Goal: Task Accomplishment & Management: Complete application form

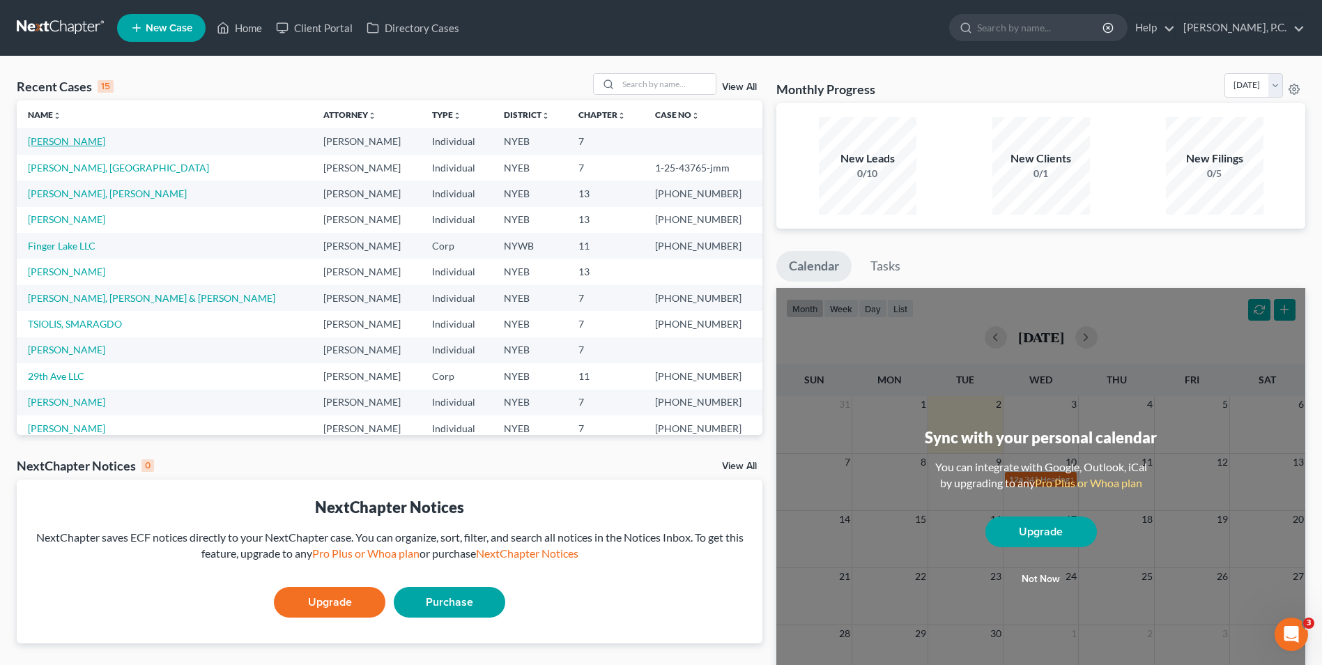
click at [91, 140] on link "[PERSON_NAME]" at bounding box center [66, 141] width 77 height 12
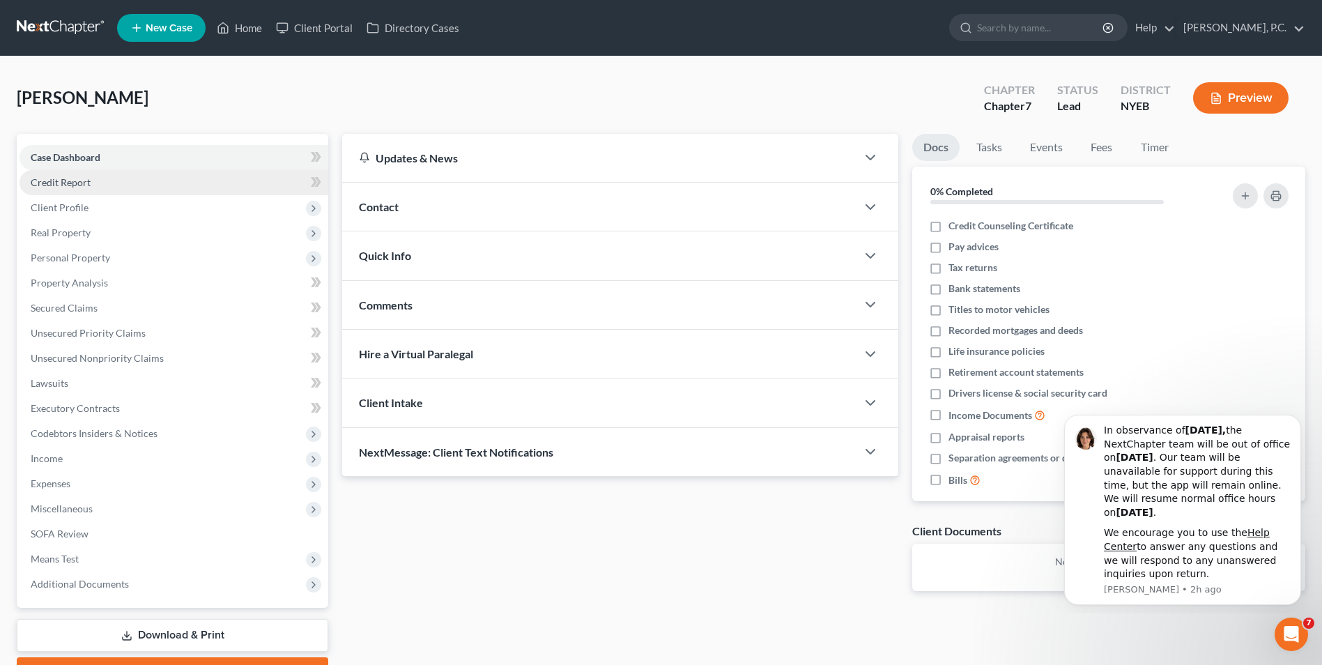
click at [160, 180] on link "Credit Report" at bounding box center [174, 182] width 309 height 25
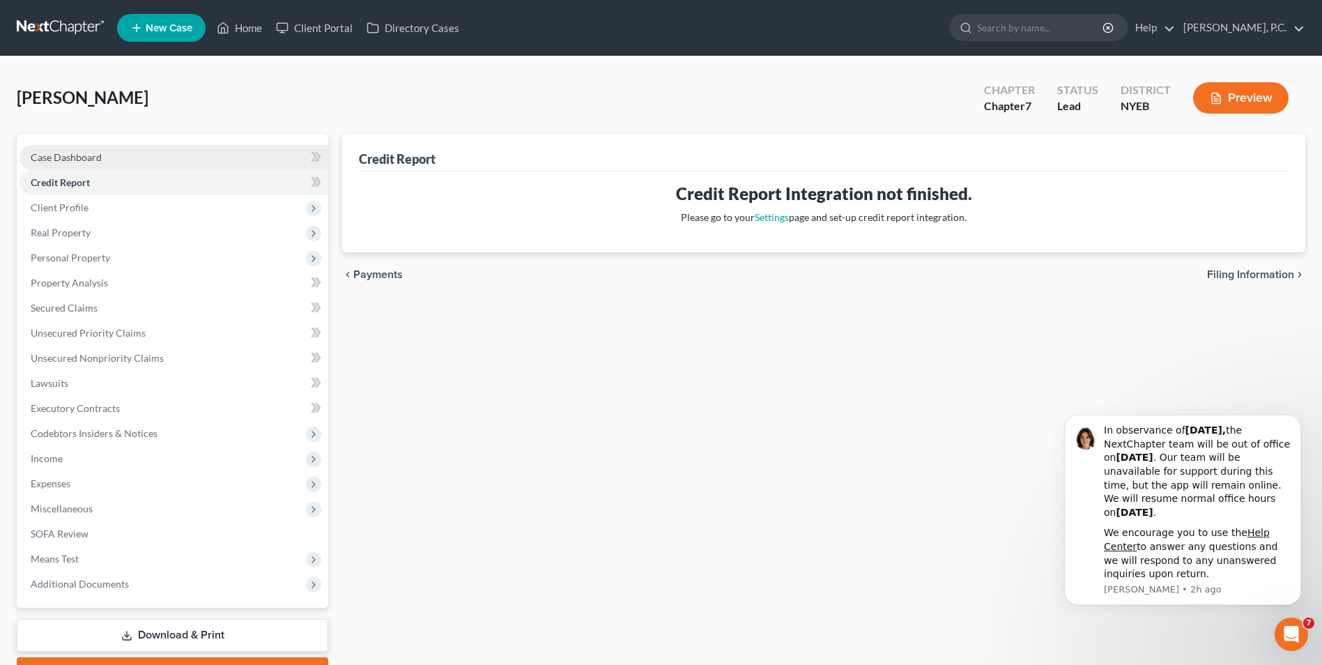
click at [160, 152] on link "Case Dashboard" at bounding box center [174, 157] width 309 height 25
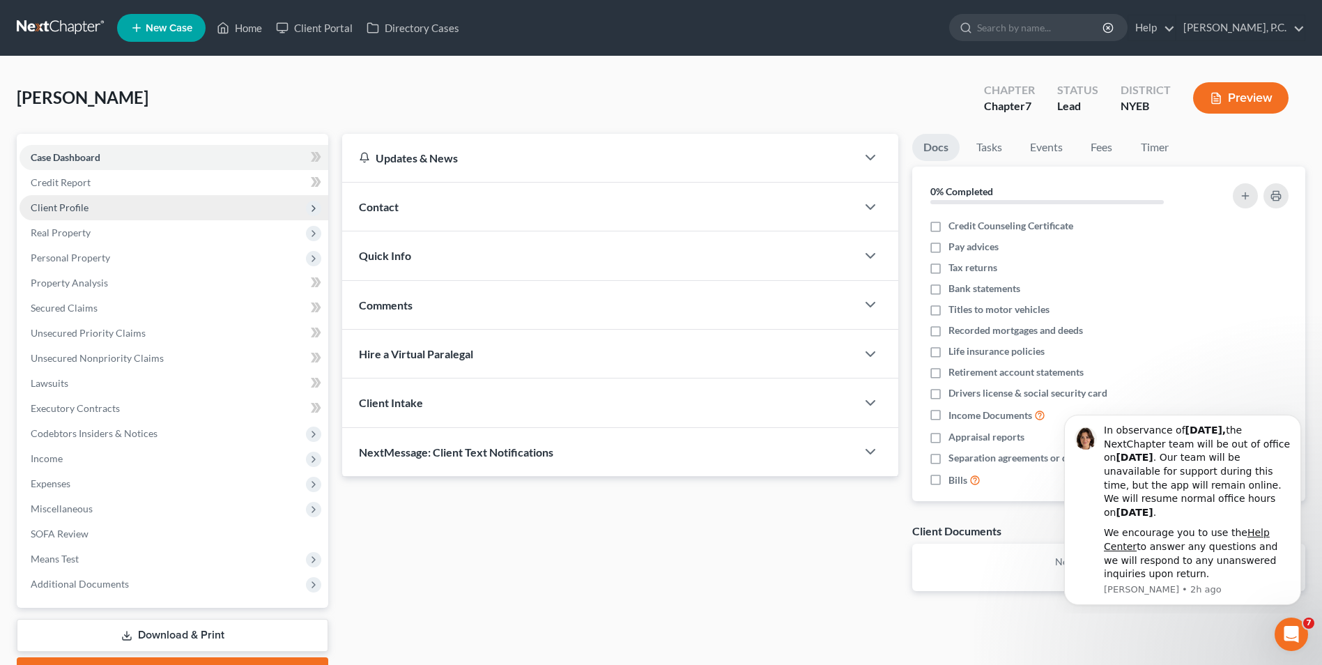
click at [173, 213] on span "Client Profile" at bounding box center [174, 207] width 309 height 25
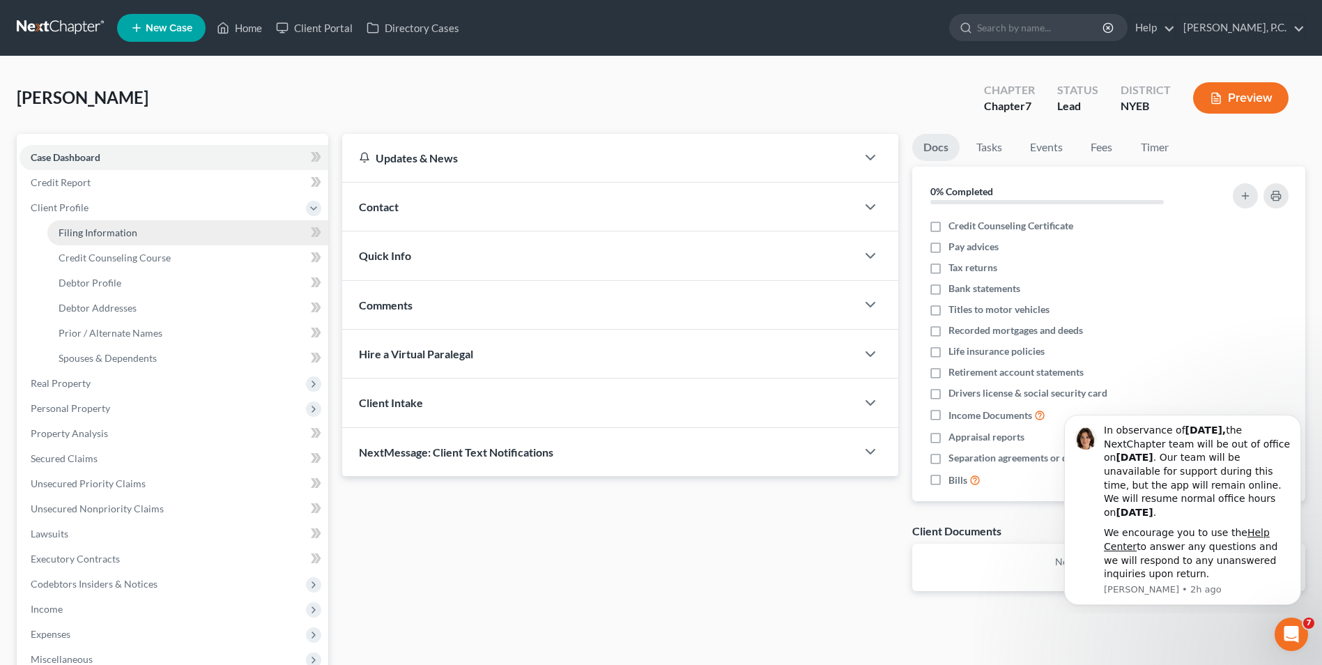
click at [169, 236] on link "Filing Information" at bounding box center [187, 232] width 281 height 25
select select "1"
select select "0"
select select "53"
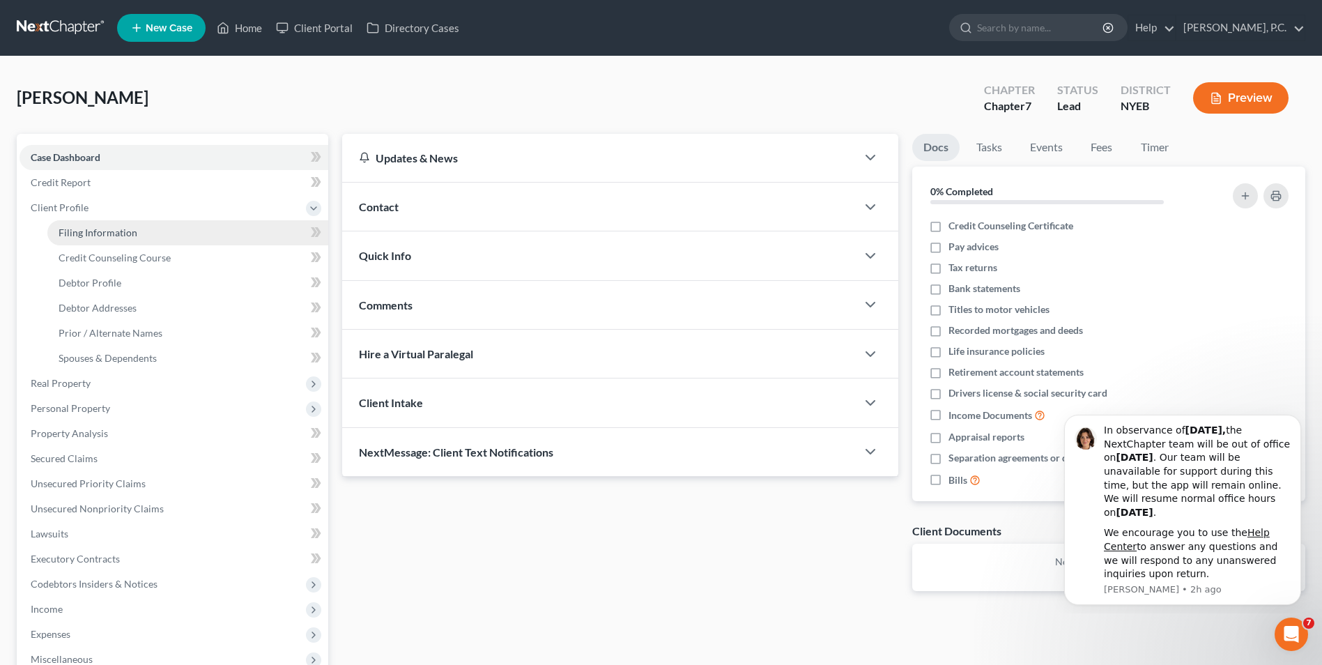
select select "0"
select select "35"
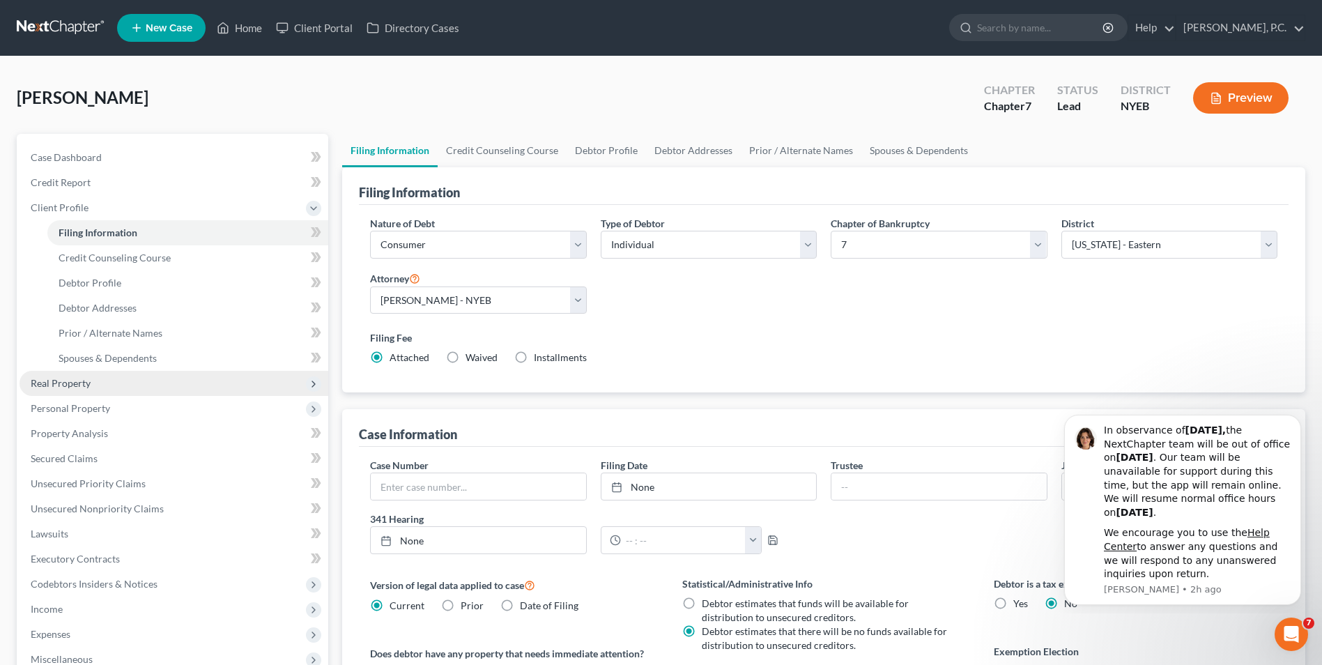
click at [157, 387] on span "Real Property" at bounding box center [174, 383] width 309 height 25
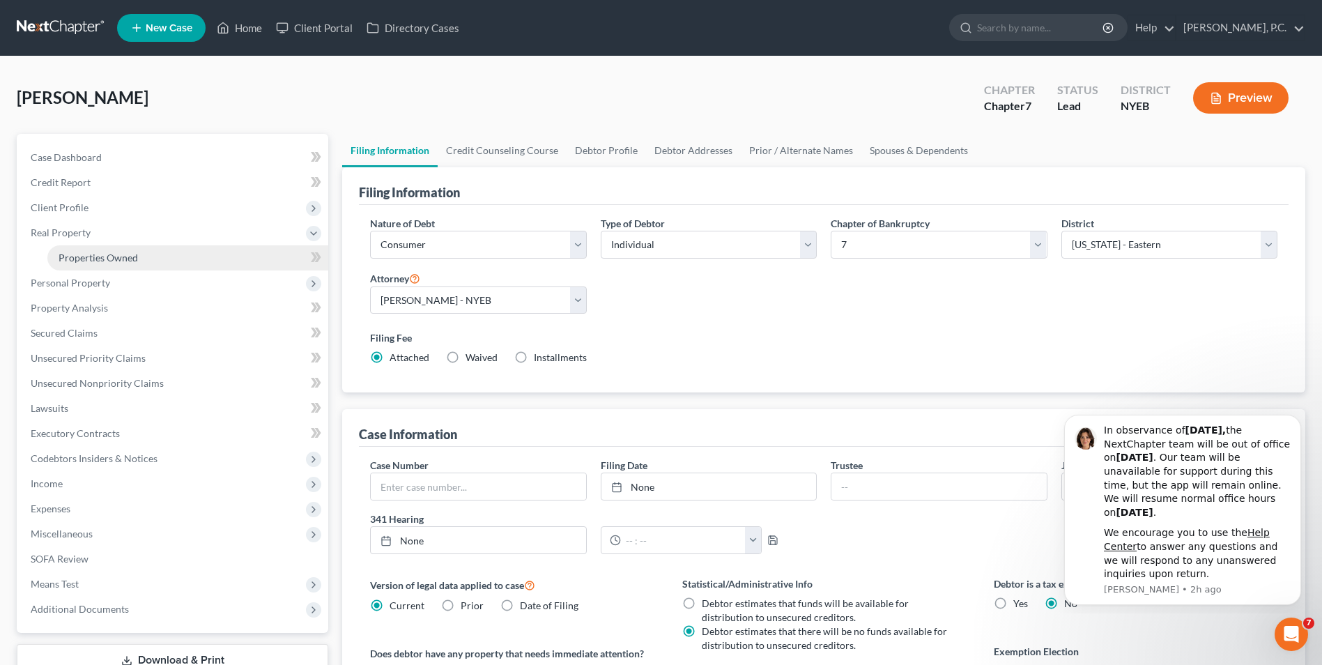
click at [143, 261] on link "Properties Owned" at bounding box center [187, 257] width 281 height 25
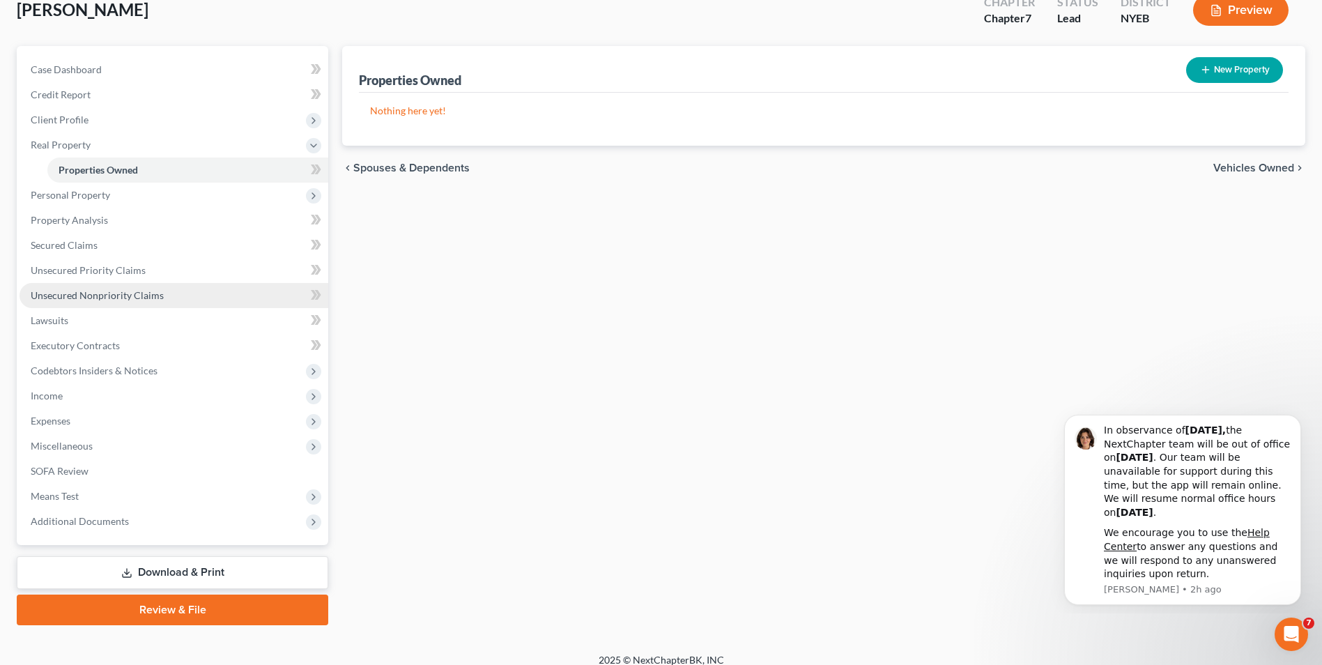
scroll to position [101, 0]
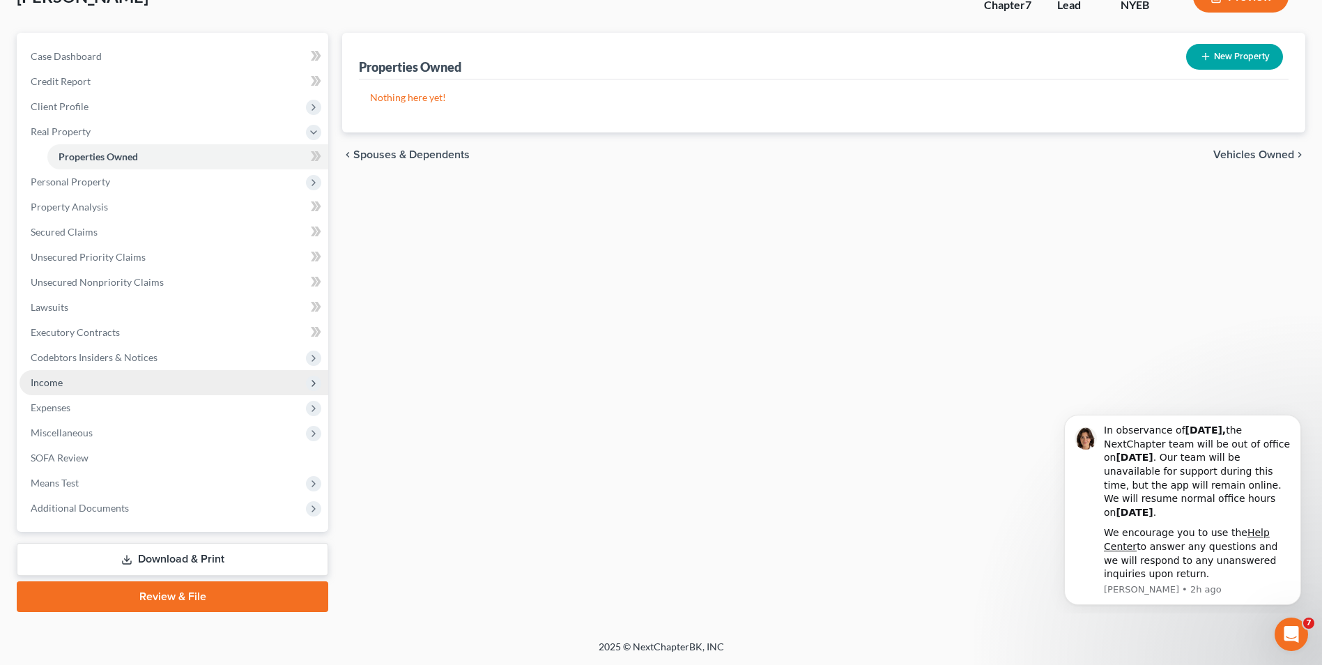
click at [146, 374] on span "Income" at bounding box center [174, 382] width 309 height 25
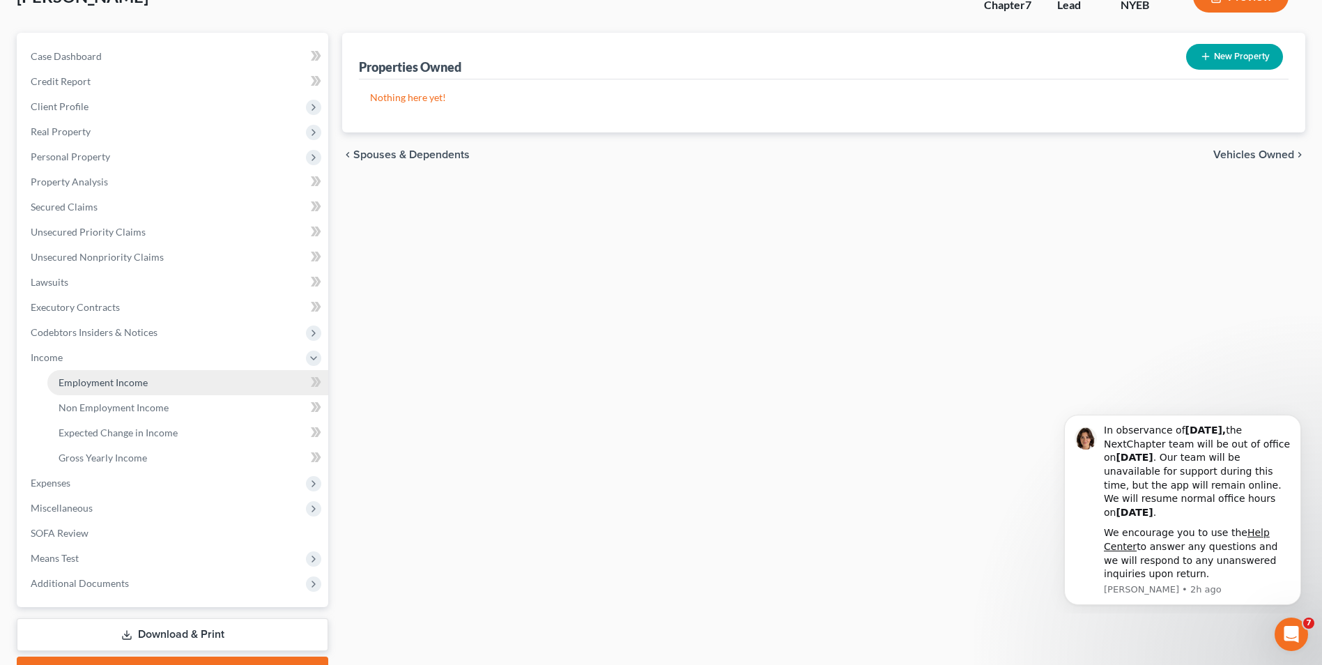
click at [157, 383] on link "Employment Income" at bounding box center [187, 382] width 281 height 25
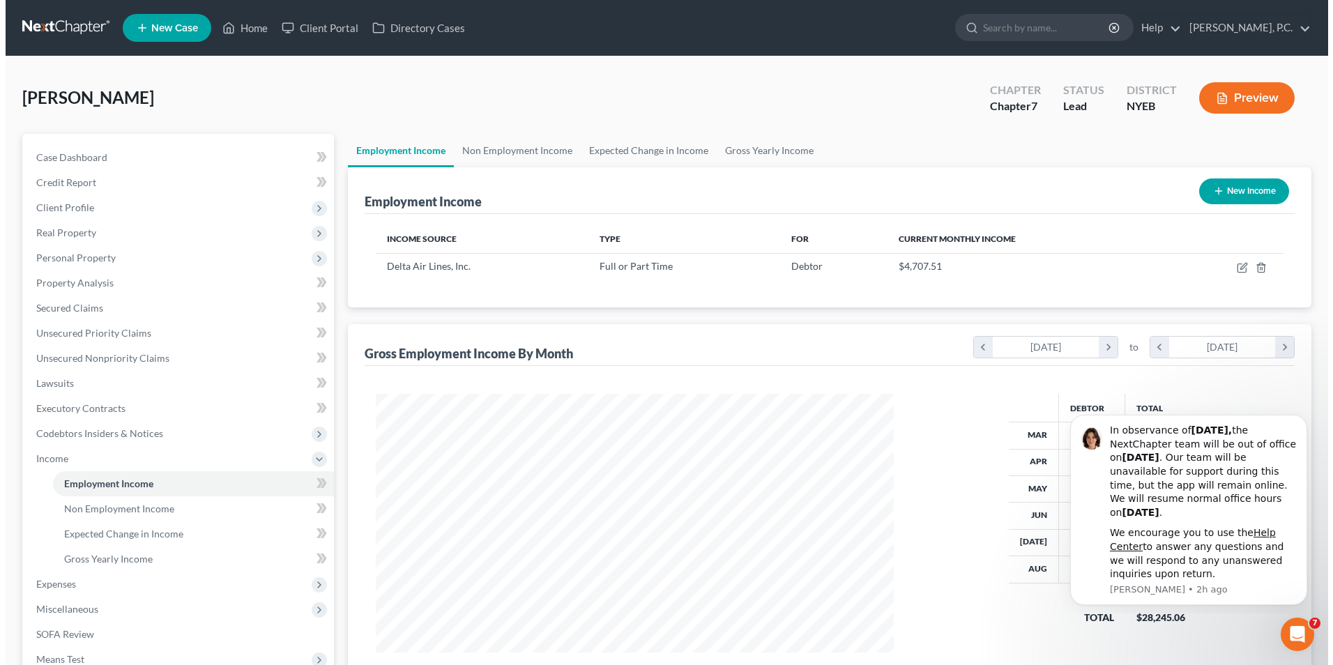
scroll to position [259, 545]
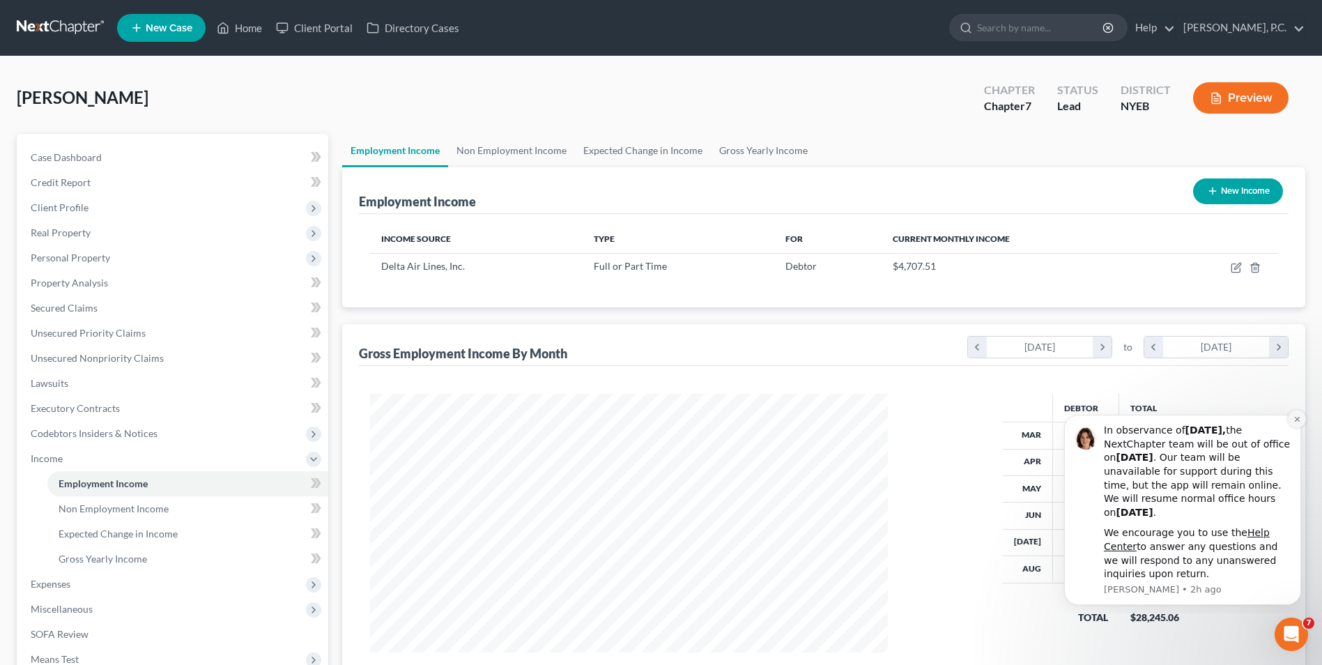
click at [1296, 414] on button "Dismiss notification" at bounding box center [1297, 419] width 18 height 18
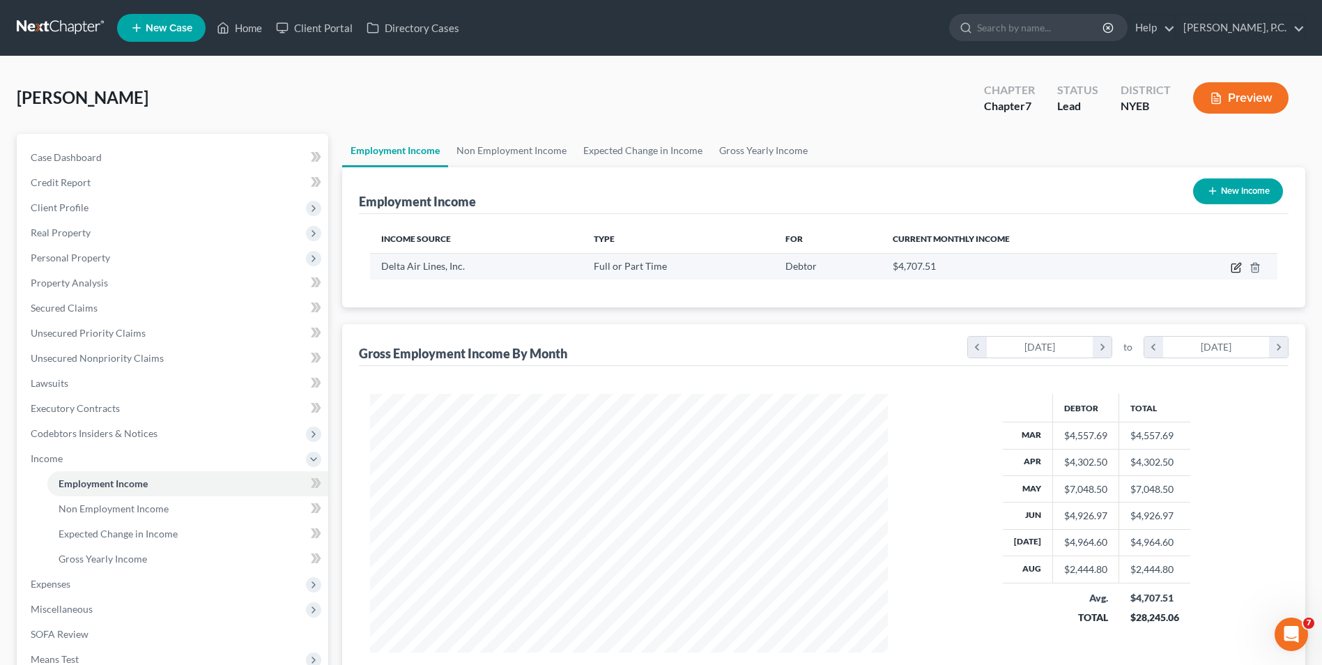
click at [1235, 270] on icon "button" at bounding box center [1236, 267] width 11 height 11
select select "0"
select select "10"
select select "2"
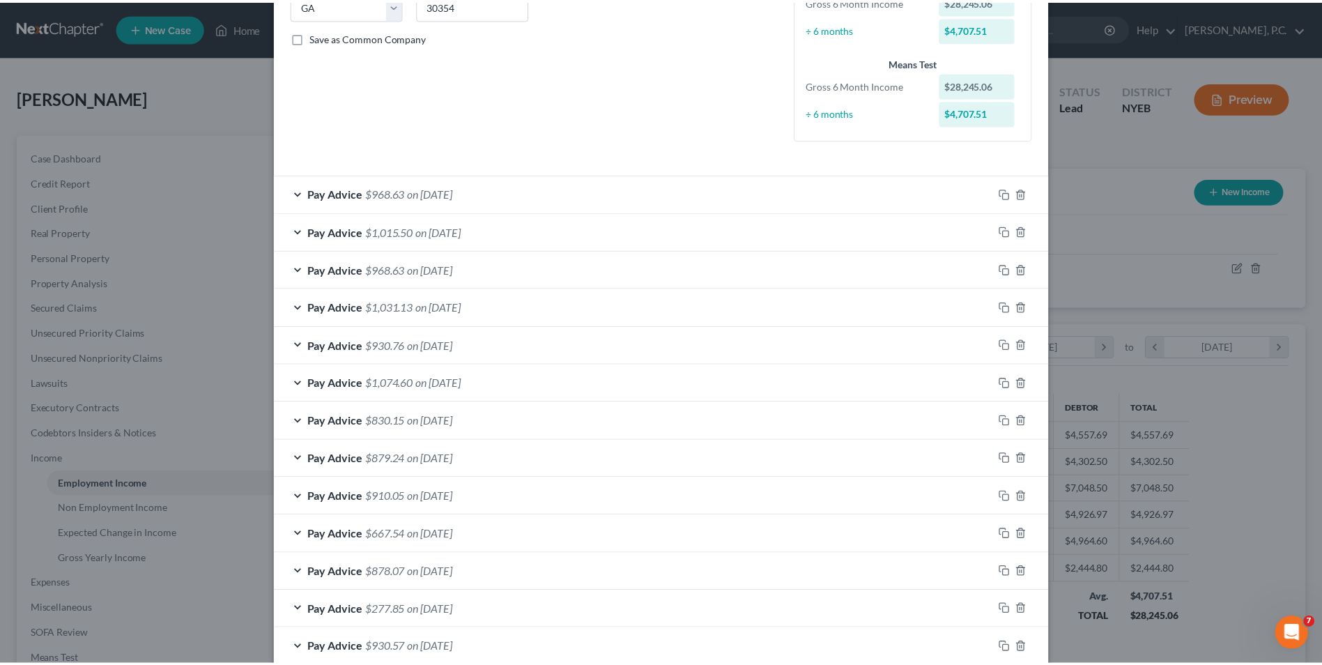
scroll to position [0, 0]
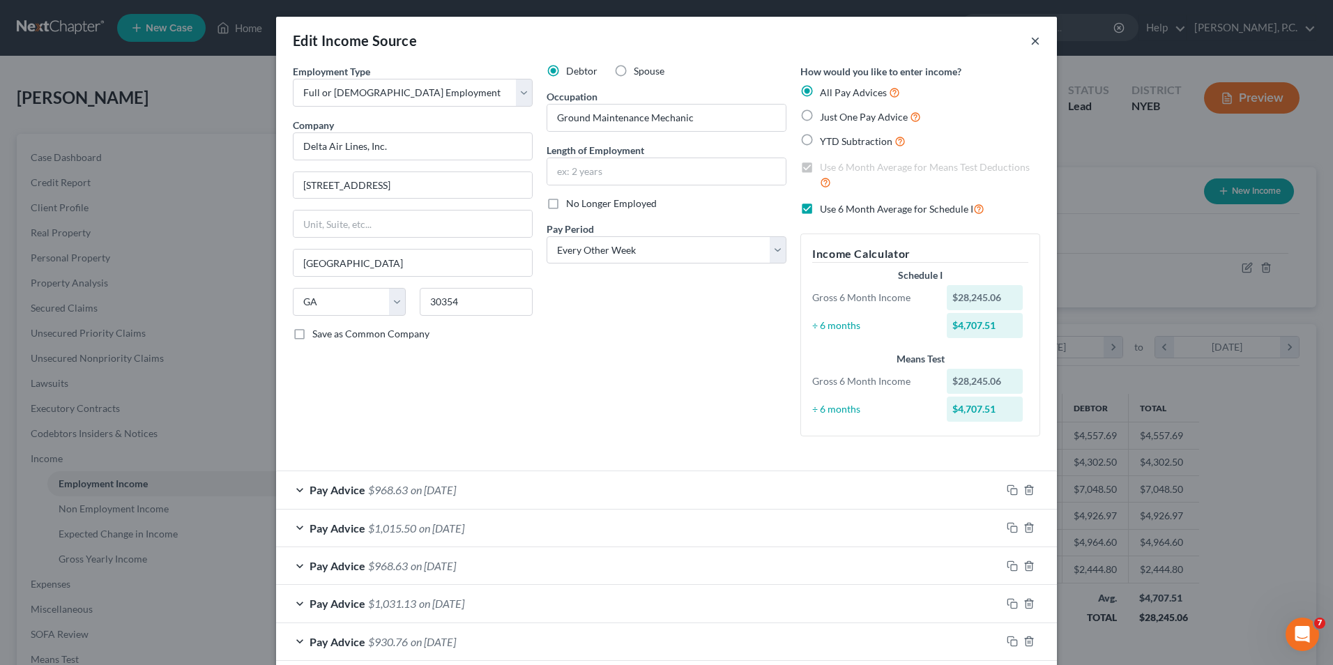
click at [1030, 41] on button "×" at bounding box center [1035, 40] width 10 height 17
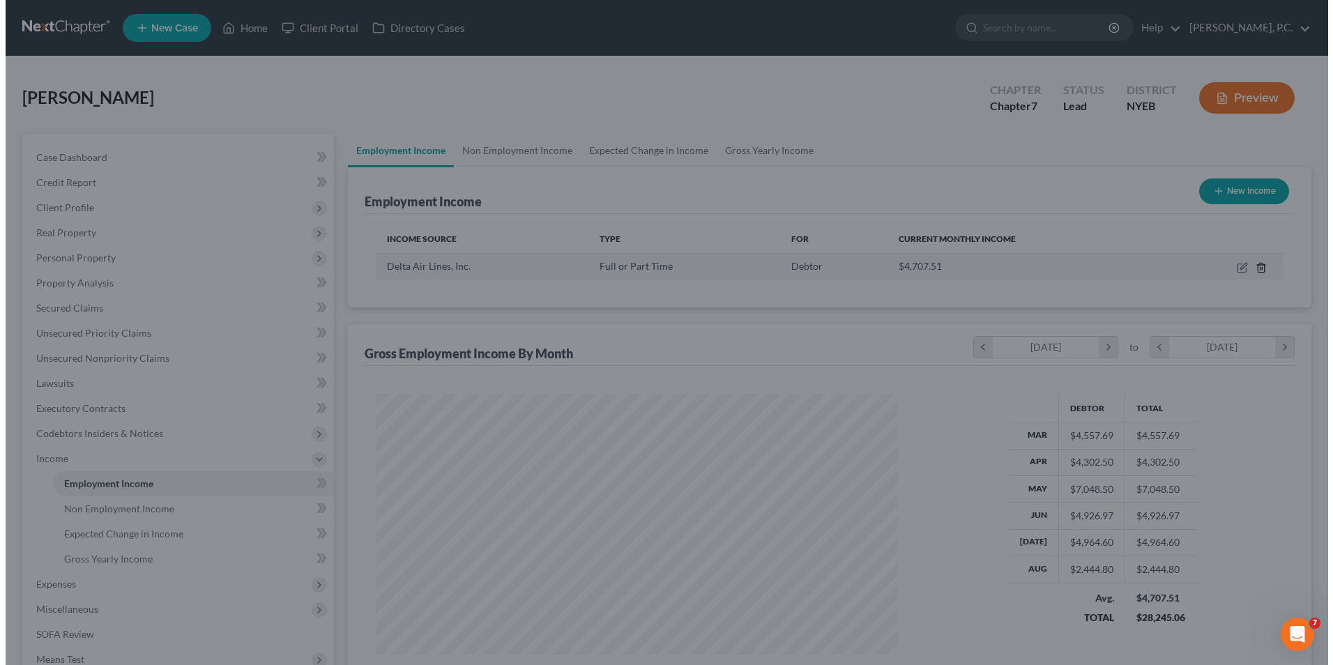
scroll to position [696883, 696596]
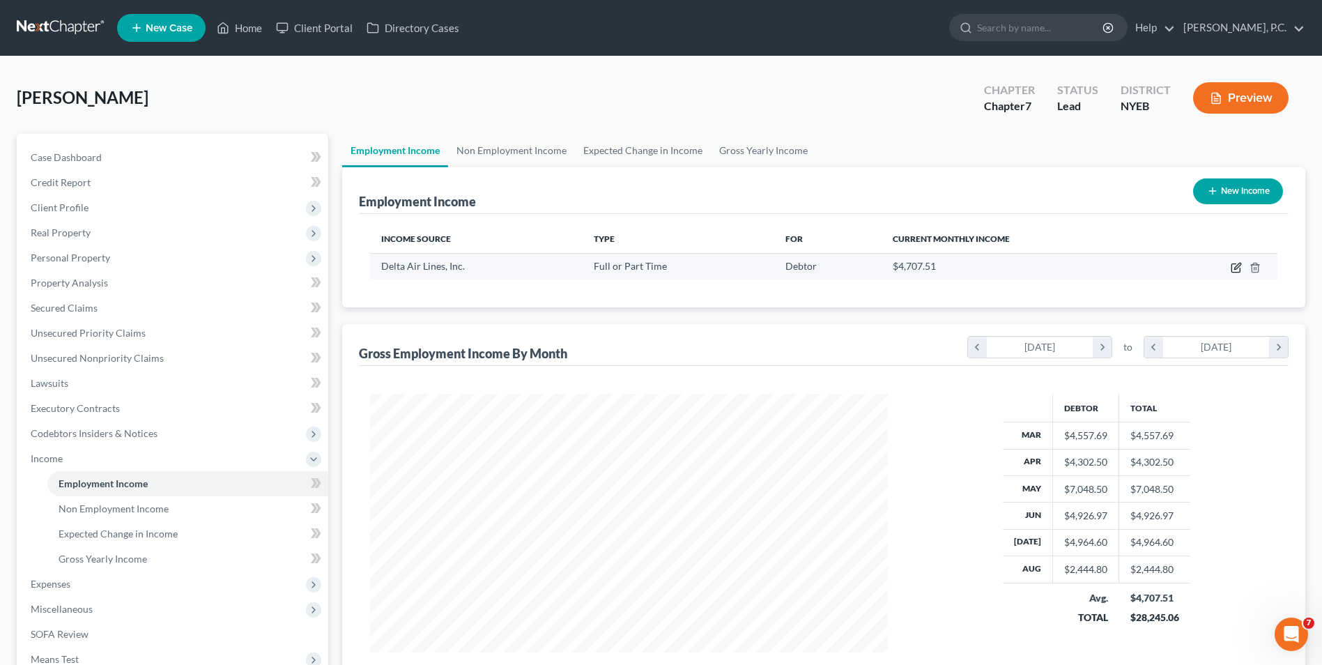
click at [1235, 270] on icon "button" at bounding box center [1236, 267] width 11 height 11
select select "0"
select select "10"
select select "2"
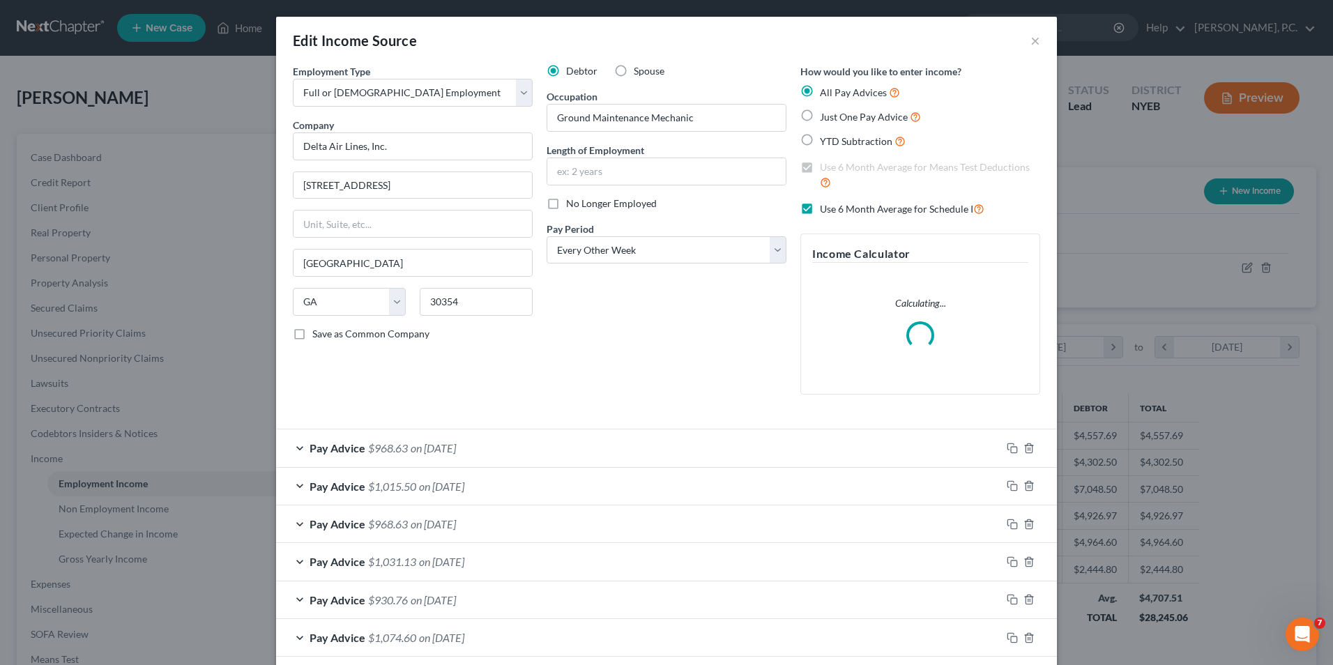
scroll to position [349, 0]
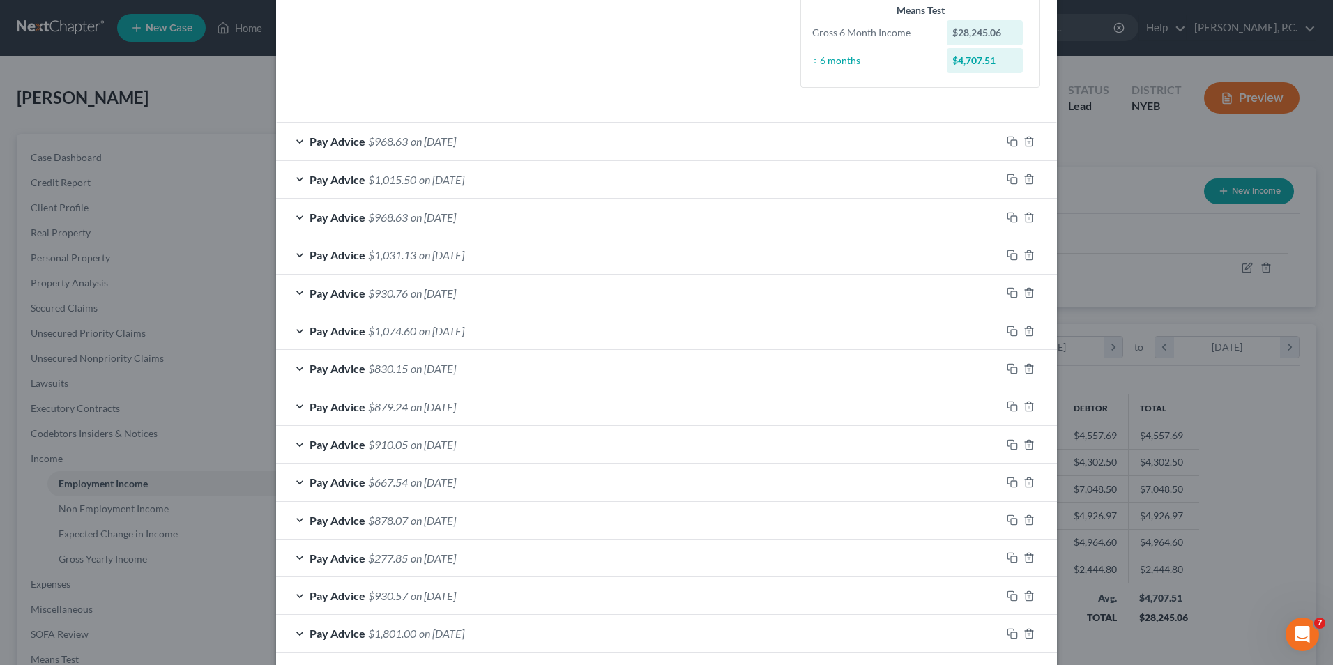
click at [892, 646] on div "Pay Advice $1,801.00 on [DATE]" at bounding box center [638, 633] width 725 height 37
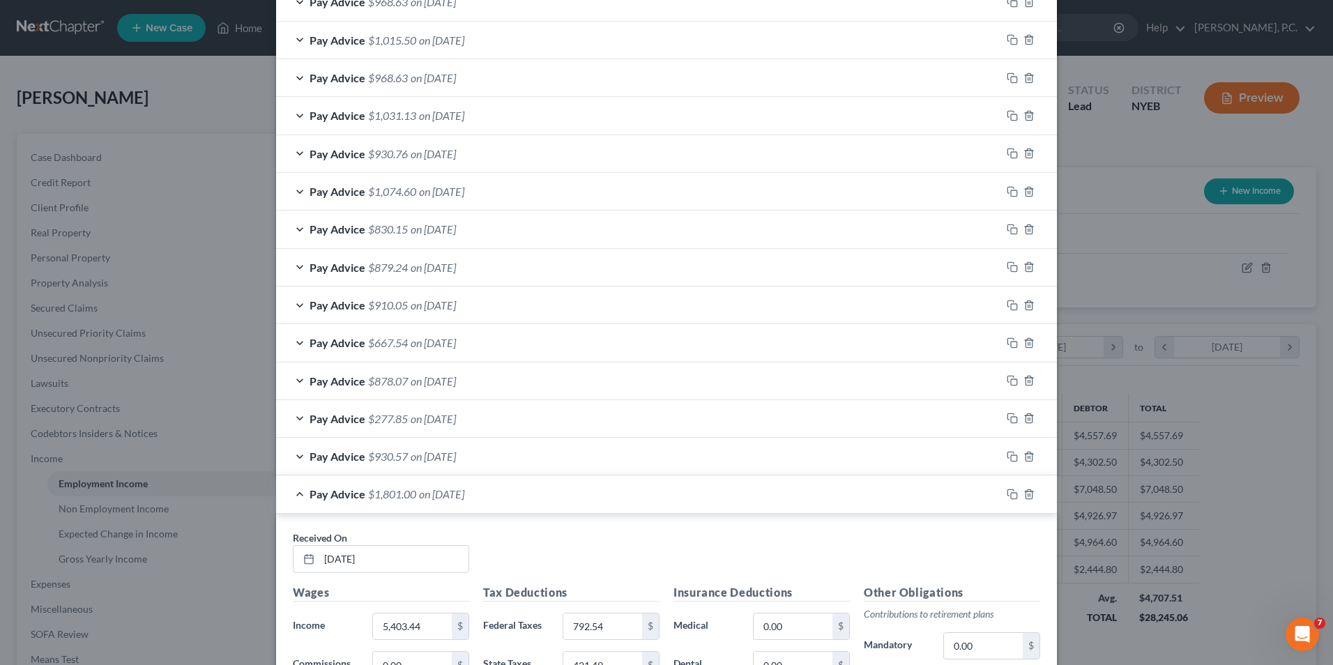
scroll to position [807, 0]
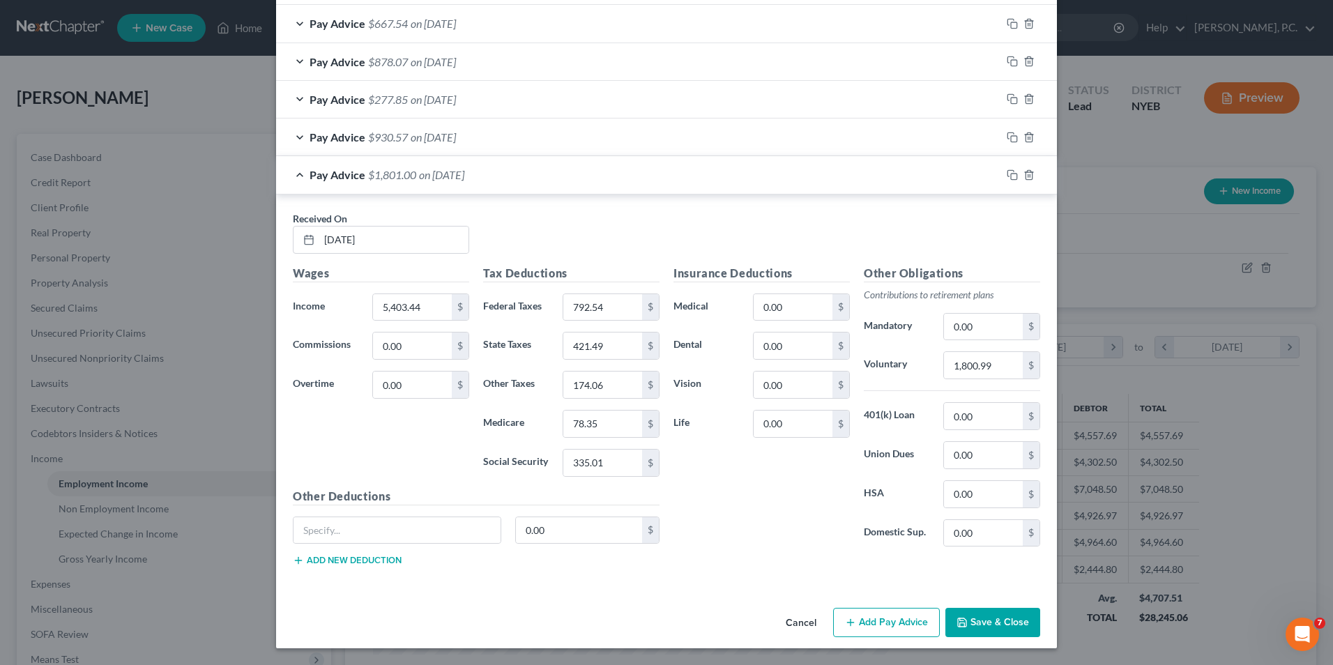
click at [887, 620] on button "Add Pay Advice" at bounding box center [886, 622] width 107 height 29
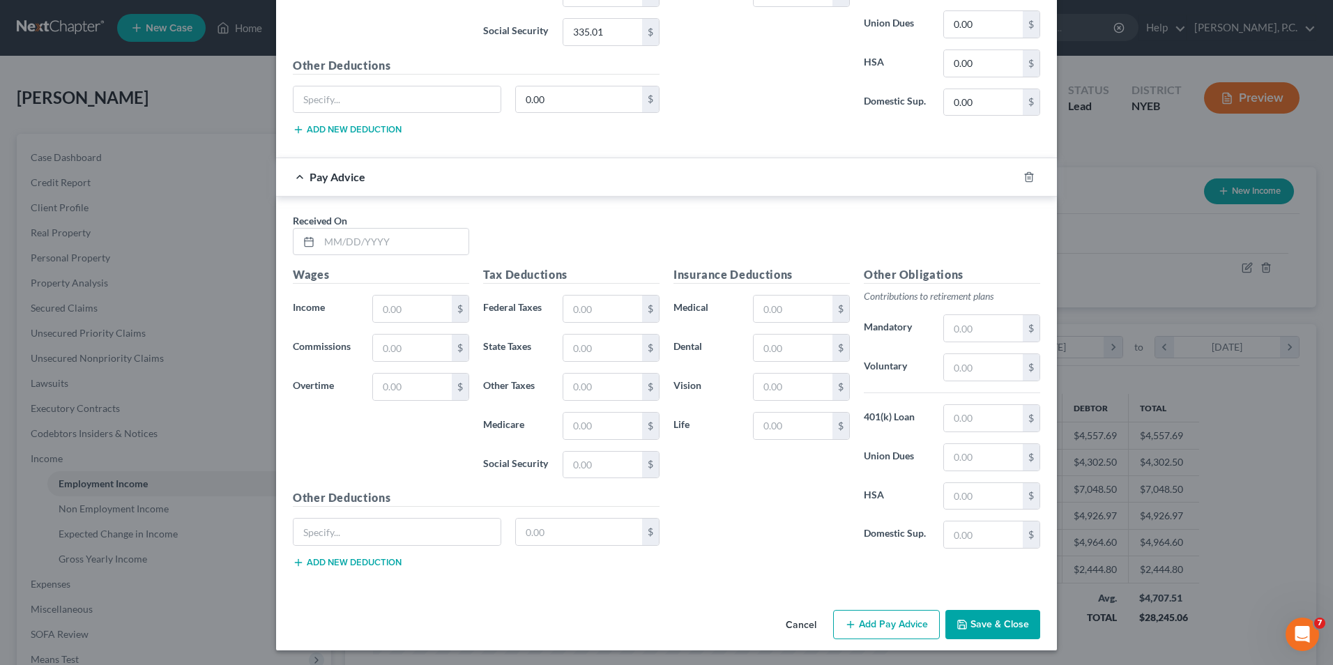
scroll to position [1240, 0]
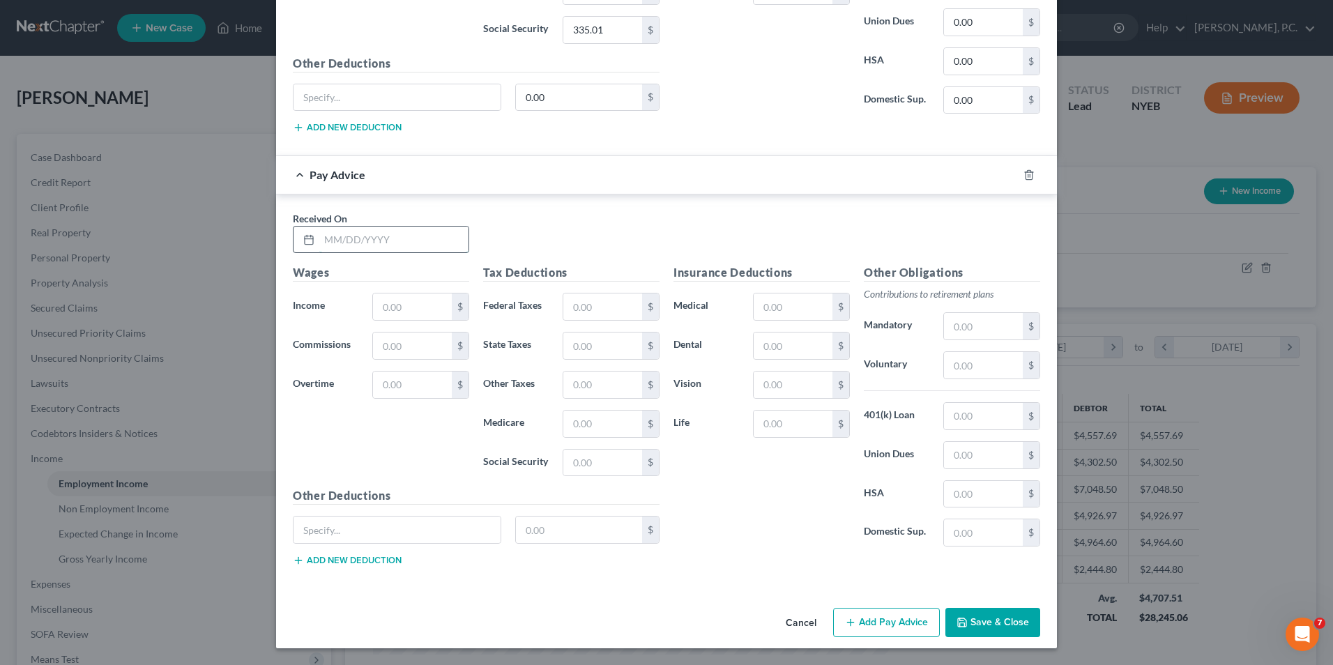
click at [413, 249] on input "text" at bounding box center [393, 240] width 149 height 26
click at [429, 240] on input "text" at bounding box center [393, 240] width 149 height 26
type input "[DATE]"
click at [413, 312] on input "text" at bounding box center [412, 306] width 79 height 26
type input "2,469.86"
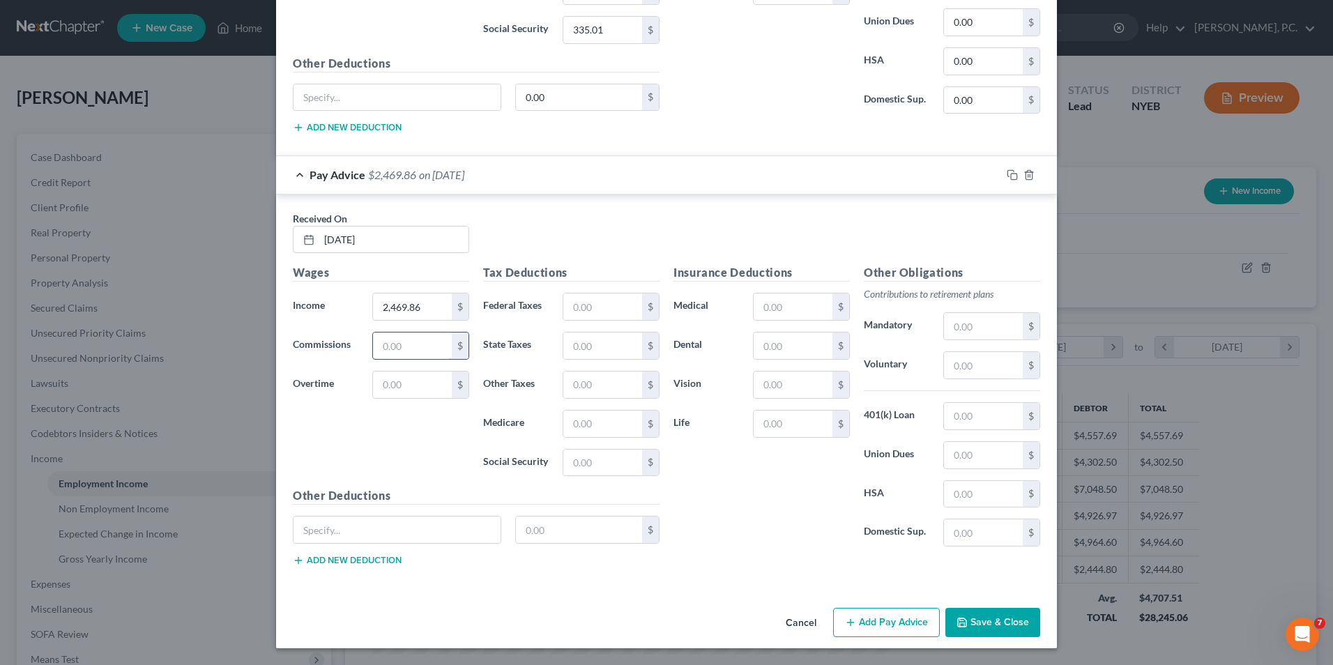
click at [431, 352] on input "text" at bounding box center [412, 346] width 79 height 26
click at [612, 305] on input "text" at bounding box center [602, 306] width 79 height 26
type input "18.57"
click at [576, 340] on input "text" at bounding box center [602, 346] width 79 height 26
type input "86.63"
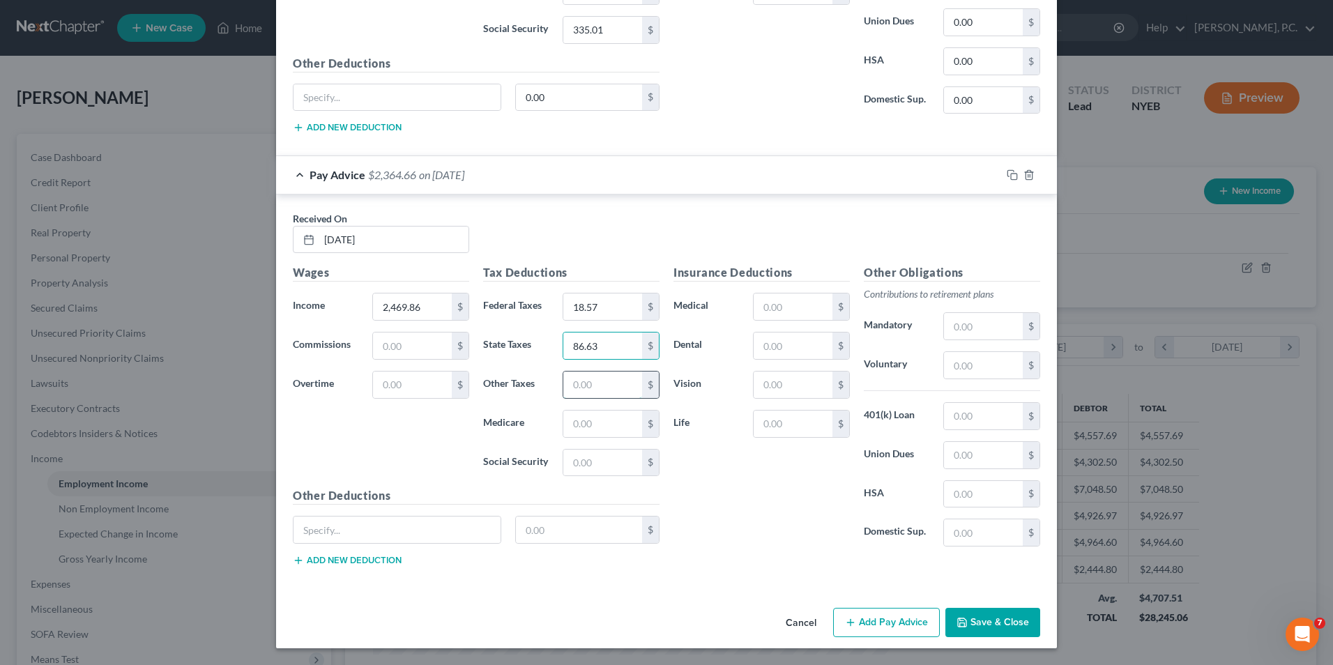
click at [573, 383] on input "text" at bounding box center [602, 385] width 79 height 26
type input "79.24"
click at [605, 416] on input "text" at bounding box center [602, 424] width 79 height 26
type input "33.89"
click at [613, 460] on input "text" at bounding box center [602, 463] width 79 height 26
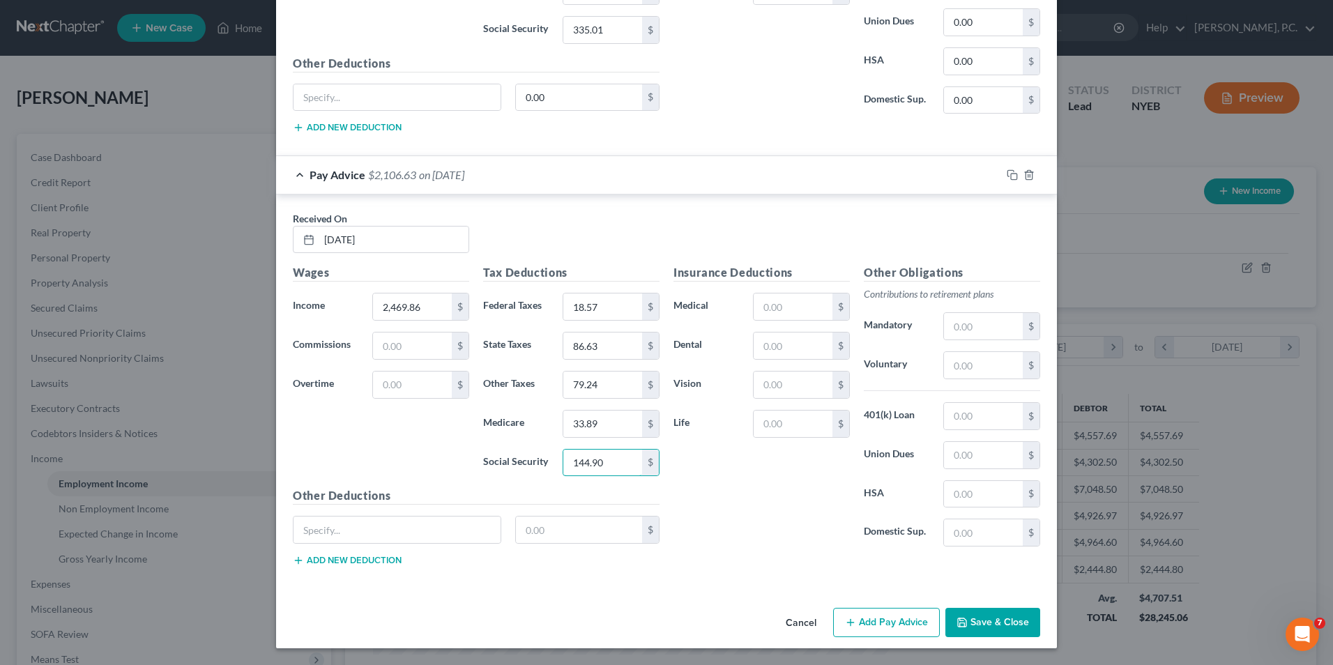
type input "144.90"
click at [747, 501] on div "Insurance Deductions Medical $ Dental $ Vision $ Life $" at bounding box center [761, 410] width 190 height 293
click at [793, 314] on input "text" at bounding box center [793, 306] width 79 height 26
type input "104"
click at [797, 360] on div "Insurance Deductions Medical 104 $ Dental $ Vision $ Life $" at bounding box center [761, 410] width 190 height 293
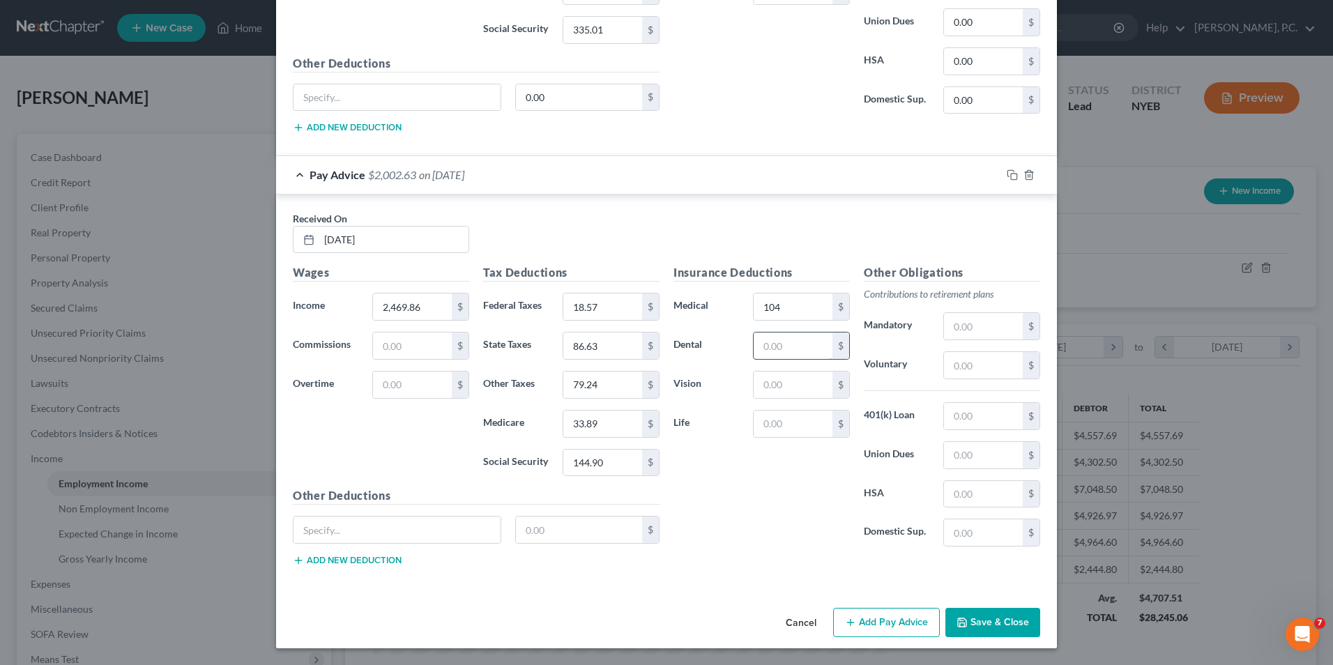
click at [797, 354] on input "text" at bounding box center [793, 346] width 79 height 26
type input "23.50"
click at [789, 385] on input "text" at bounding box center [793, 385] width 79 height 26
type input "6.73"
click at [958, 535] on input "text" at bounding box center [983, 532] width 79 height 26
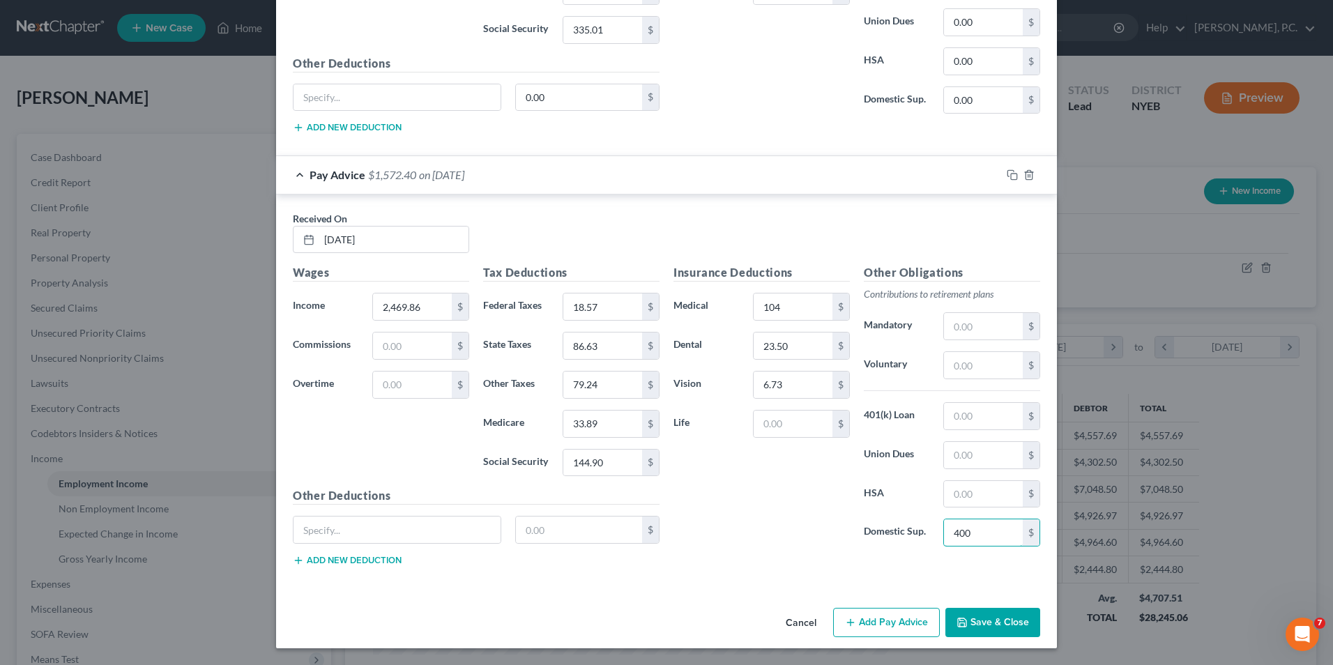
type input "400"
click at [356, 561] on button "Add new deduction" at bounding box center [347, 560] width 109 height 11
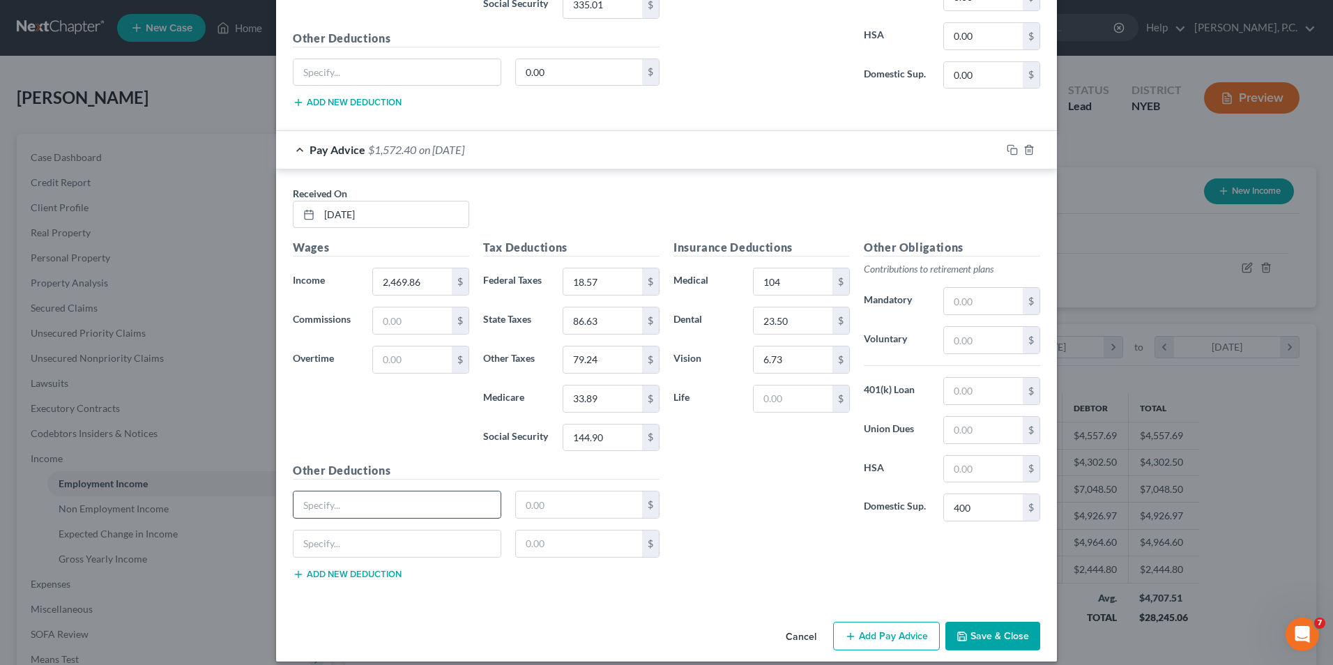
scroll to position [1279, 0]
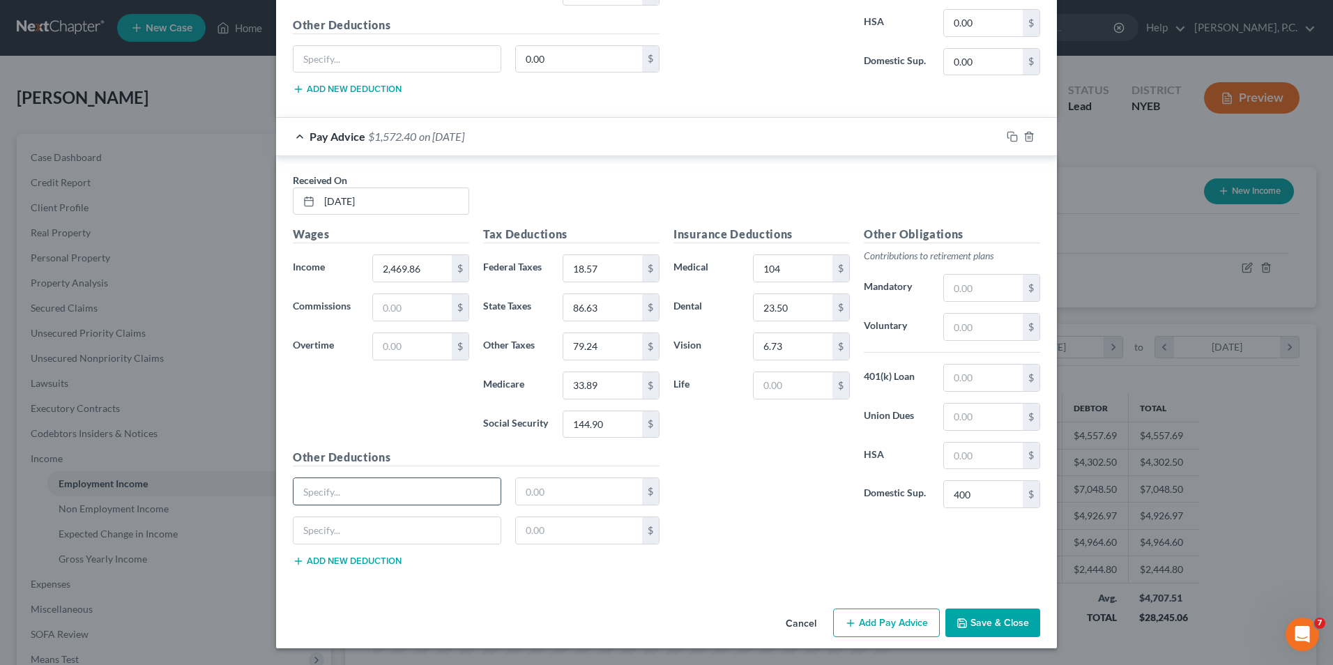
click at [405, 491] on input "text" at bounding box center [396, 491] width 207 height 26
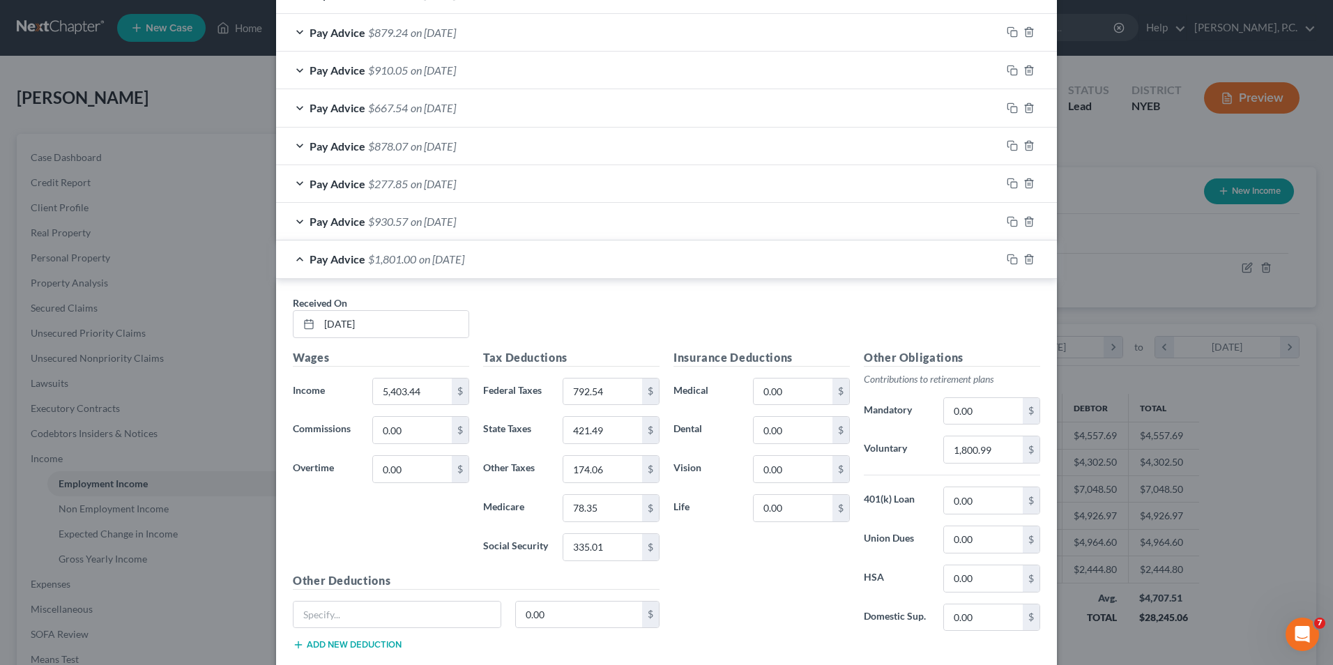
scroll to position [721, 0]
type input "Short-term Disability Insurance"
click at [616, 228] on div "Pay Advice $930.57 on [DATE]" at bounding box center [638, 223] width 725 height 37
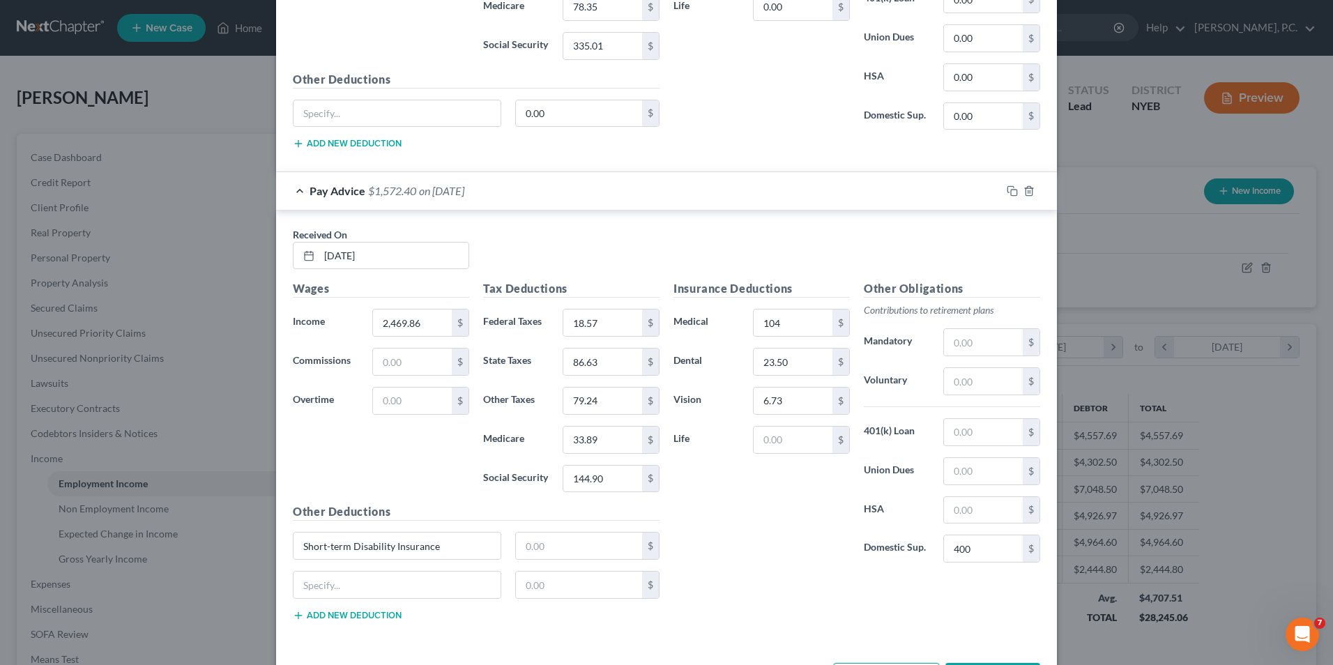
scroll to position [1751, 0]
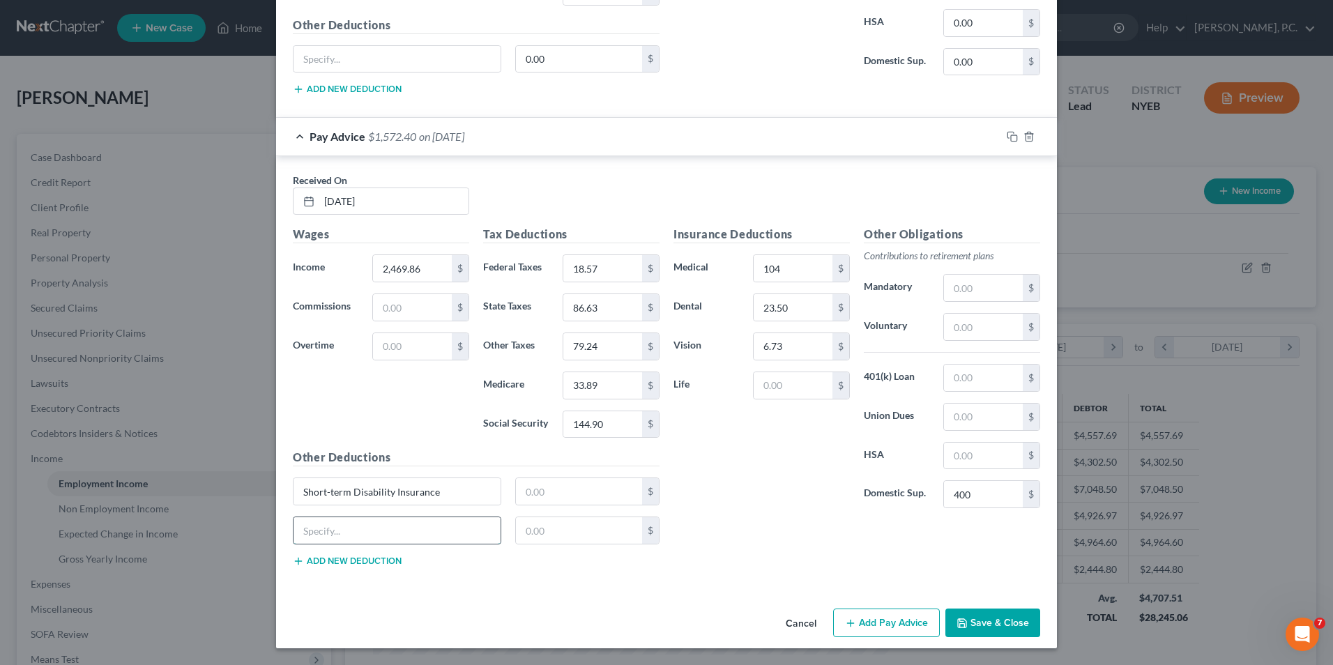
click at [406, 527] on input "text" at bounding box center [396, 530] width 207 height 26
type input "Goal Booster"
click at [549, 490] on input "text" at bounding box center [579, 491] width 127 height 26
type input "3"
click at [534, 522] on input "text" at bounding box center [579, 530] width 127 height 26
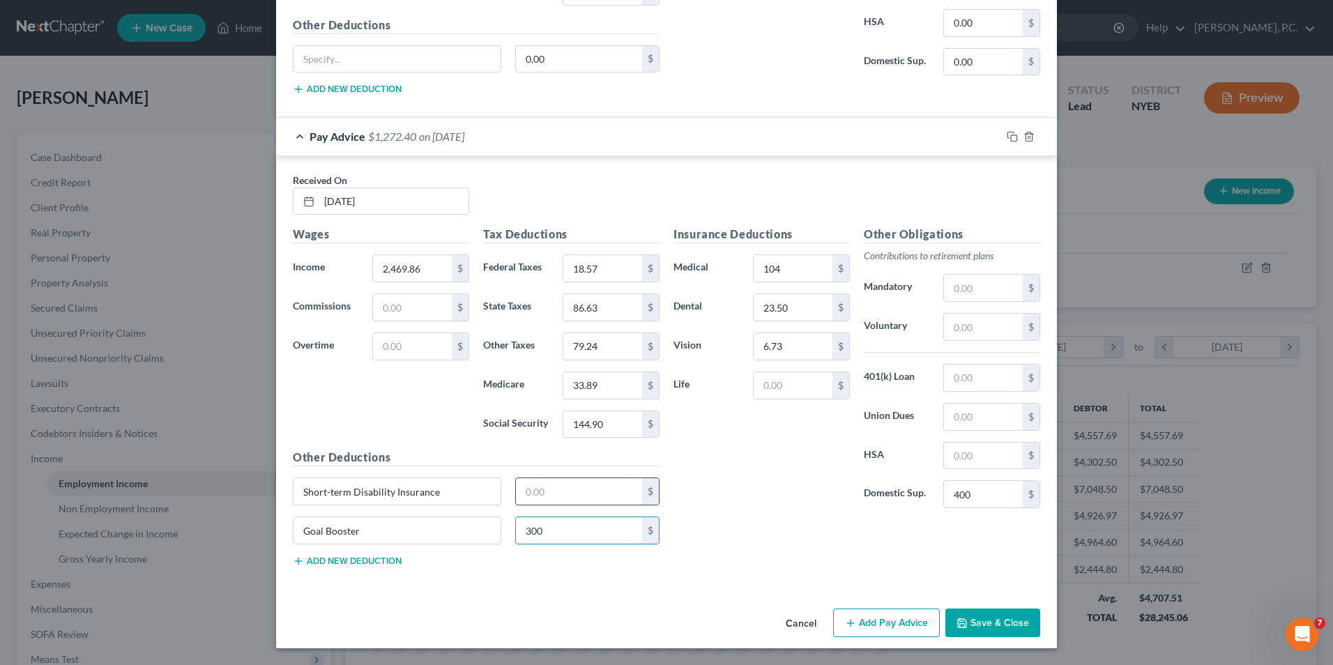
type input "300"
click at [540, 501] on input "text" at bounding box center [579, 491] width 127 height 26
type input "31.24"
click at [366, 556] on button "Add new deduction" at bounding box center [347, 561] width 109 height 11
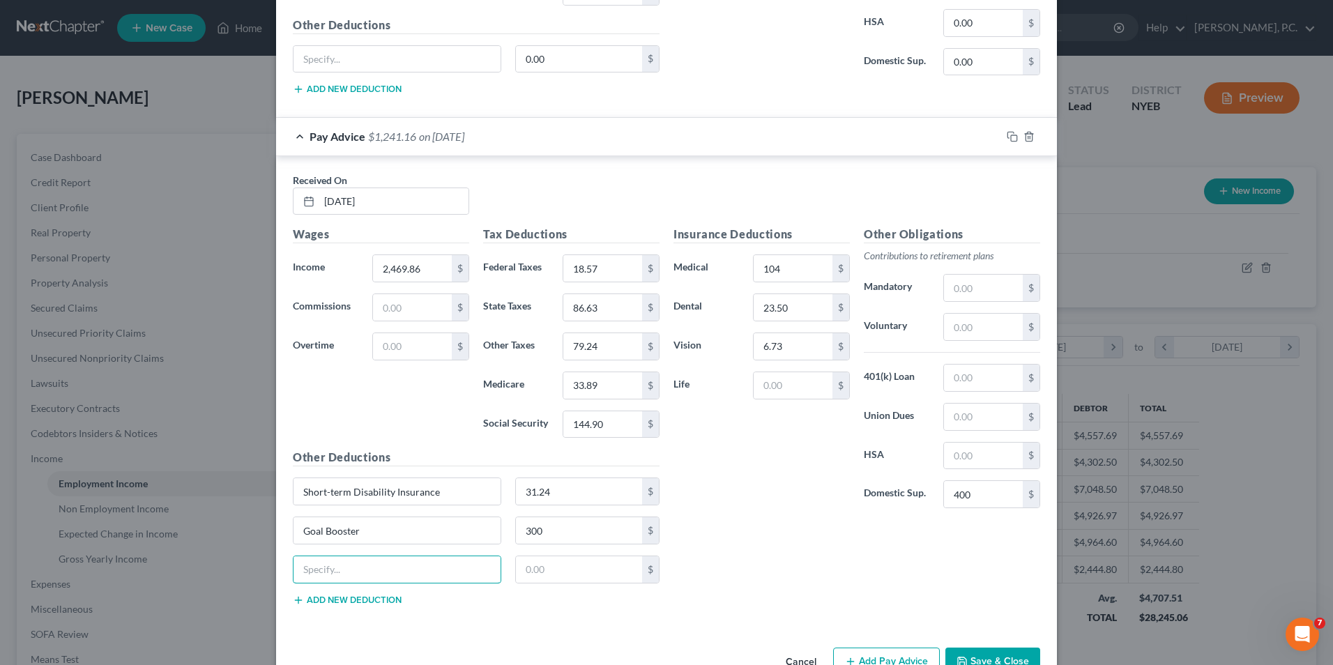
click at [366, 556] on input "text" at bounding box center [396, 569] width 207 height 26
type input "v"
type input "Voluntary Deduction"
click at [573, 570] on input "text" at bounding box center [579, 569] width 127 height 26
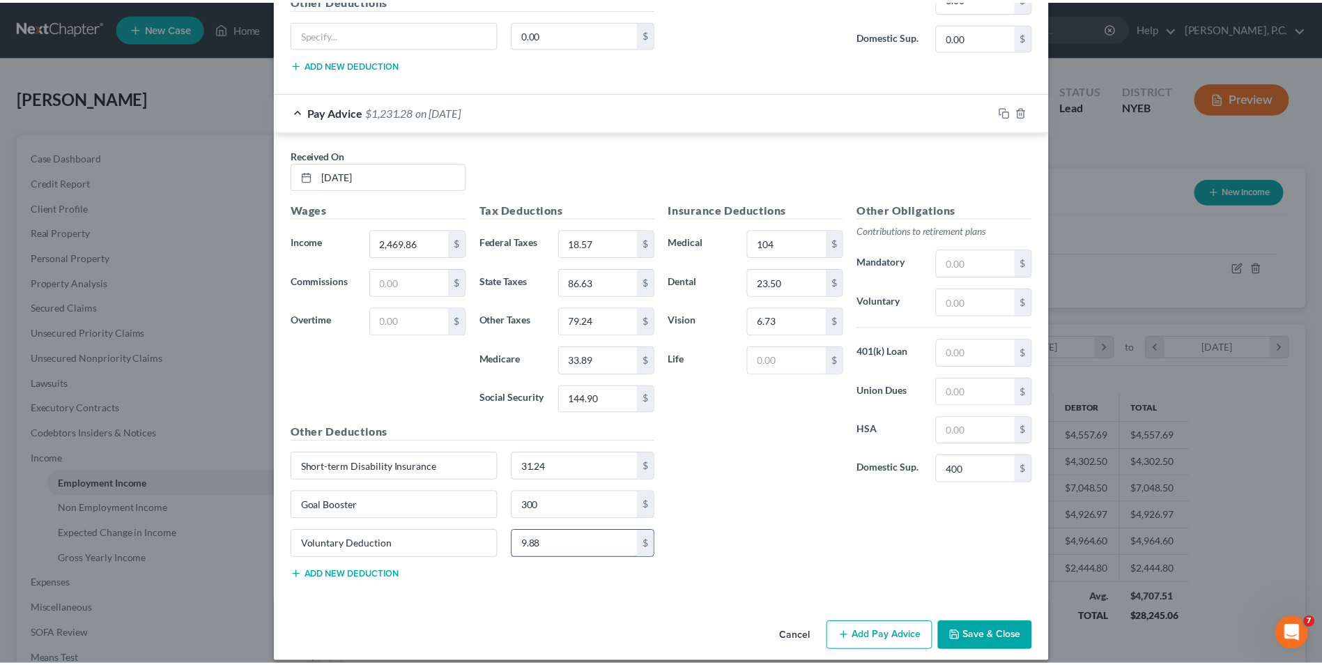
scroll to position [1790, 0]
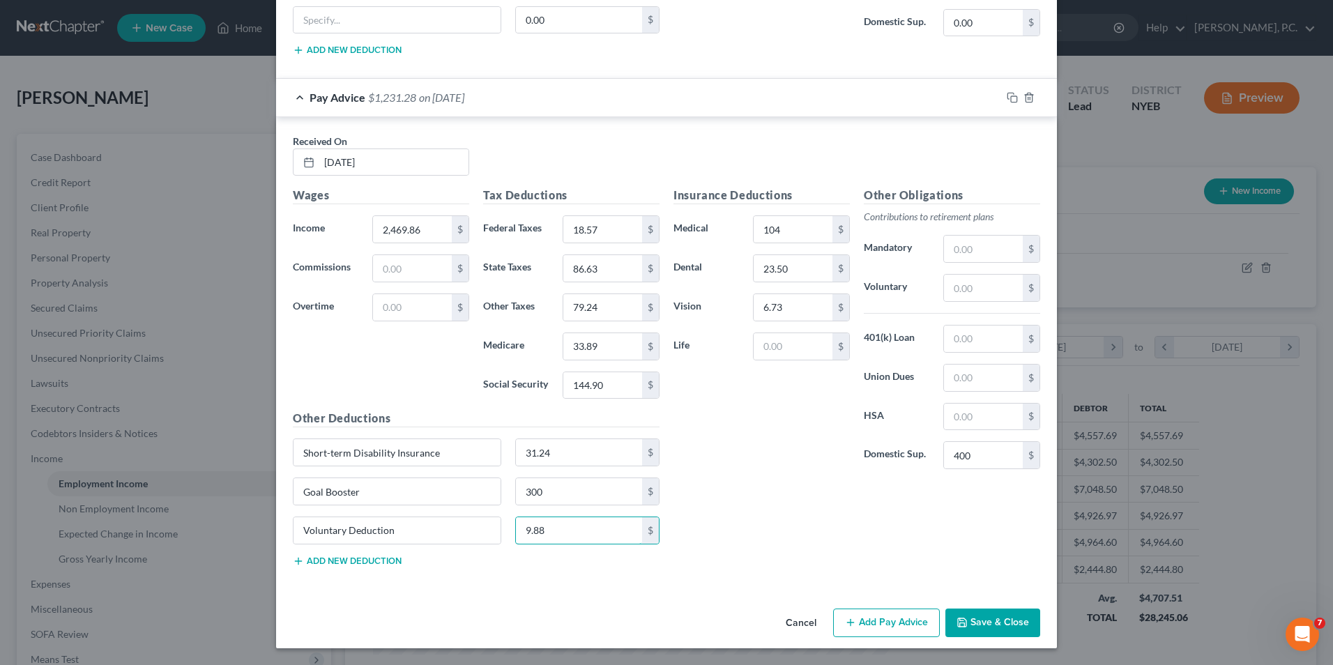
type input "9.88"
click at [989, 614] on button "Save & Close" at bounding box center [992, 623] width 95 height 29
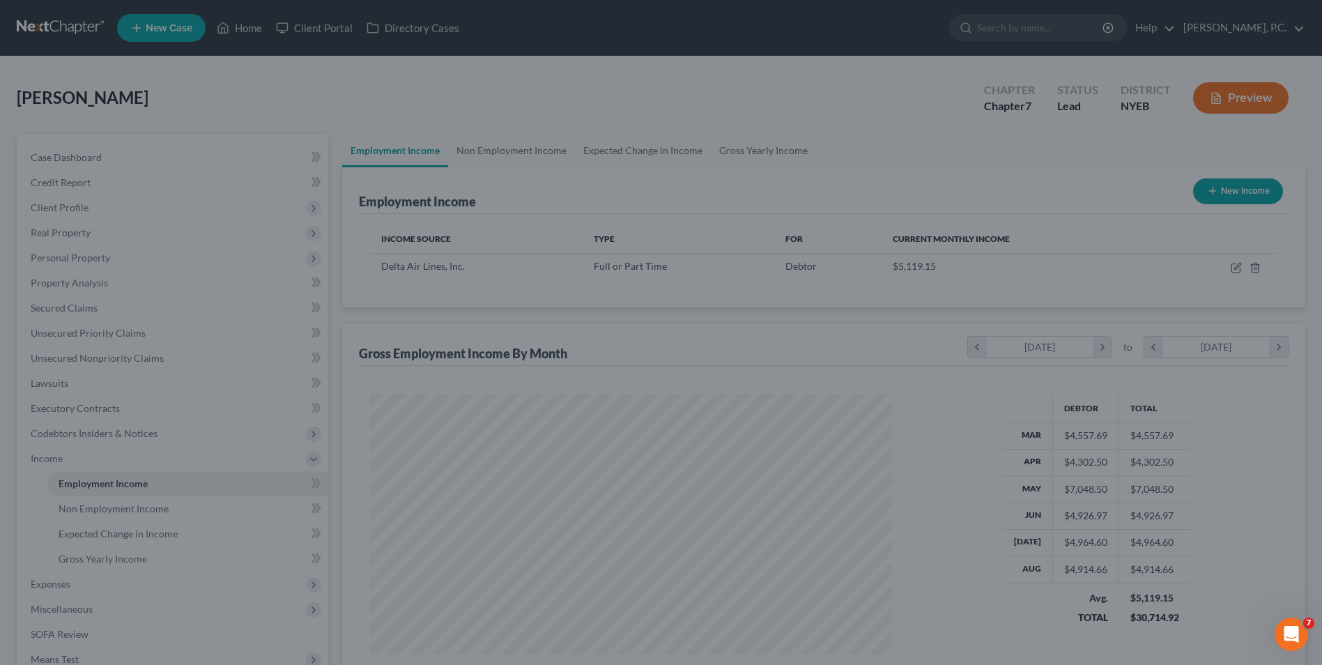
scroll to position [696883, 696596]
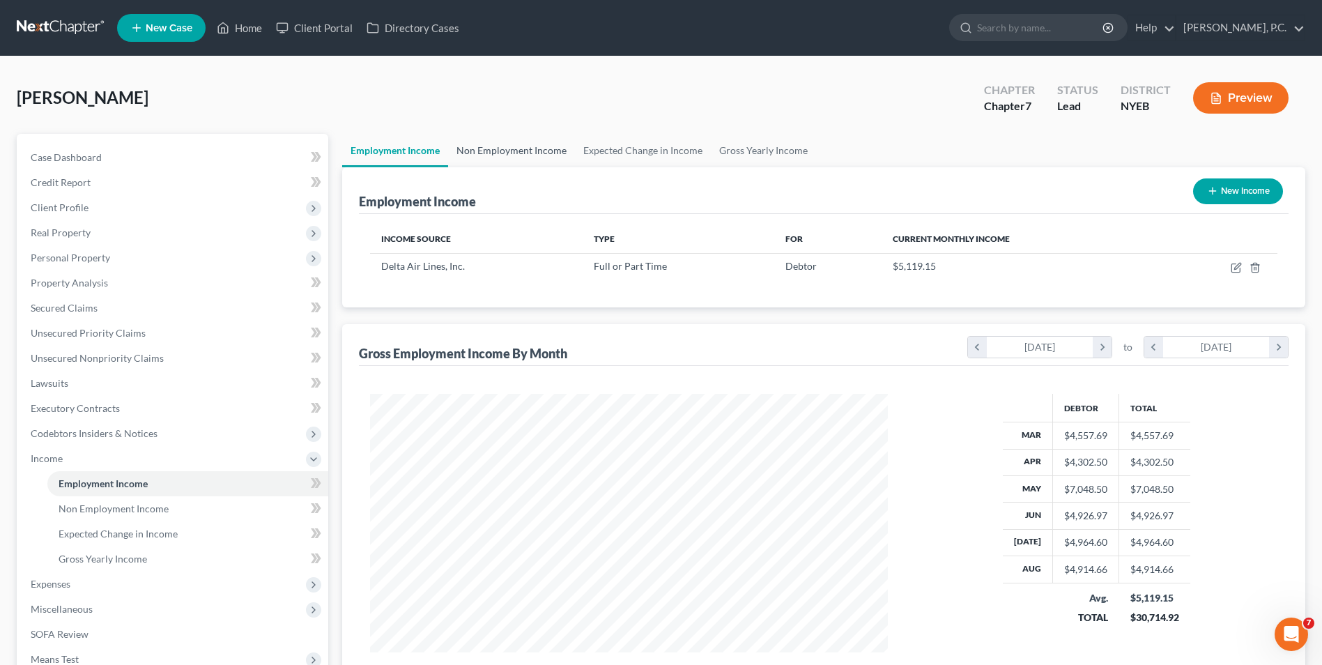
click at [538, 154] on link "Non Employment Income" at bounding box center [511, 150] width 127 height 33
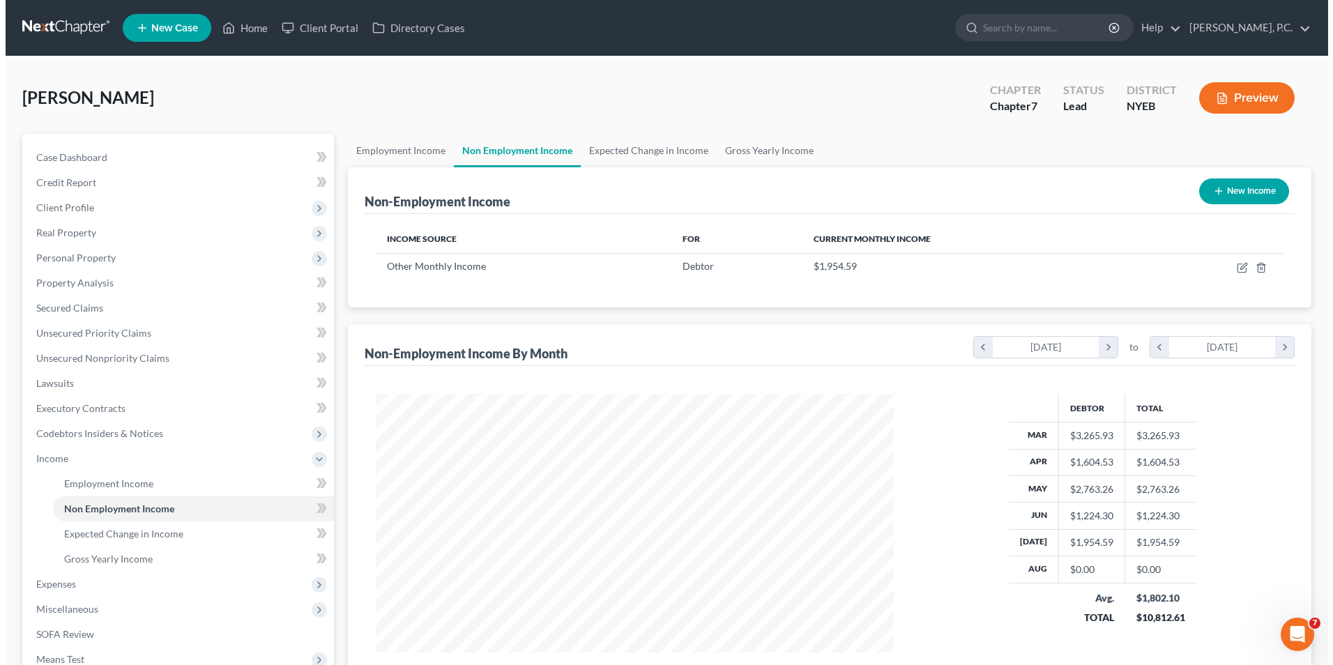
scroll to position [259, 545]
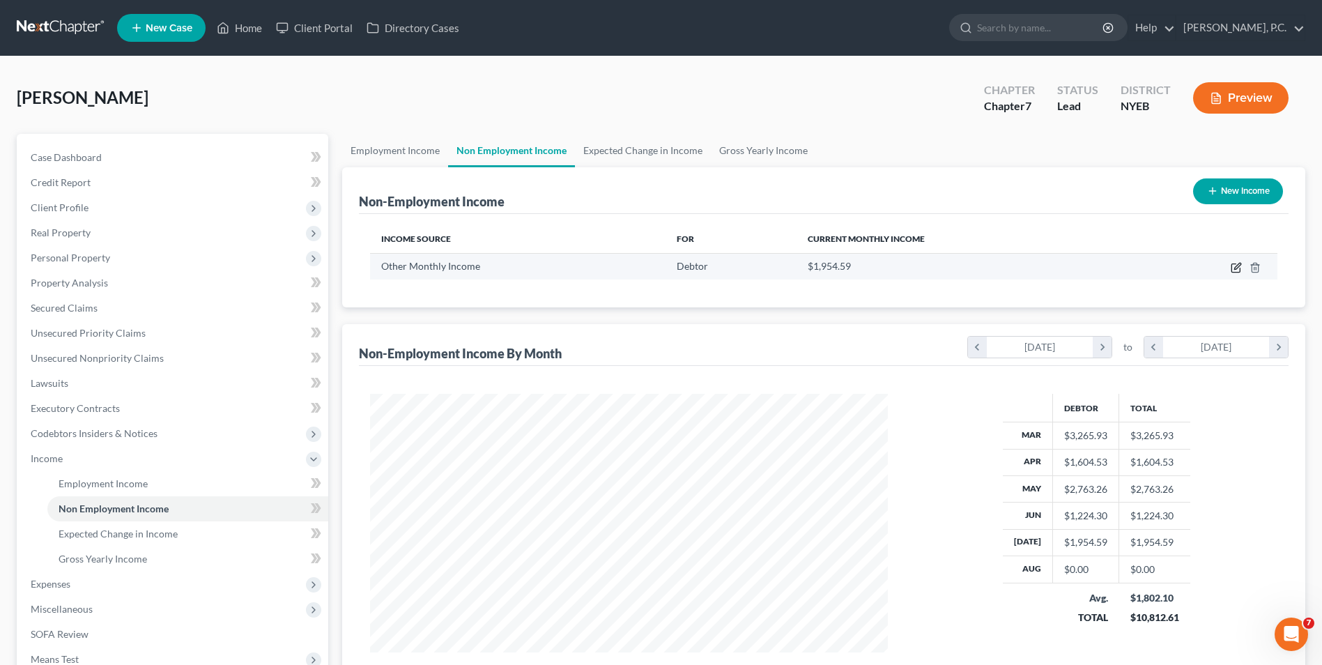
click at [1234, 269] on icon "button" at bounding box center [1236, 267] width 11 height 11
select select "13"
select select "0"
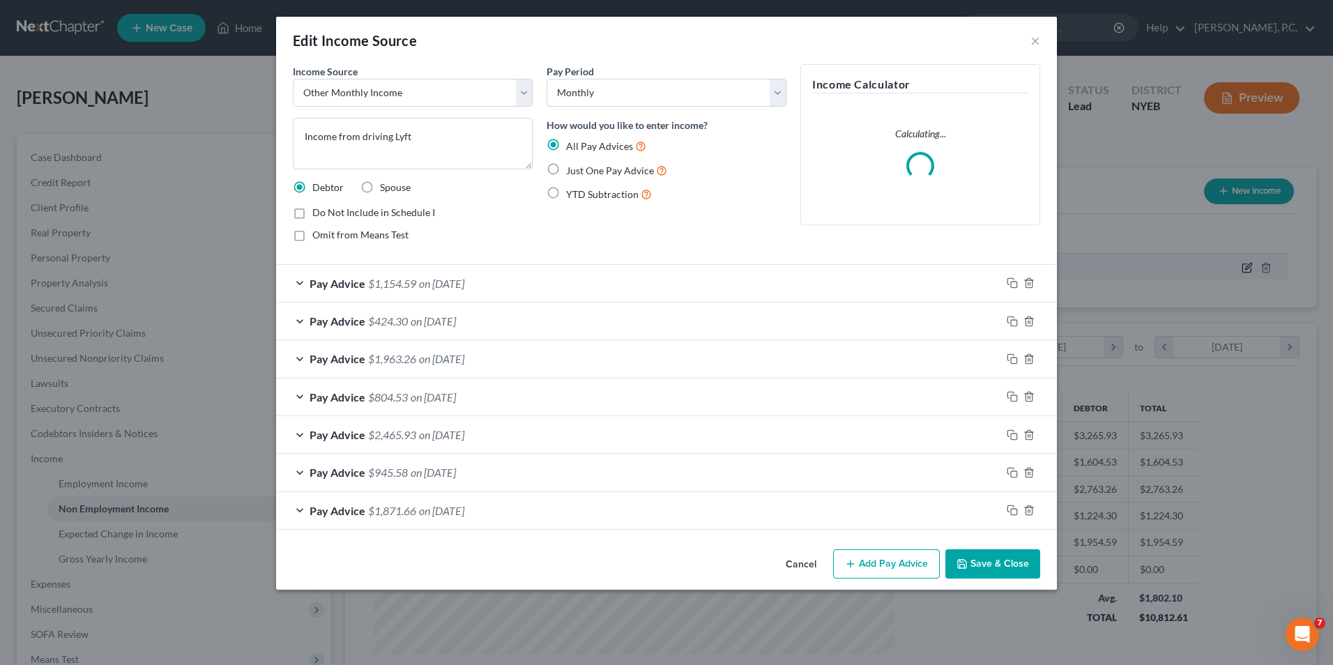
scroll to position [261, 551]
click at [393, 283] on span "$1,154.59" at bounding box center [392, 283] width 48 height 13
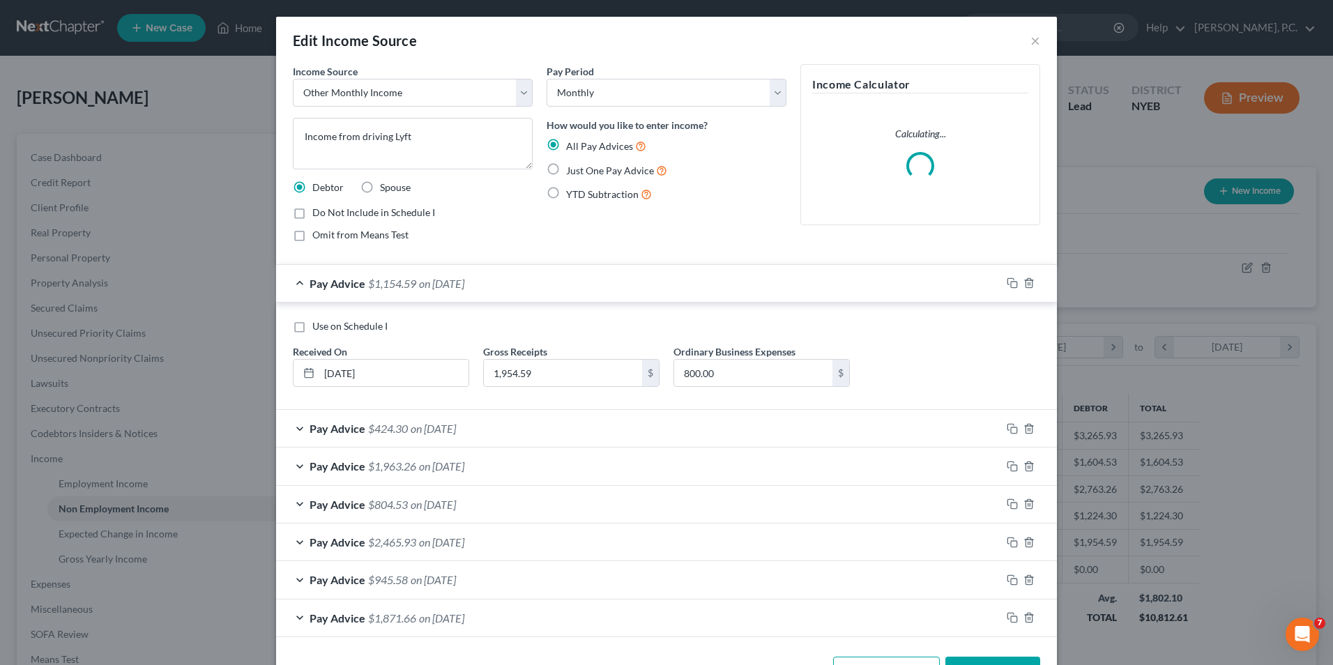
click at [393, 283] on span "$1,154.59" at bounding box center [392, 283] width 48 height 13
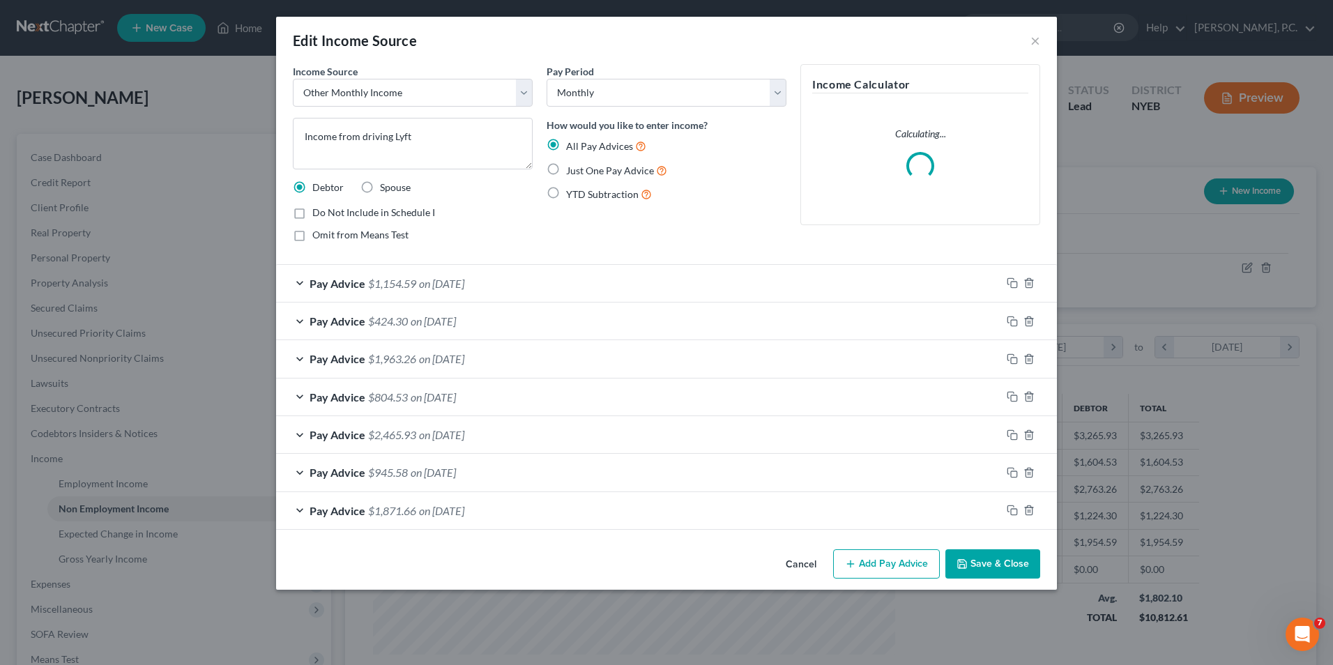
click at [900, 566] on button "Add Pay Advice" at bounding box center [886, 563] width 107 height 29
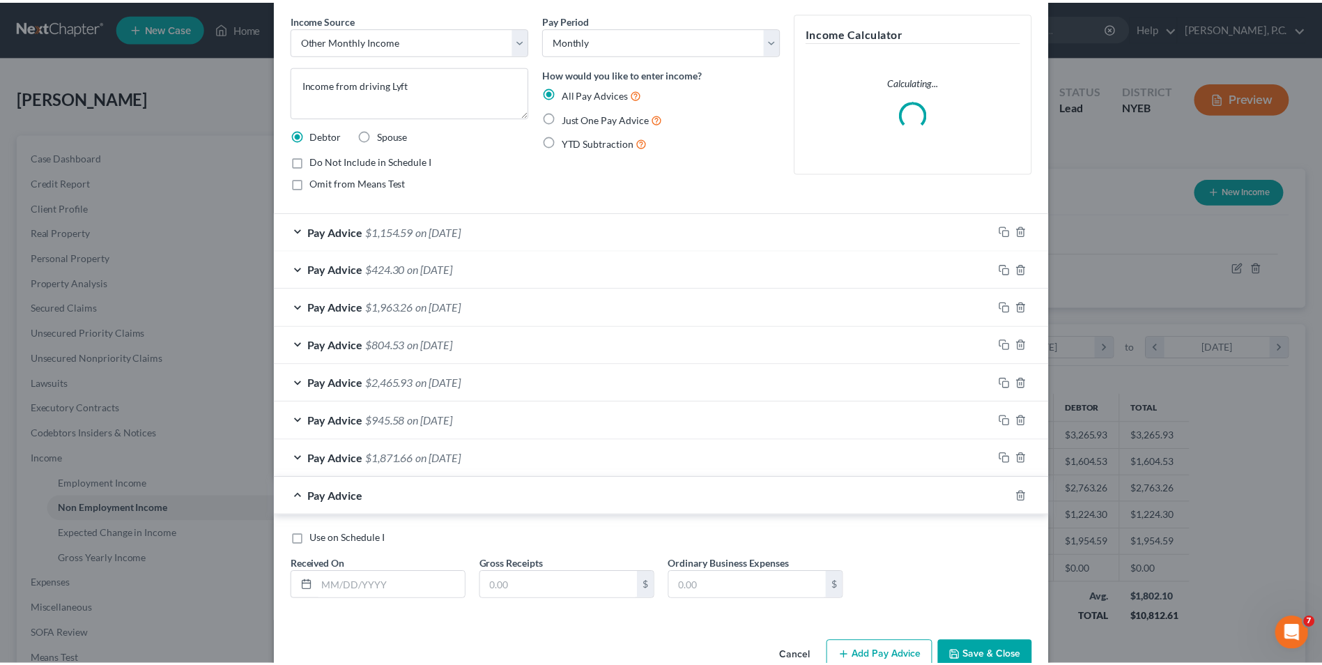
scroll to position [86, 0]
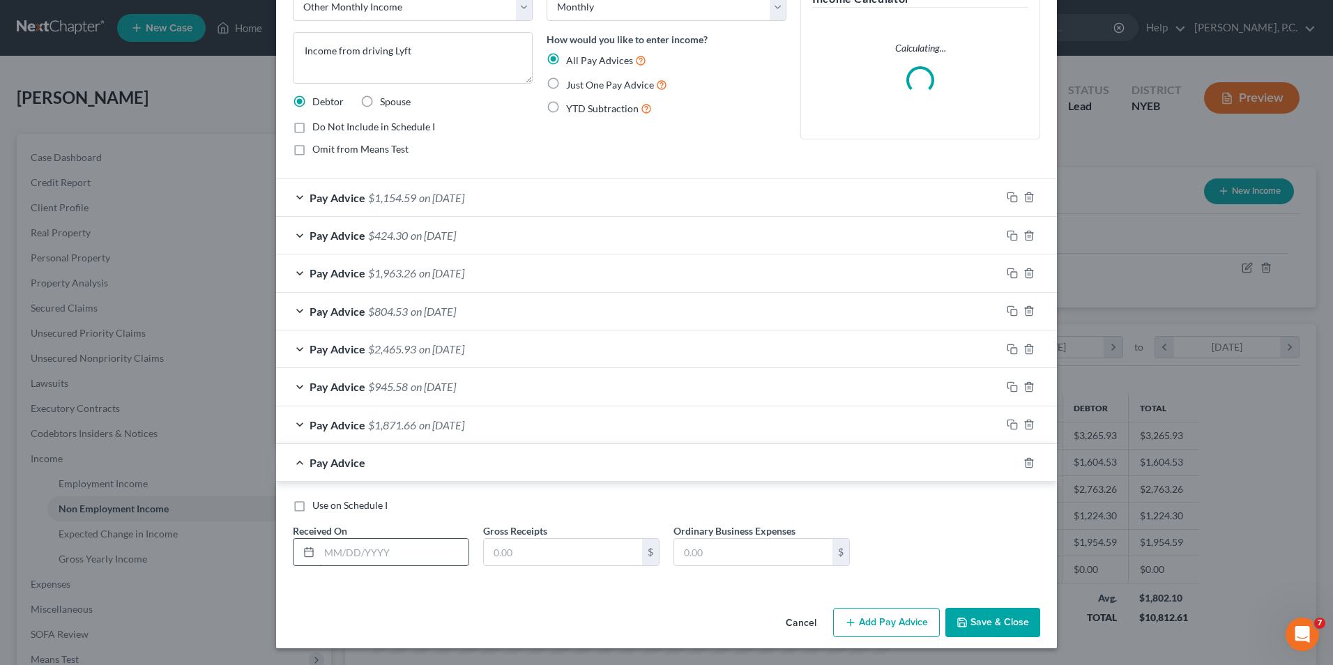
click at [397, 543] on input "text" at bounding box center [393, 552] width 149 height 26
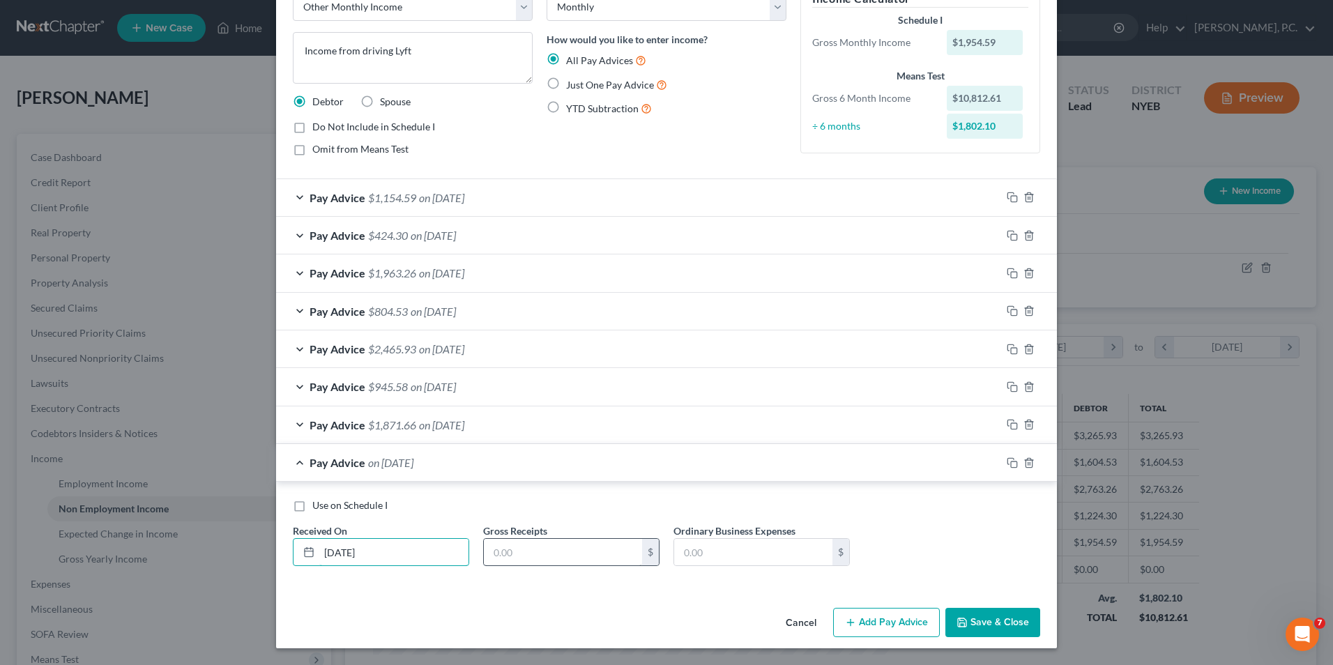
type input "[DATE]"
click at [558, 553] on input "text" at bounding box center [563, 552] width 158 height 26
type input "2,052"
click at [696, 545] on input "text" at bounding box center [753, 552] width 158 height 26
type input "800"
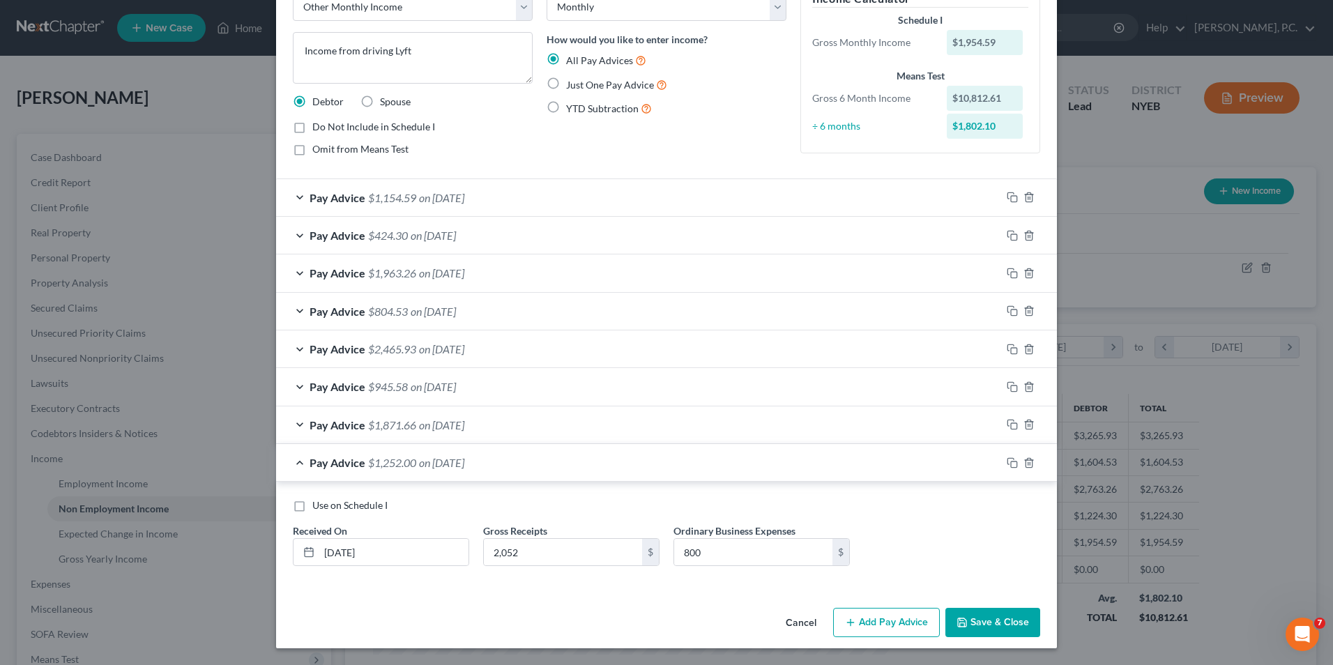
click at [1009, 621] on button "Save & Close" at bounding box center [992, 622] width 95 height 29
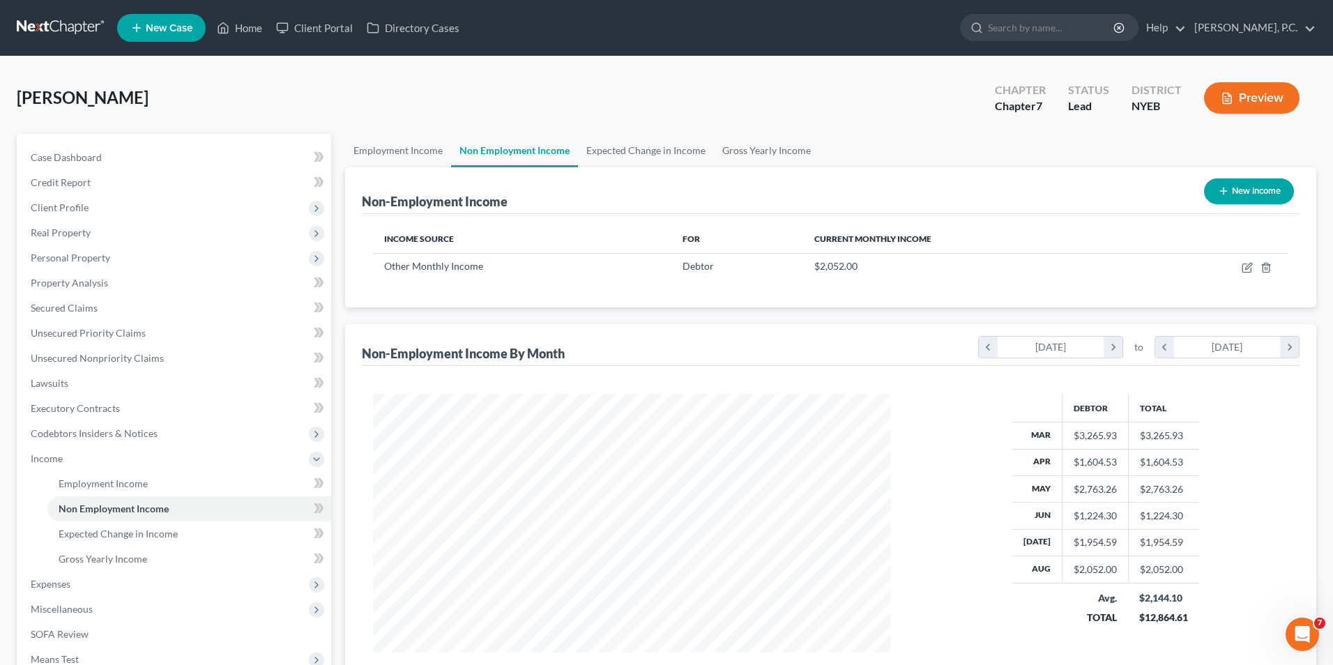
scroll to position [696883, 696596]
click at [1233, 268] on icon "button" at bounding box center [1236, 267] width 11 height 11
select select "13"
select select "0"
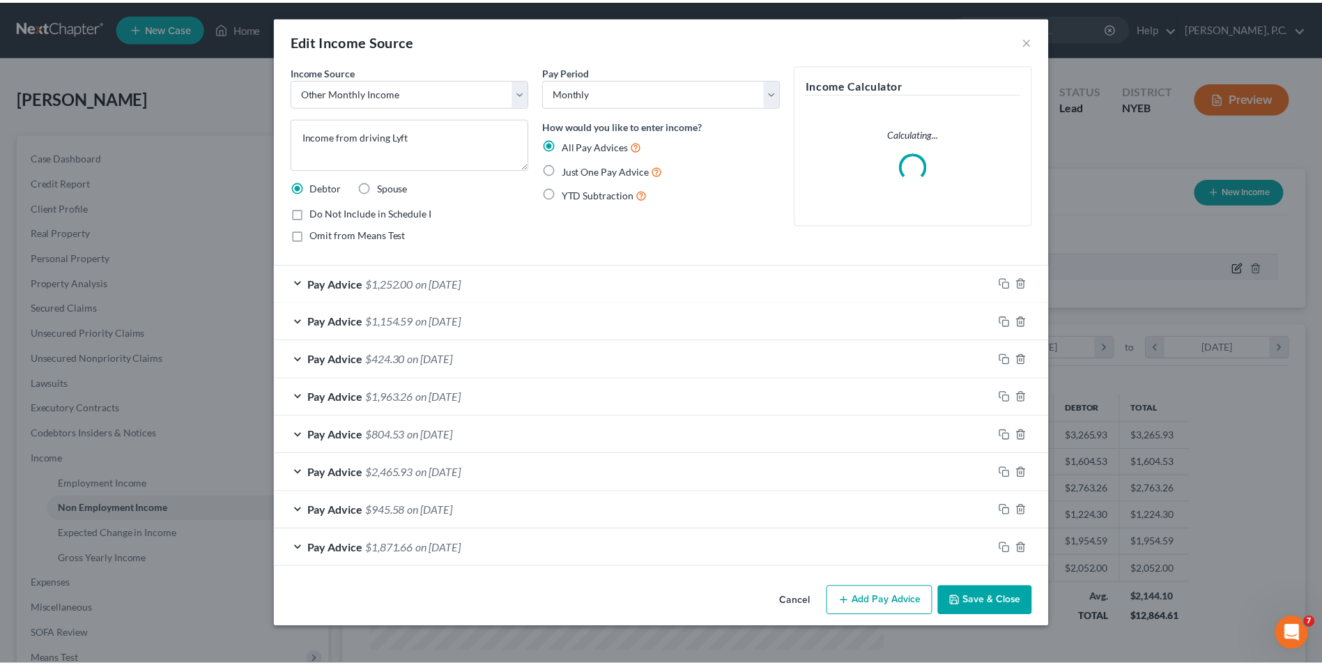
scroll to position [261, 551]
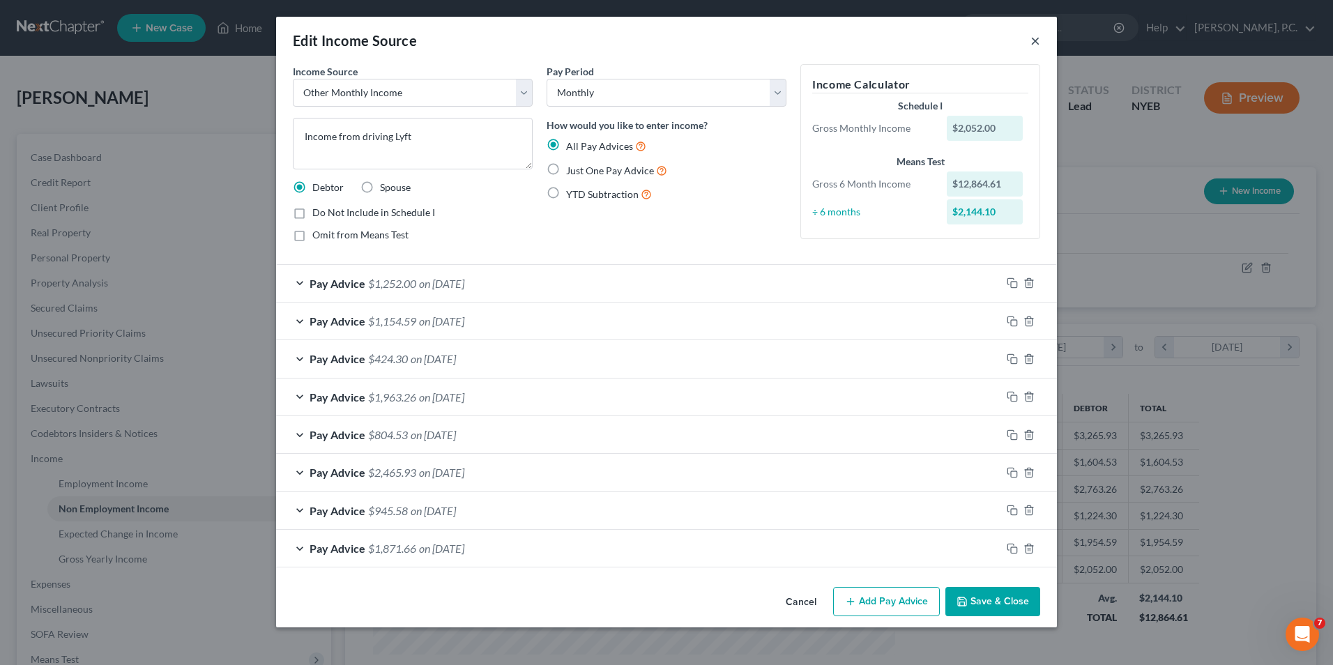
click at [1037, 37] on button "×" at bounding box center [1035, 40] width 10 height 17
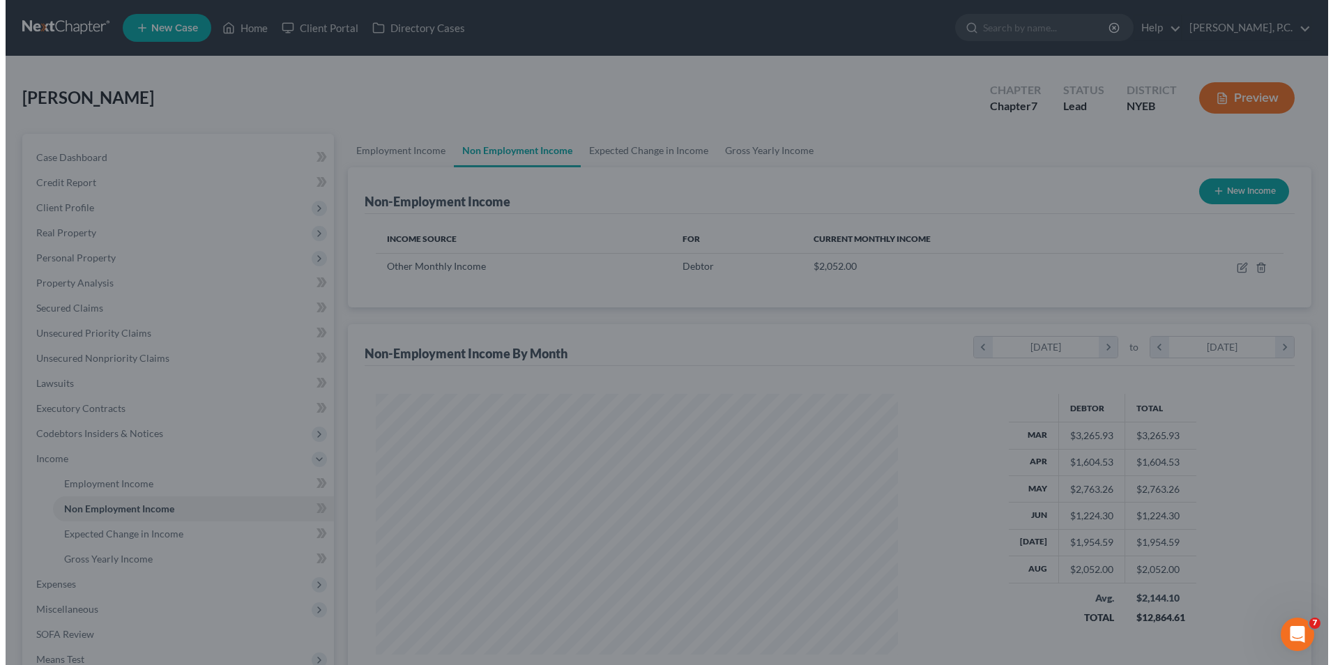
scroll to position [696883, 696596]
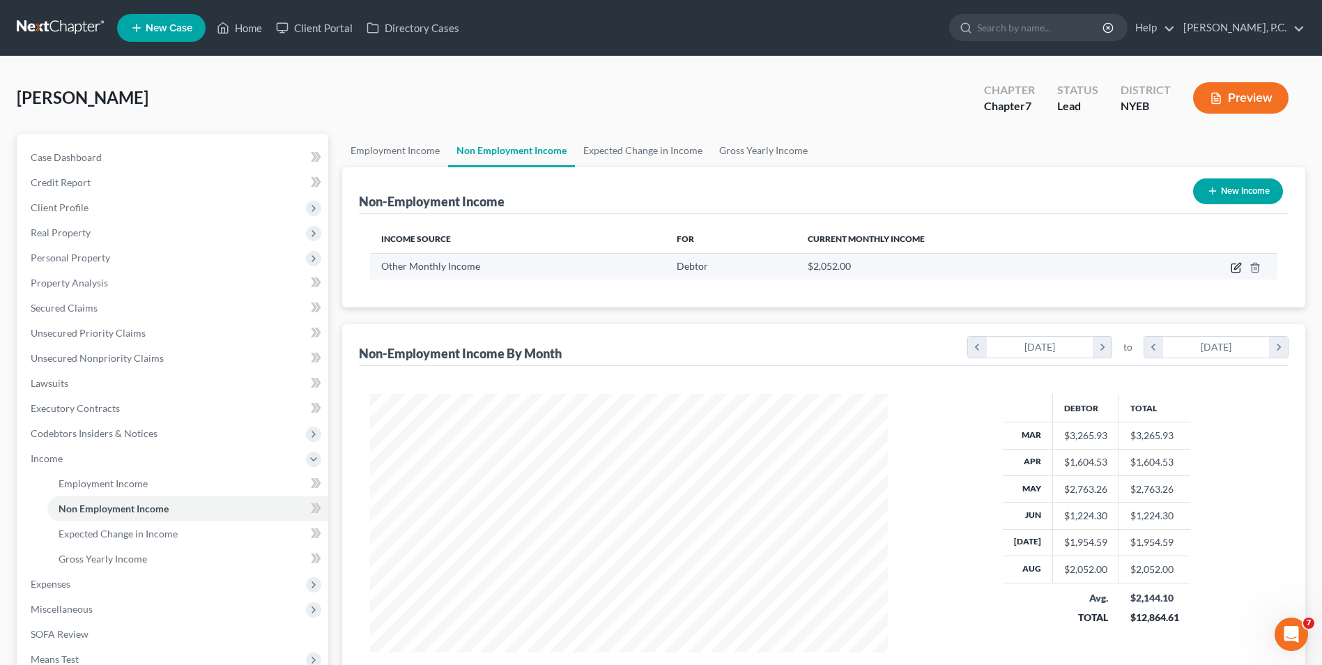
click at [1234, 266] on icon "button" at bounding box center [1236, 267] width 11 height 11
select select "13"
select select "0"
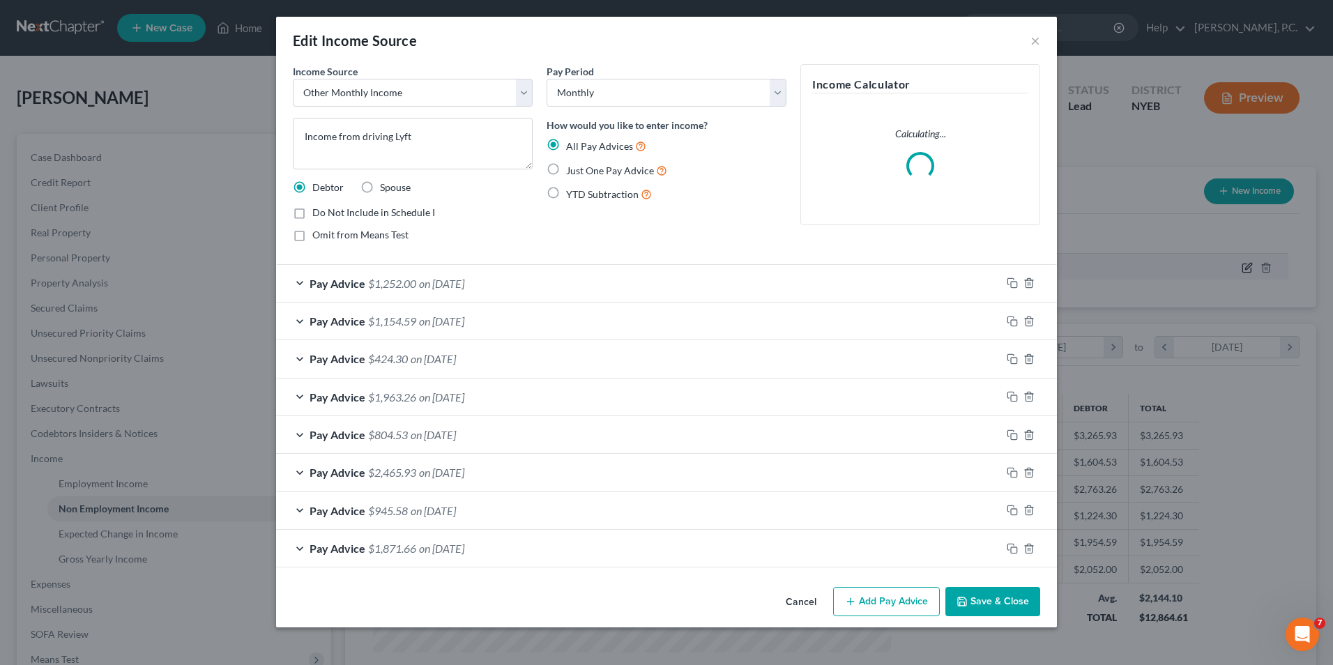
scroll to position [261, 551]
click at [511, 282] on div "Pay Advice $1,252.00 on [DATE]" at bounding box center [638, 283] width 725 height 37
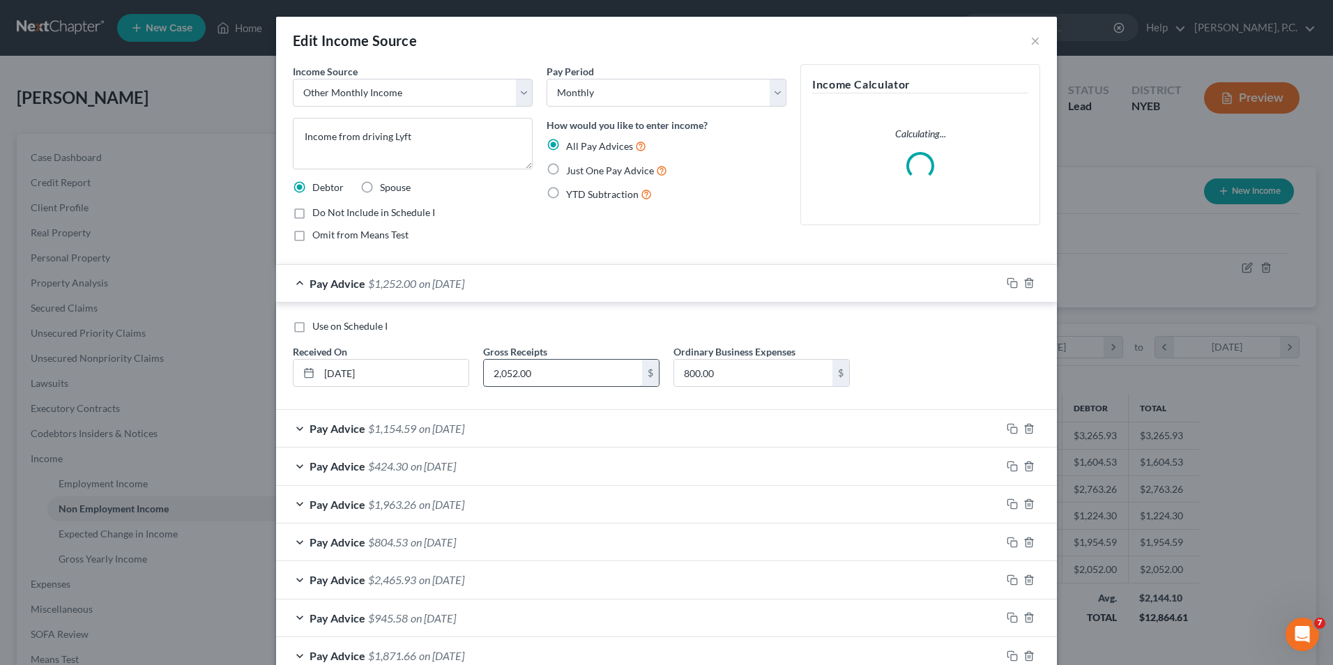
click at [552, 376] on input "2,052.00" at bounding box center [563, 373] width 158 height 26
click at [551, 373] on input "2,052.00" at bounding box center [563, 373] width 158 height 26
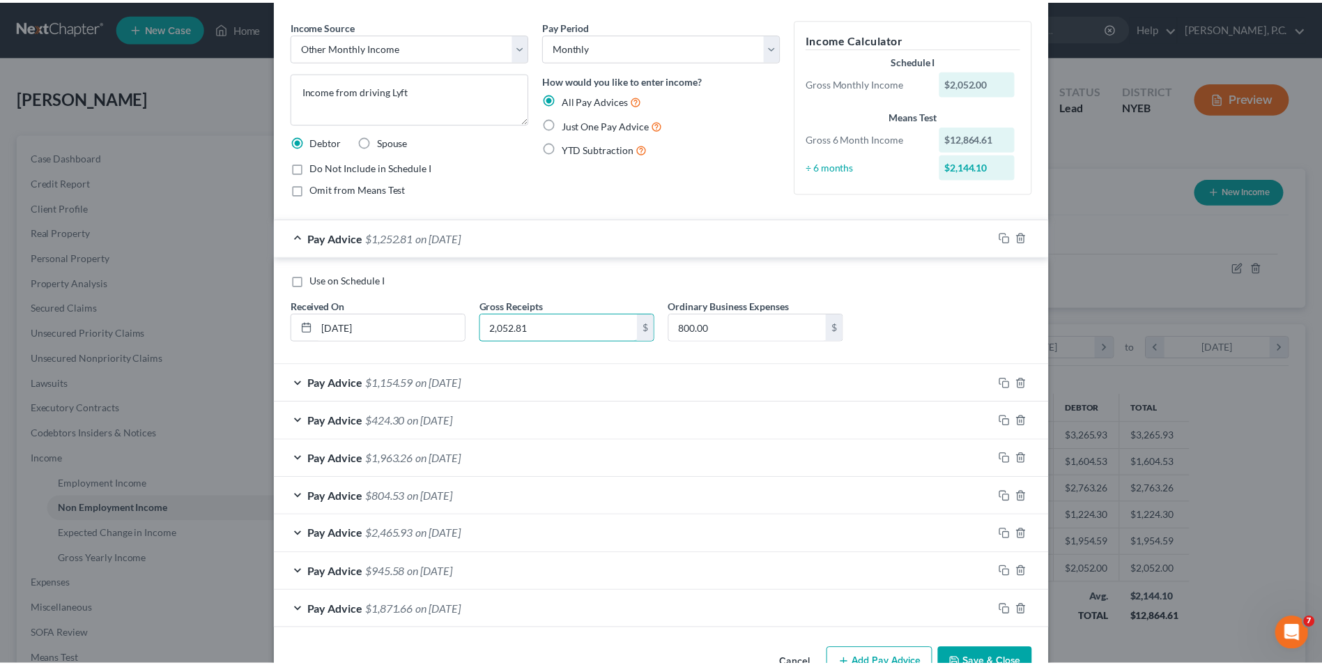
scroll to position [86, 0]
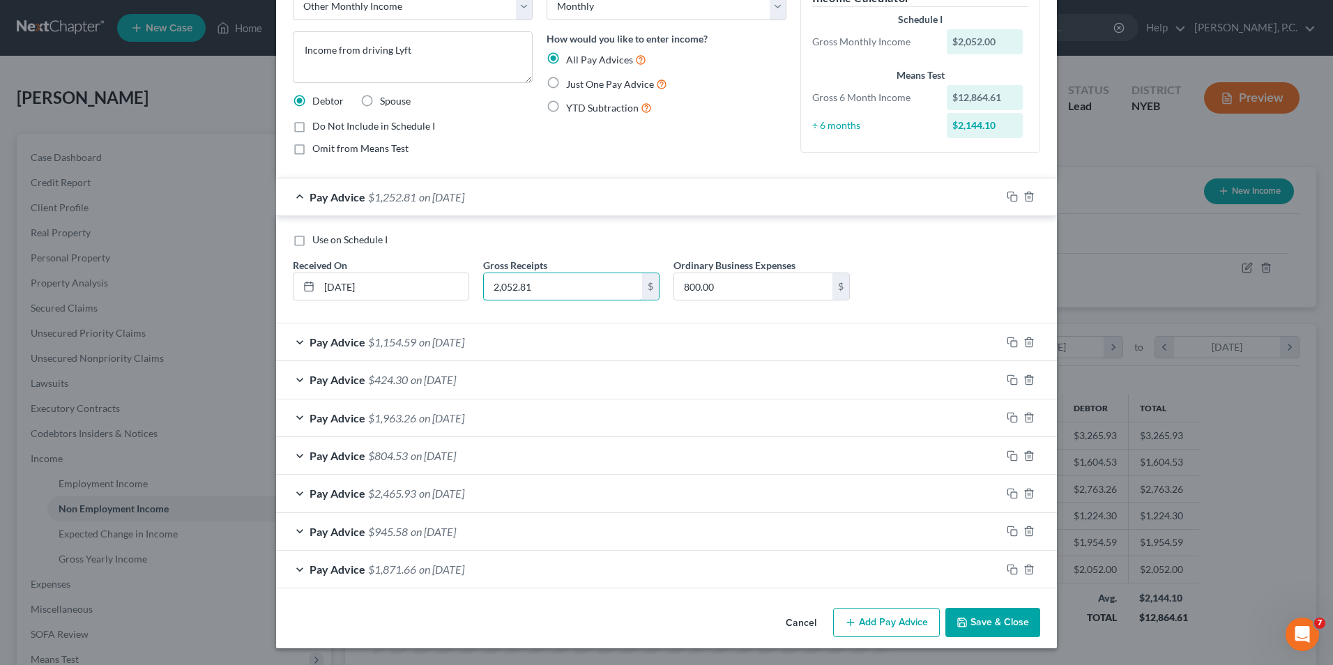
type input "2,052.81"
click at [984, 613] on button "Save & Close" at bounding box center [992, 622] width 95 height 29
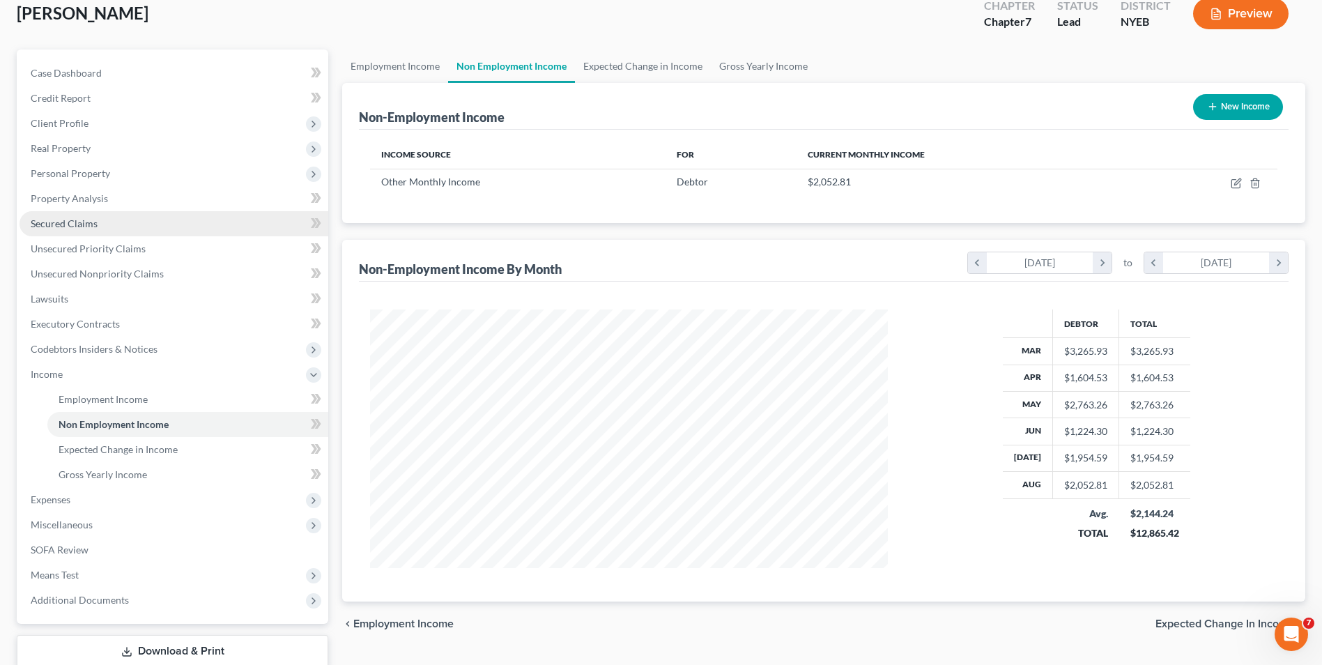
scroll to position [176, 0]
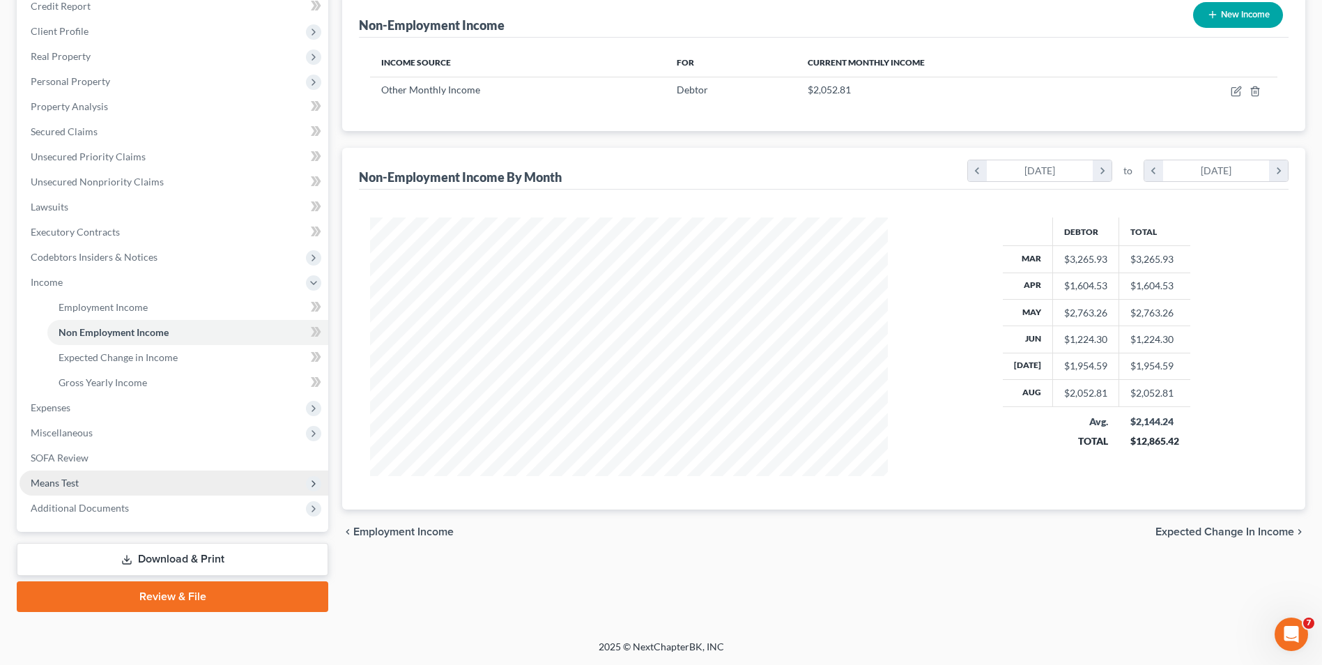
click at [130, 484] on span "Means Test" at bounding box center [174, 483] width 309 height 25
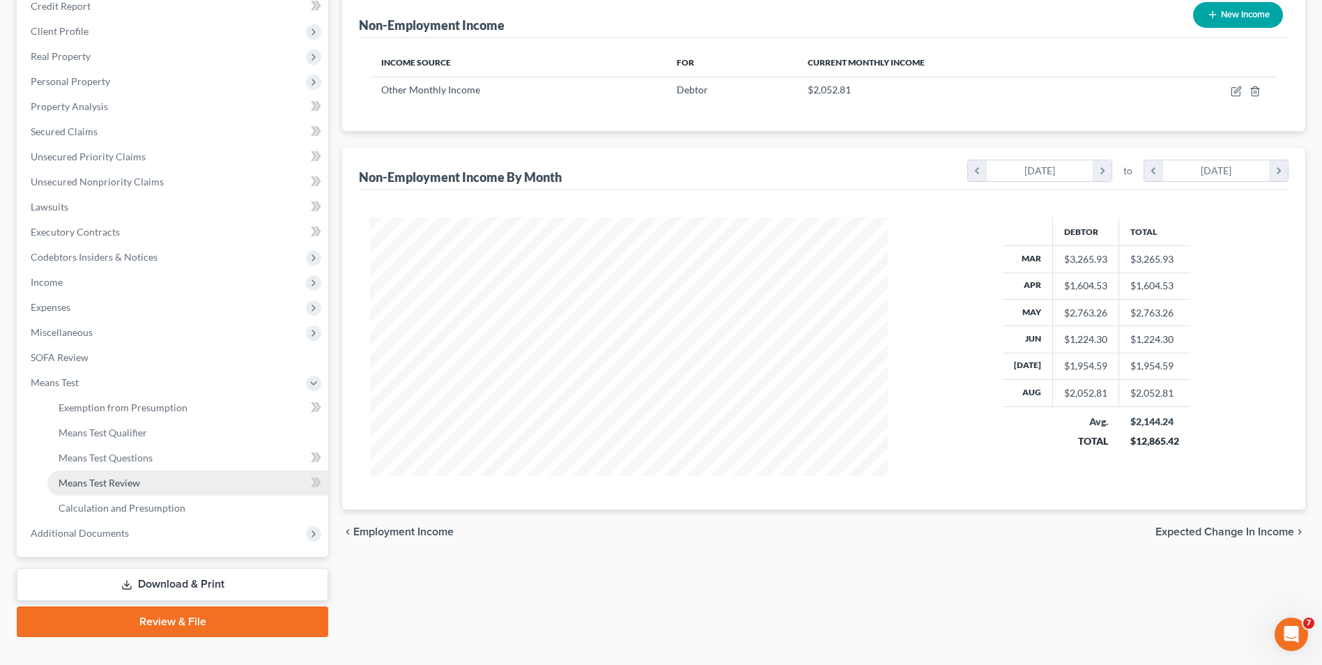
click at [132, 482] on span "Means Test Review" at bounding box center [100, 483] width 82 height 12
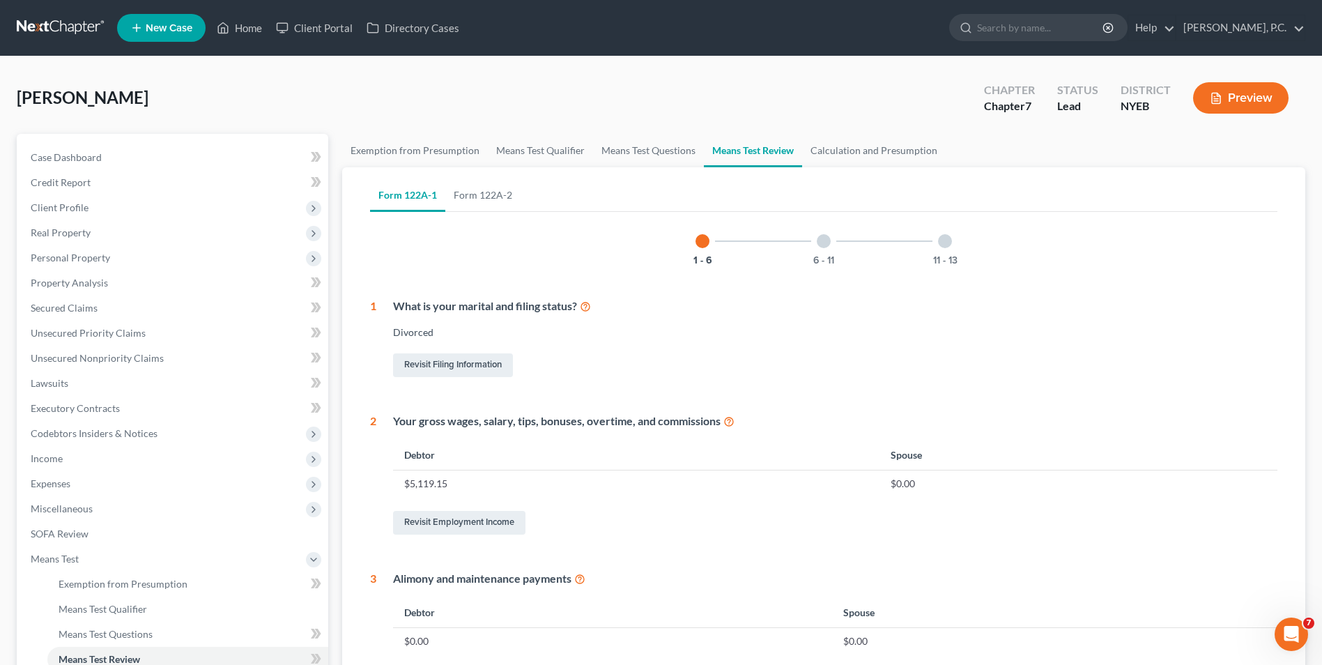
click at [1226, 103] on button "Preview" at bounding box center [1242, 97] width 96 height 31
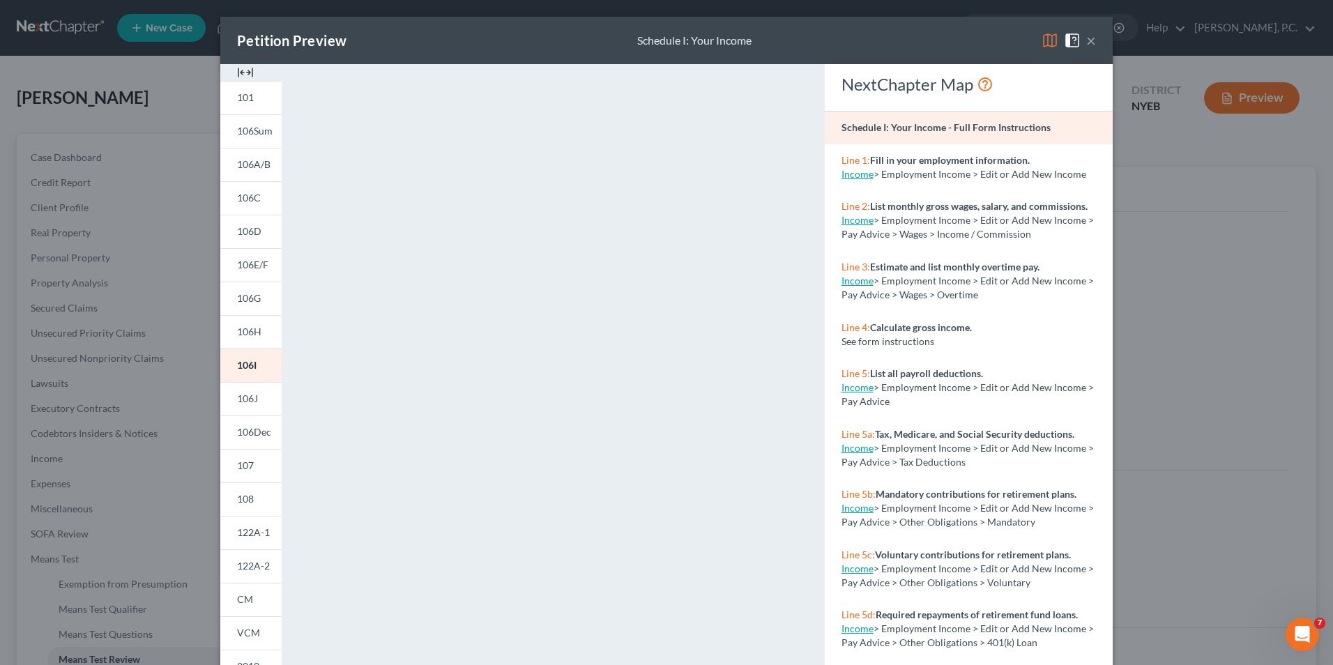
click at [241, 74] on img at bounding box center [245, 72] width 17 height 17
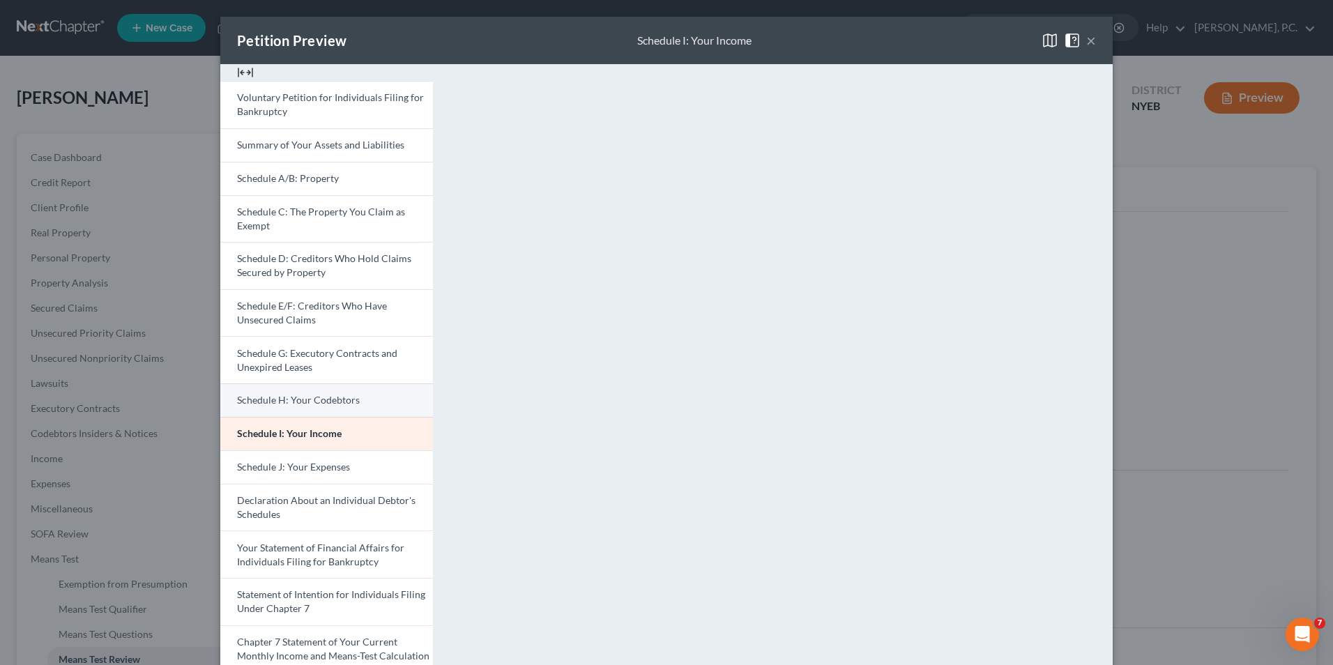
scroll to position [247, 0]
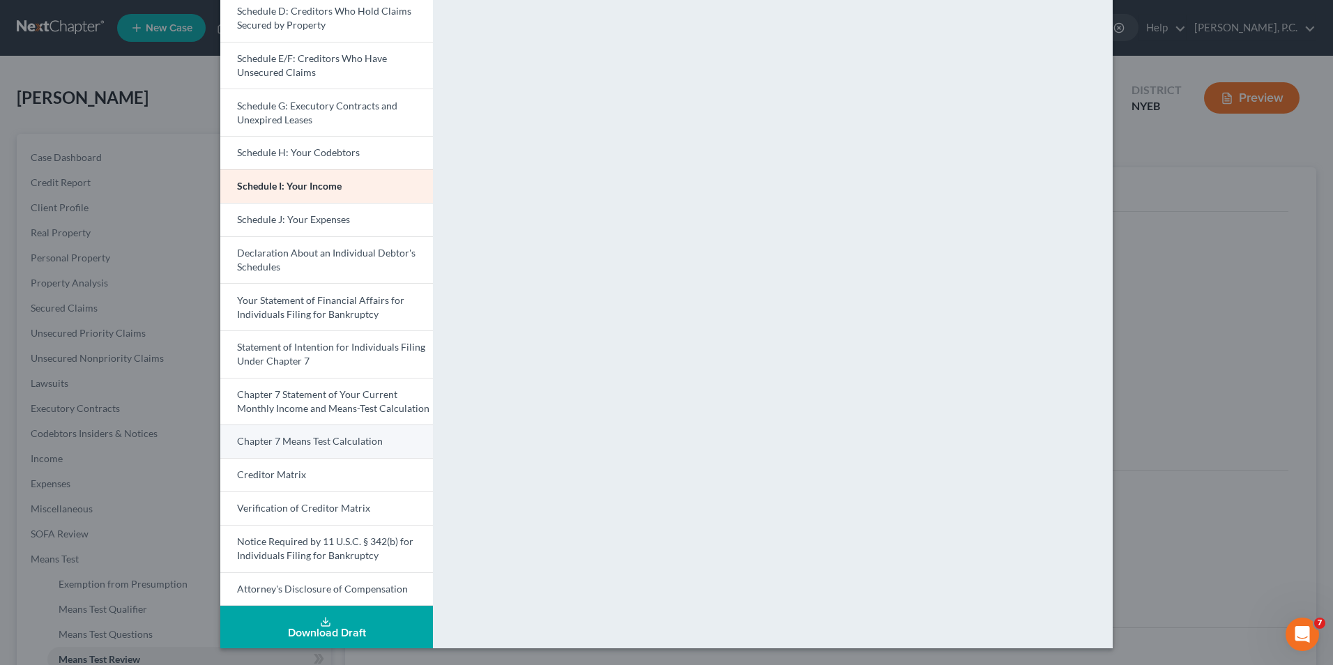
click at [323, 442] on span "Chapter 7 Means Test Calculation" at bounding box center [310, 441] width 146 height 12
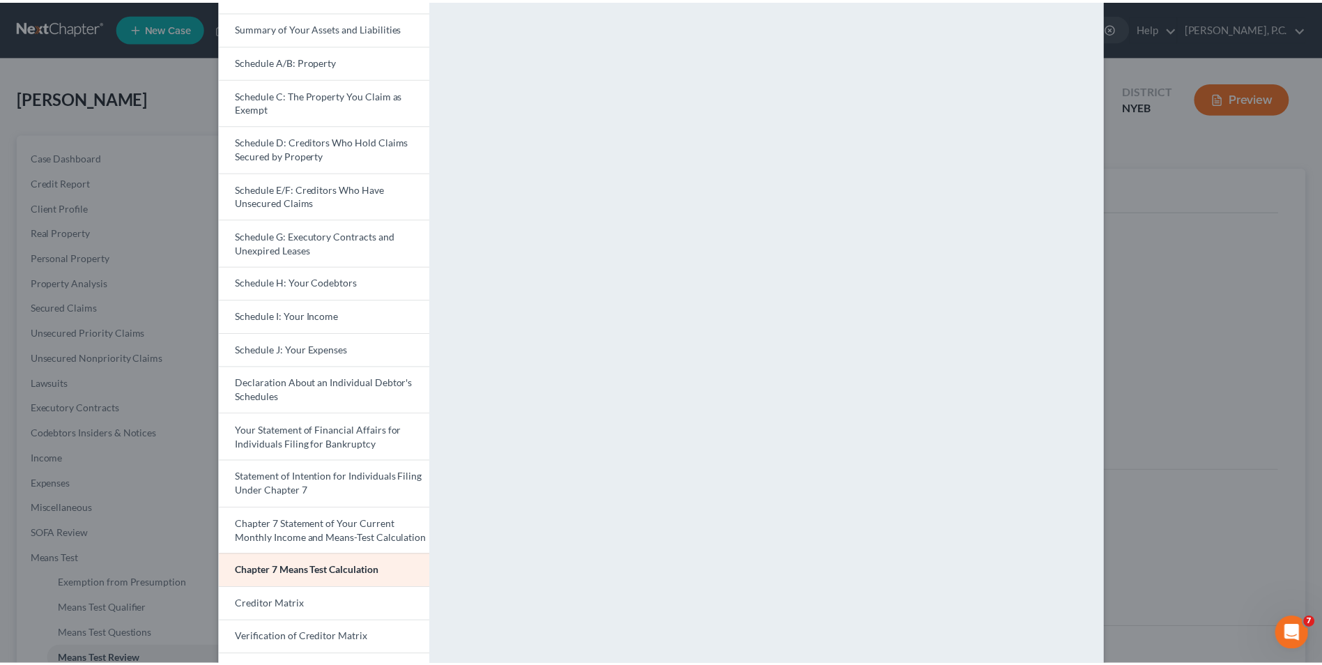
scroll to position [0, 0]
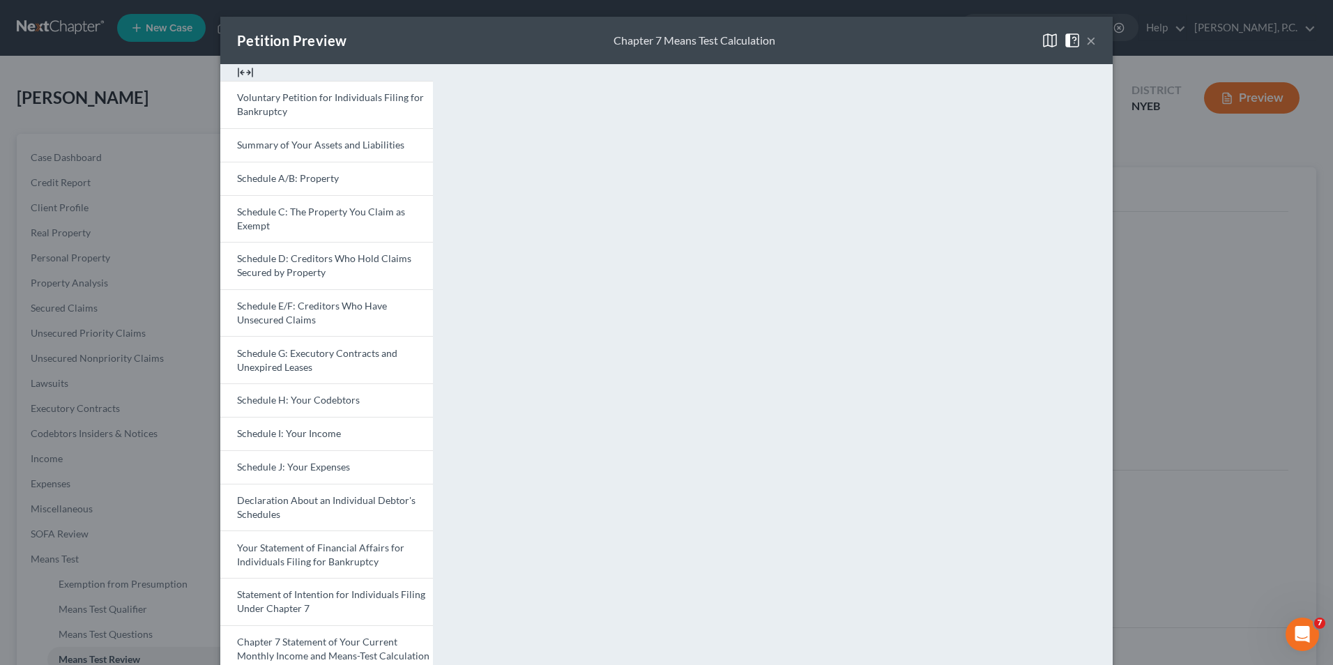
click at [1086, 36] on button "×" at bounding box center [1091, 40] width 10 height 17
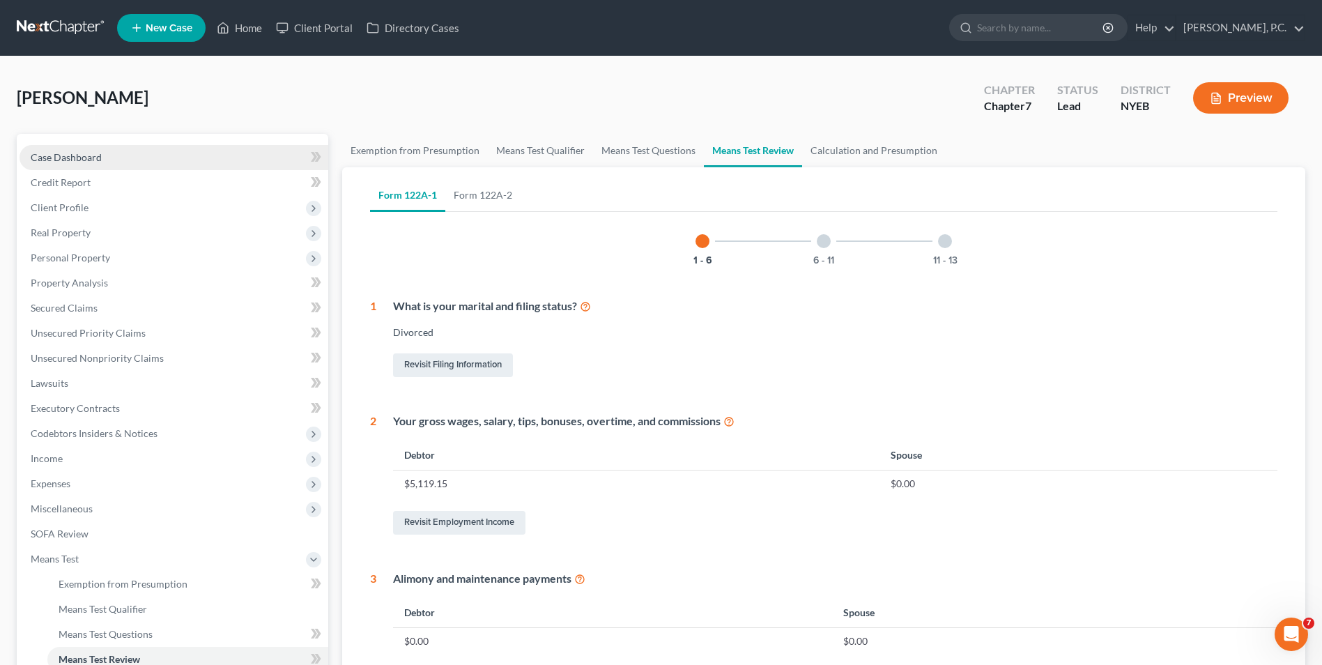
click at [75, 154] on span "Case Dashboard" at bounding box center [66, 157] width 71 height 12
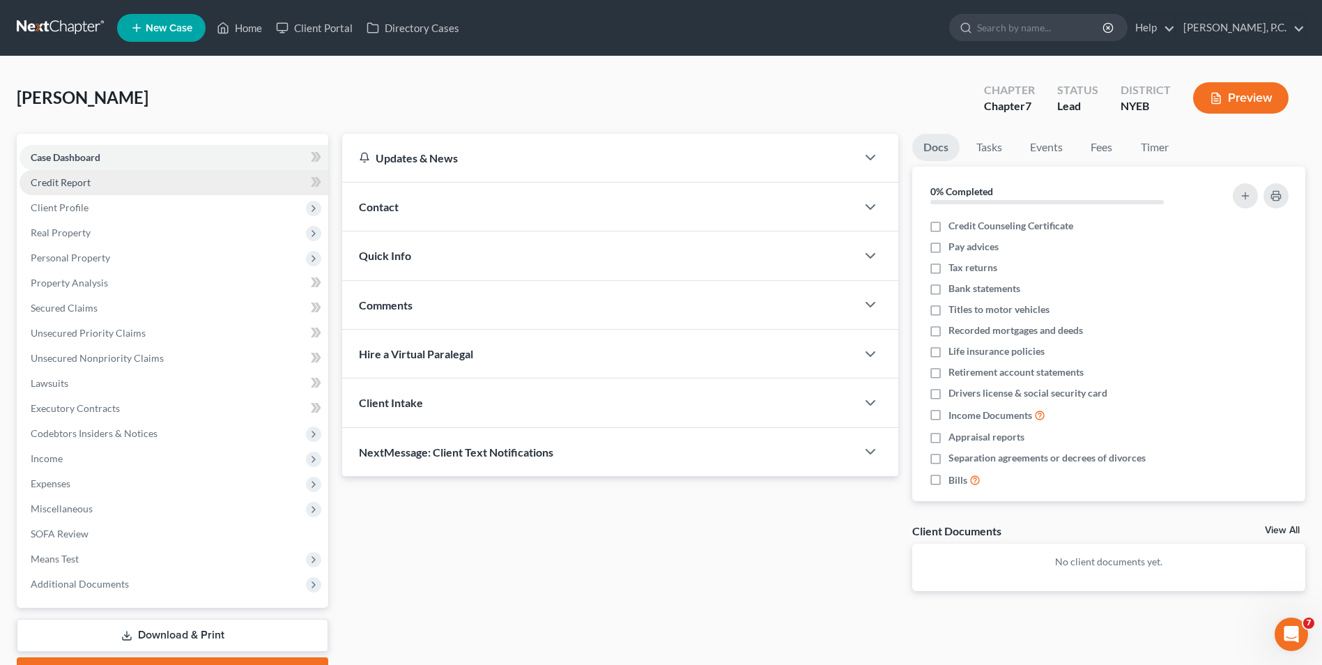
click at [86, 190] on link "Credit Report" at bounding box center [174, 182] width 309 height 25
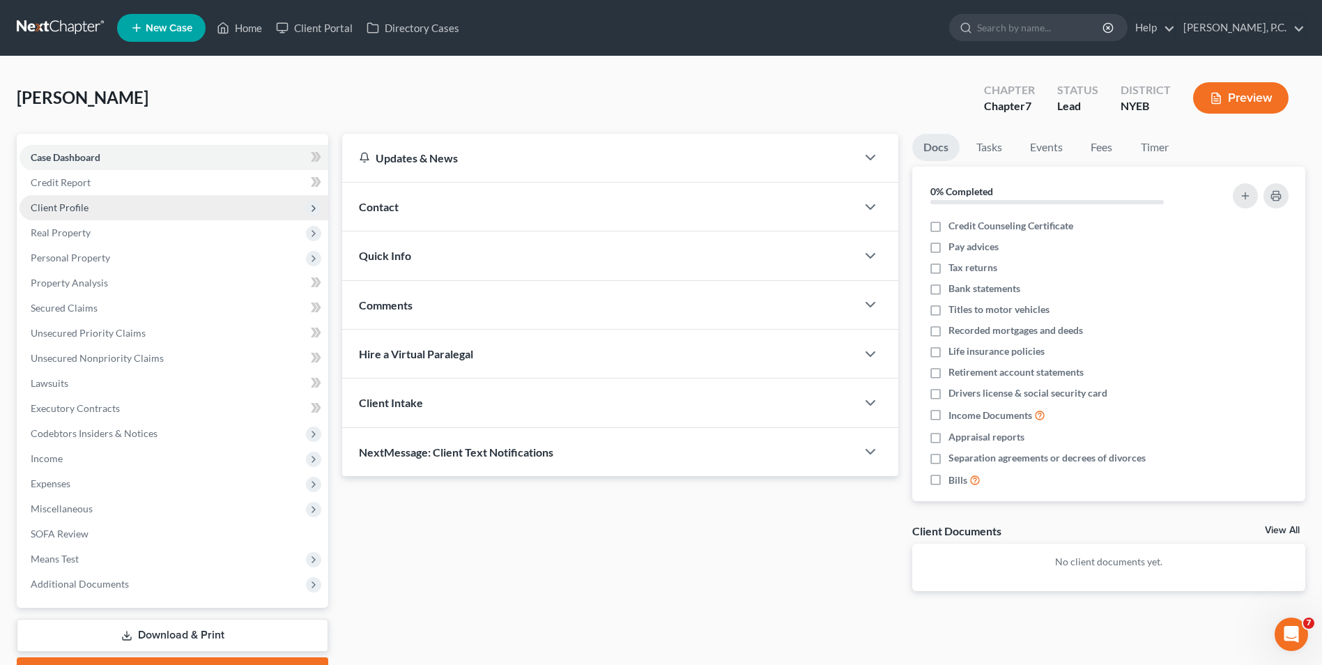
click at [87, 210] on span "Client Profile" at bounding box center [174, 207] width 309 height 25
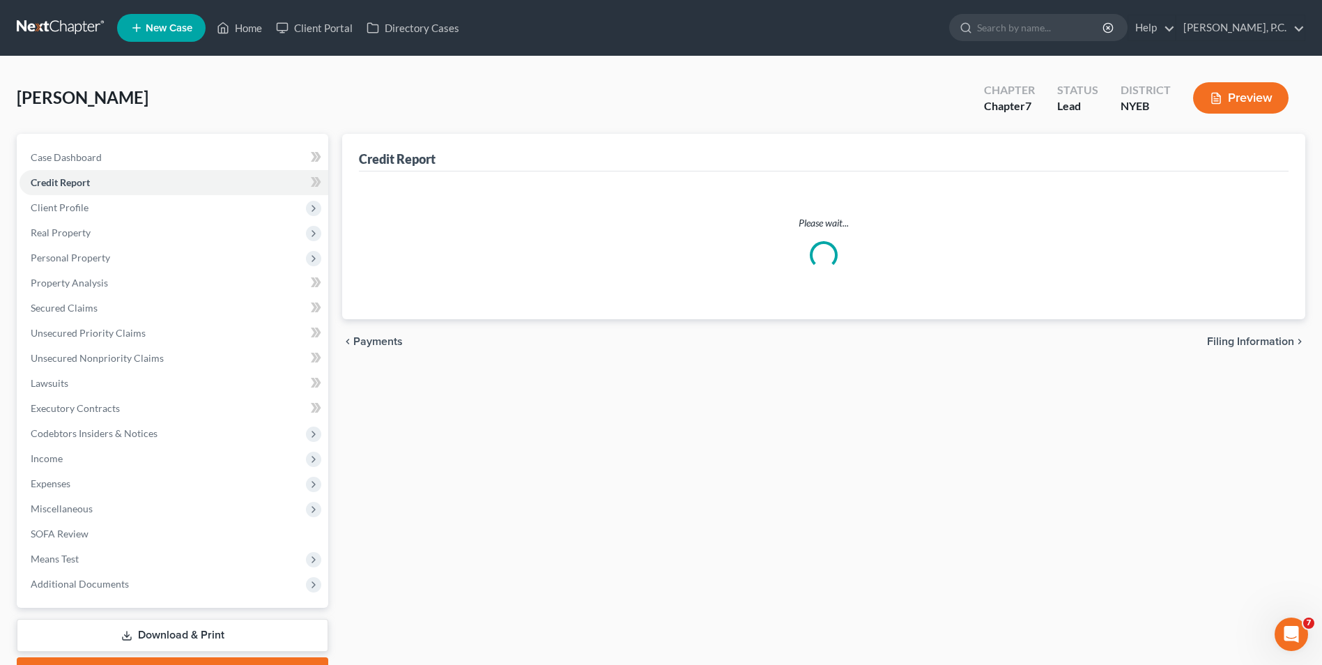
click at [89, 231] on span "Filing Information" at bounding box center [98, 233] width 79 height 12
select select "1"
select select "0"
select select "53"
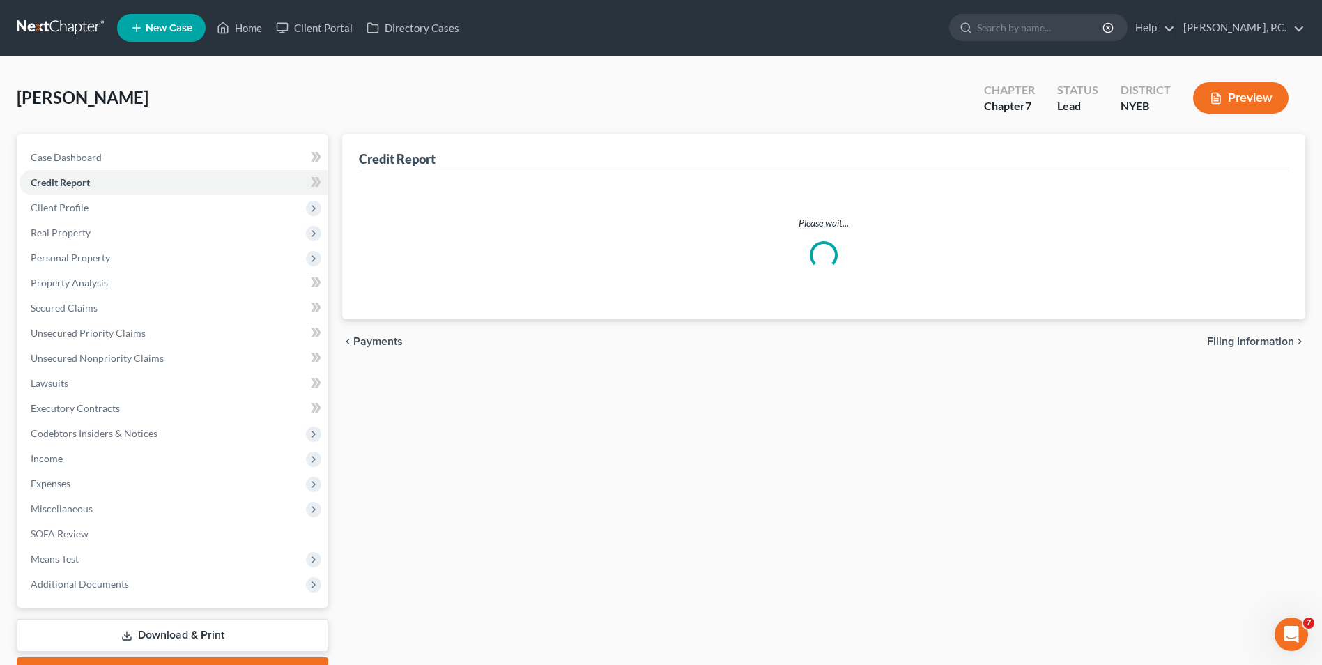
select select "0"
select select "35"
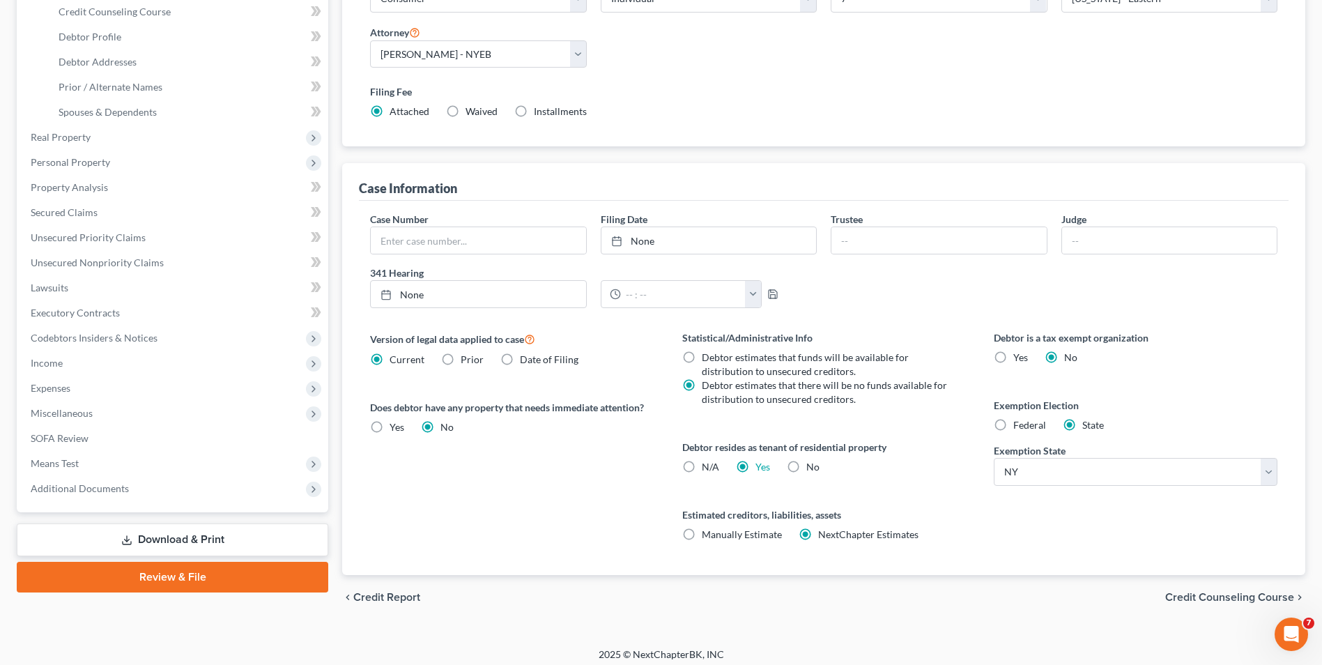
scroll to position [254, 0]
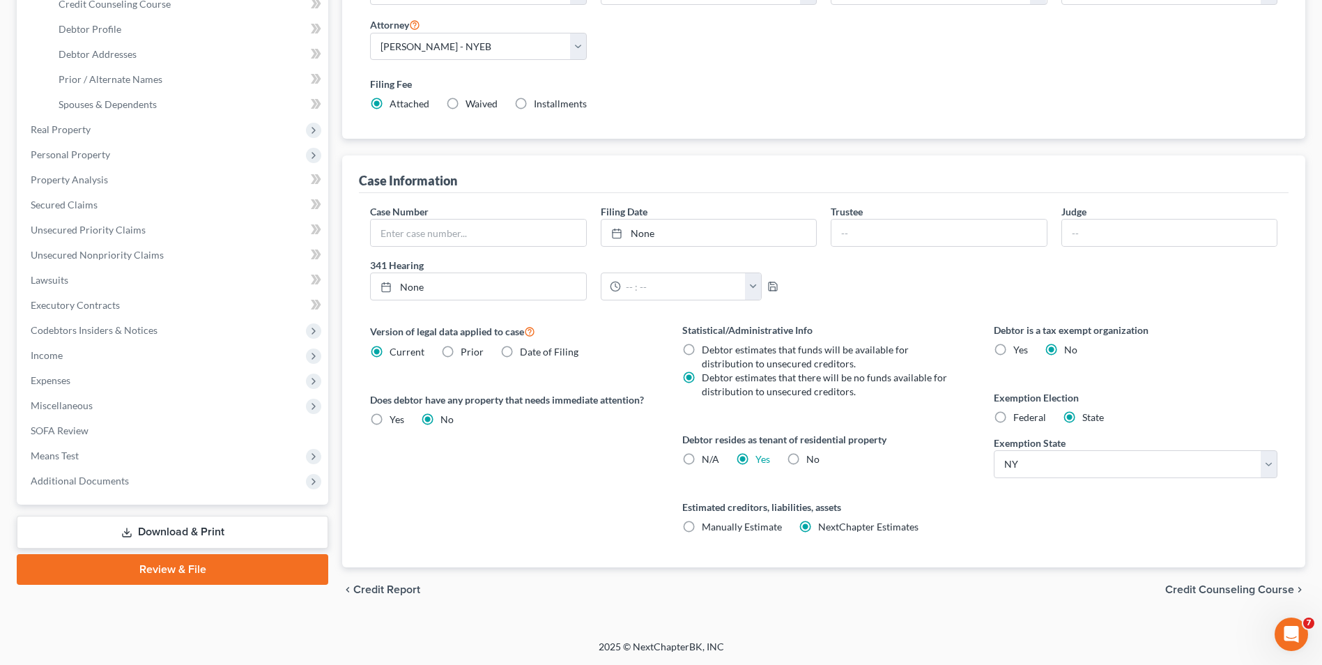
click at [1259, 590] on span "Credit Counseling Course" at bounding box center [1230, 589] width 129 height 11
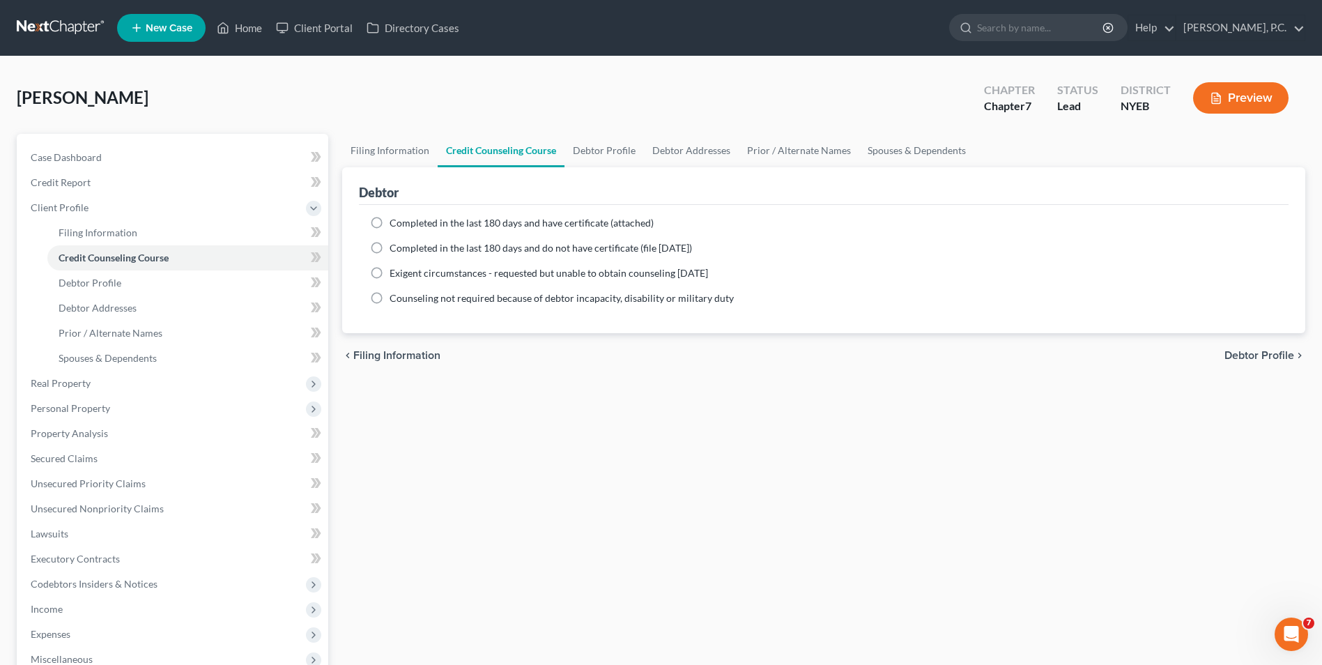
click at [1248, 356] on span "Debtor Profile" at bounding box center [1260, 355] width 70 height 11
select select "3"
select select "0"
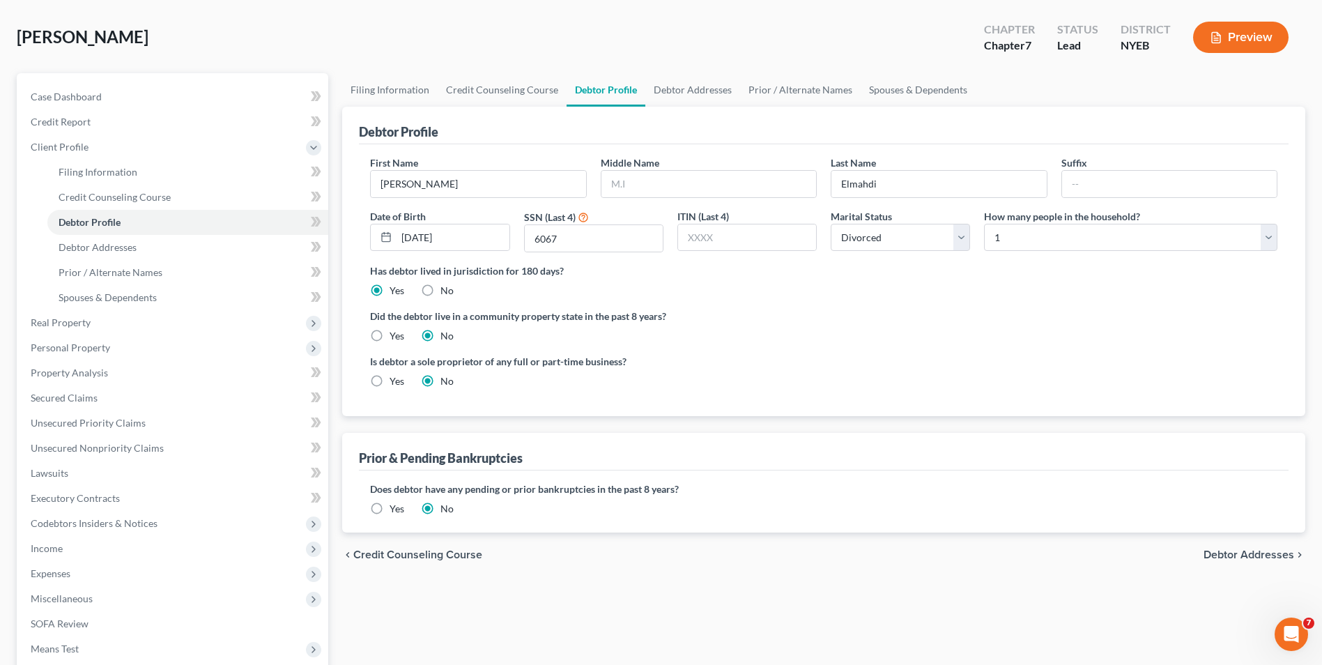
scroll to position [139, 0]
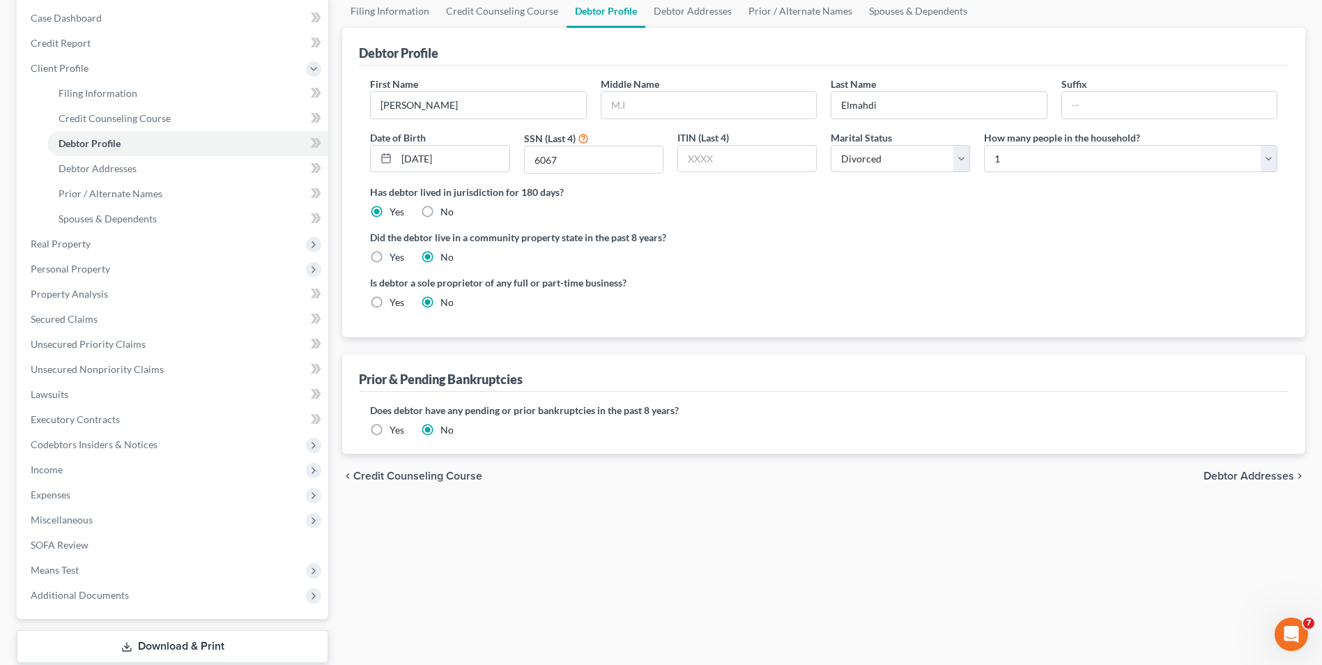
click at [1248, 480] on span "Debtor Addresses" at bounding box center [1249, 476] width 91 height 11
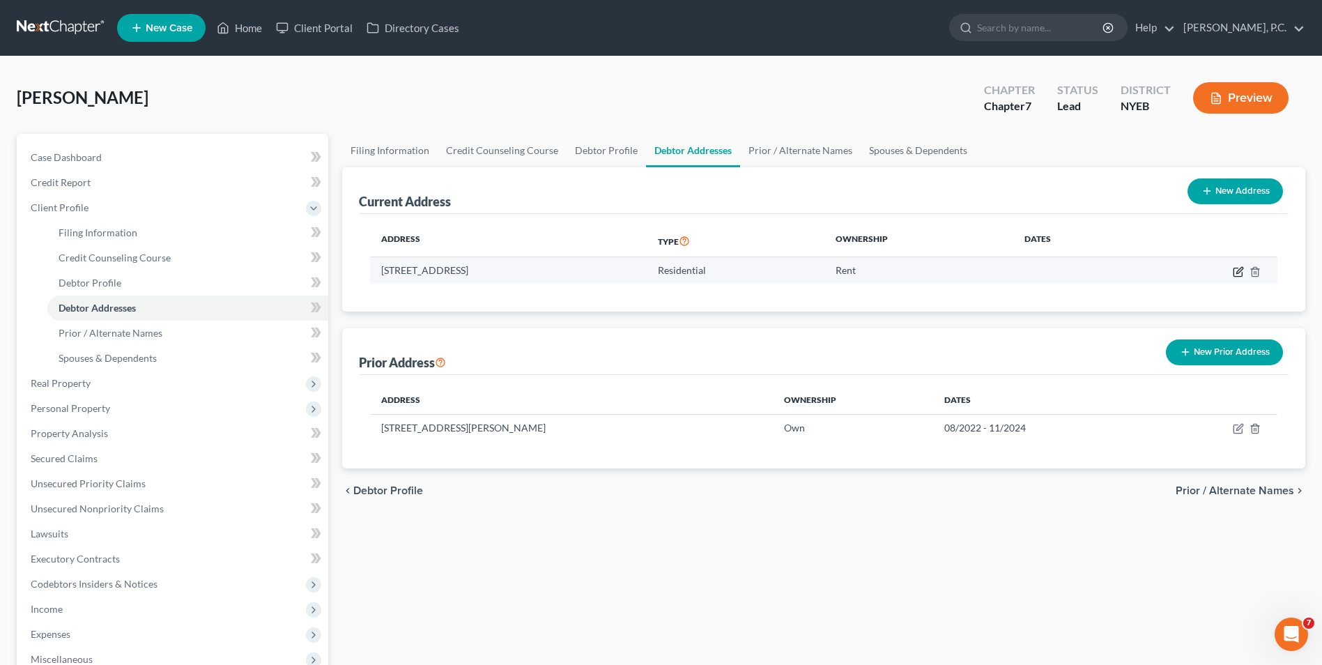
click at [1233, 273] on icon "button" at bounding box center [1238, 271] width 11 height 11
select select "35"
select select "0"
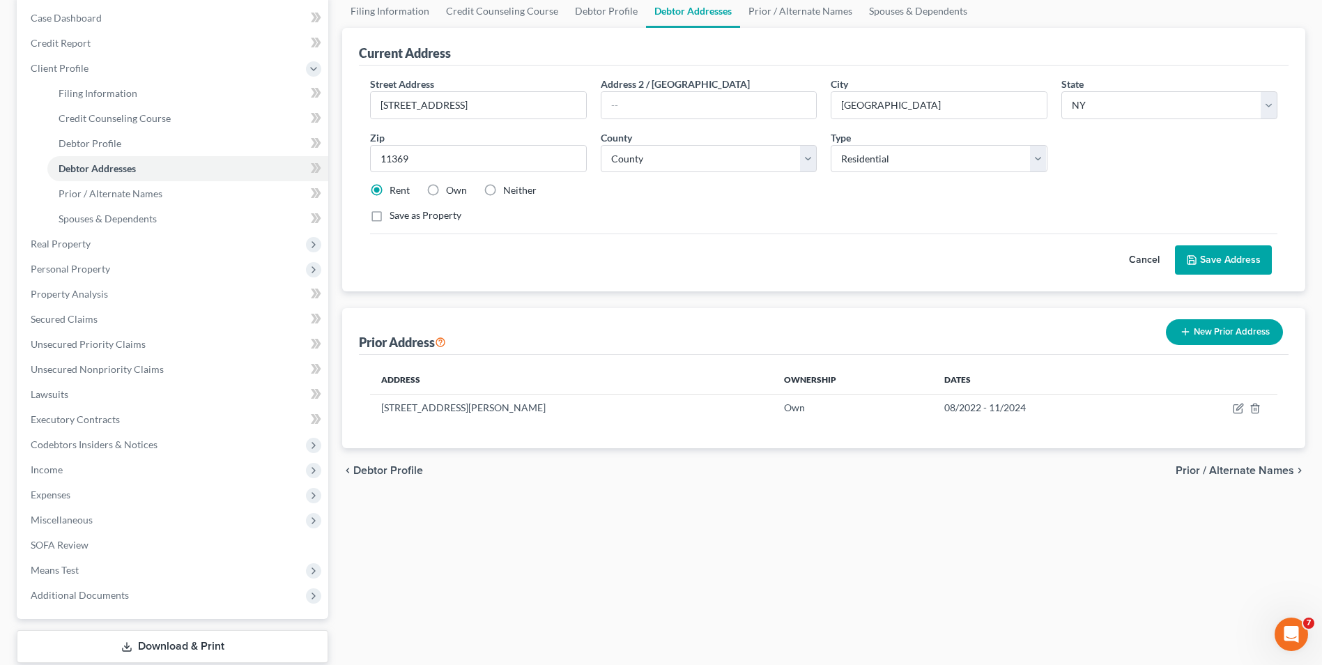
click at [1227, 473] on span "Prior / Alternate Names" at bounding box center [1235, 470] width 119 height 11
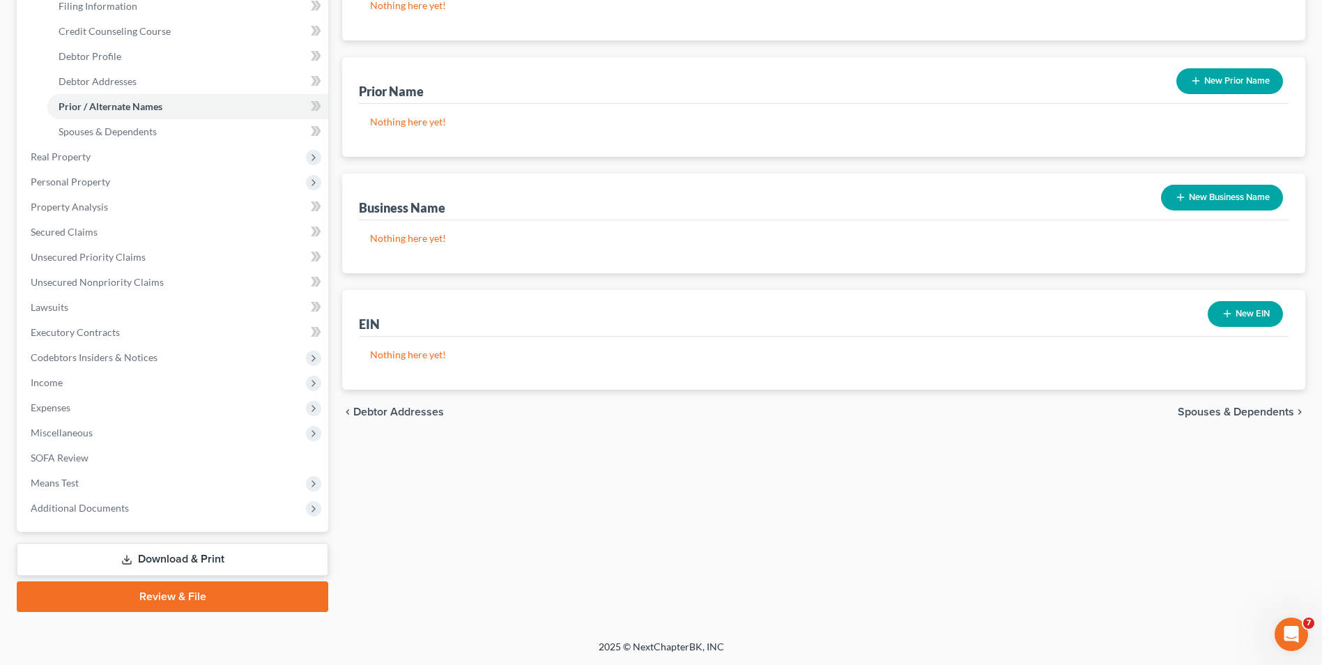
click at [1242, 406] on span "Spouses & Dependents" at bounding box center [1236, 411] width 116 height 11
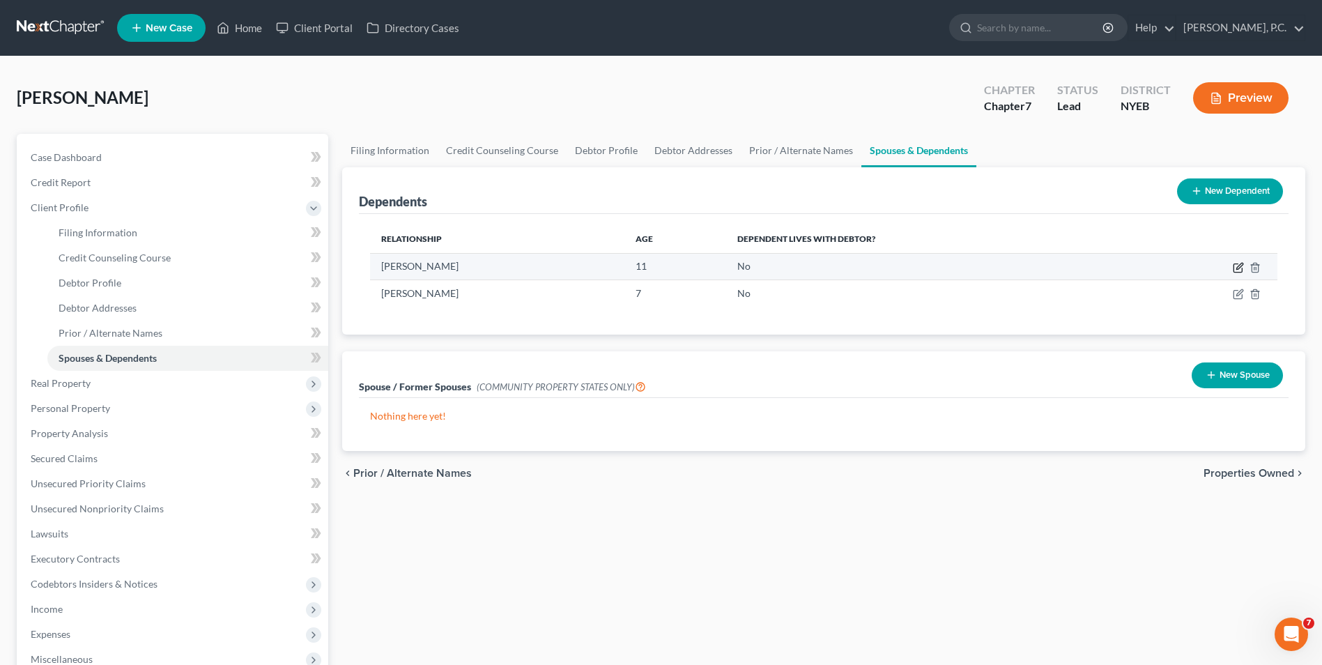
click at [1240, 266] on icon "button" at bounding box center [1238, 267] width 11 height 11
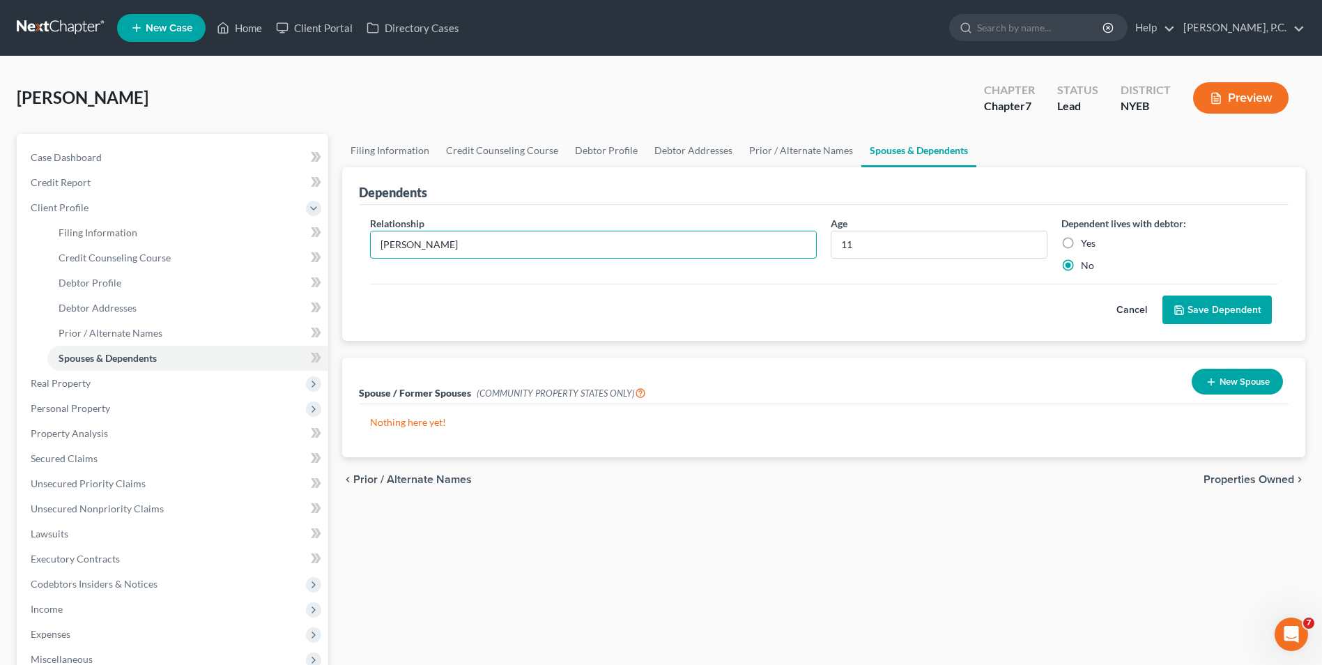
drag, startPoint x: 498, startPoint y: 243, endPoint x: 343, endPoint y: 241, distance: 154.8
click at [343, 241] on div "Dependents Relationship * [PERSON_NAME] Age [DEMOGRAPHIC_DATA] Dependent lives …" at bounding box center [823, 254] width 963 height 174
type input "Daughter"
click at [1205, 307] on button "Save Dependent" at bounding box center [1217, 310] width 109 height 29
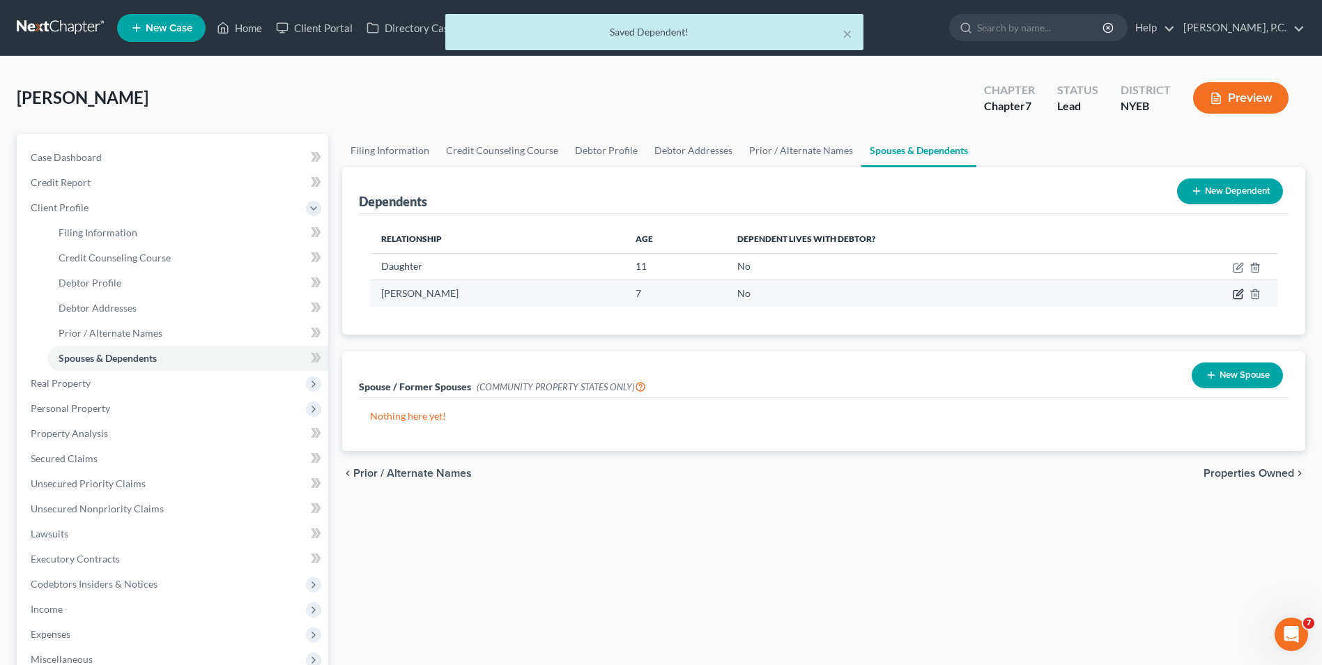
click at [1238, 294] on icon "button" at bounding box center [1240, 293] width 6 height 6
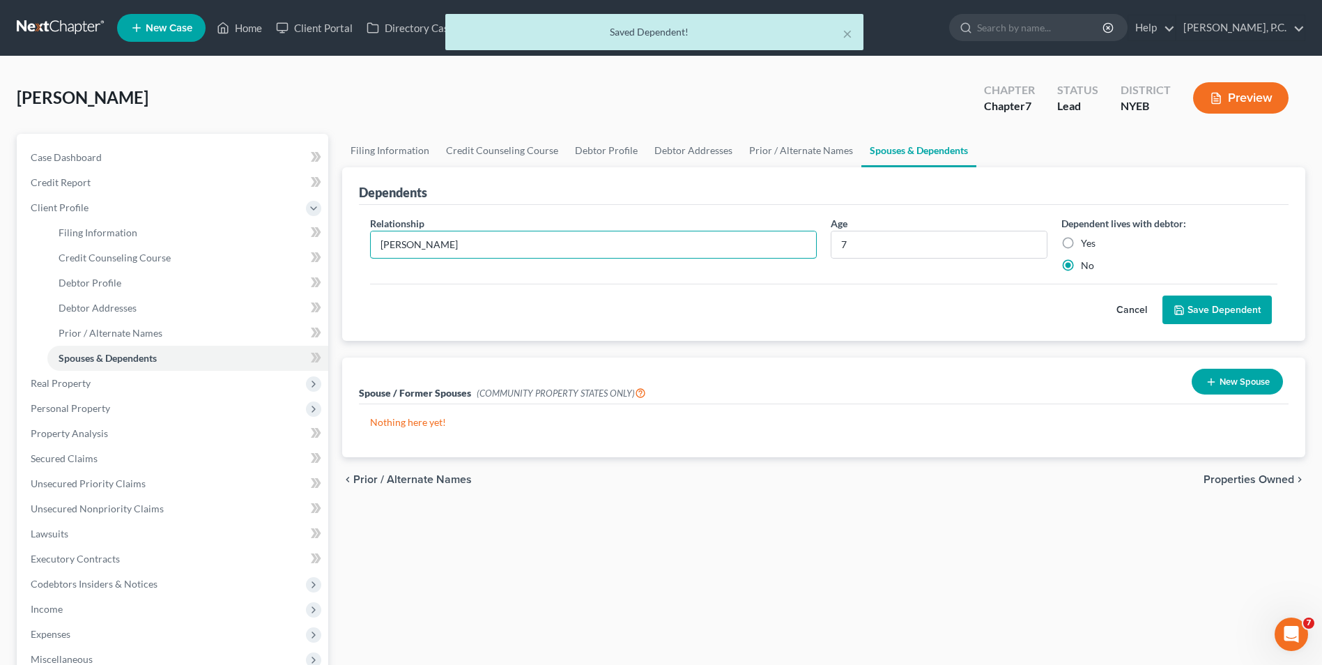
drag, startPoint x: 526, startPoint y: 238, endPoint x: 347, endPoint y: 241, distance: 178.5
click at [347, 241] on div "Dependents Relationship * [PERSON_NAME] Age [DEMOGRAPHIC_DATA] Dependent lives …" at bounding box center [823, 254] width 963 height 174
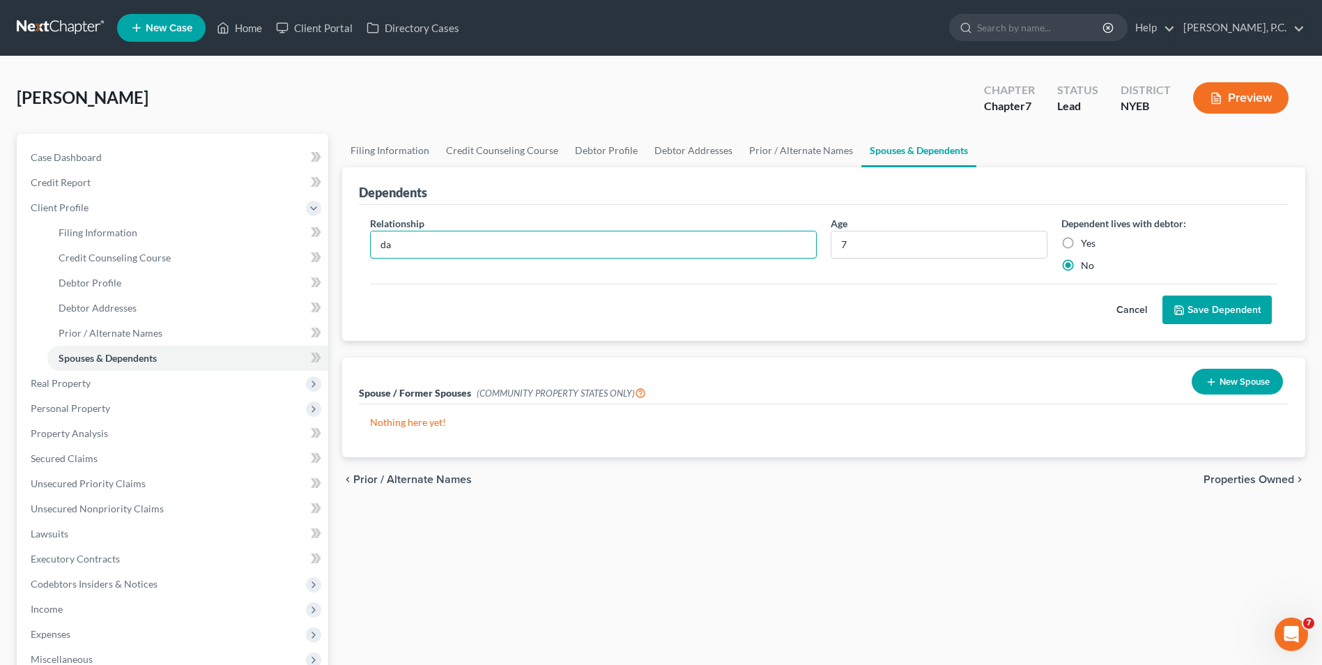
type input "d"
type input "Daughter"
click at [1178, 306] on icon "submit" at bounding box center [1179, 310] width 8 height 8
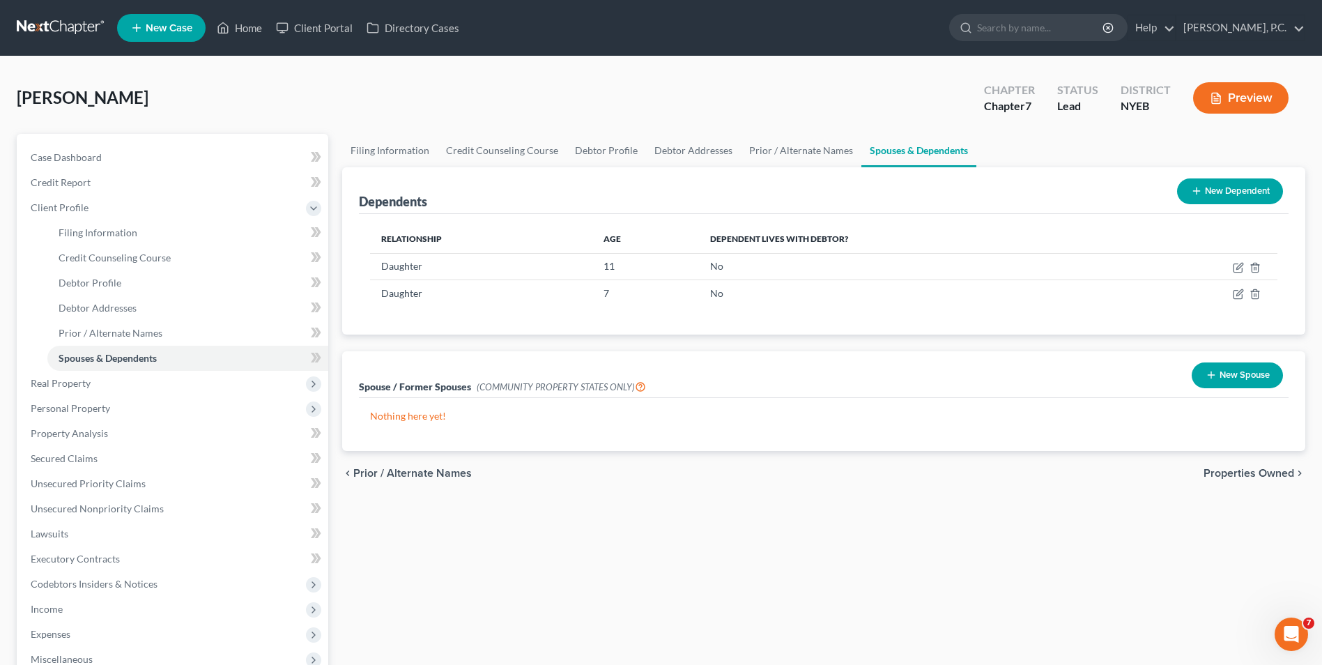
click at [1258, 473] on span "Properties Owned" at bounding box center [1249, 473] width 91 height 11
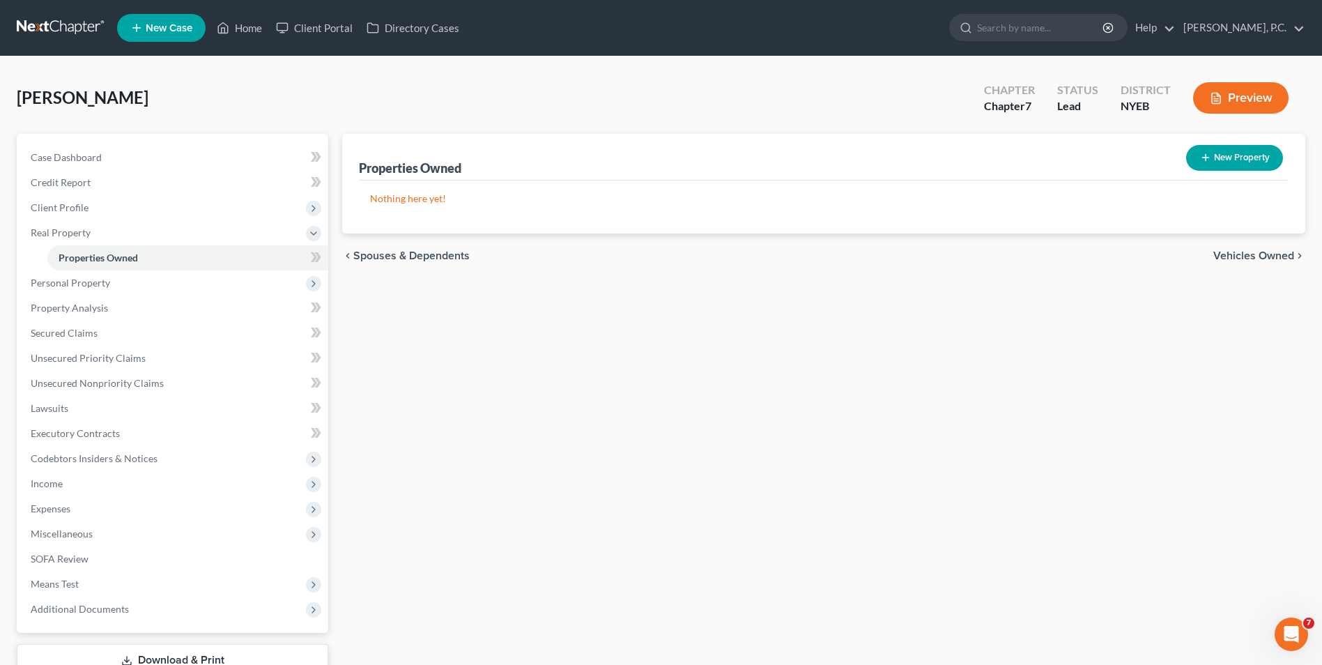
click at [1253, 254] on span "Vehicles Owned" at bounding box center [1254, 255] width 81 height 11
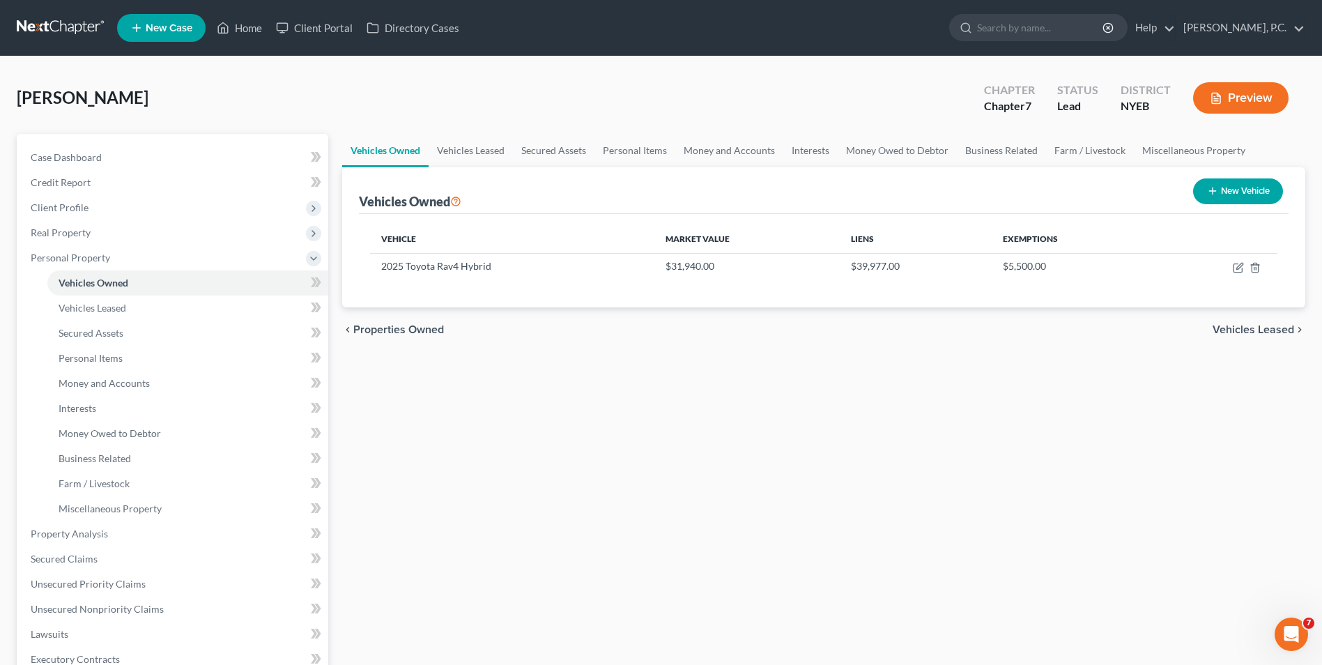
click at [1273, 331] on span "Vehicles Leased" at bounding box center [1254, 329] width 82 height 11
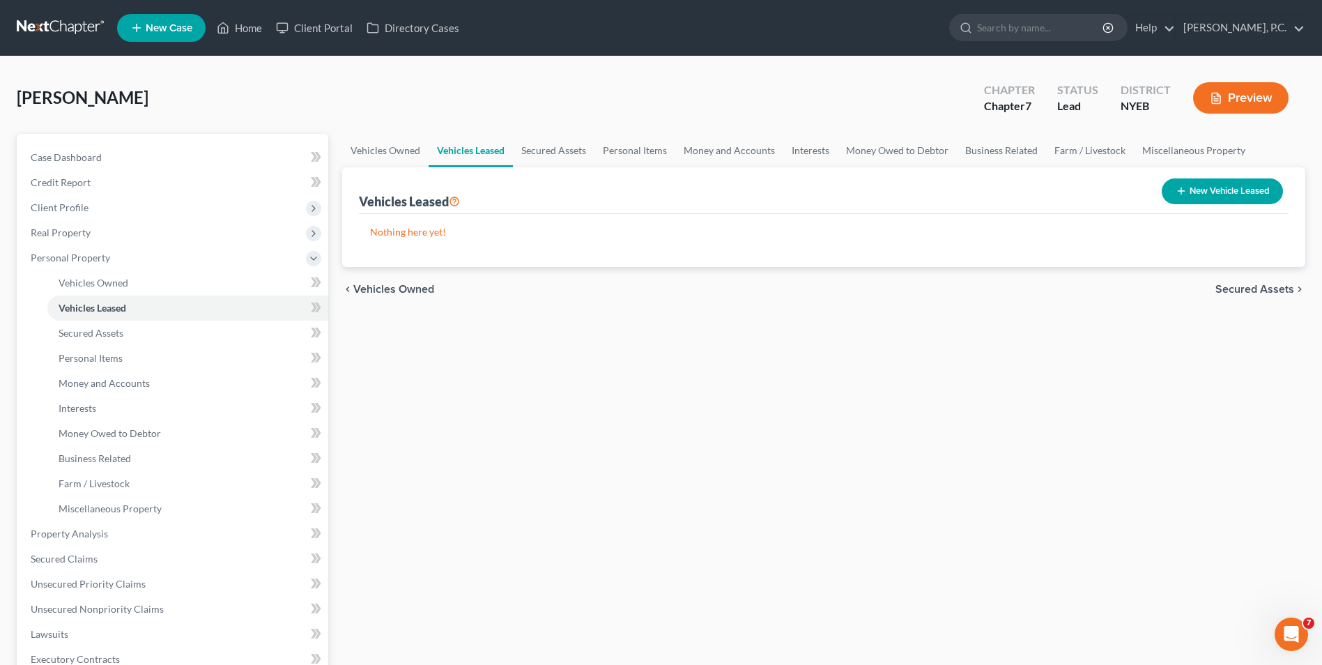
click at [1268, 291] on span "Secured Assets" at bounding box center [1255, 289] width 79 height 11
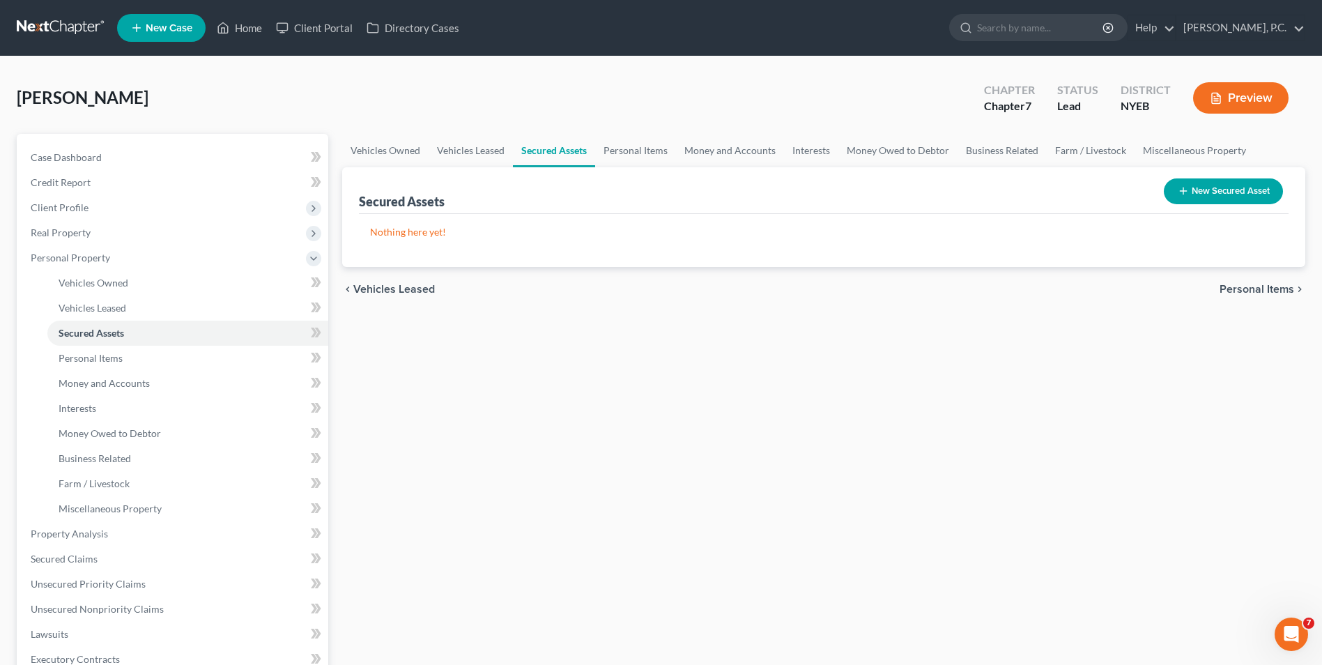
click at [1244, 185] on button "New Secured Asset" at bounding box center [1223, 191] width 119 height 26
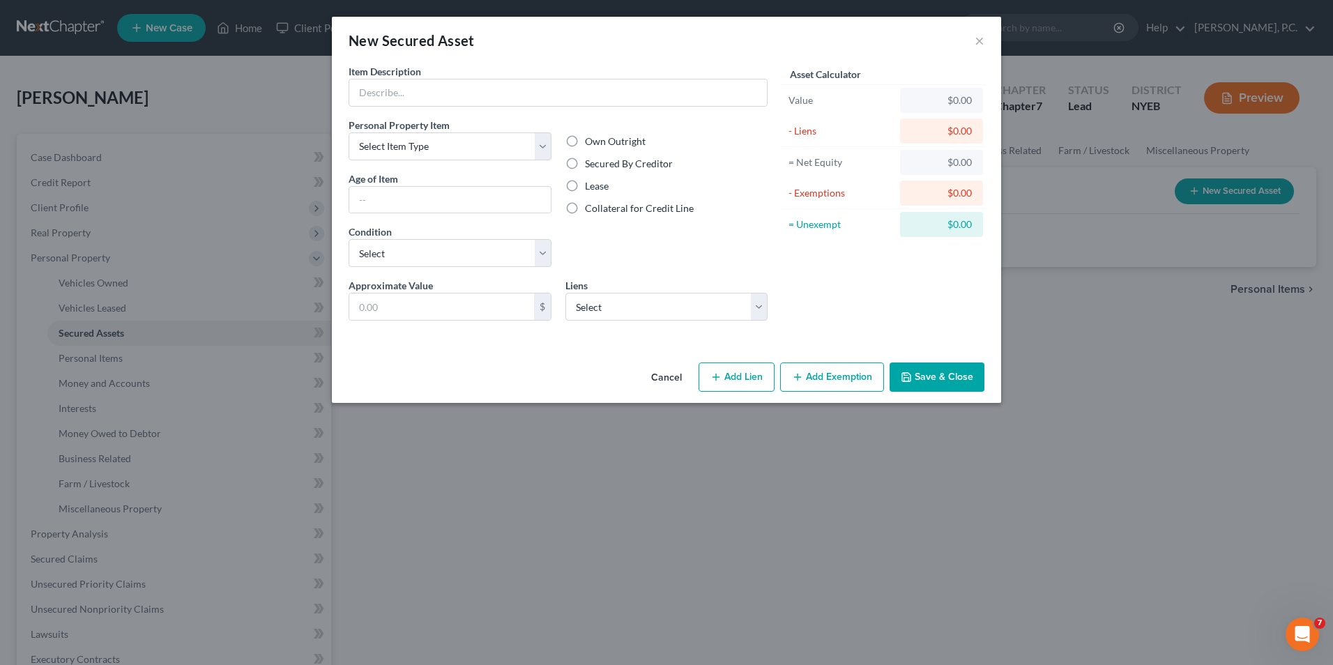
click at [656, 379] on button "Cancel" at bounding box center [666, 378] width 53 height 28
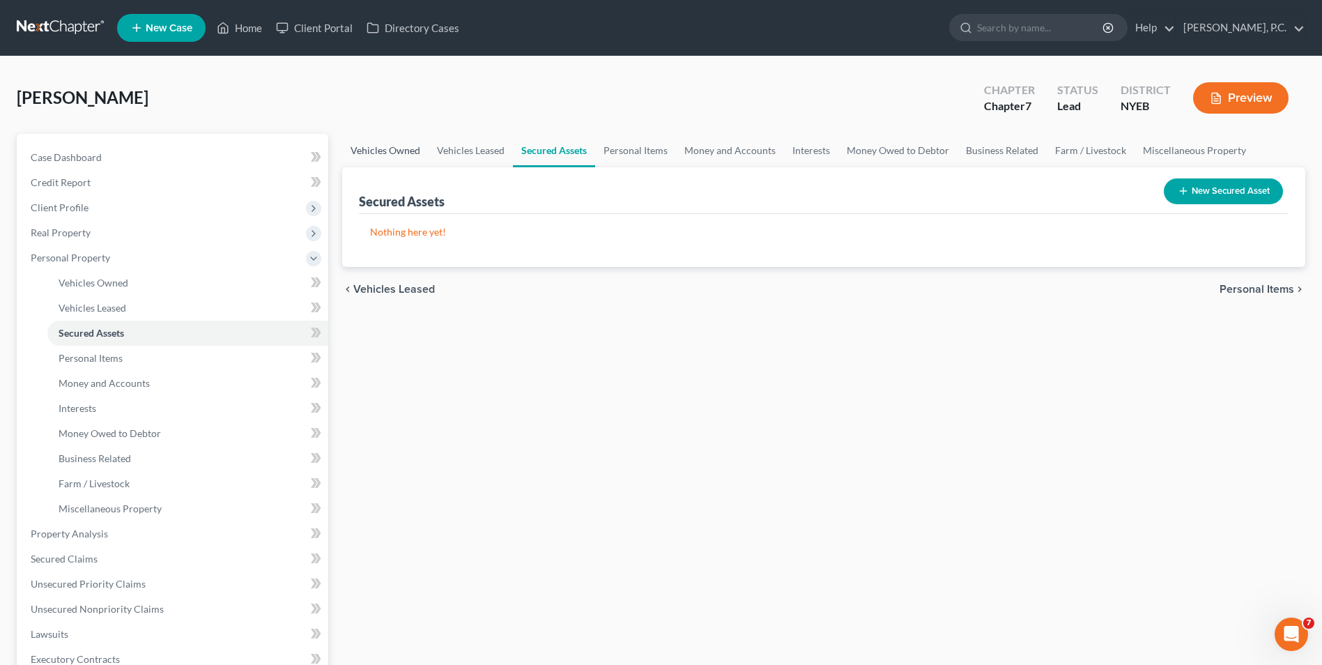
click at [361, 152] on link "Vehicles Owned" at bounding box center [385, 150] width 86 height 33
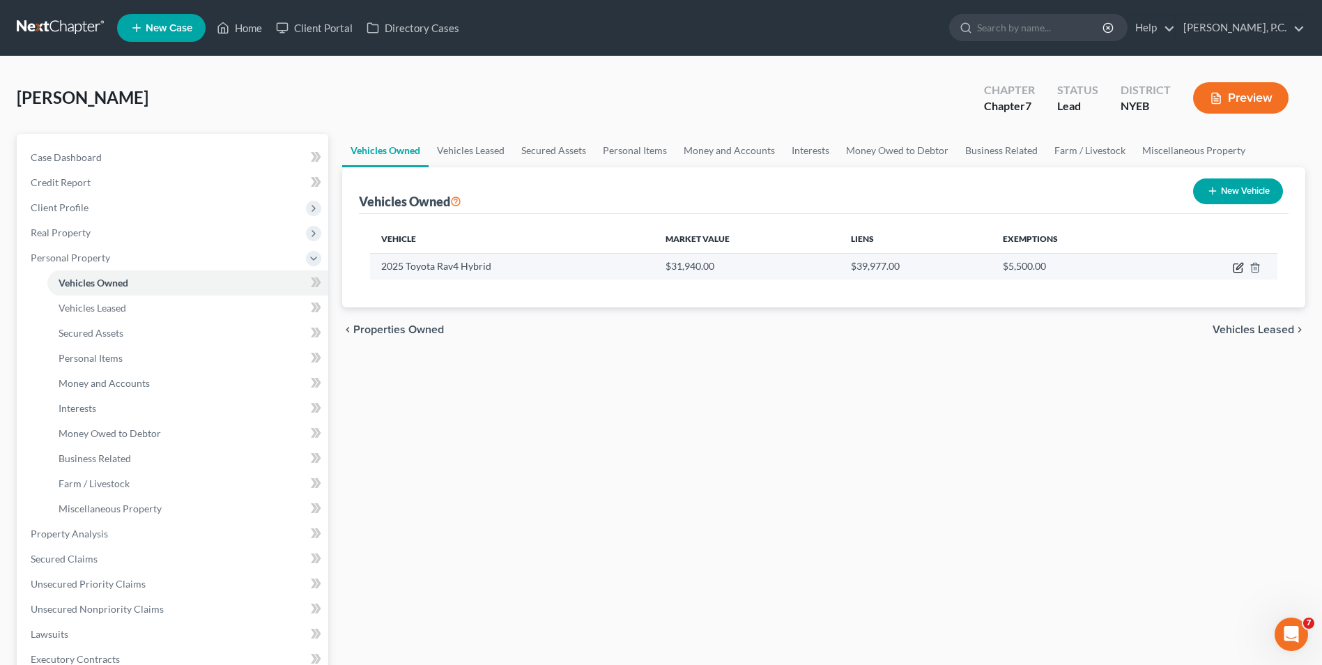
click at [1240, 268] on icon "button" at bounding box center [1240, 266] width 6 height 6
select select "0"
select select "1"
select select "0"
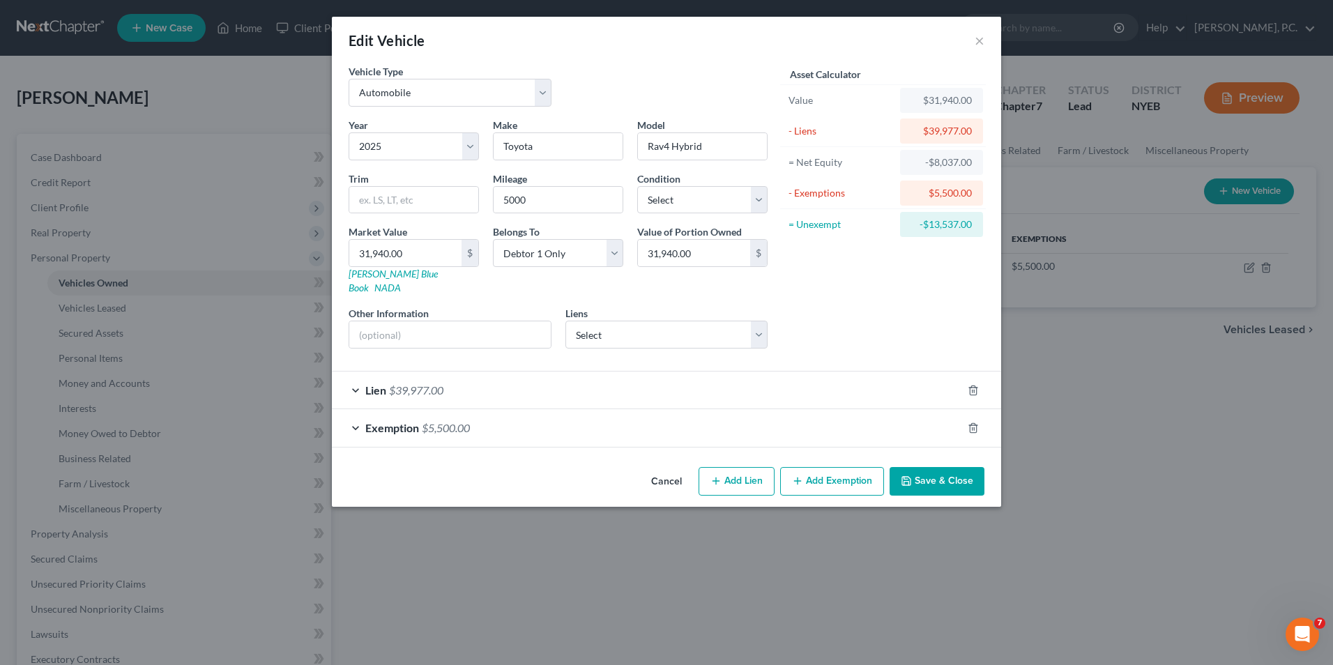
click at [966, 467] on button "Save & Close" at bounding box center [937, 481] width 95 height 29
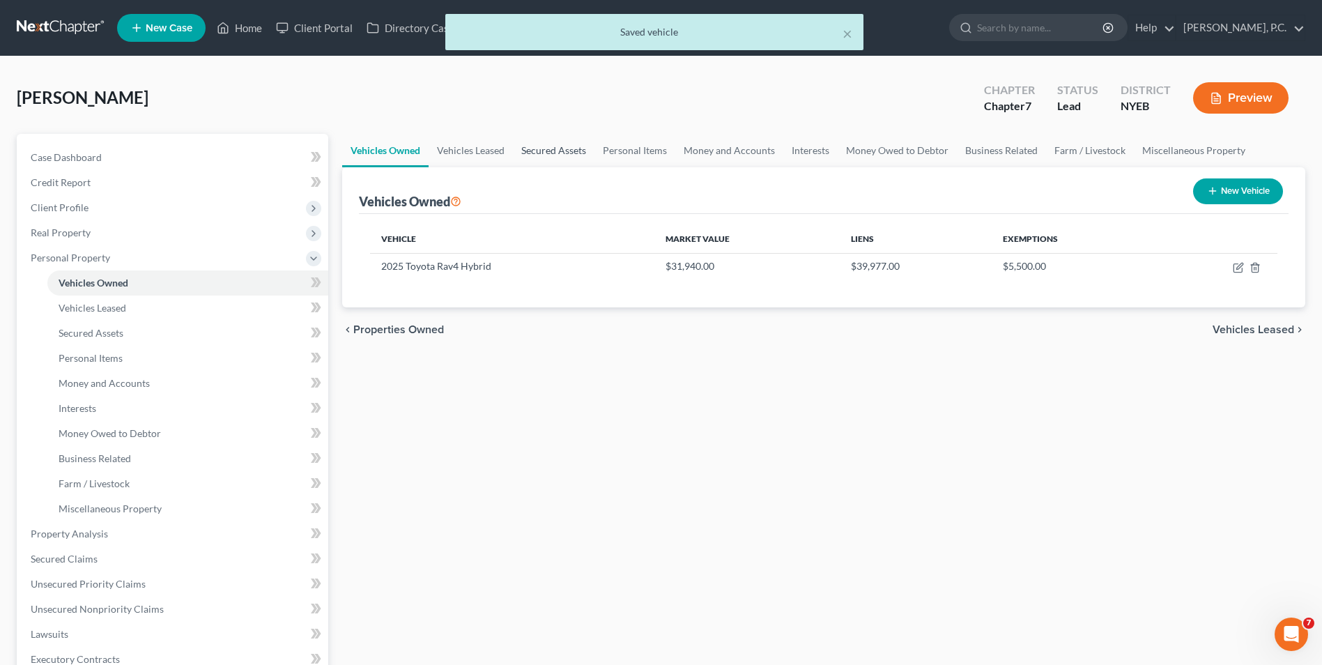
click at [536, 155] on link "Secured Assets" at bounding box center [554, 150] width 82 height 33
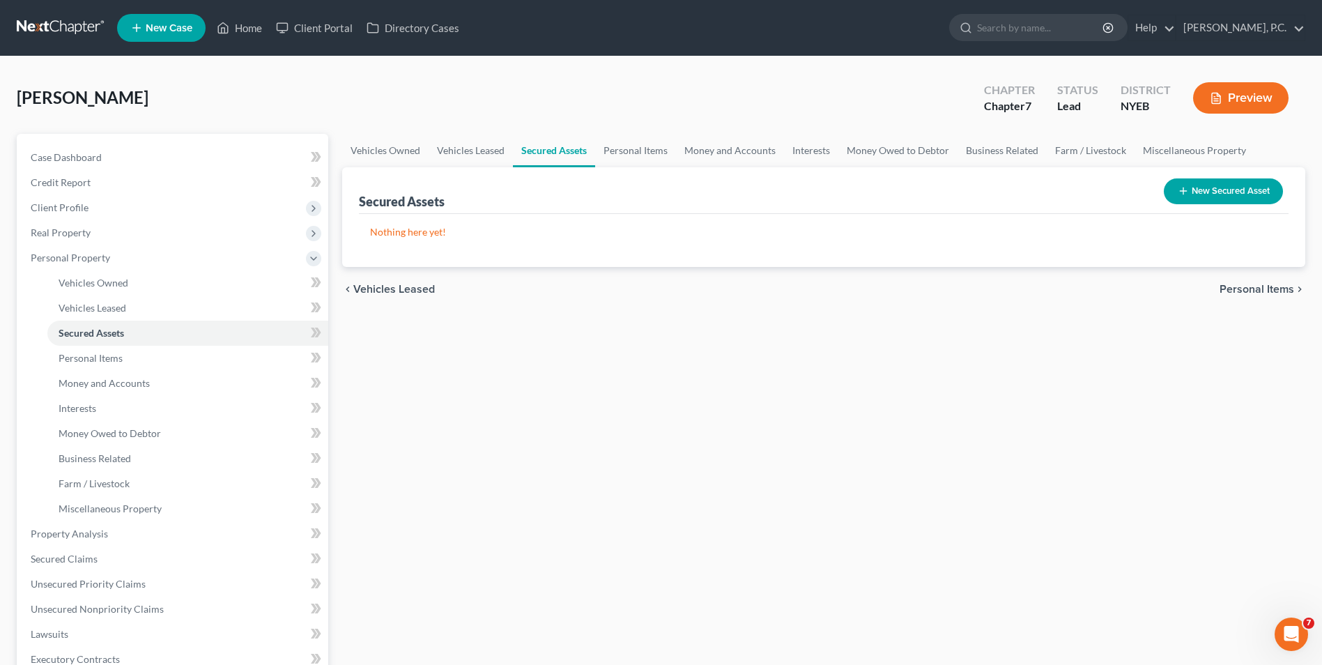
click at [1195, 192] on button "New Secured Asset" at bounding box center [1223, 191] width 119 height 26
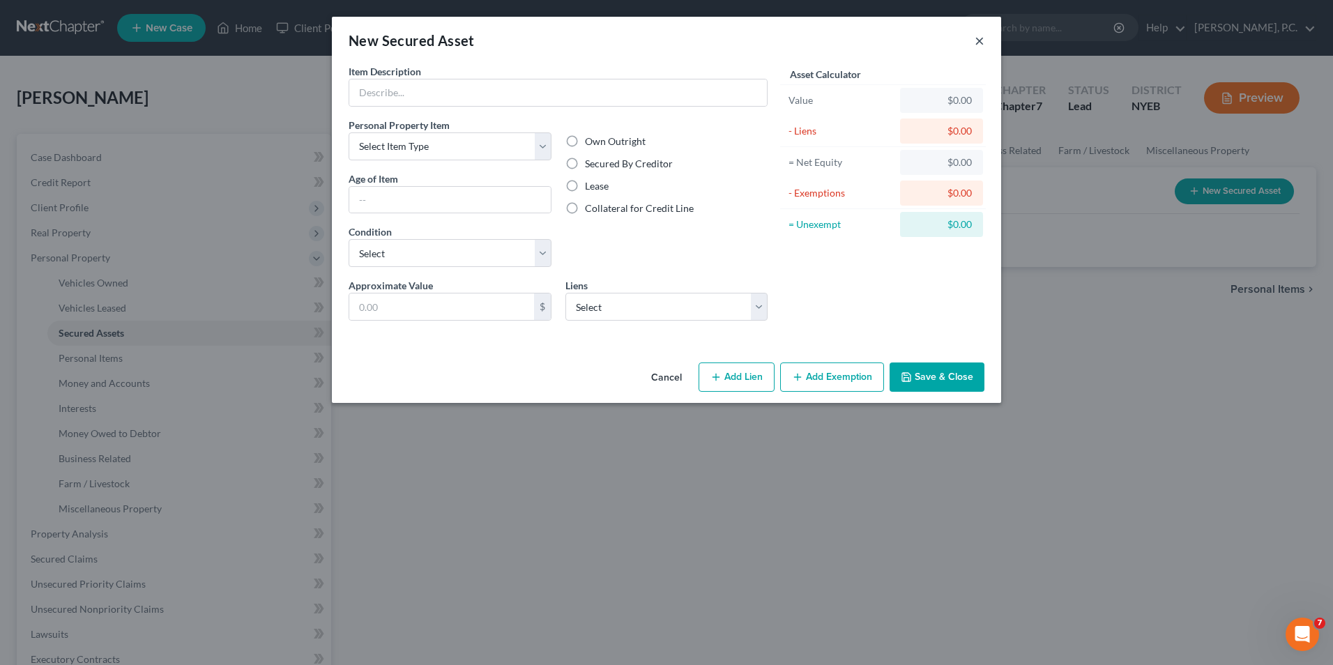
click at [979, 39] on button "×" at bounding box center [980, 40] width 10 height 17
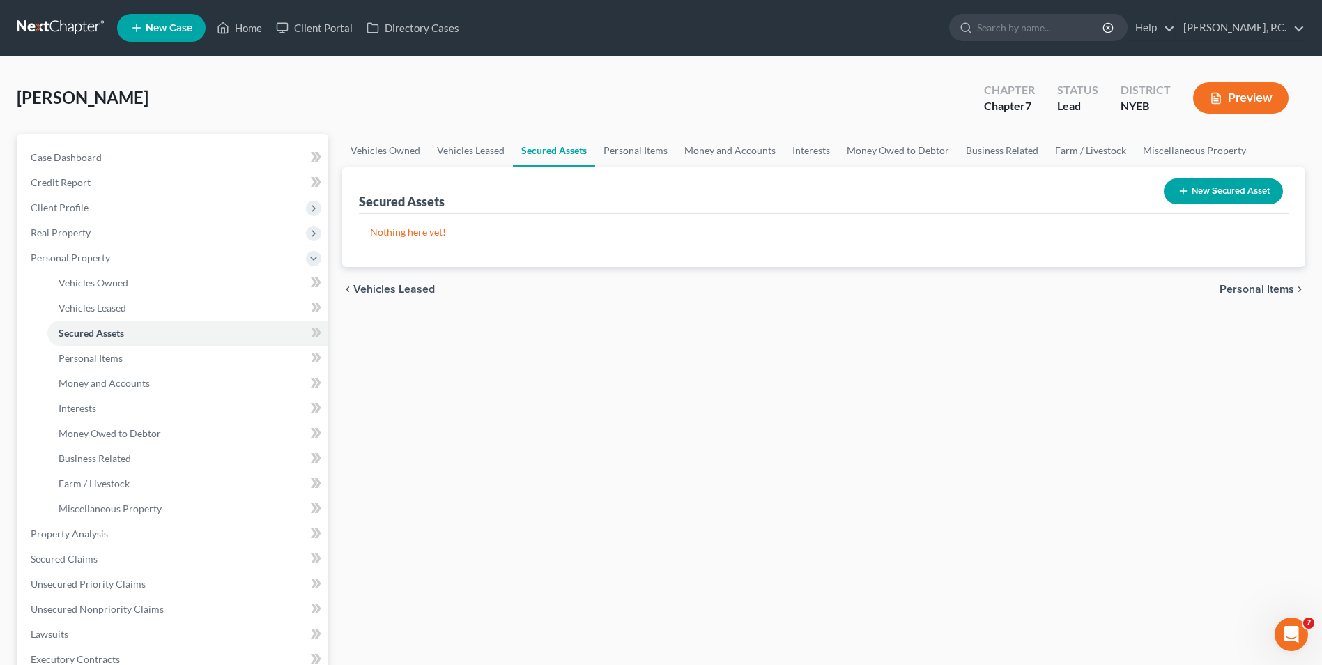
click at [1274, 287] on span "Personal Items" at bounding box center [1257, 289] width 75 height 11
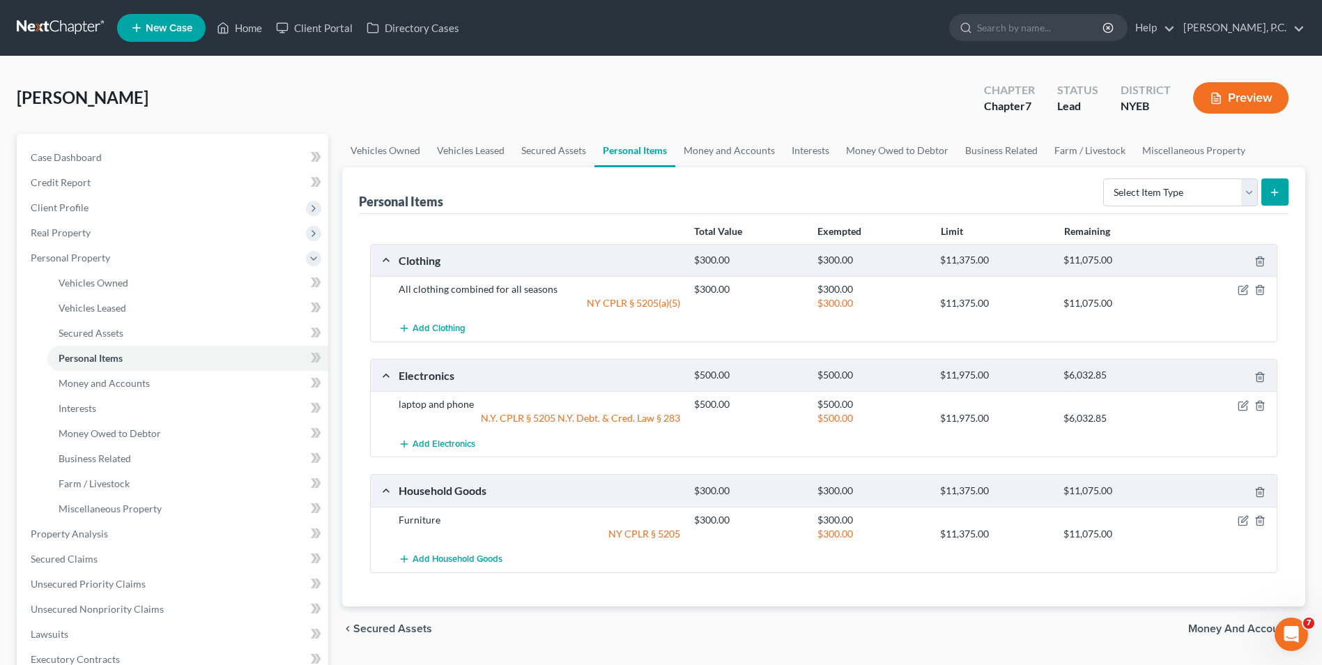
click at [1218, 625] on span "Money and Accounts" at bounding box center [1242, 628] width 106 height 11
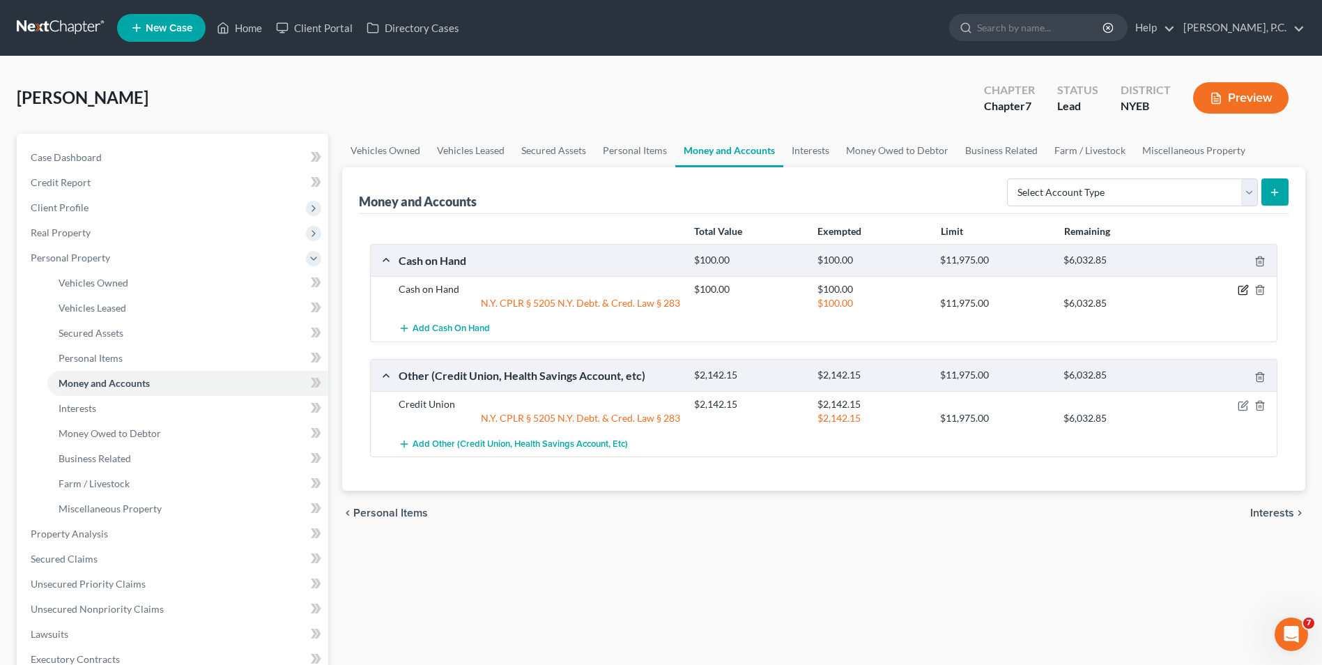
click at [1246, 290] on icon "button" at bounding box center [1243, 289] width 11 height 11
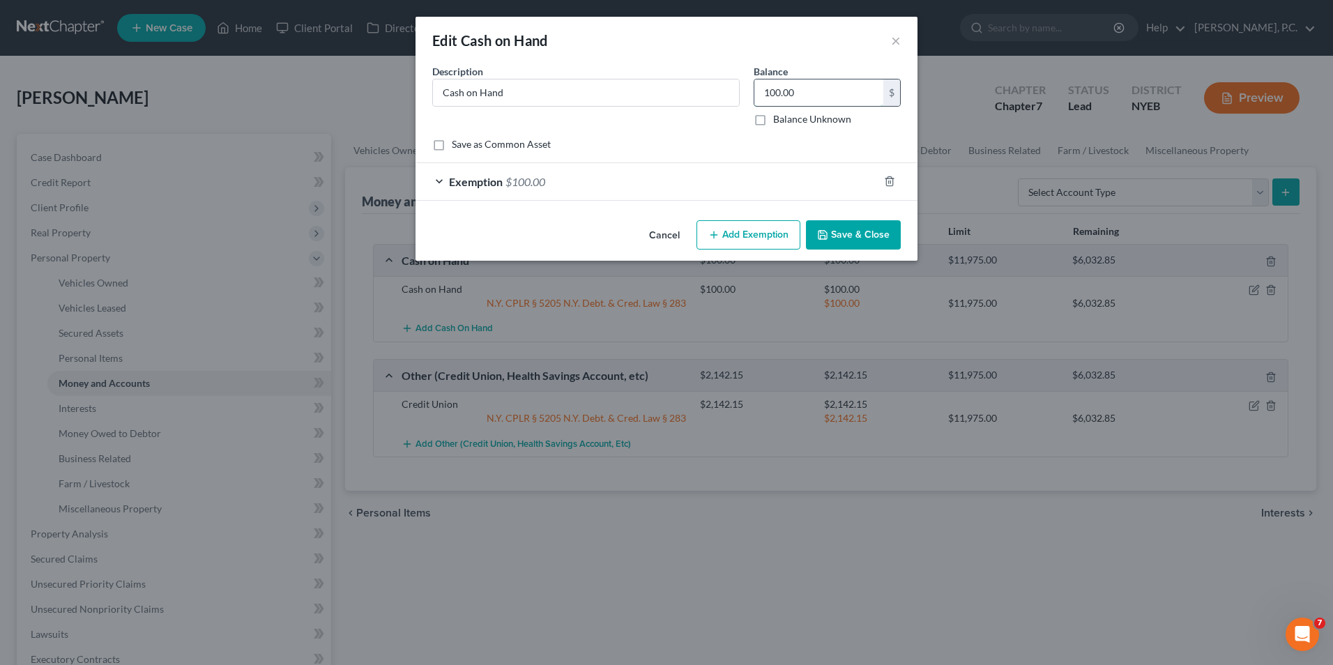
type input "0"
type input "100"
click at [865, 238] on button "Save & Close" at bounding box center [853, 234] width 95 height 29
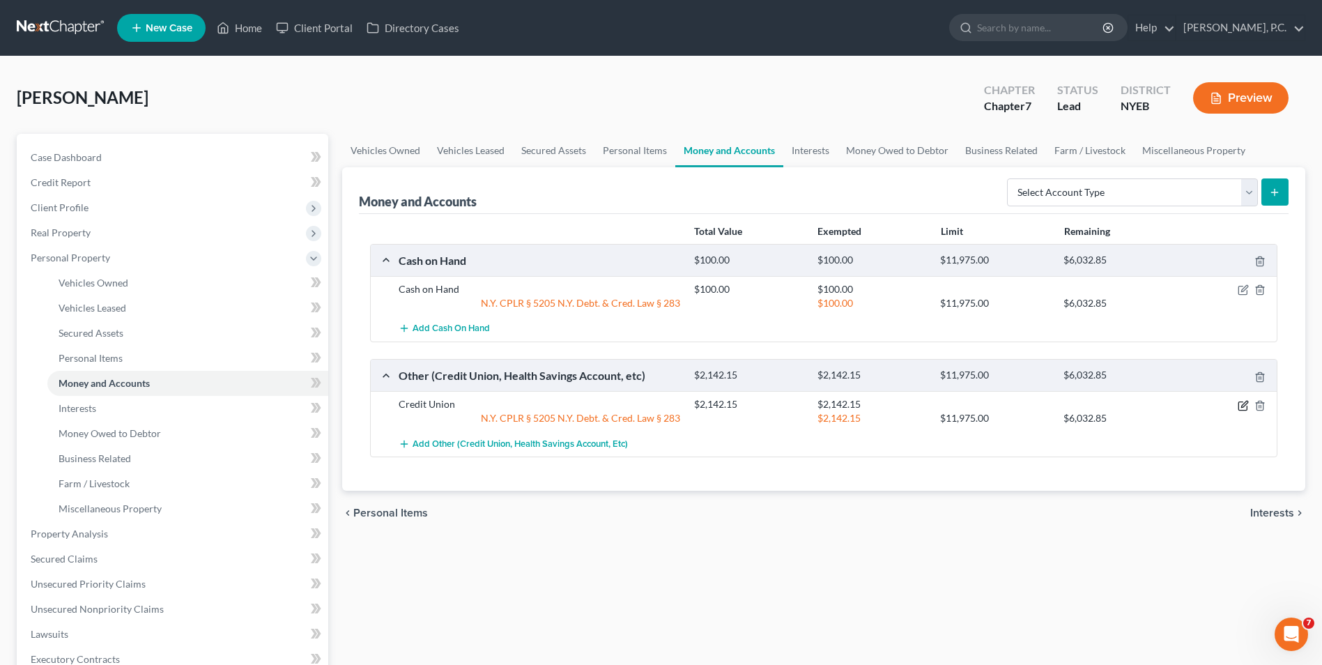
click at [1244, 404] on icon "button" at bounding box center [1245, 404] width 6 height 6
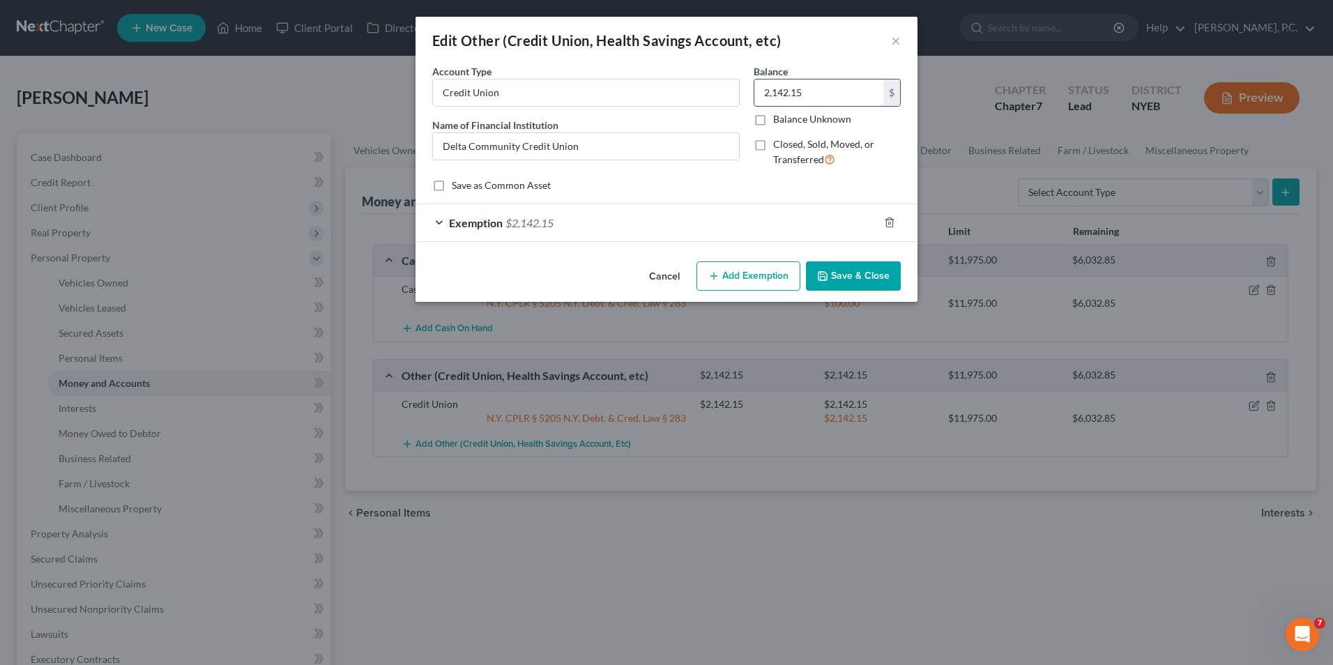
click at [835, 98] on input "2,142.15" at bounding box center [818, 92] width 129 height 26
type input "300"
click at [875, 275] on button "Save & Close" at bounding box center [853, 275] width 95 height 29
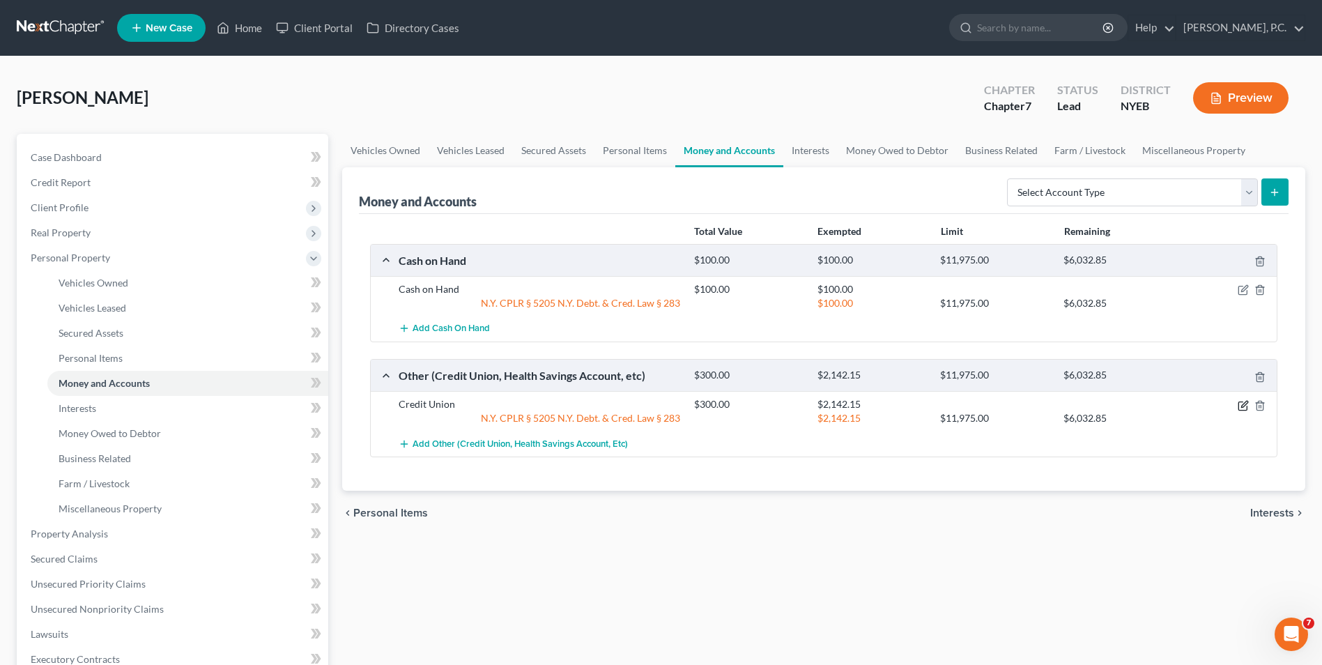
click at [1243, 406] on icon "button" at bounding box center [1243, 405] width 11 height 11
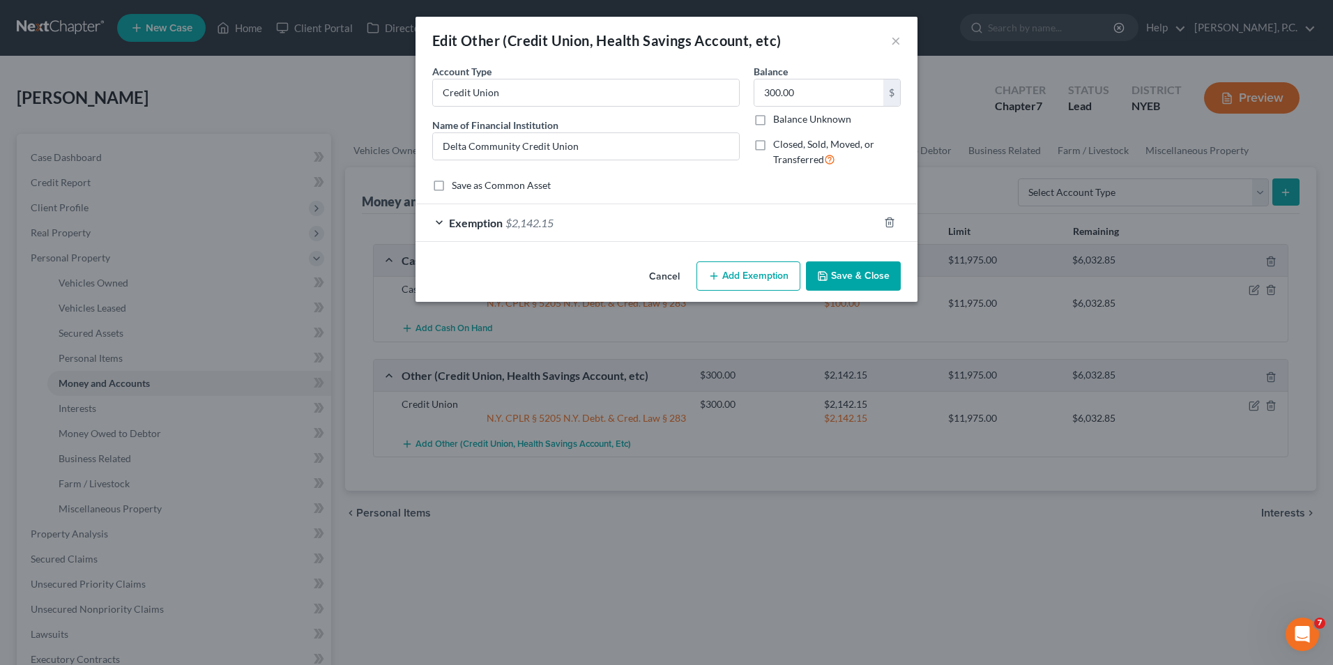
click at [601, 224] on div "Exemption $2,142.15" at bounding box center [646, 222] width 463 height 37
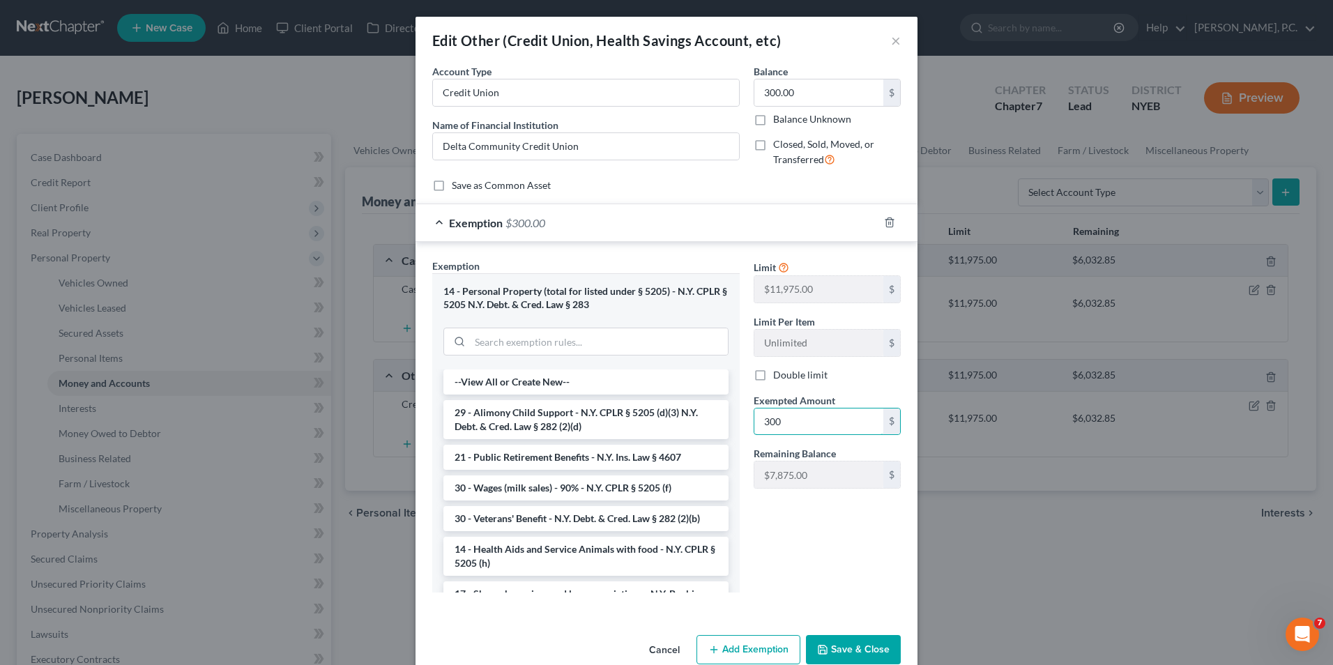
type input "300"
click at [829, 594] on div "Limit $11,975.00 $ Limit Per Item Unlimited $ Double limit Exempted Amount * 30…" at bounding box center [827, 431] width 161 height 345
click at [829, 648] on button "Save & Close" at bounding box center [853, 649] width 95 height 29
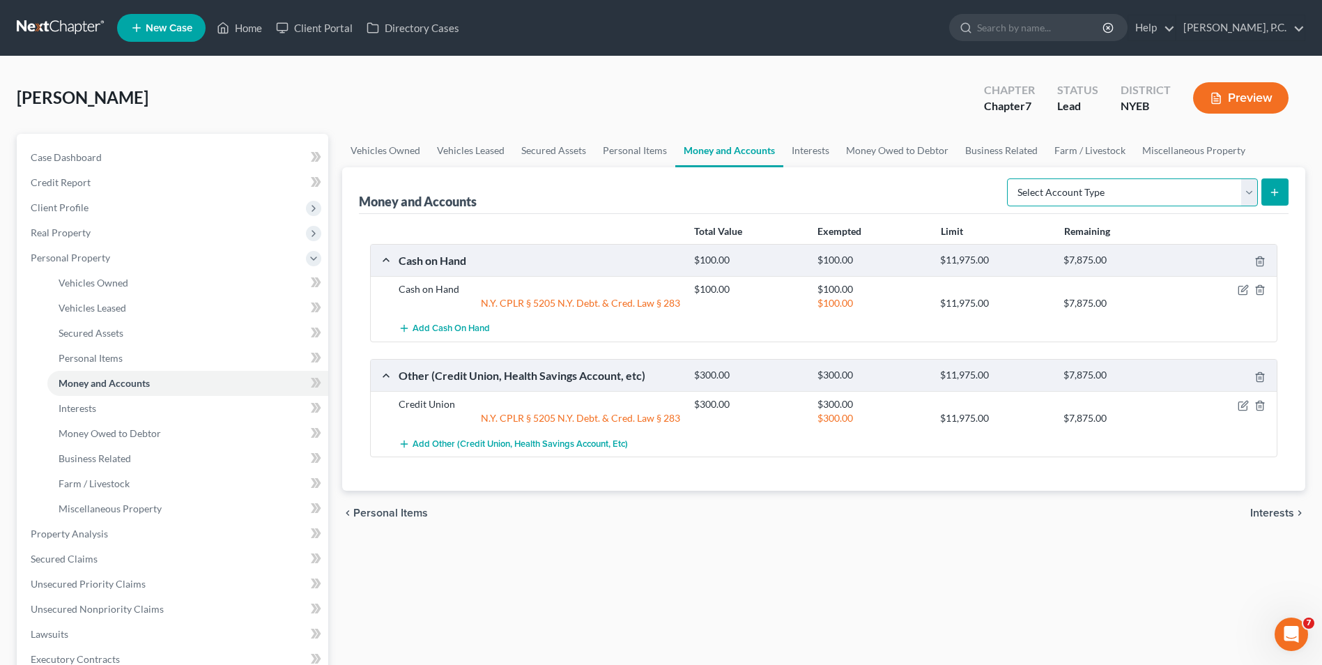
click at [1187, 188] on select "Select Account Type Brokerage Cash on Hand Certificates of Deposit Checking Acc…" at bounding box center [1132, 192] width 251 height 28
select select "other"
click at [1010, 178] on select "Select Account Type Brokerage Cash on Hand Certificates of Deposit Checking Acc…" at bounding box center [1132, 192] width 251 height 28
click at [1276, 190] on icon "submit" at bounding box center [1274, 192] width 11 height 11
click at [561, 443] on span "Add Other (Credit Union, Health Savings Account, etc)" at bounding box center [520, 444] width 215 height 11
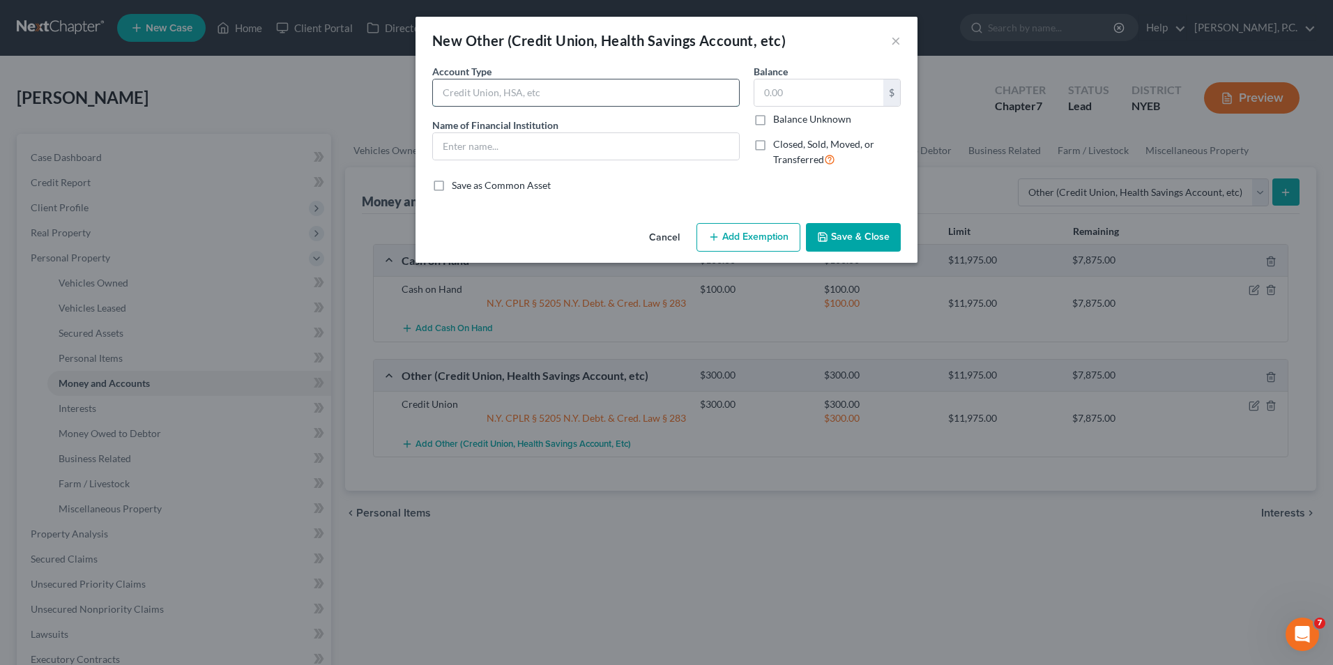
click at [590, 98] on input "text" at bounding box center [586, 92] width 306 height 26
type input "Paypal debit account"
click at [818, 89] on input "text" at bounding box center [818, 92] width 129 height 26
type input "400"
click at [645, 151] on input "text" at bounding box center [586, 146] width 306 height 26
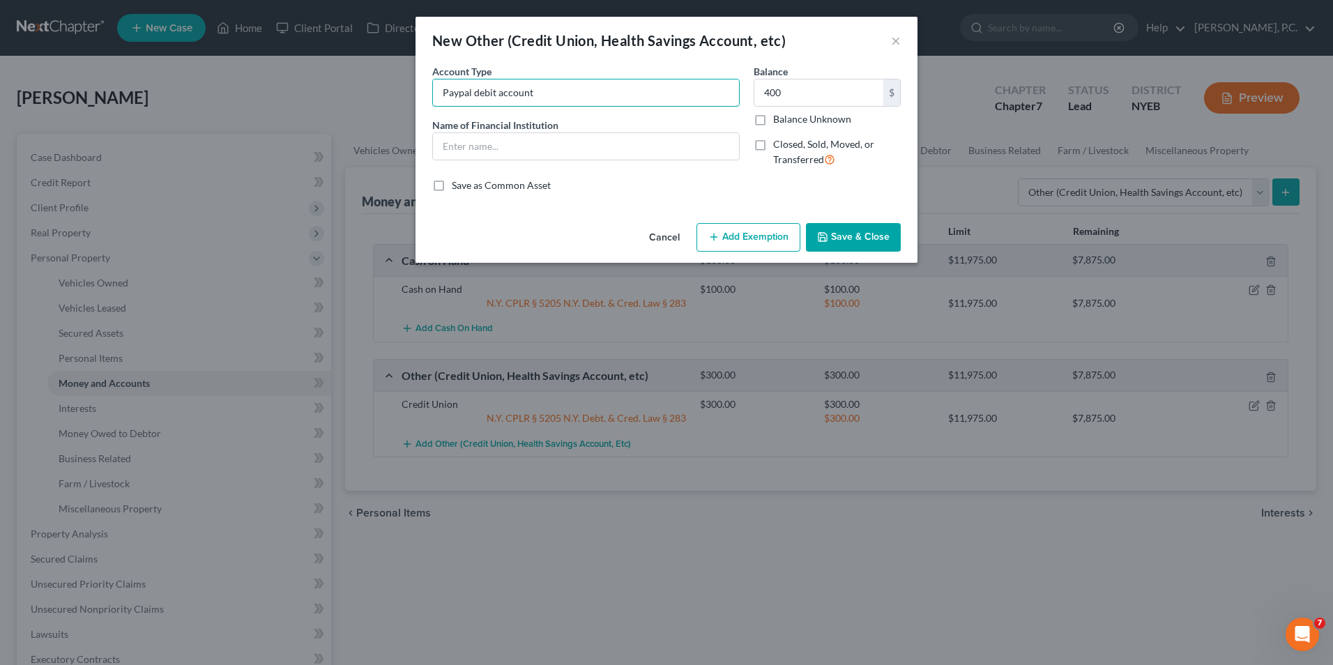
drag, startPoint x: 474, startPoint y: 94, endPoint x: 417, endPoint y: 99, distance: 57.4
click at [417, 99] on div "An exemption set must first be selected from the Filing Information section. Co…" at bounding box center [666, 140] width 502 height 153
type input "debit account"
click at [481, 148] on input "text" at bounding box center [586, 146] width 306 height 26
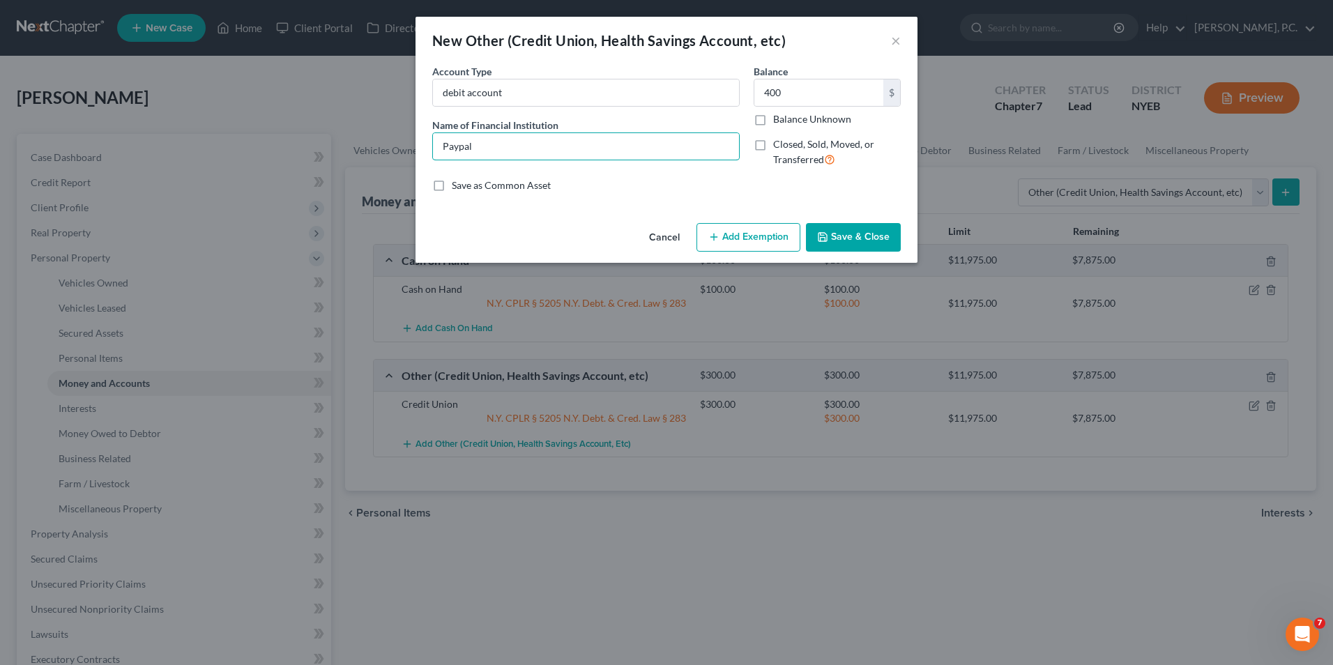
type input "Paypal"
click at [857, 232] on button "Save & Close" at bounding box center [853, 237] width 95 height 29
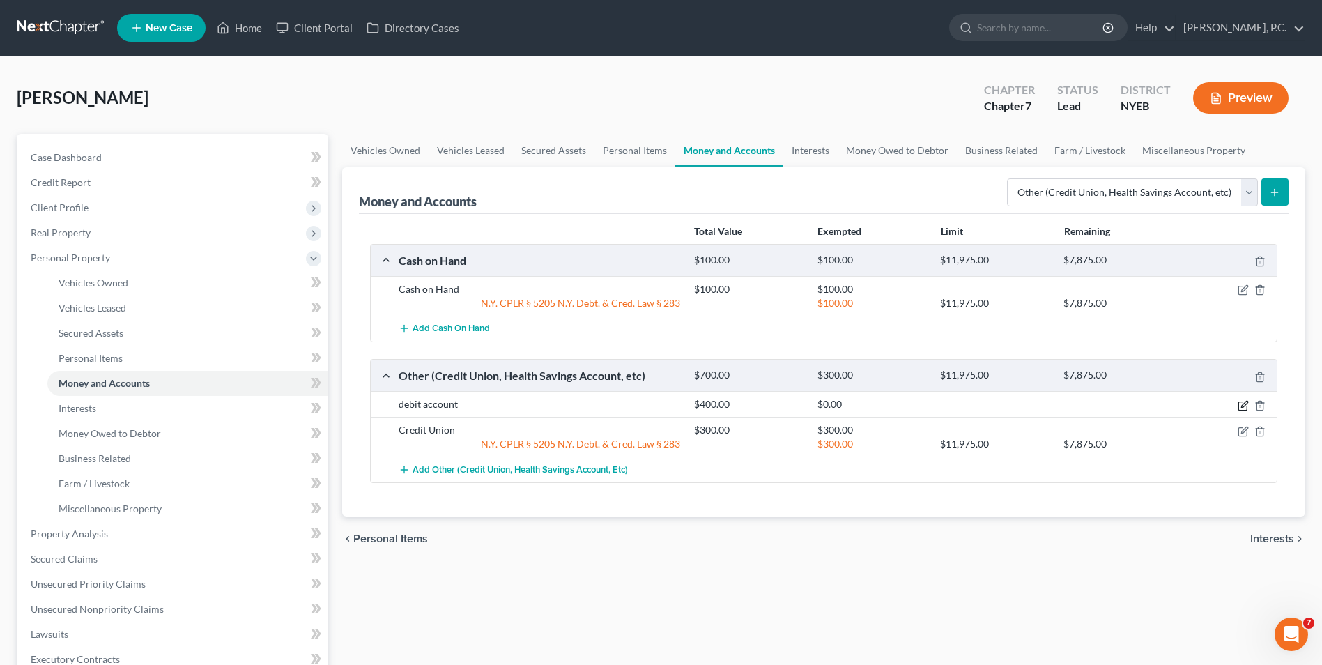
click at [1246, 404] on icon "button" at bounding box center [1243, 405] width 11 height 11
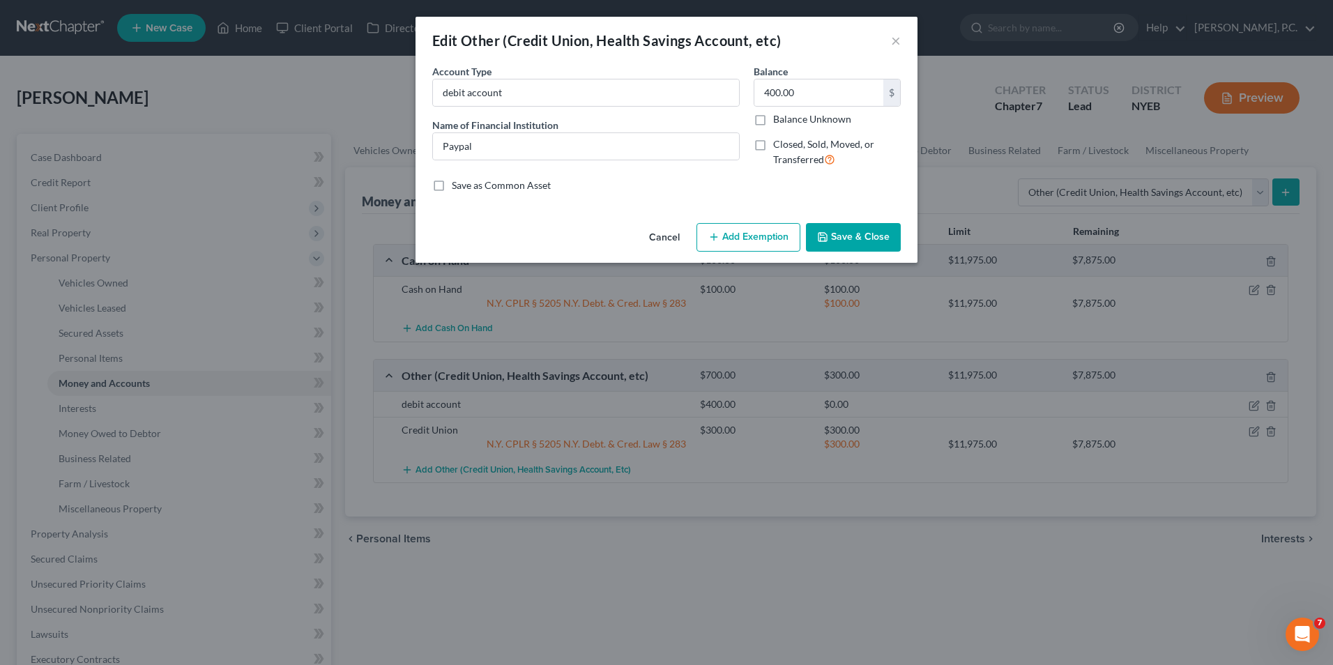
click at [779, 238] on button "Add Exemption" at bounding box center [748, 237] width 104 height 29
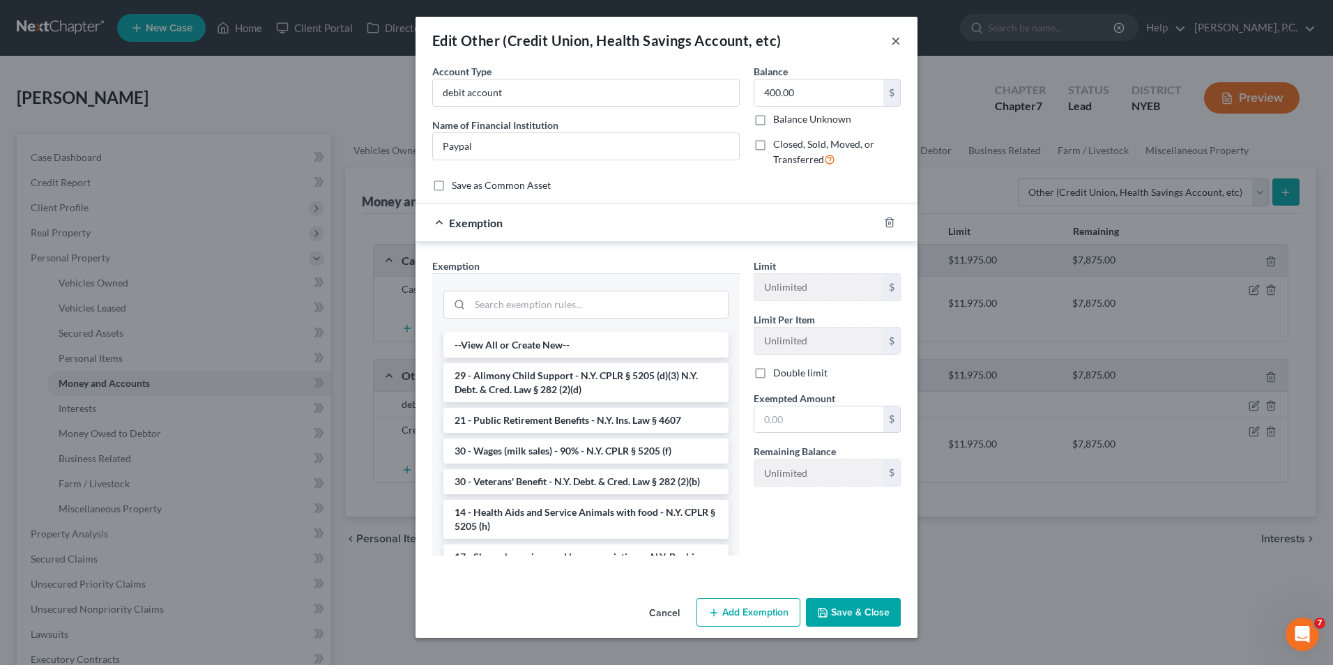
click at [894, 43] on button "×" at bounding box center [896, 40] width 10 height 17
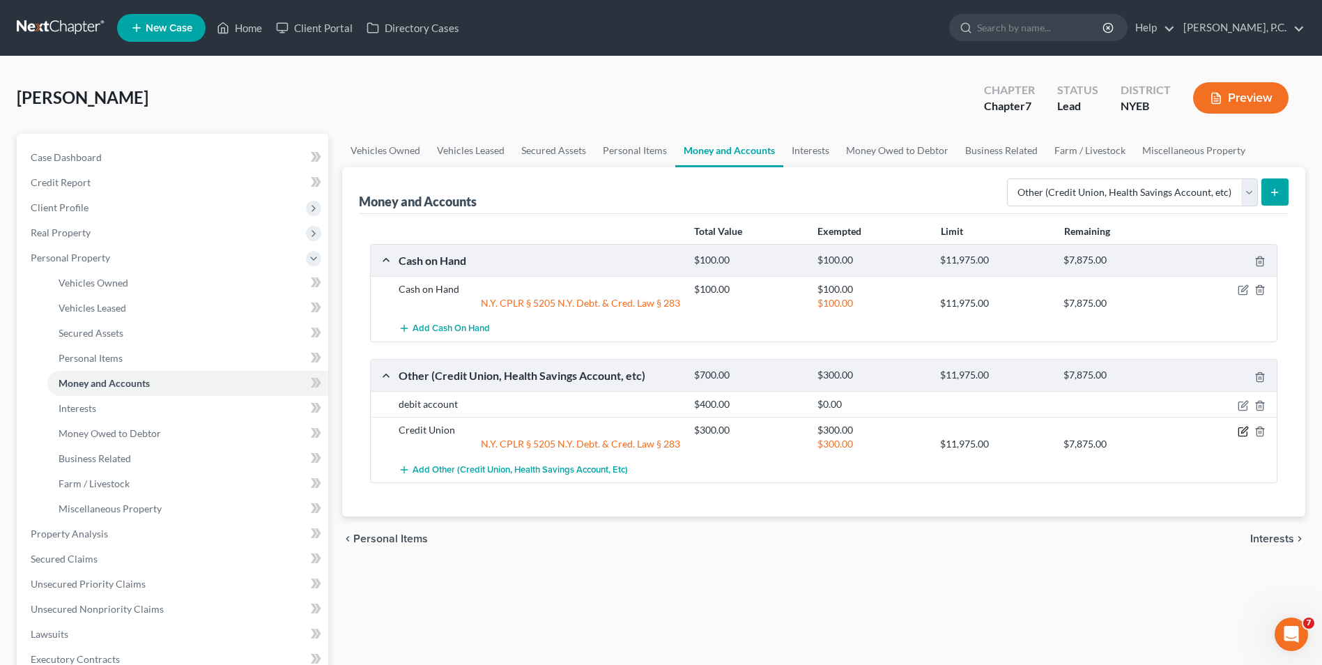
click at [1242, 431] on icon "button" at bounding box center [1243, 431] width 11 height 11
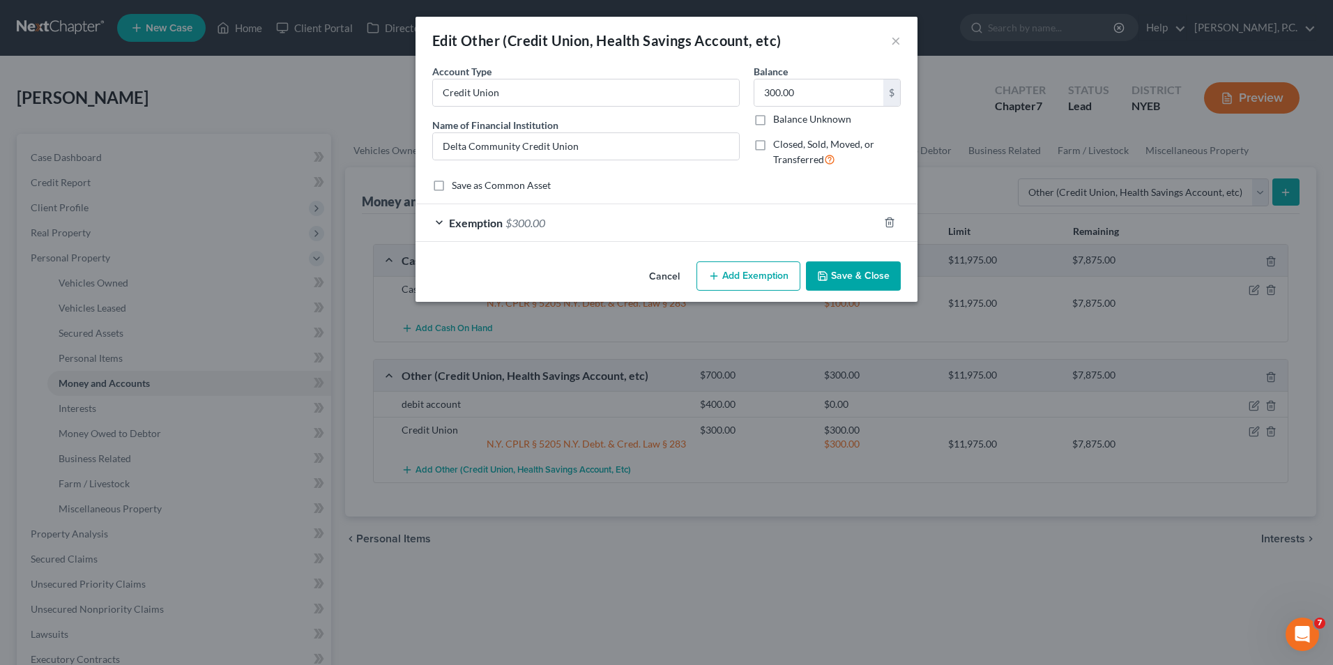
click at [583, 222] on div "Exemption $300.00" at bounding box center [646, 222] width 463 height 37
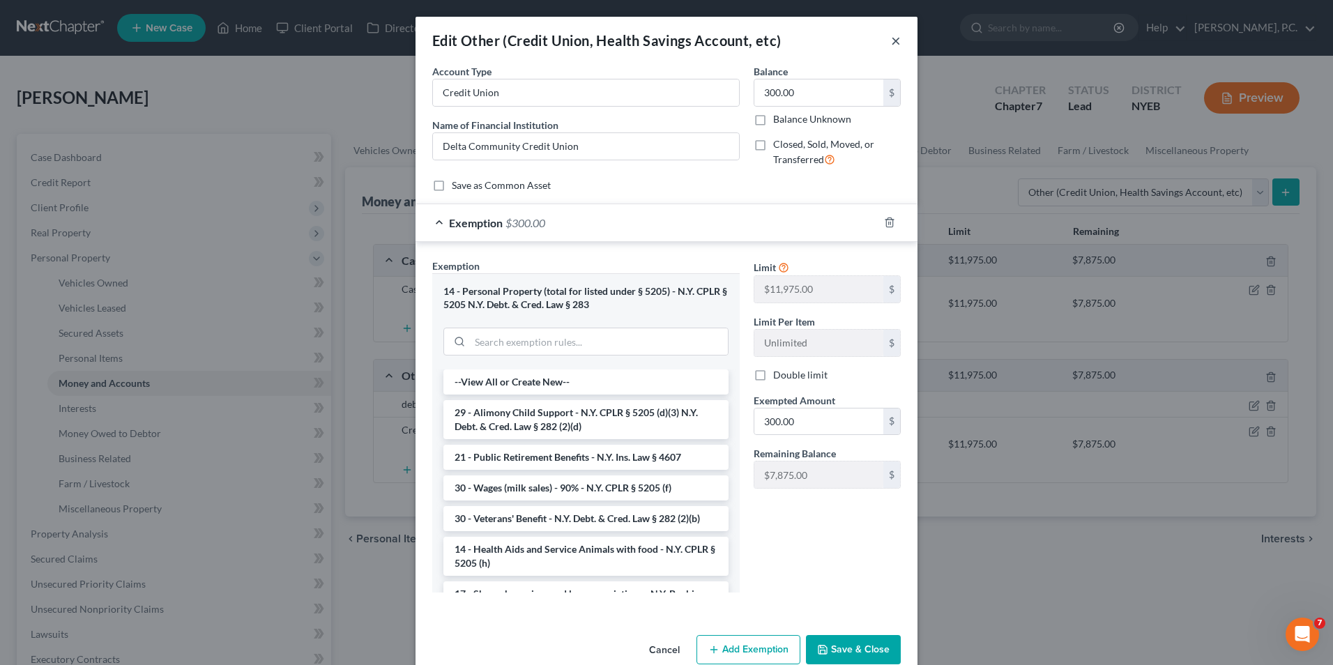
click at [891, 43] on button "×" at bounding box center [896, 40] width 10 height 17
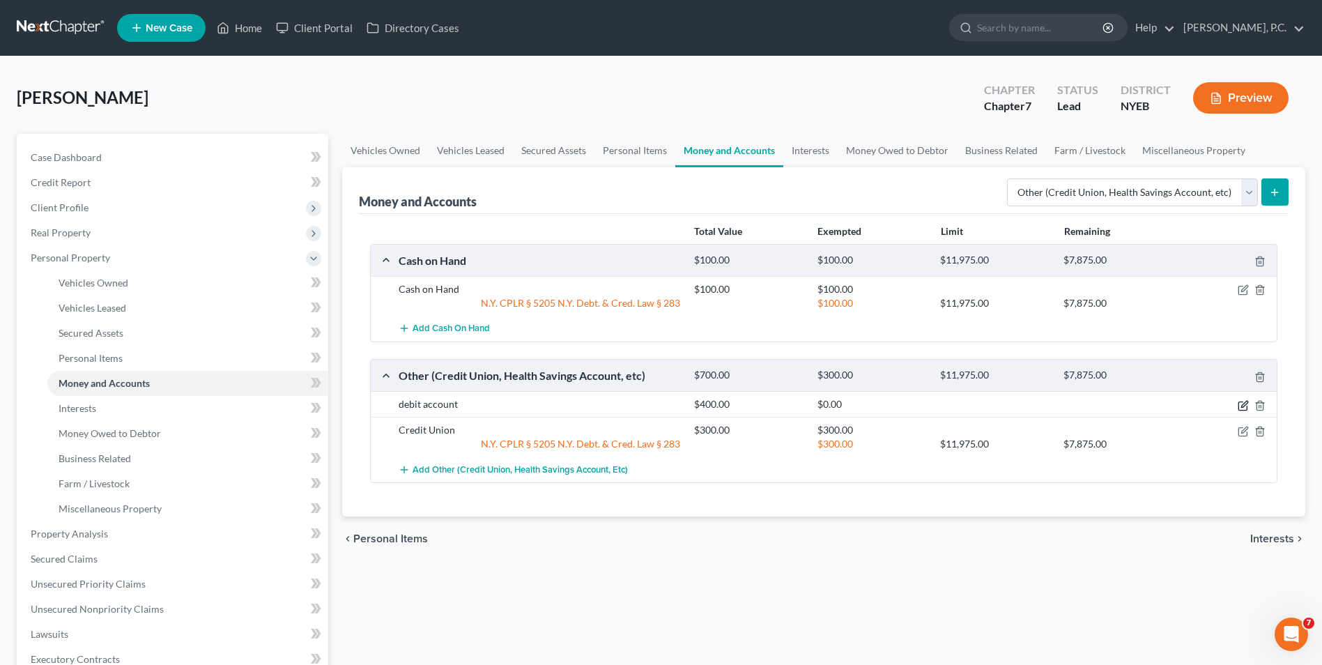
click at [1244, 409] on icon "button" at bounding box center [1243, 405] width 11 height 11
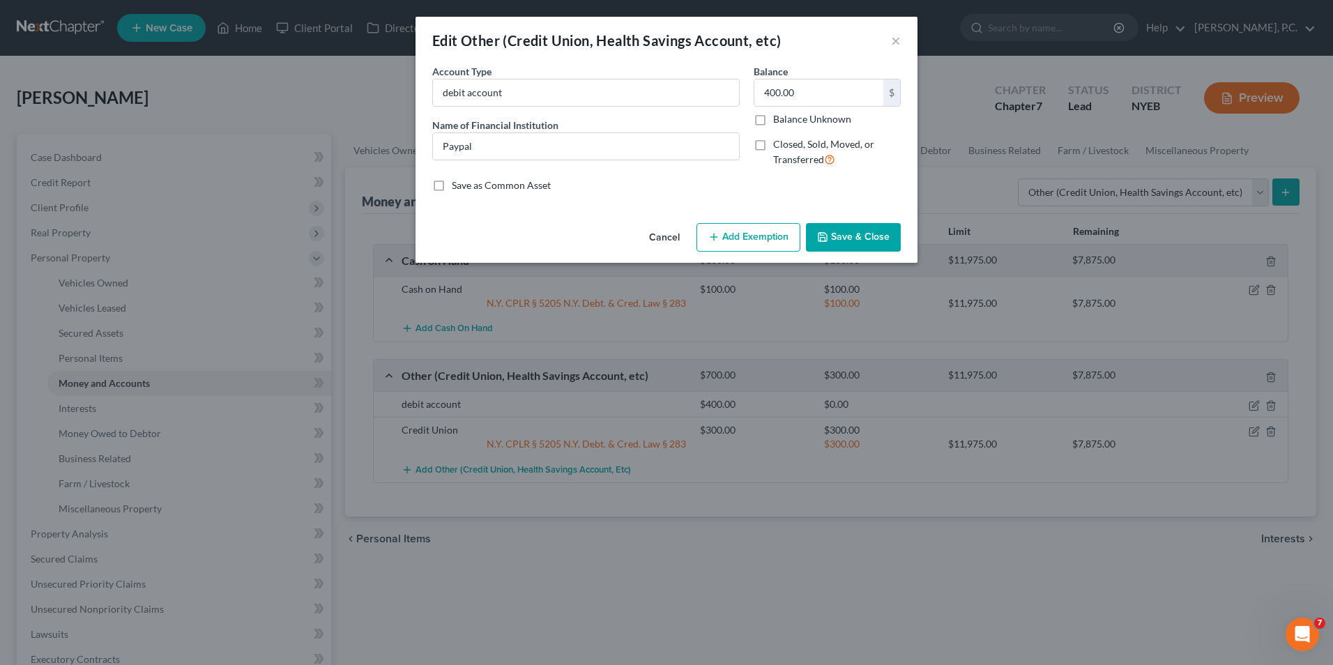
click at [747, 234] on button "Add Exemption" at bounding box center [748, 237] width 104 height 29
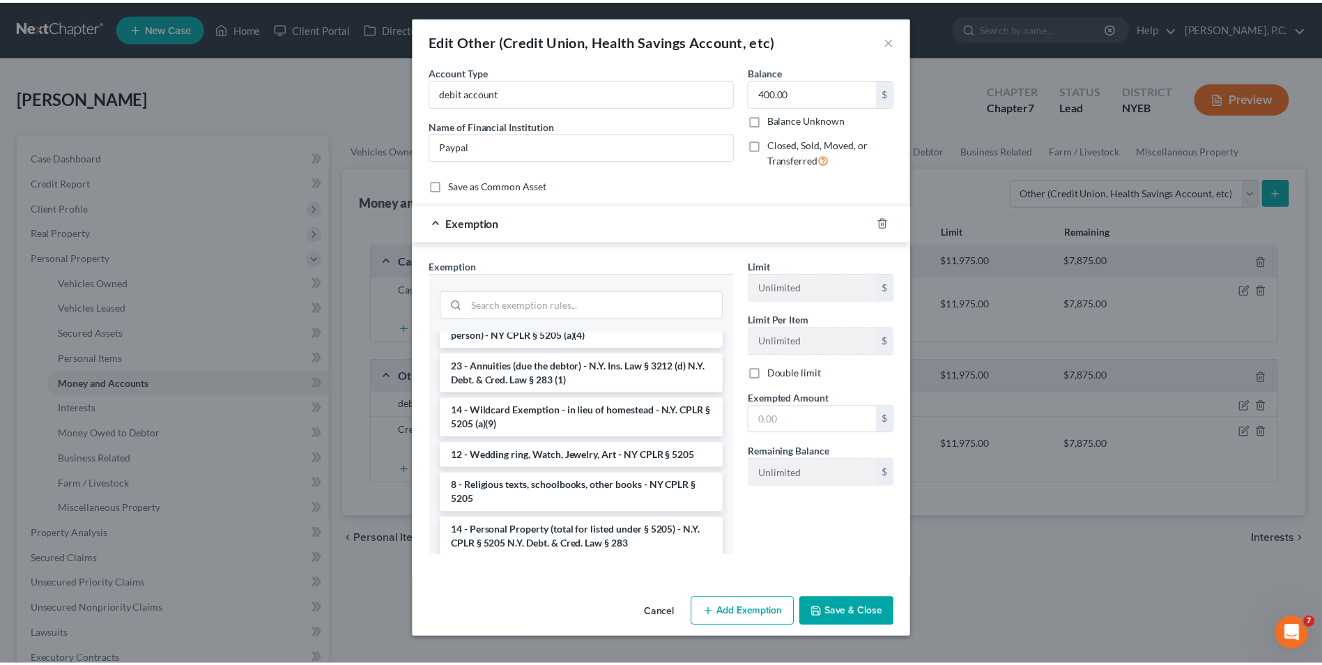
scroll to position [2130, 0]
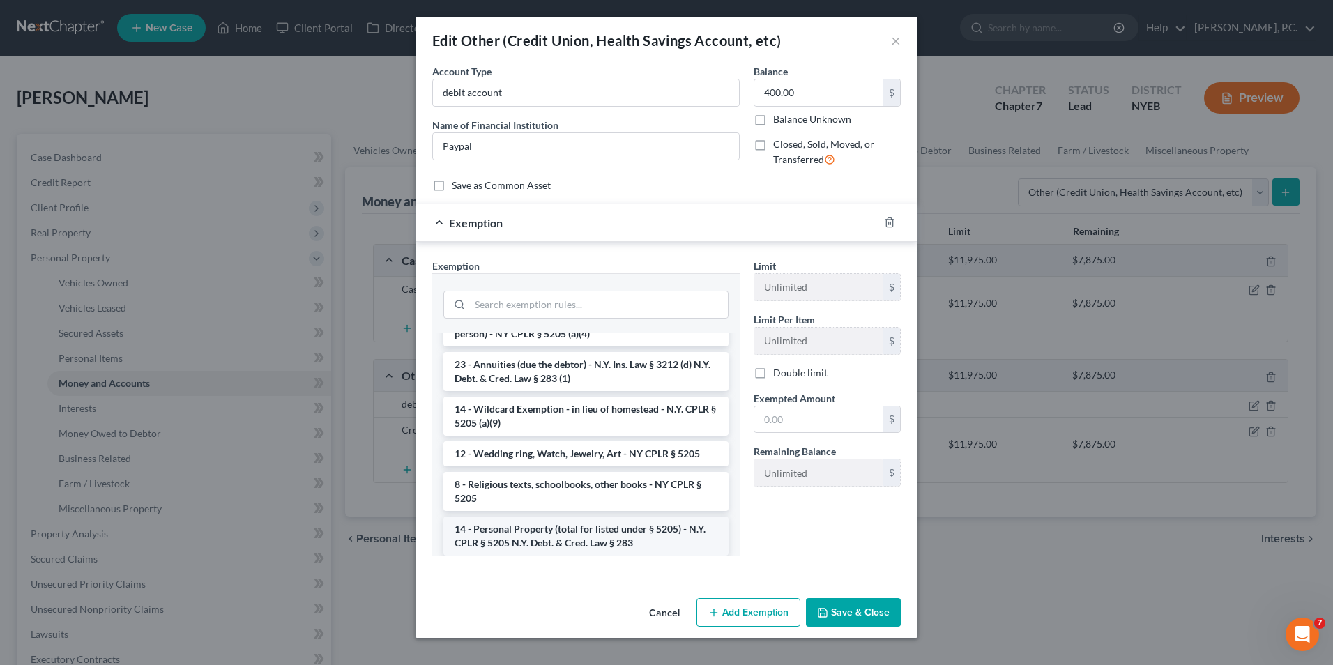
click at [570, 517] on li "14 - Personal Property (total for listed under § 5205) - N.Y. CPLR § 5205 N.Y. …" at bounding box center [585, 536] width 285 height 39
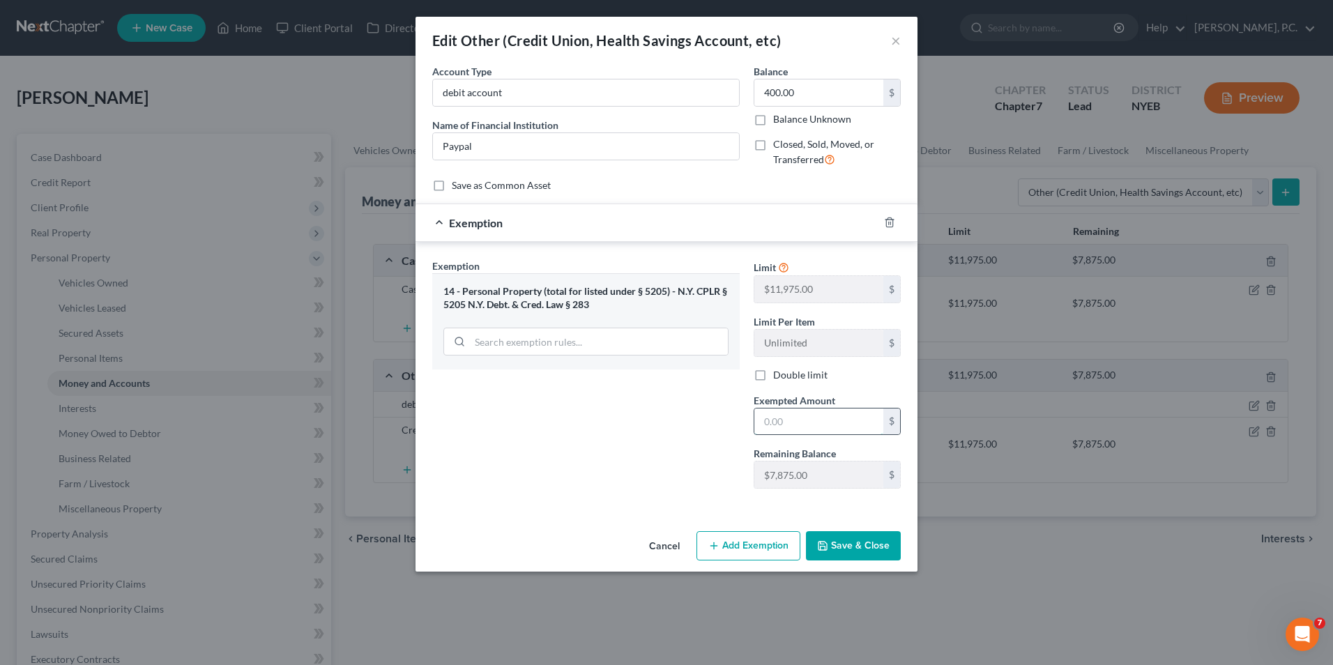
click at [826, 426] on input "text" at bounding box center [818, 422] width 129 height 26
type input "400"
click at [886, 549] on button "Save & Close" at bounding box center [853, 545] width 95 height 29
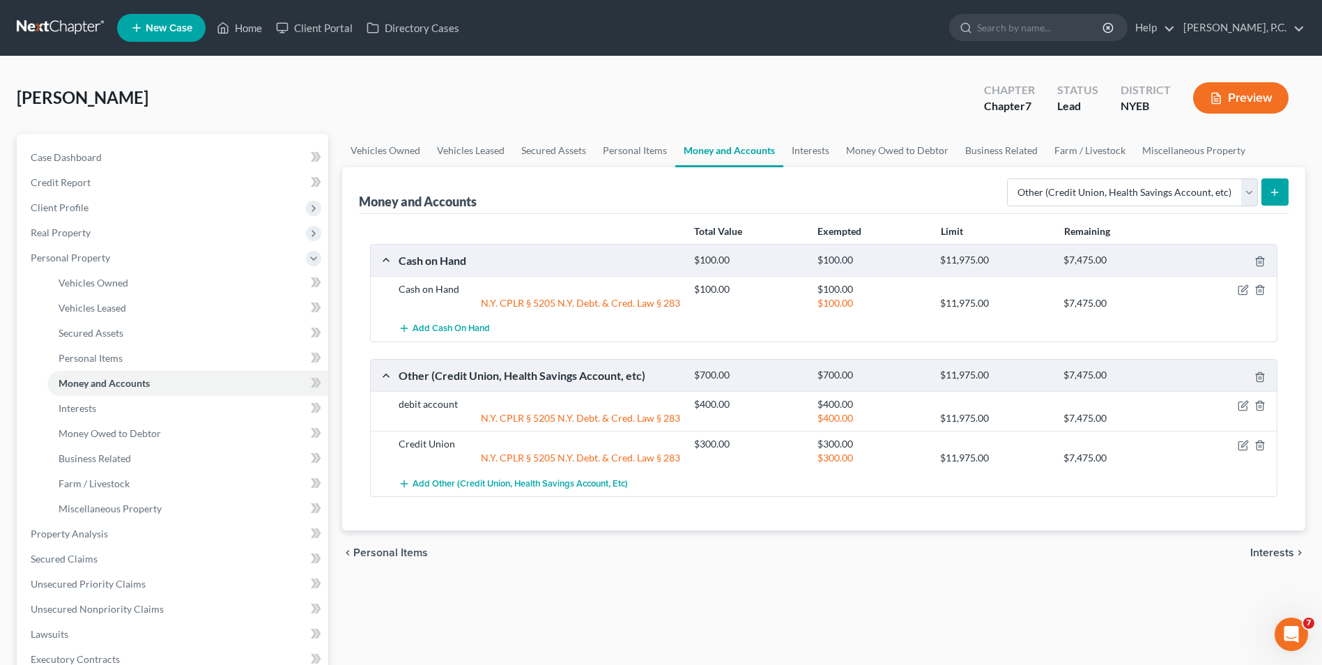
click at [1277, 553] on span "Interests" at bounding box center [1273, 552] width 44 height 11
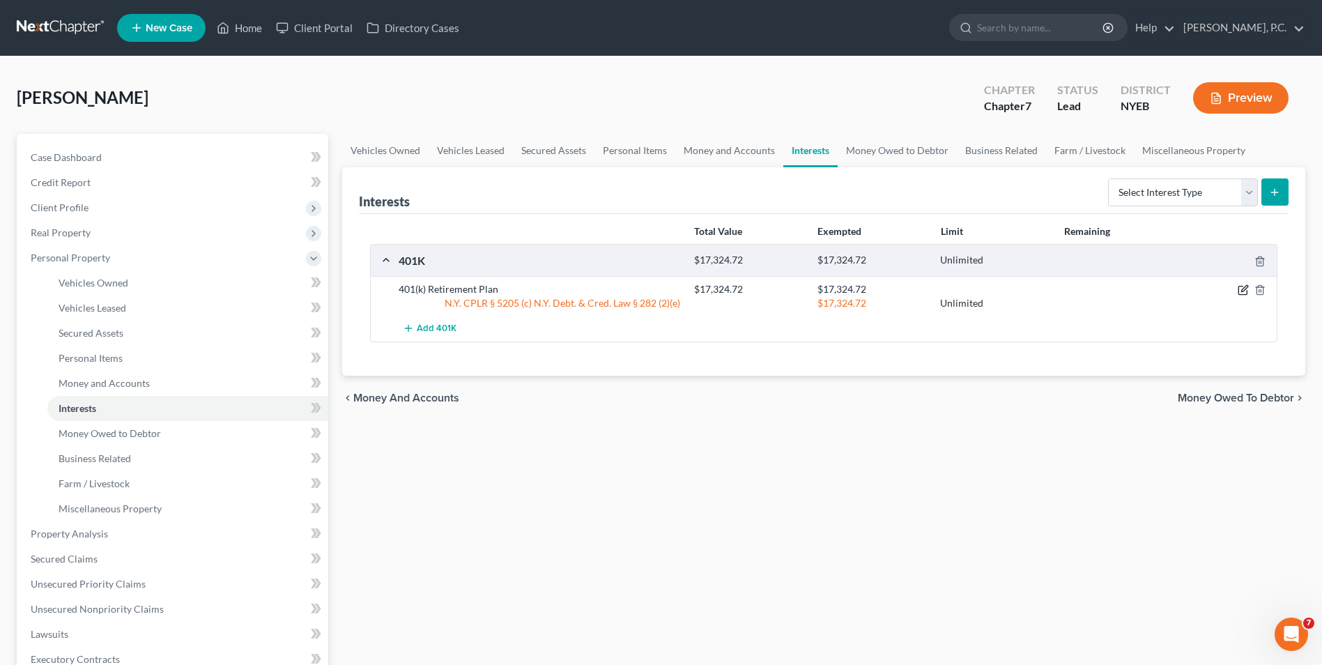
click at [1244, 290] on icon "button" at bounding box center [1243, 289] width 11 height 11
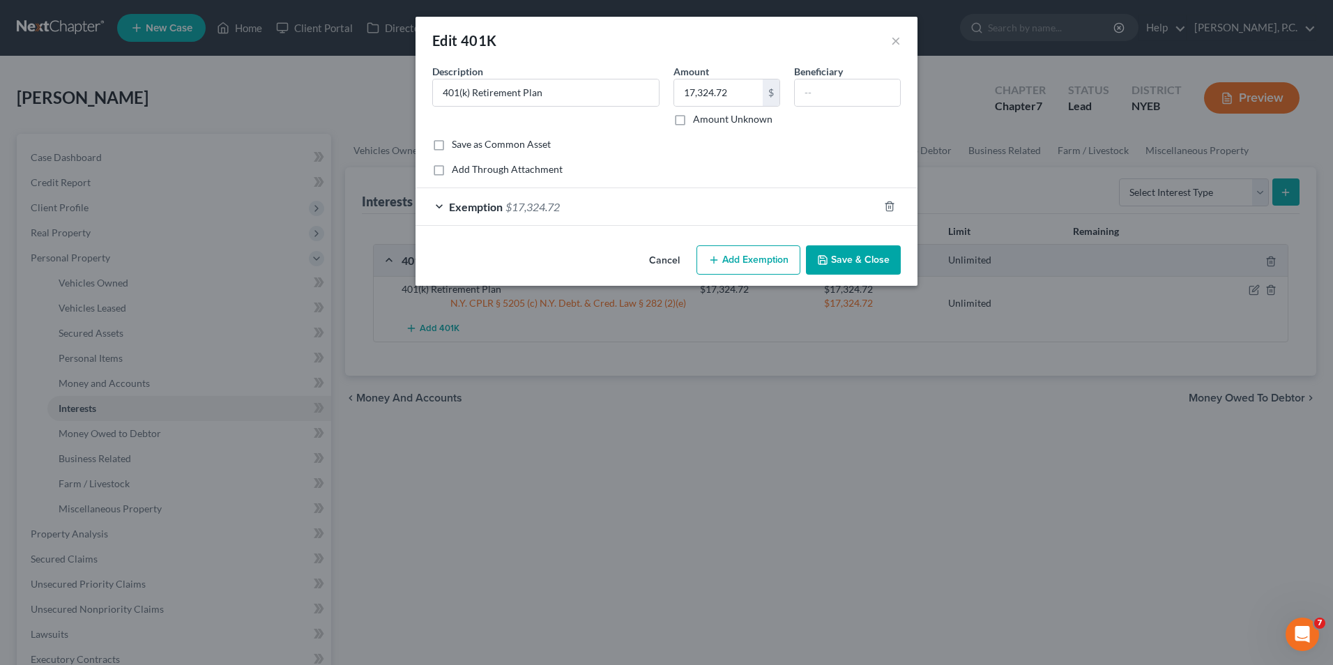
click at [611, 207] on div "Exemption $17,324.72" at bounding box center [646, 206] width 463 height 37
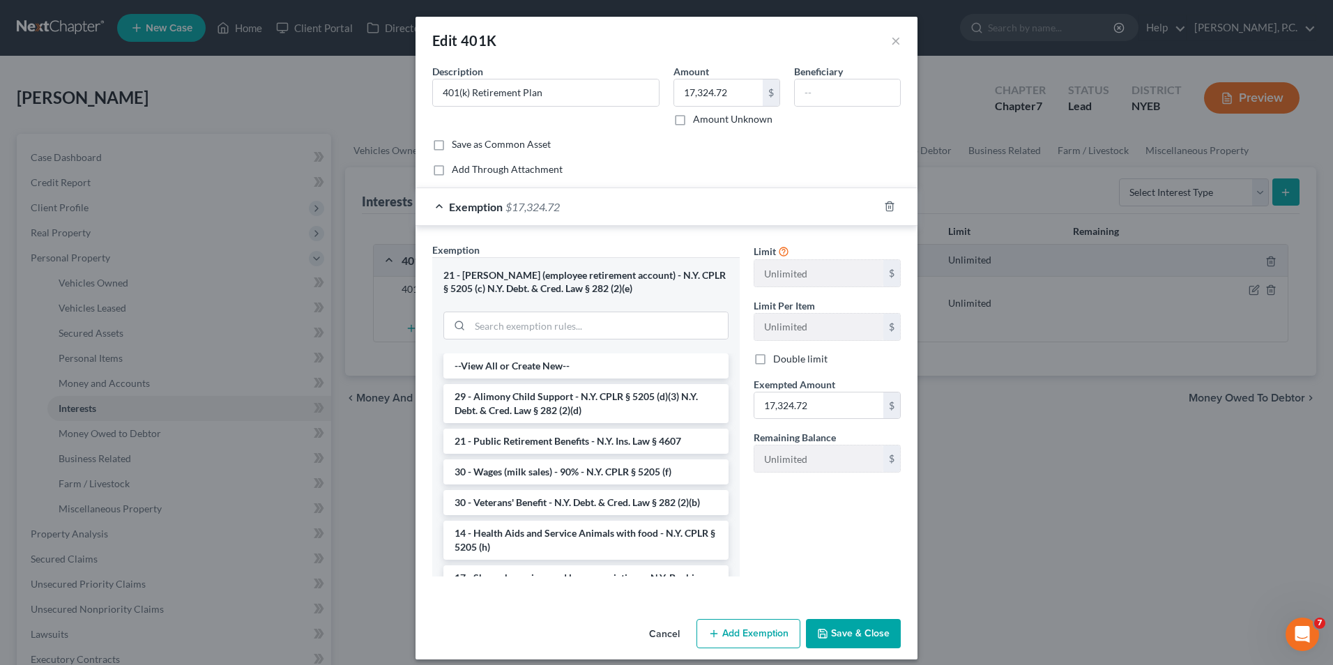
click at [611, 207] on div "Exemption $17,324.72" at bounding box center [646, 206] width 463 height 37
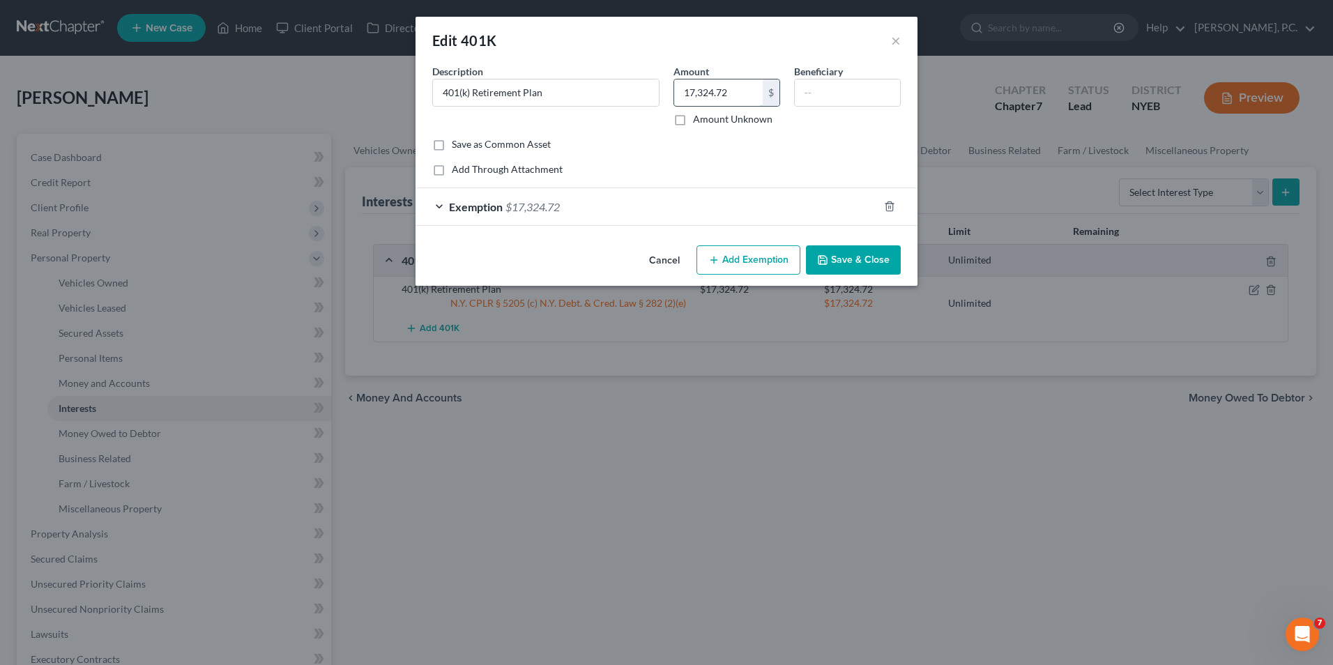
click at [744, 91] on input "17,324.72" at bounding box center [718, 92] width 89 height 26
type input "21,639.06"
click at [648, 211] on div "Exemption $17,324.72" at bounding box center [646, 206] width 463 height 37
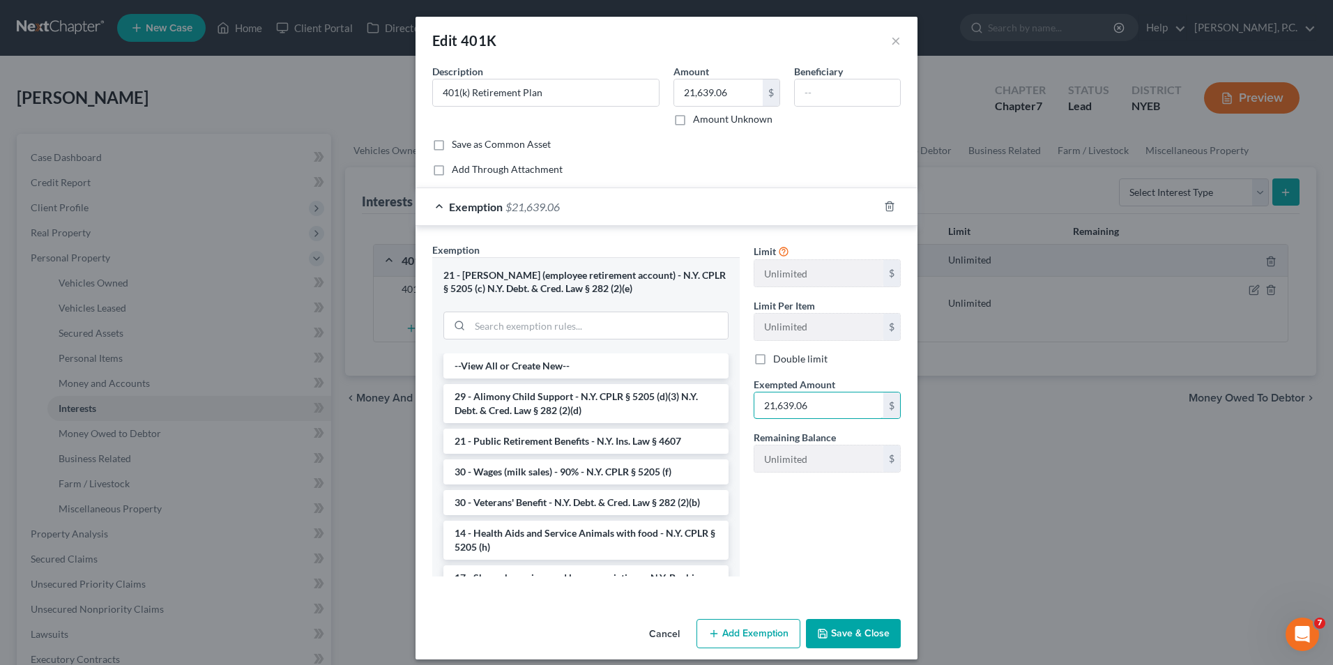
type input "21,639.06"
click at [865, 639] on button "Save & Close" at bounding box center [853, 633] width 95 height 29
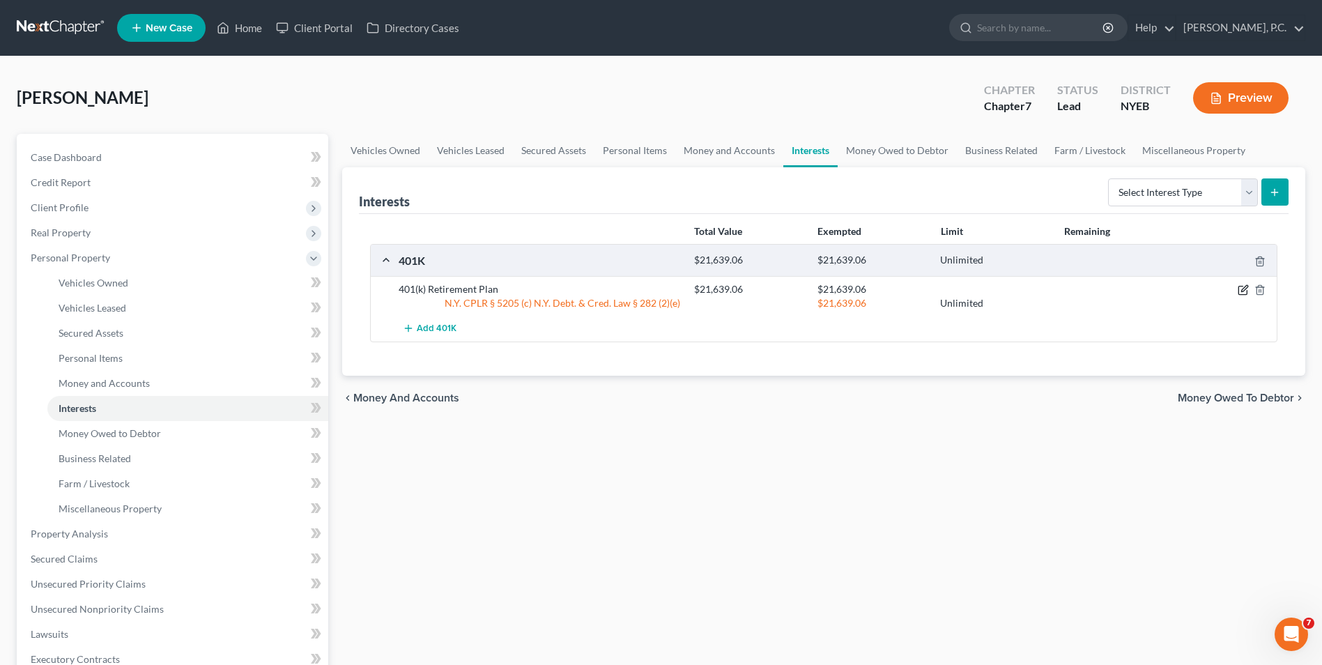
click at [1244, 289] on icon "button" at bounding box center [1245, 289] width 6 height 6
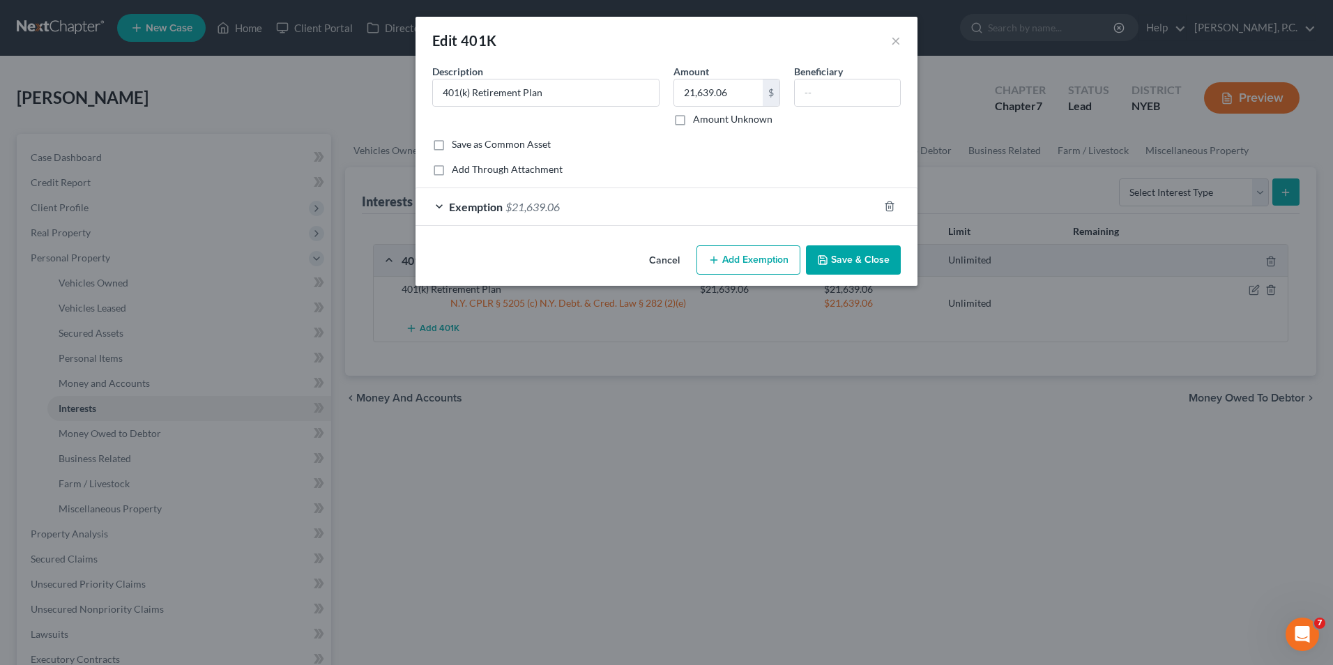
click at [831, 256] on button "Save & Close" at bounding box center [853, 259] width 95 height 29
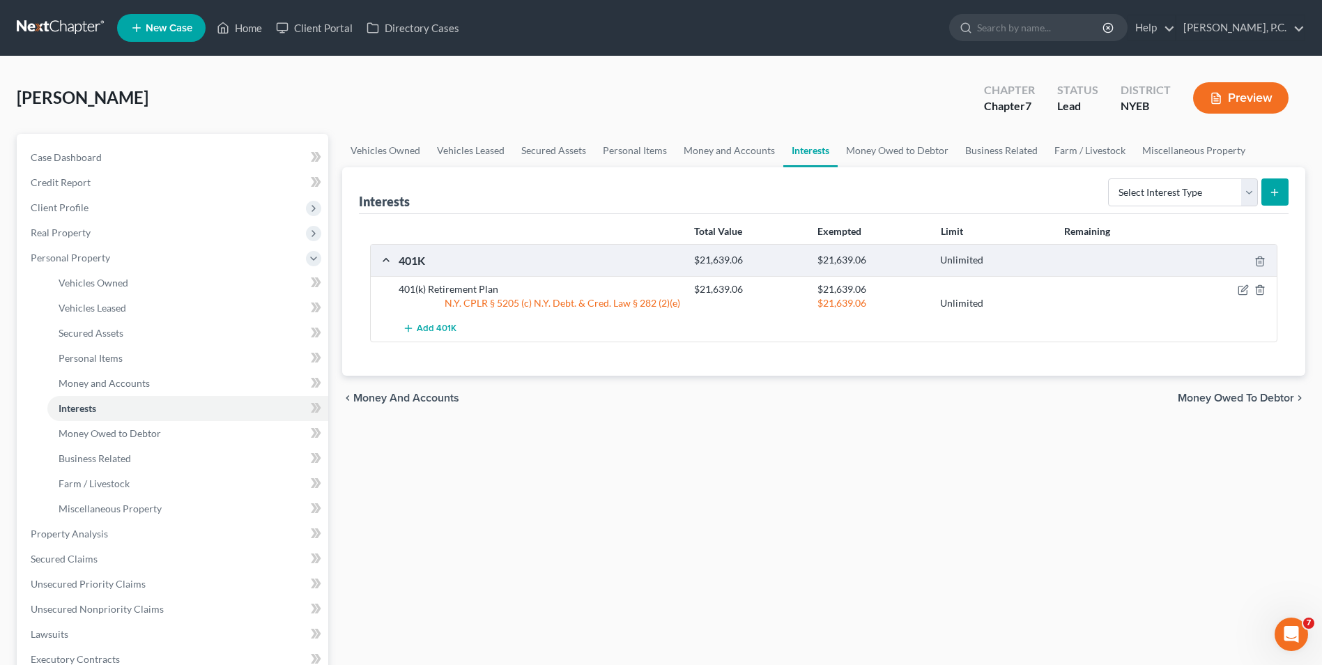
click at [1228, 394] on span "Money Owed to Debtor" at bounding box center [1236, 397] width 116 height 11
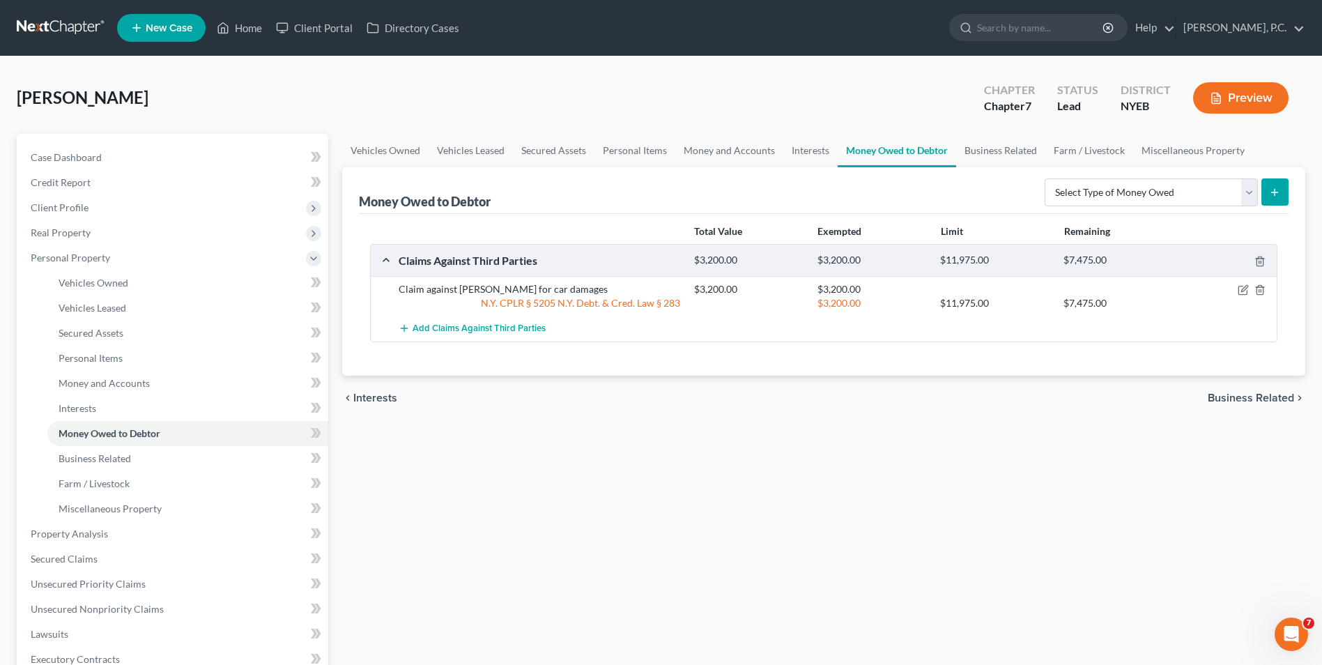
click at [1229, 396] on span "Business Related" at bounding box center [1251, 397] width 86 height 11
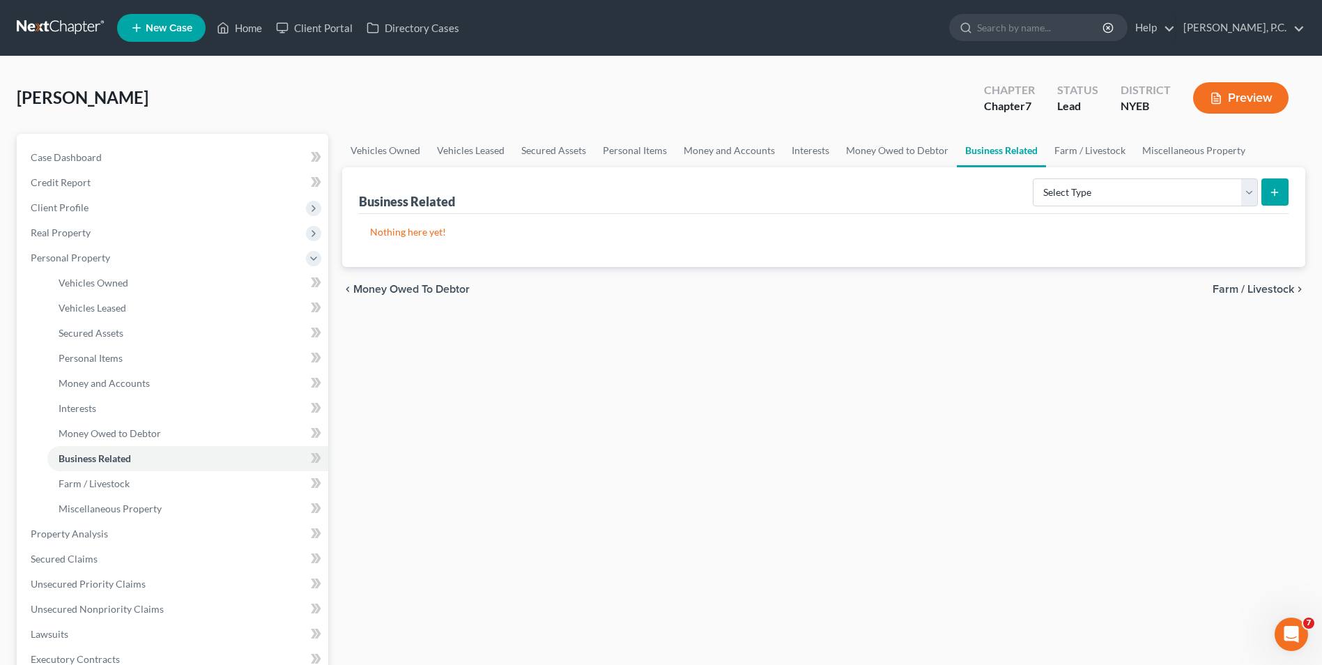
click at [1232, 291] on span "Farm / Livestock" at bounding box center [1254, 289] width 82 height 11
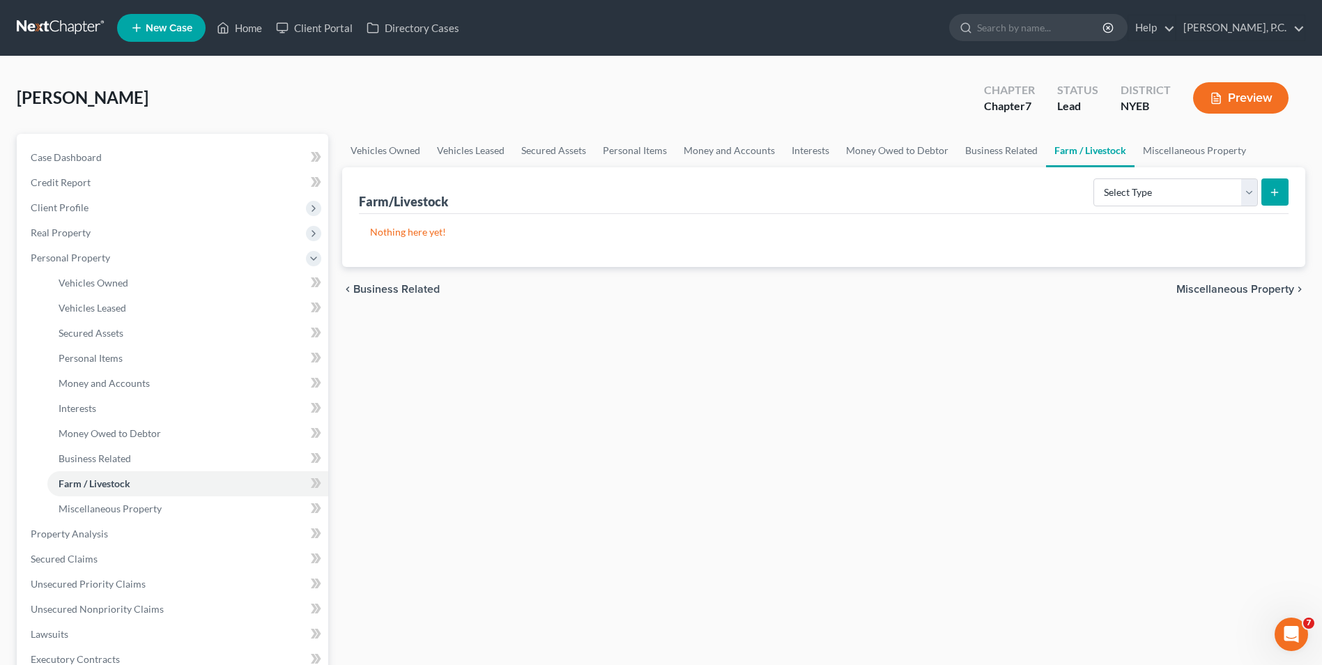
click at [1235, 287] on span "Miscellaneous Property" at bounding box center [1236, 289] width 118 height 11
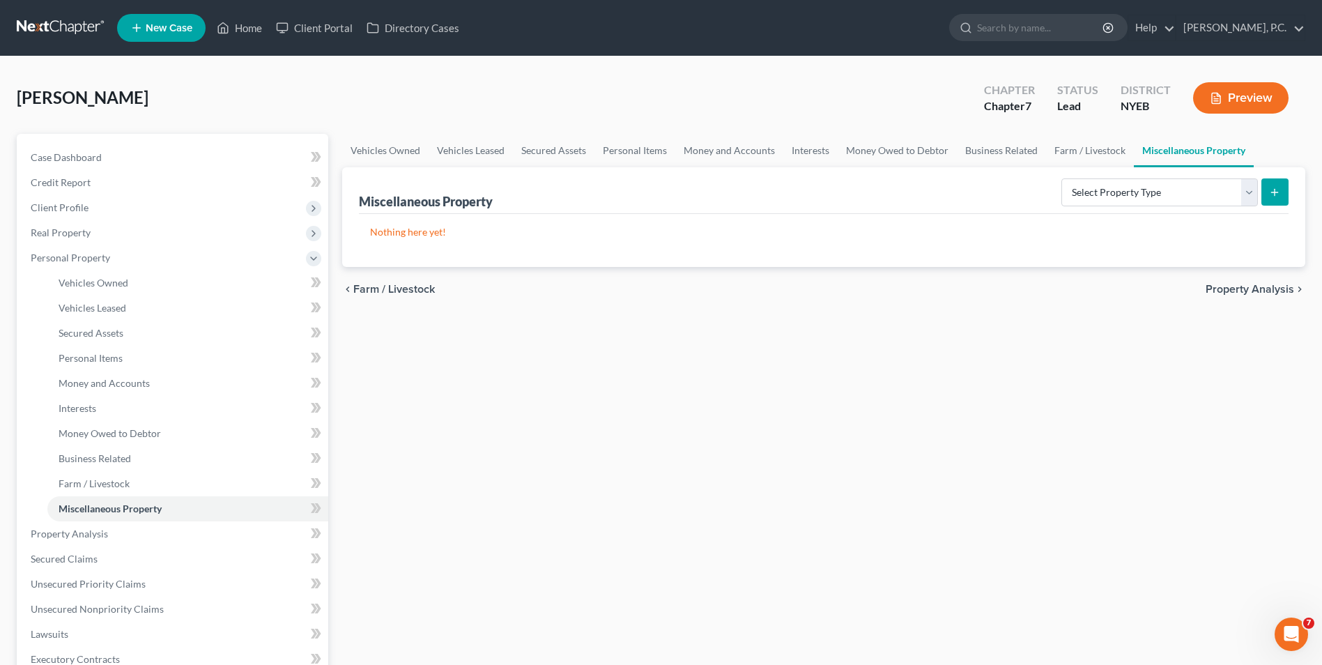
click at [1235, 289] on span "Property Analysis" at bounding box center [1250, 289] width 89 height 11
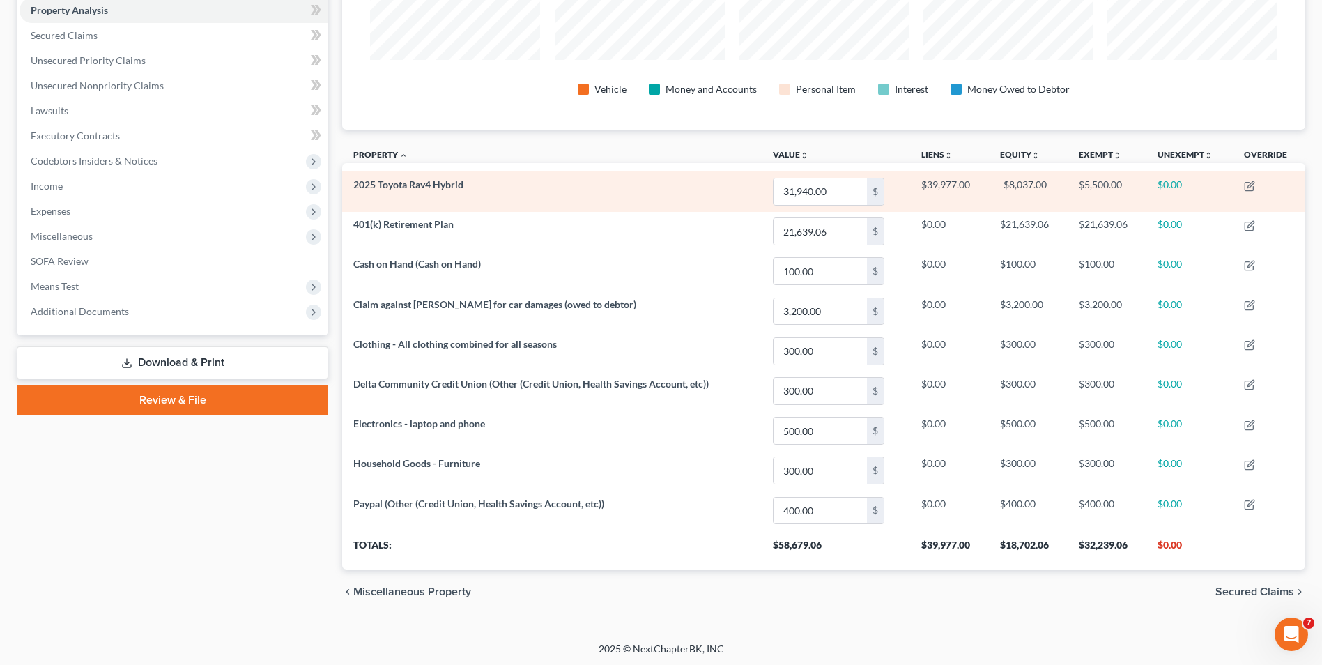
scroll to position [275, 0]
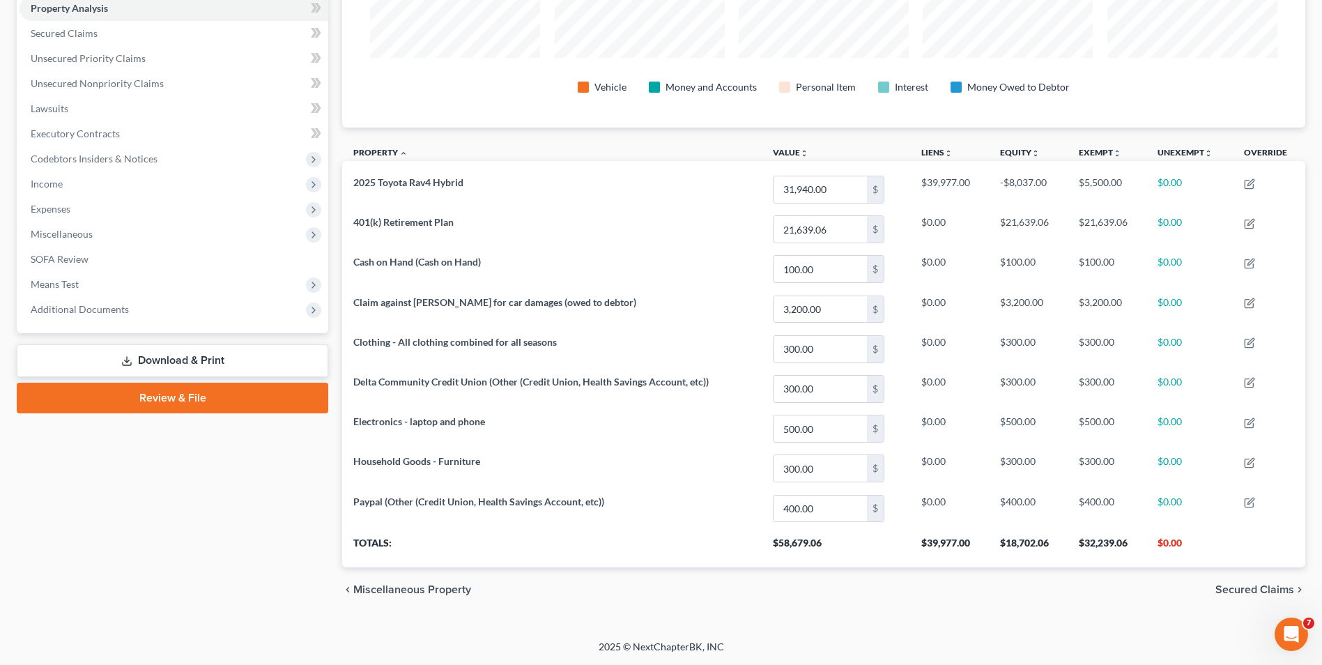
click at [1272, 589] on span "Secured Claims" at bounding box center [1255, 589] width 79 height 11
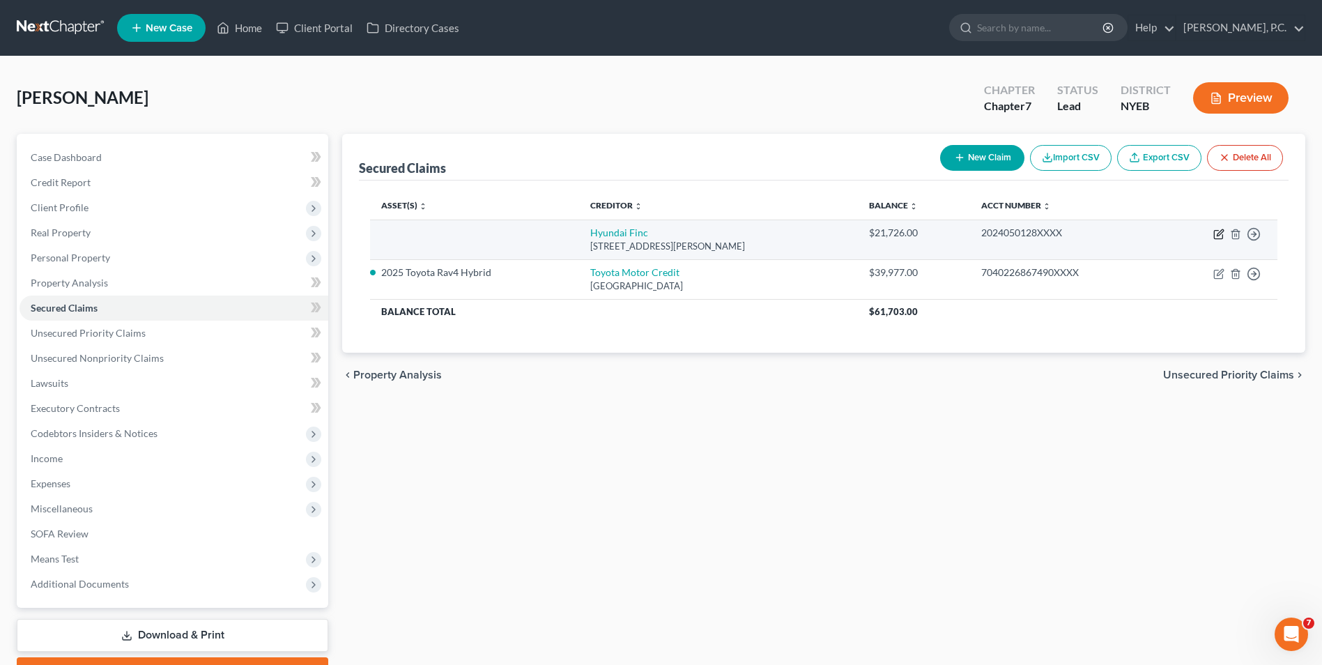
click at [1219, 234] on icon "button" at bounding box center [1219, 234] width 11 height 11
select select "4"
select select "0"
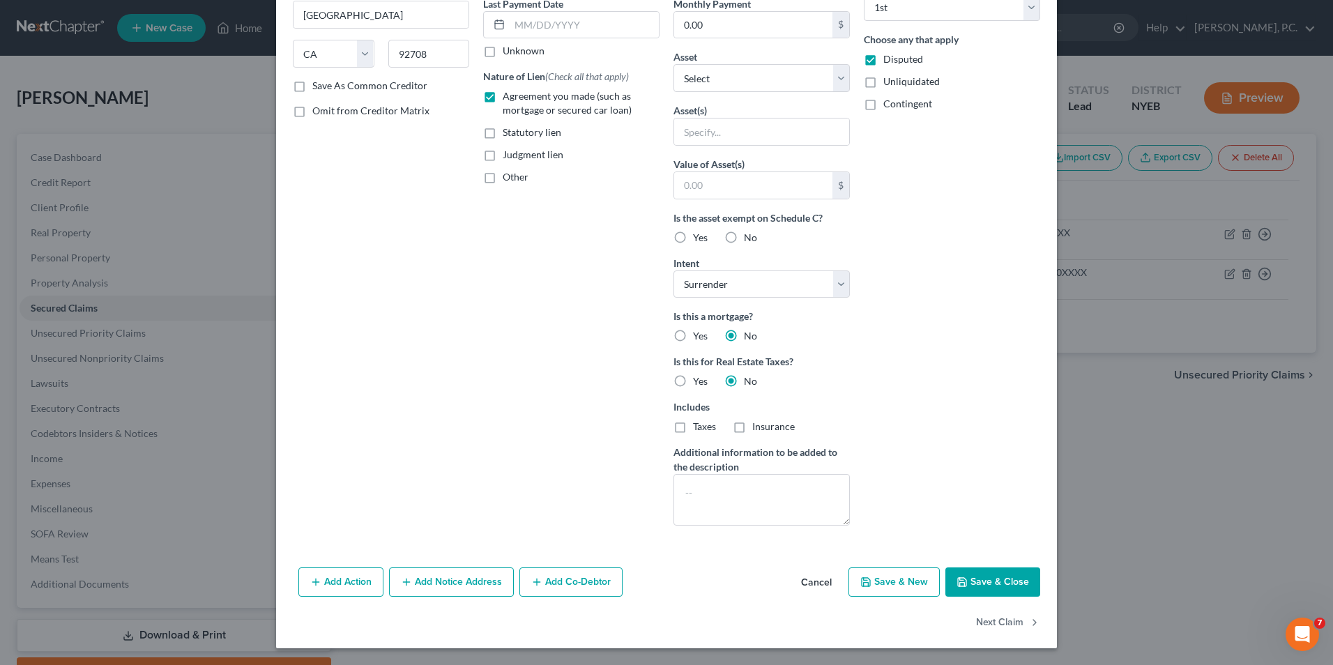
click at [993, 584] on button "Save & Close" at bounding box center [992, 581] width 95 height 29
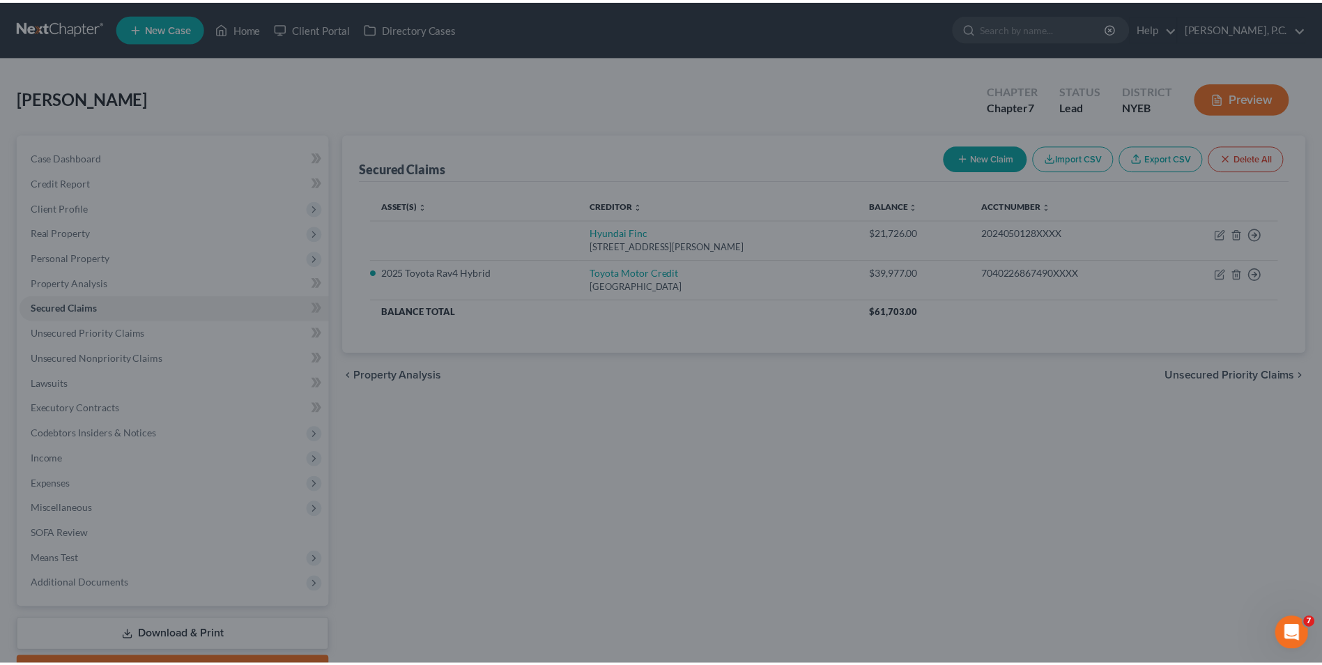
scroll to position [42, 0]
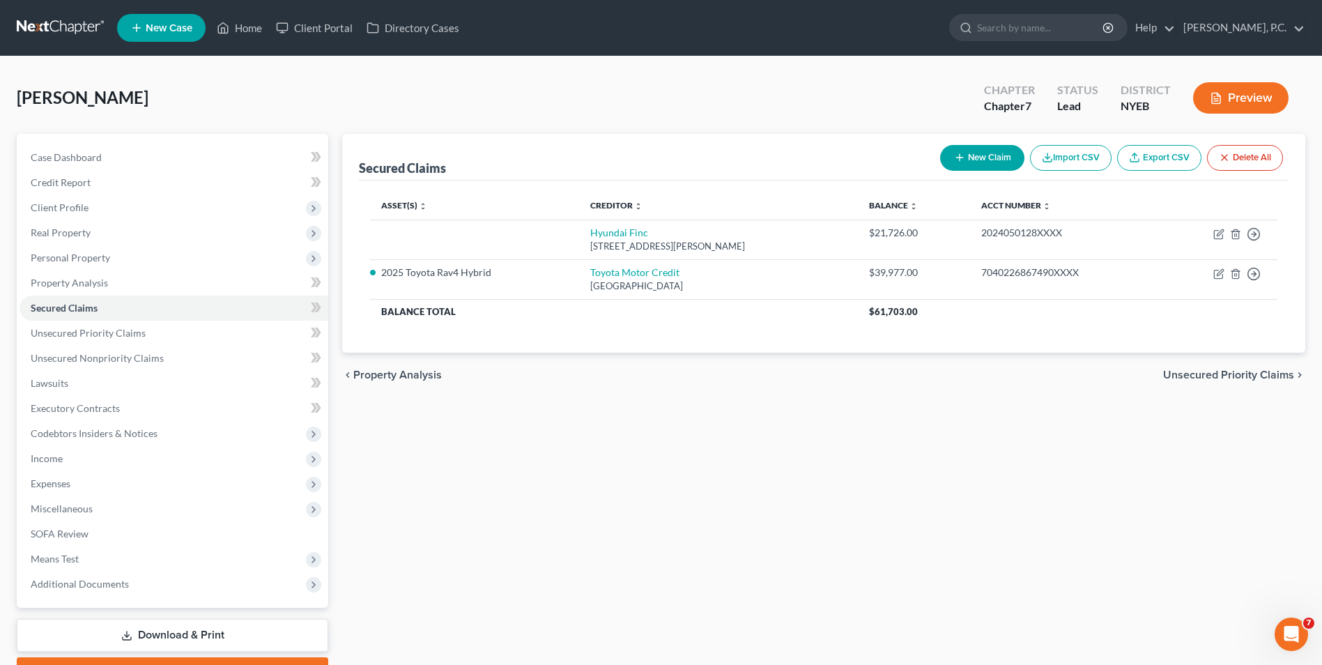
click at [1219, 373] on span "Unsecured Priority Claims" at bounding box center [1229, 374] width 131 height 11
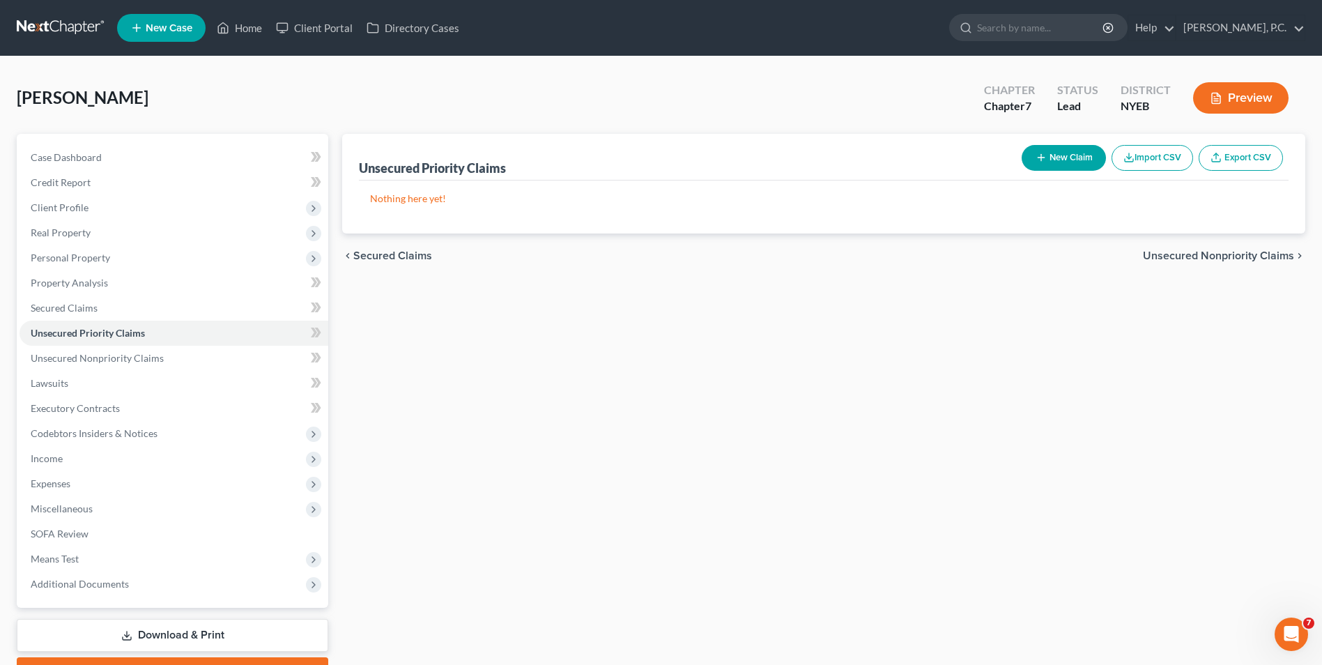
click at [1223, 255] on span "Unsecured Nonpriority Claims" at bounding box center [1218, 255] width 151 height 11
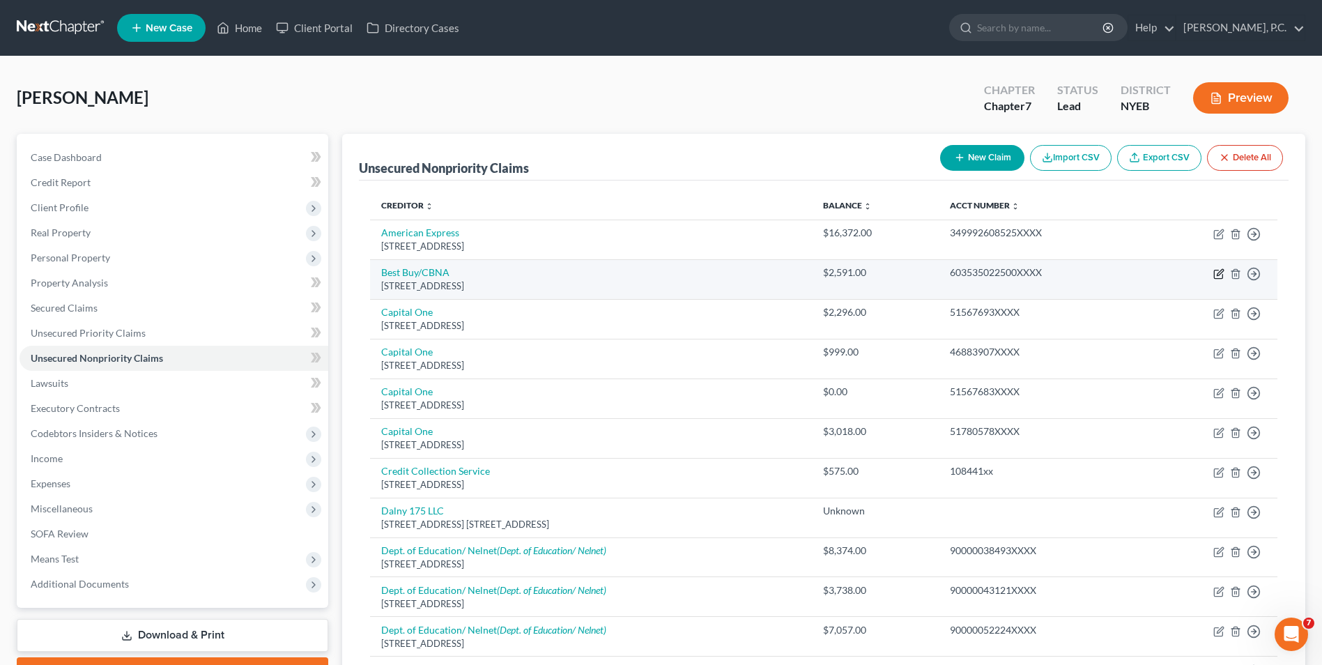
click at [1216, 273] on icon "button" at bounding box center [1219, 273] width 11 height 11
select select "43"
select select "2"
select select "0"
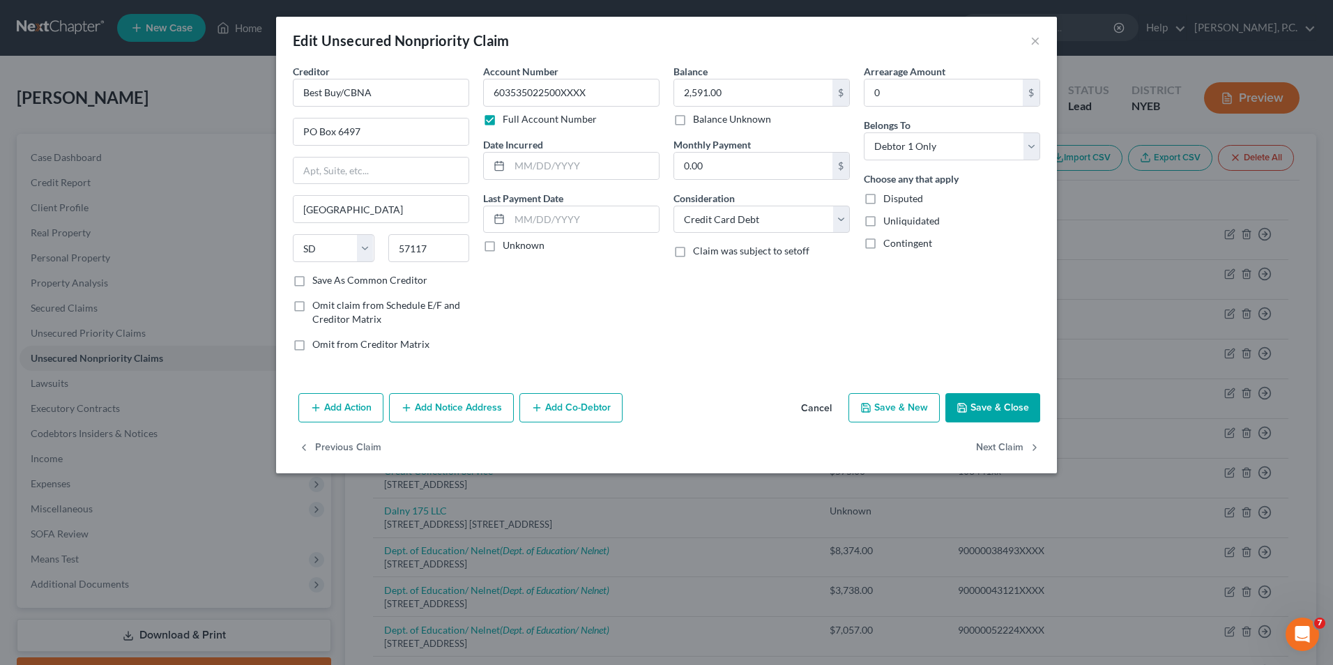
click at [978, 409] on button "Save & Close" at bounding box center [992, 407] width 95 height 29
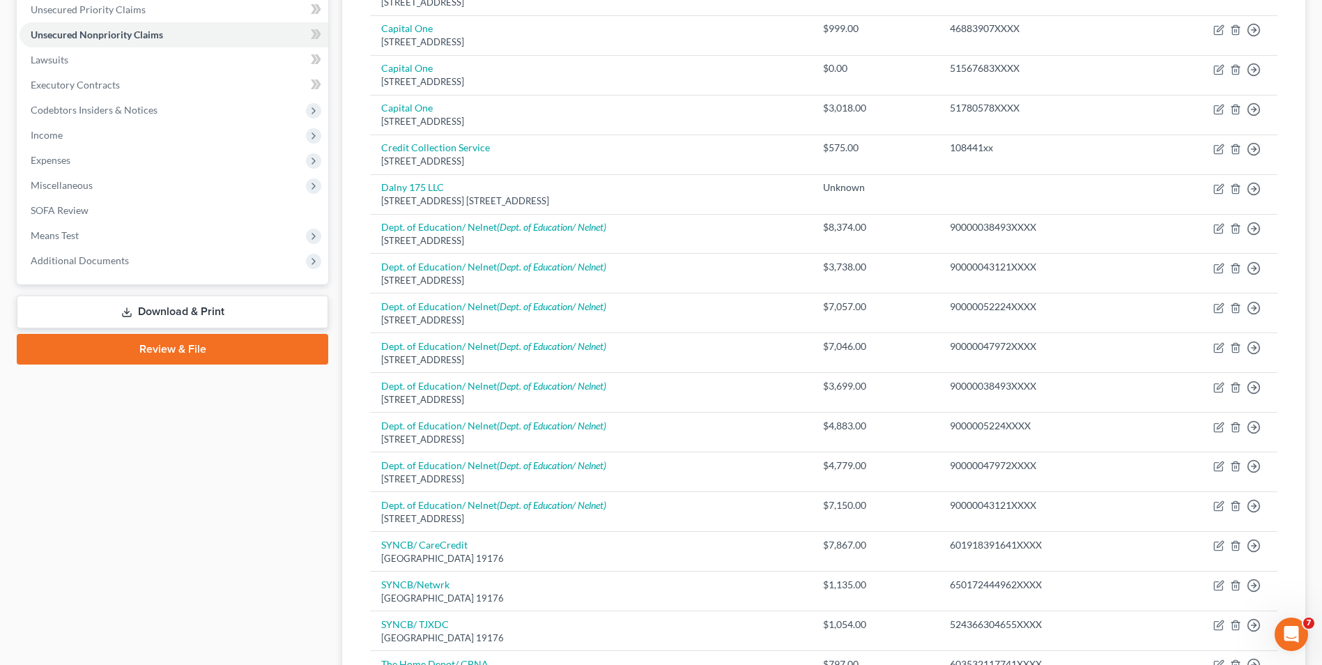
scroll to position [349, 0]
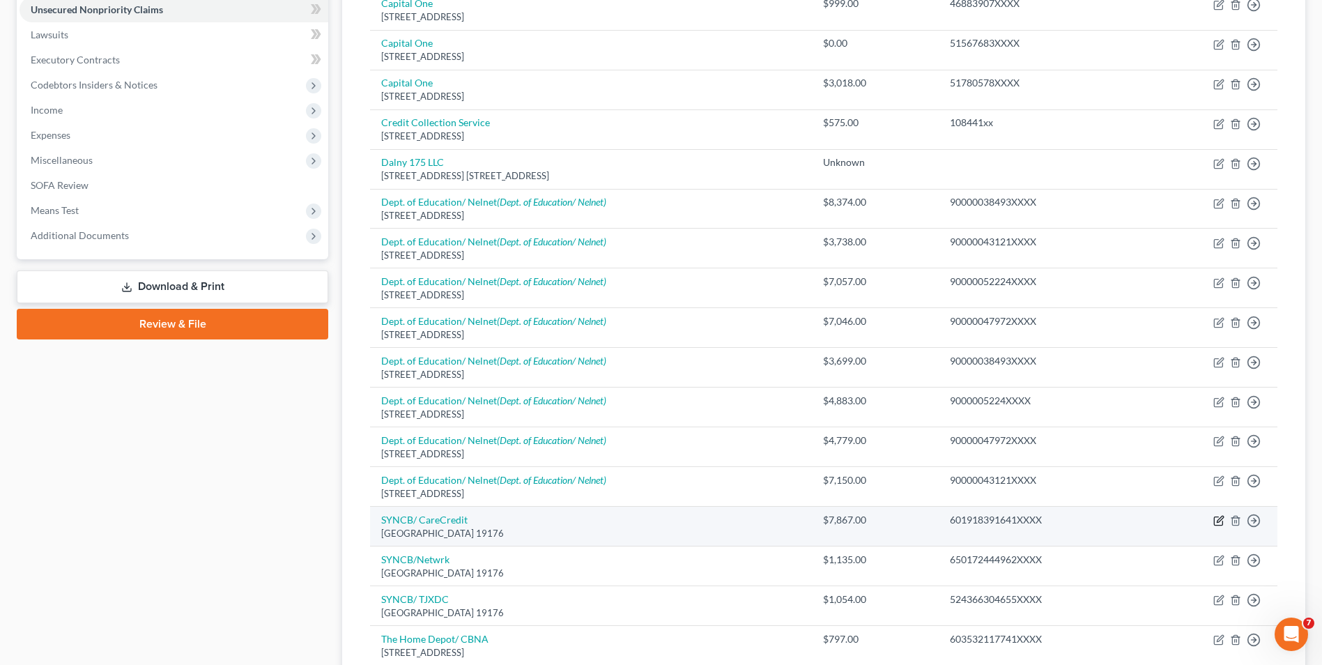
click at [1217, 524] on icon "button" at bounding box center [1219, 520] width 11 height 11
select select "39"
select select "2"
select select "0"
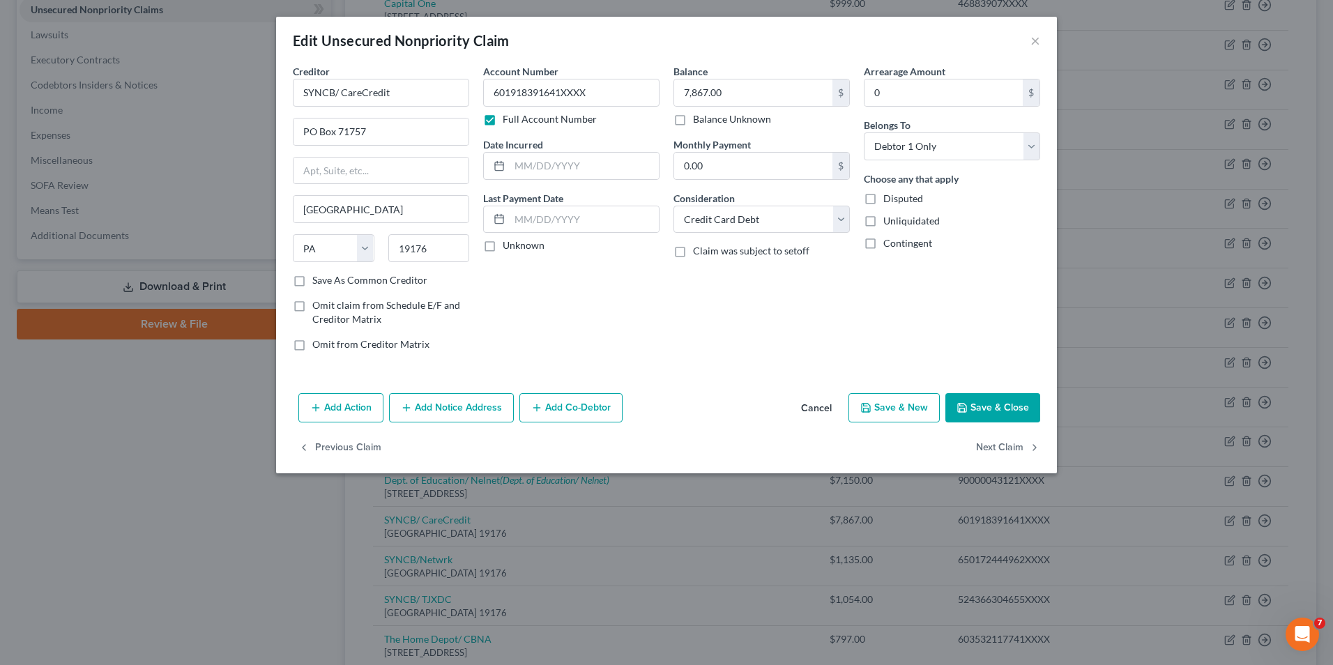
click at [1020, 404] on button "Save & Close" at bounding box center [992, 407] width 95 height 29
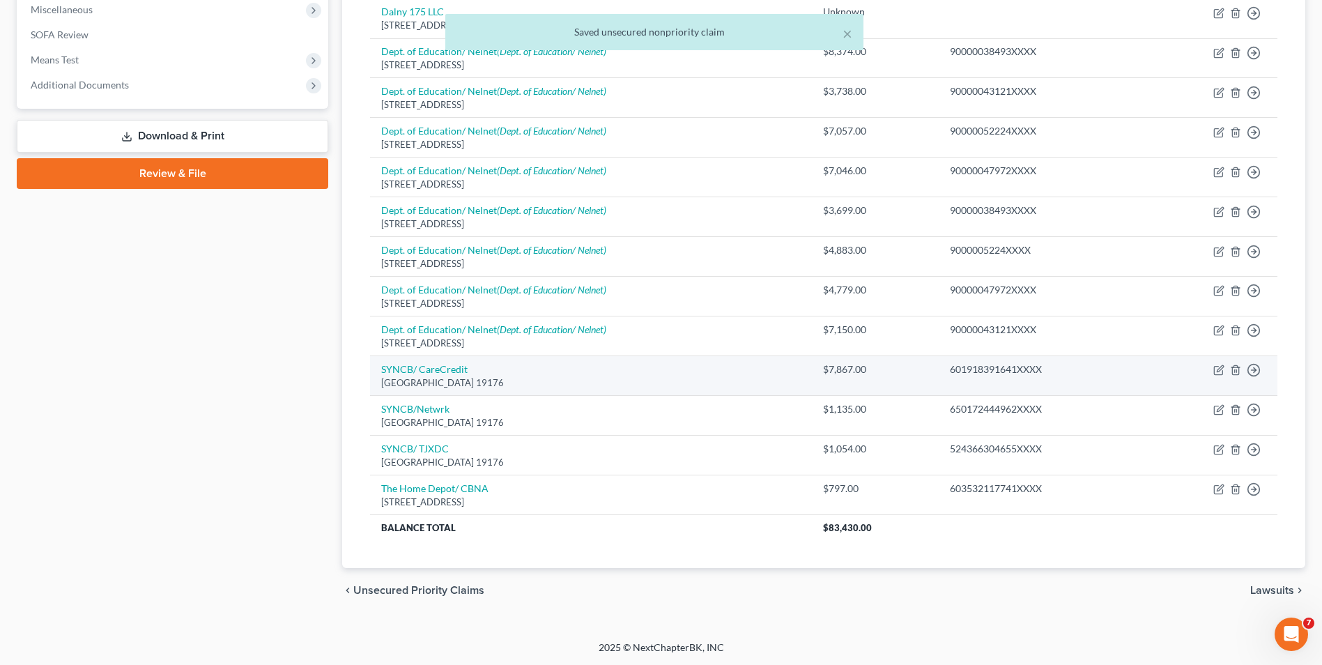
scroll to position [500, 0]
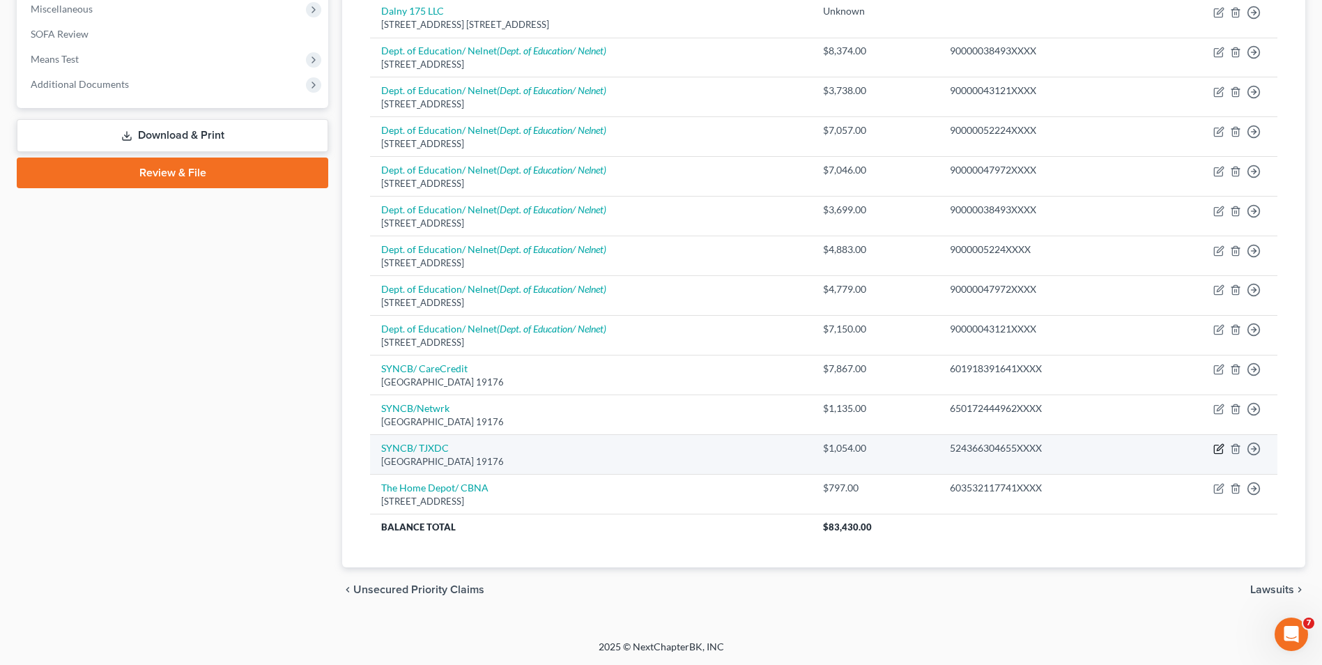
click at [1220, 452] on icon "button" at bounding box center [1219, 448] width 11 height 11
select select "39"
select select "2"
select select "0"
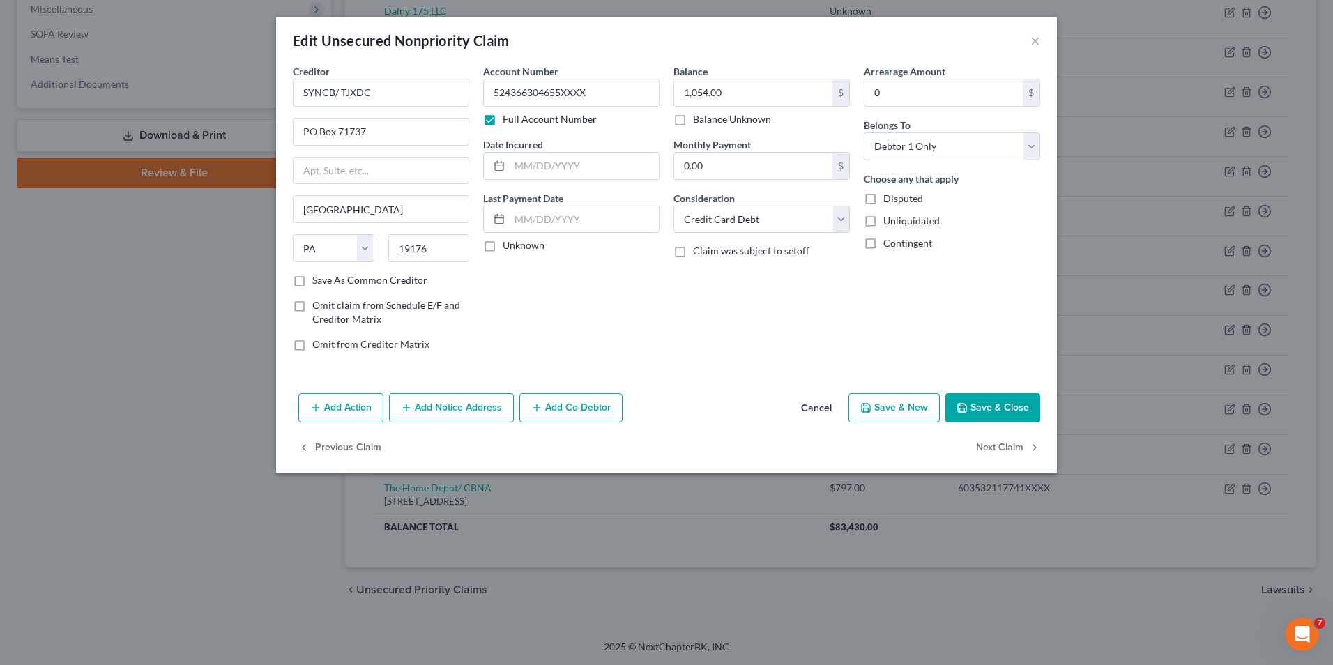
click at [1011, 415] on button "Save & Close" at bounding box center [992, 407] width 95 height 29
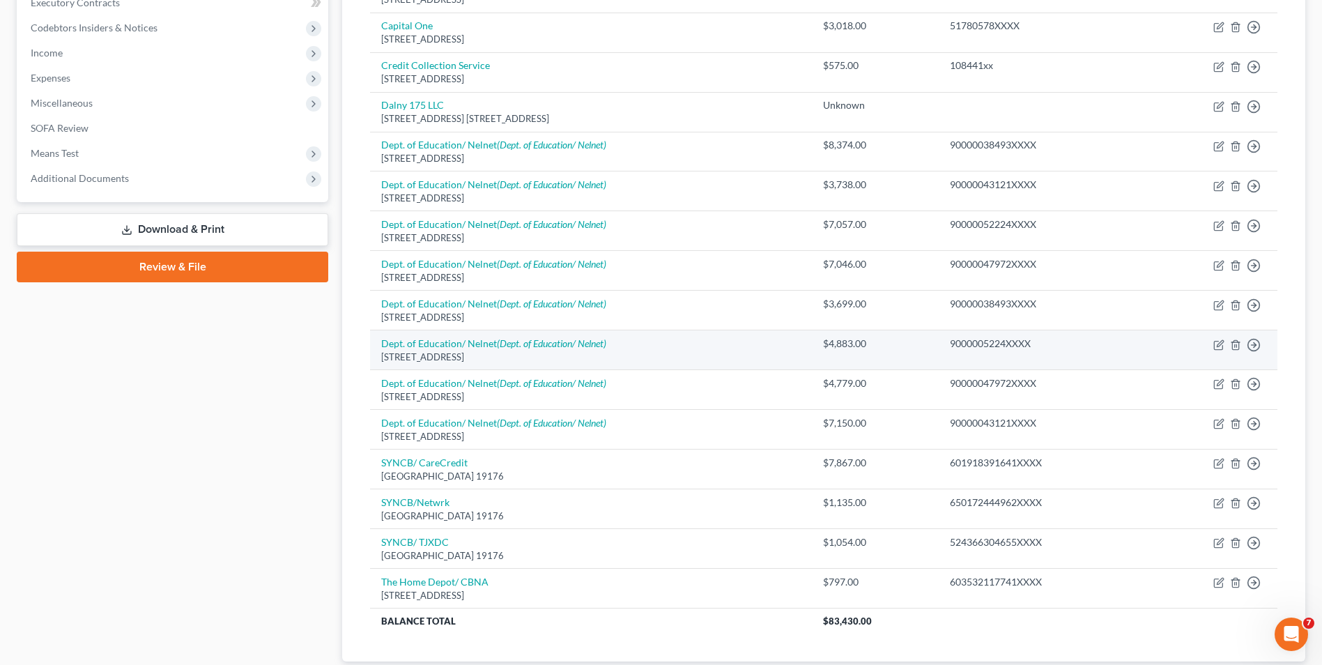
scroll to position [430, 0]
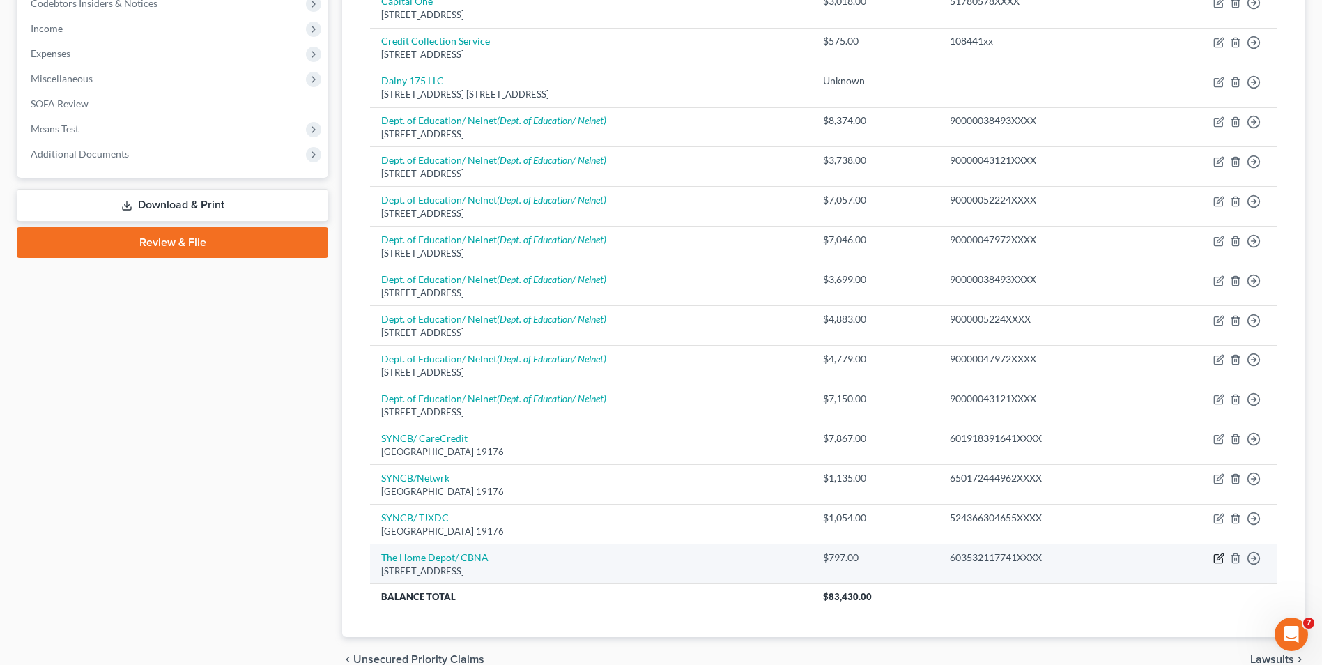
click at [1219, 555] on icon "button" at bounding box center [1218, 559] width 8 height 8
select select "43"
select select "2"
select select "0"
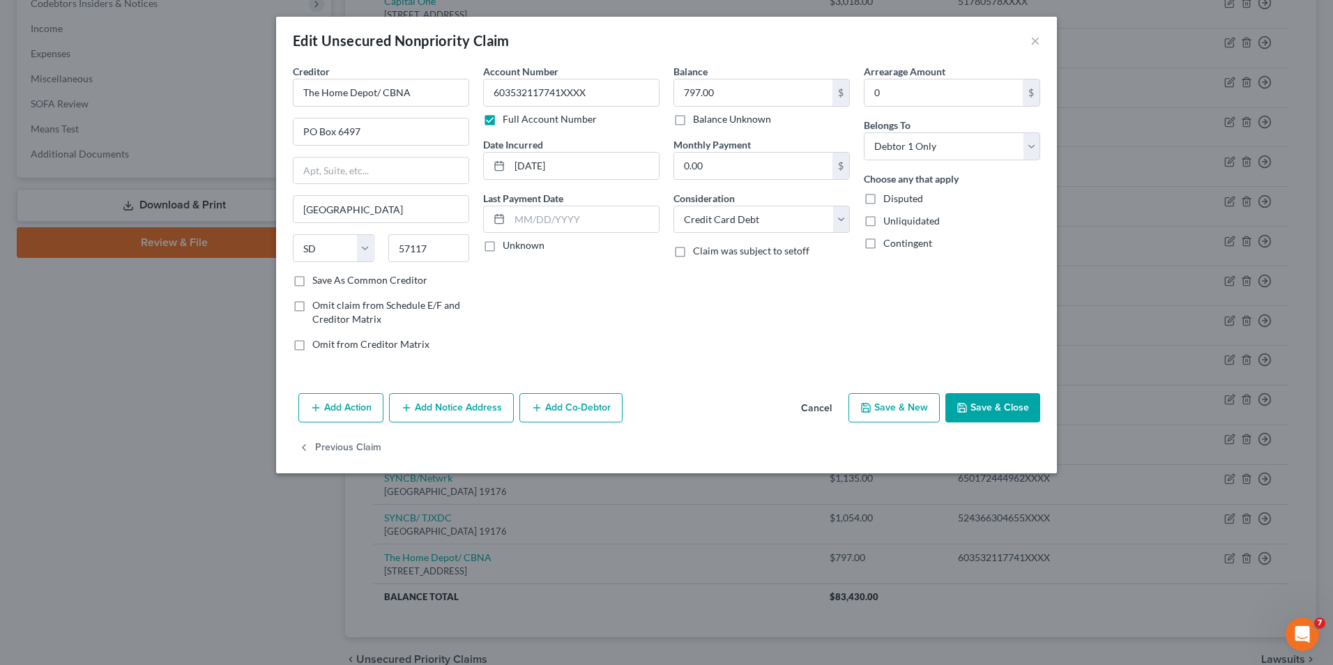
click at [981, 403] on button "Save & Close" at bounding box center [992, 407] width 95 height 29
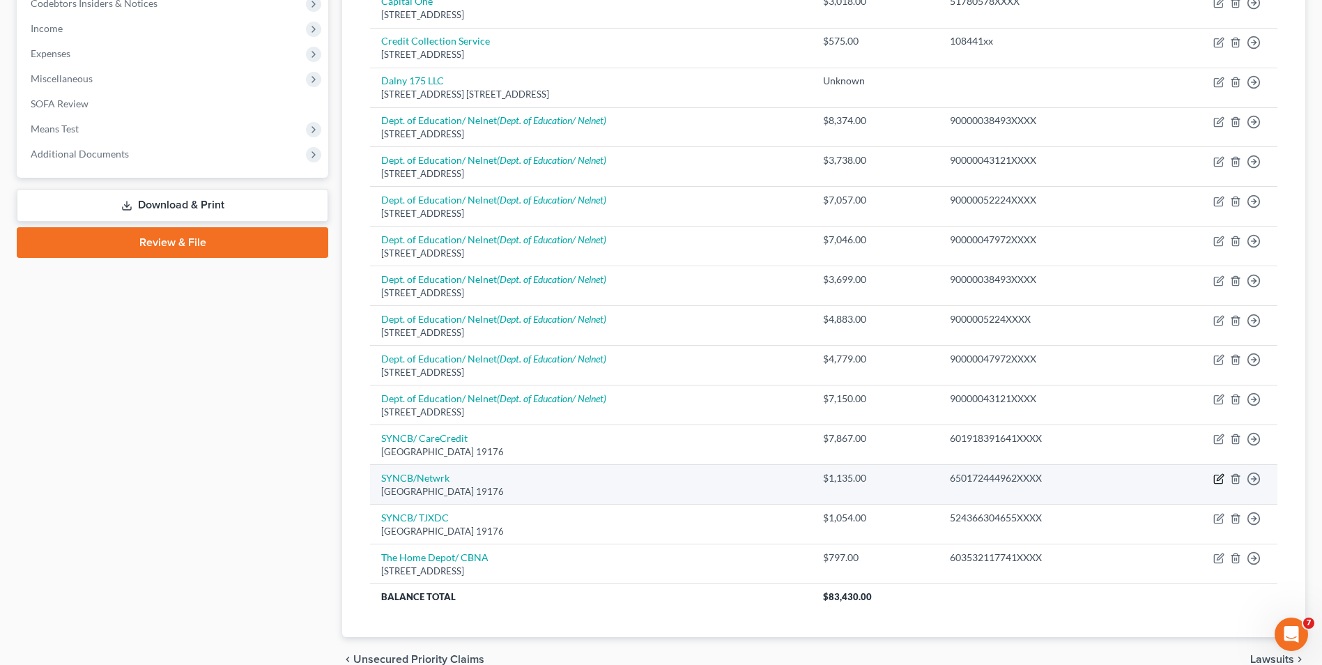
click at [1220, 475] on icon "button" at bounding box center [1219, 478] width 11 height 11
select select "39"
select select "2"
select select "0"
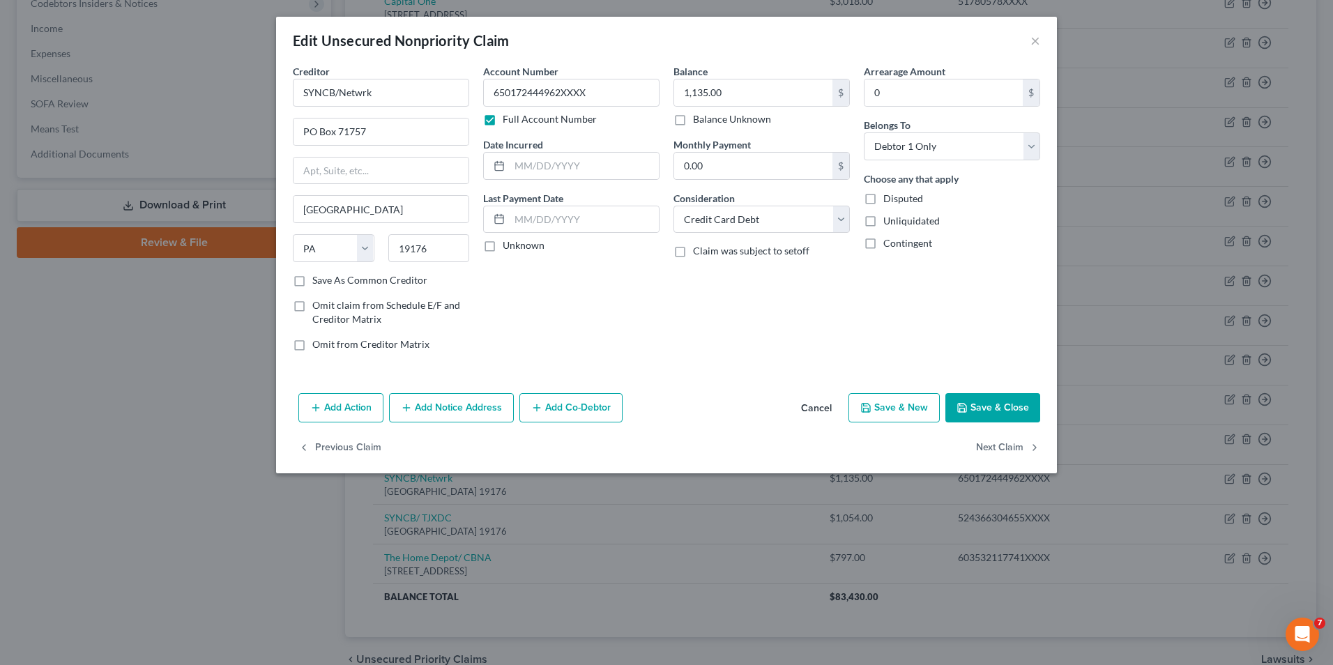
click at [1014, 408] on button "Save & Close" at bounding box center [992, 407] width 95 height 29
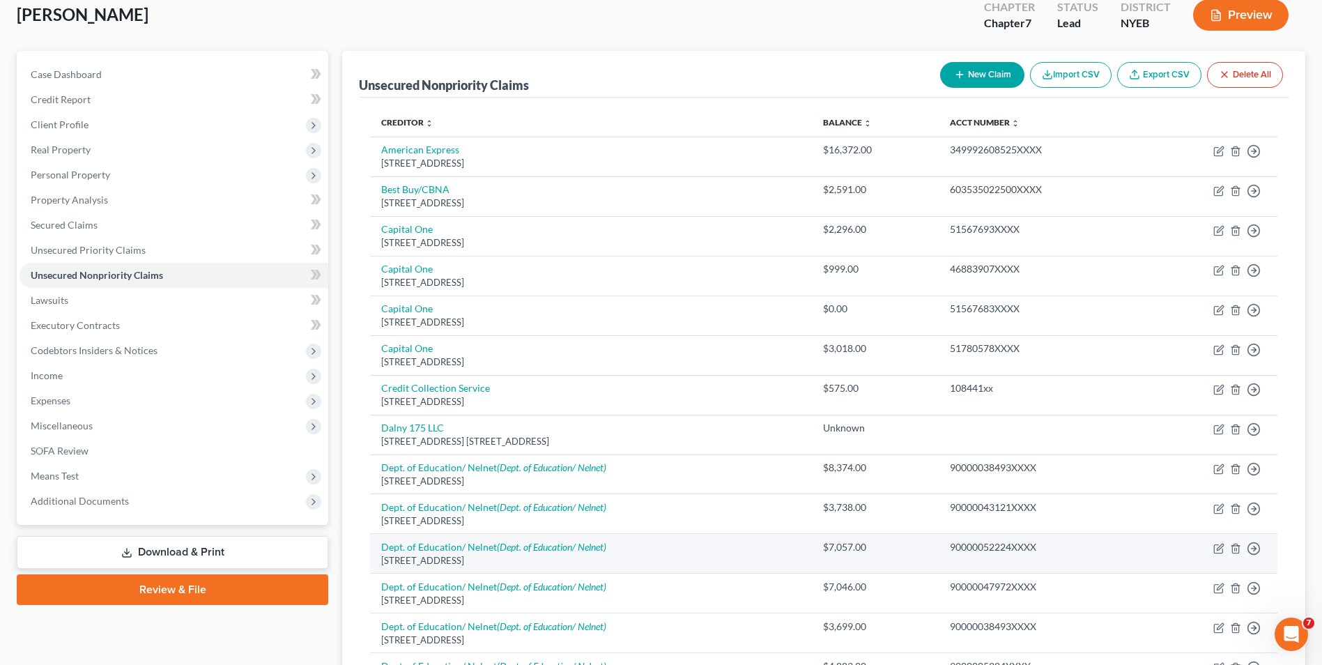
scroll to position [82, 0]
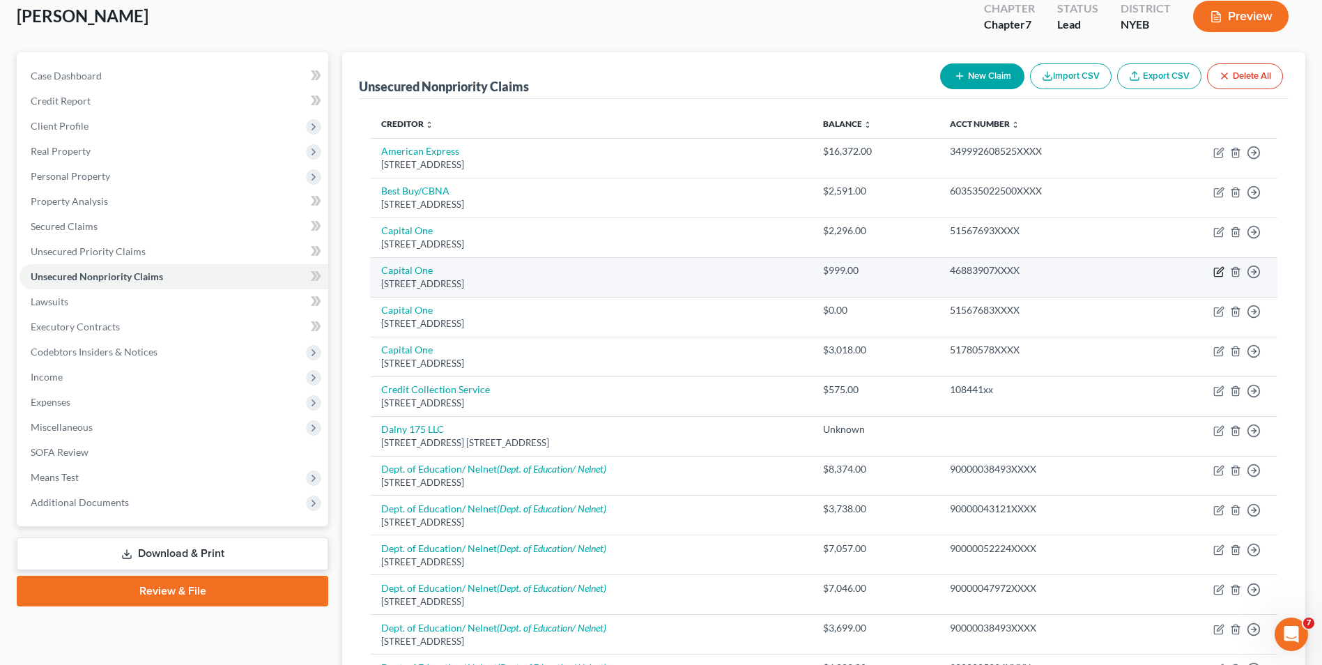
click at [1220, 273] on icon "button" at bounding box center [1220, 270] width 6 height 6
select select "46"
select select "2"
select select "0"
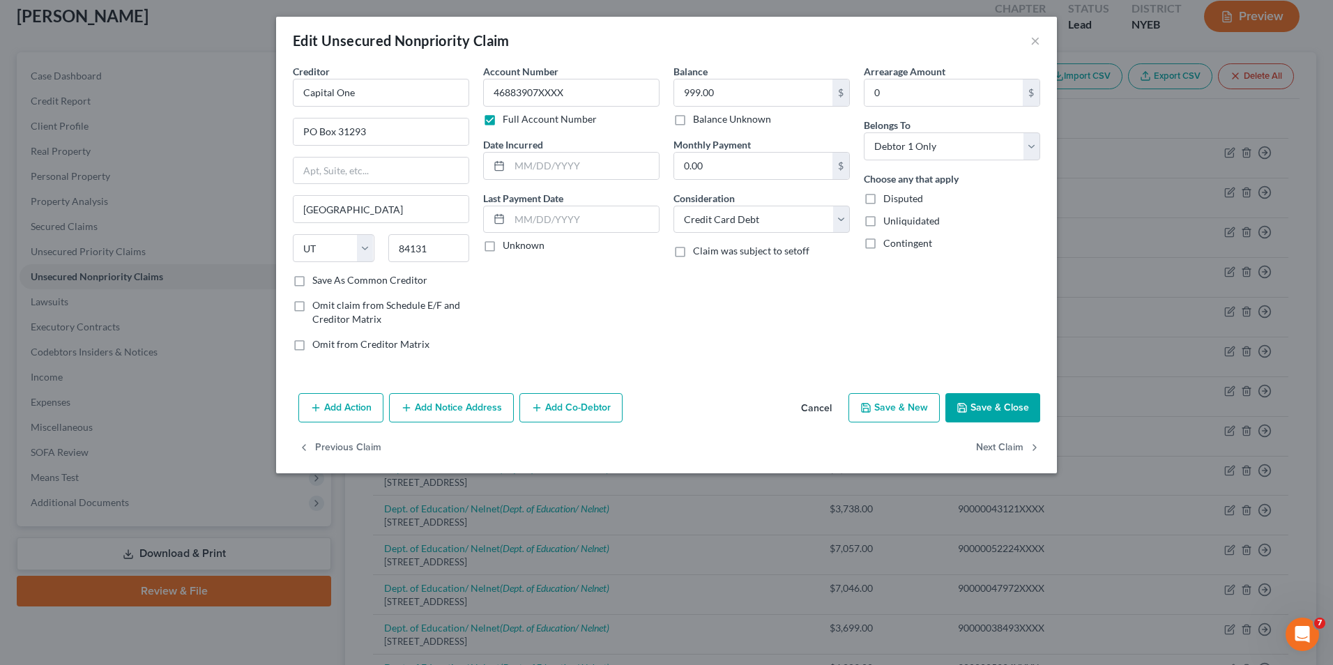
click at [976, 399] on button "Save & Close" at bounding box center [992, 407] width 95 height 29
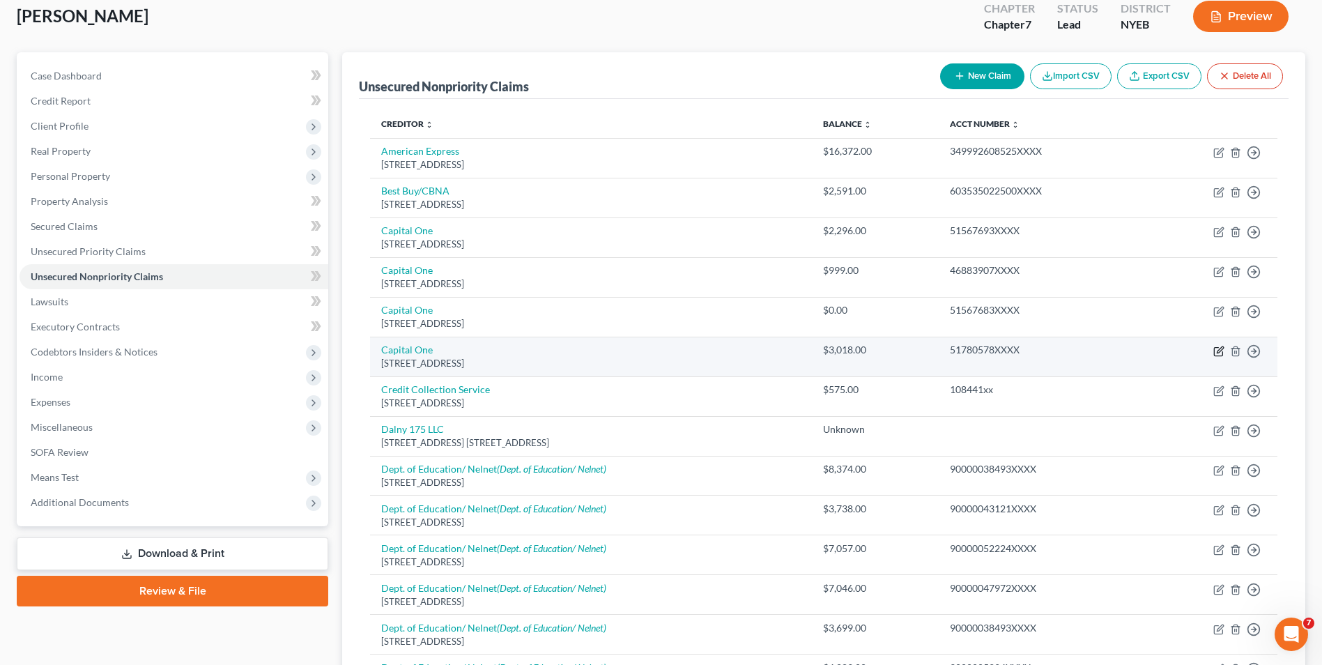
click at [1216, 352] on icon "button" at bounding box center [1219, 351] width 11 height 11
select select "46"
select select "2"
select select "0"
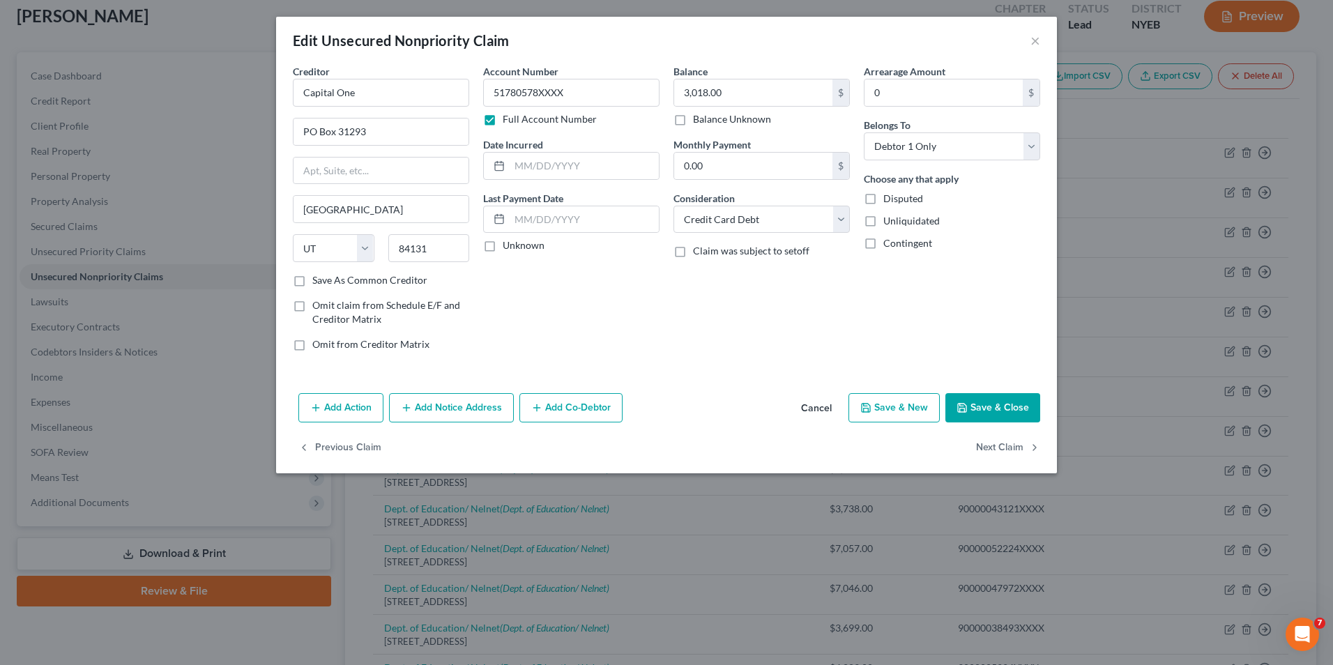
click at [979, 409] on button "Save & Close" at bounding box center [992, 407] width 95 height 29
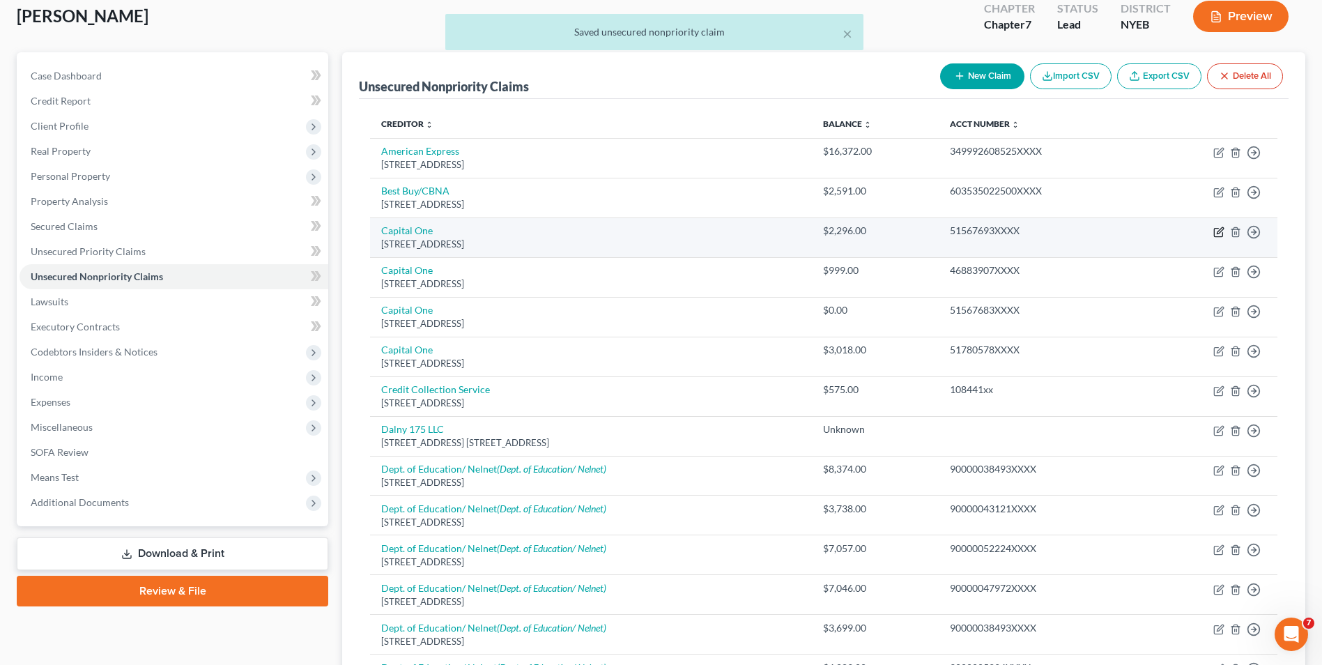
click at [1217, 231] on icon "button" at bounding box center [1219, 232] width 11 height 11
select select "46"
select select "2"
select select "0"
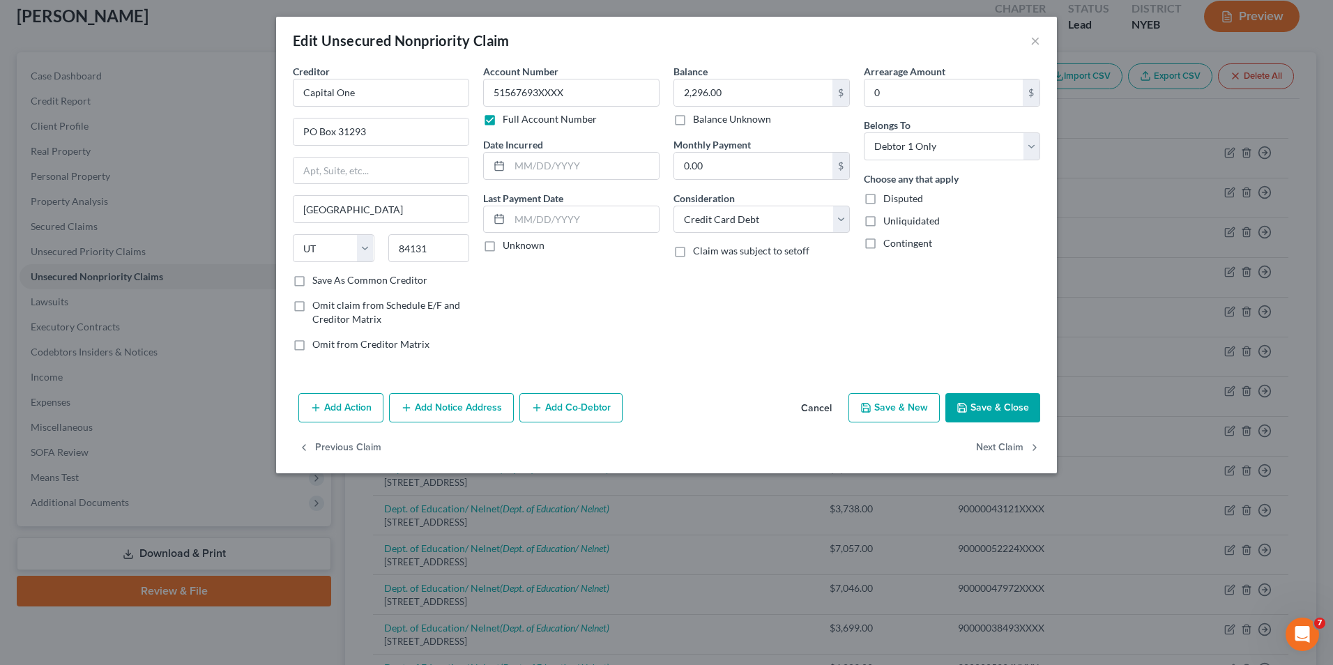
click at [1005, 406] on button "Save & Close" at bounding box center [992, 407] width 95 height 29
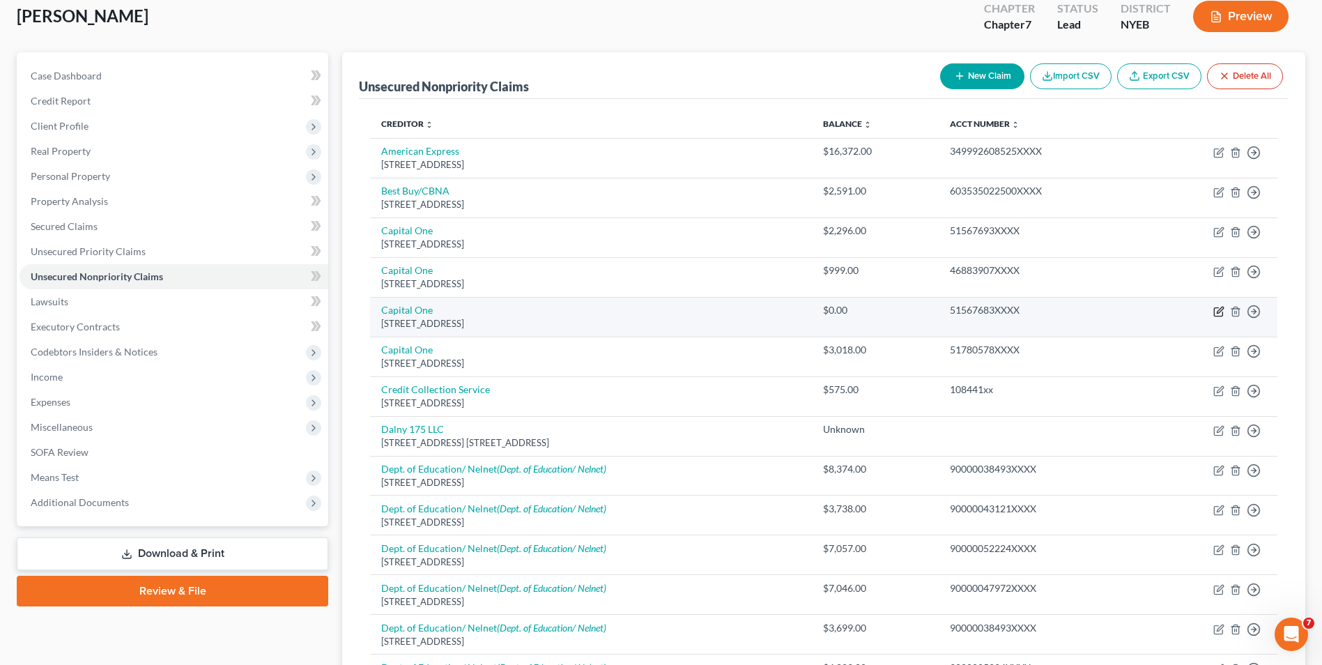
click at [1219, 309] on icon "button" at bounding box center [1219, 311] width 11 height 11
select select "46"
select select "2"
select select "0"
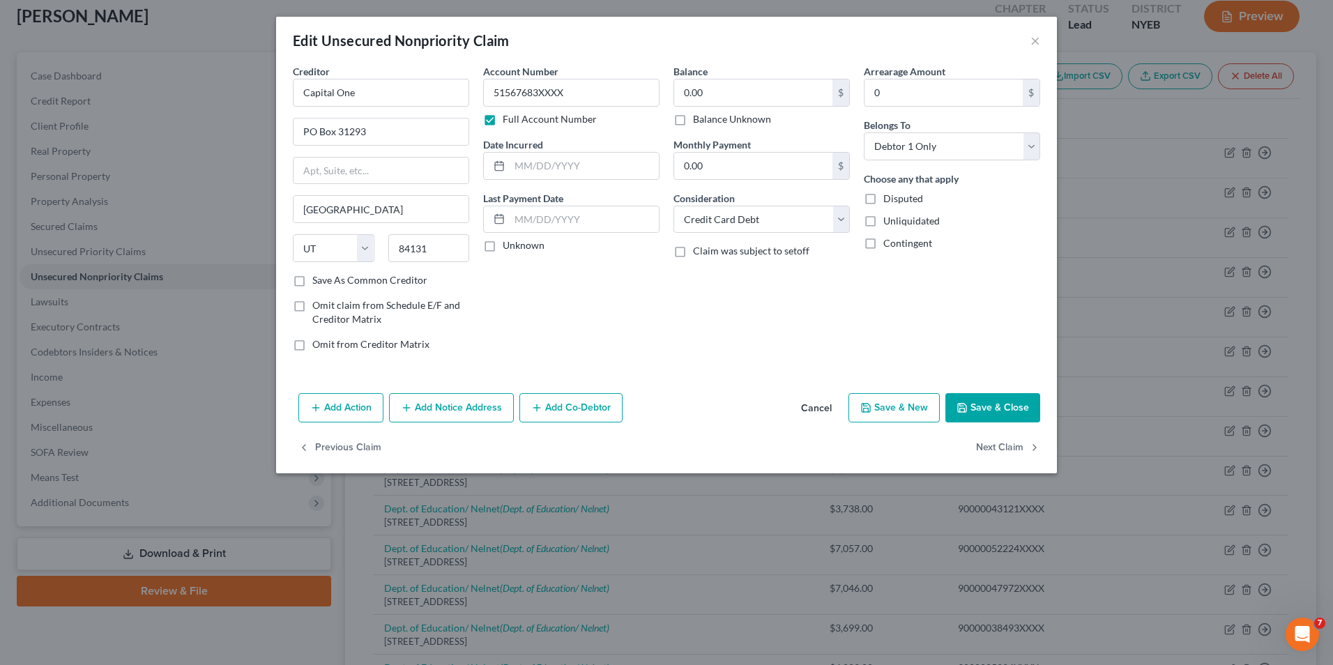
click at [1005, 415] on button "Save & Close" at bounding box center [992, 407] width 95 height 29
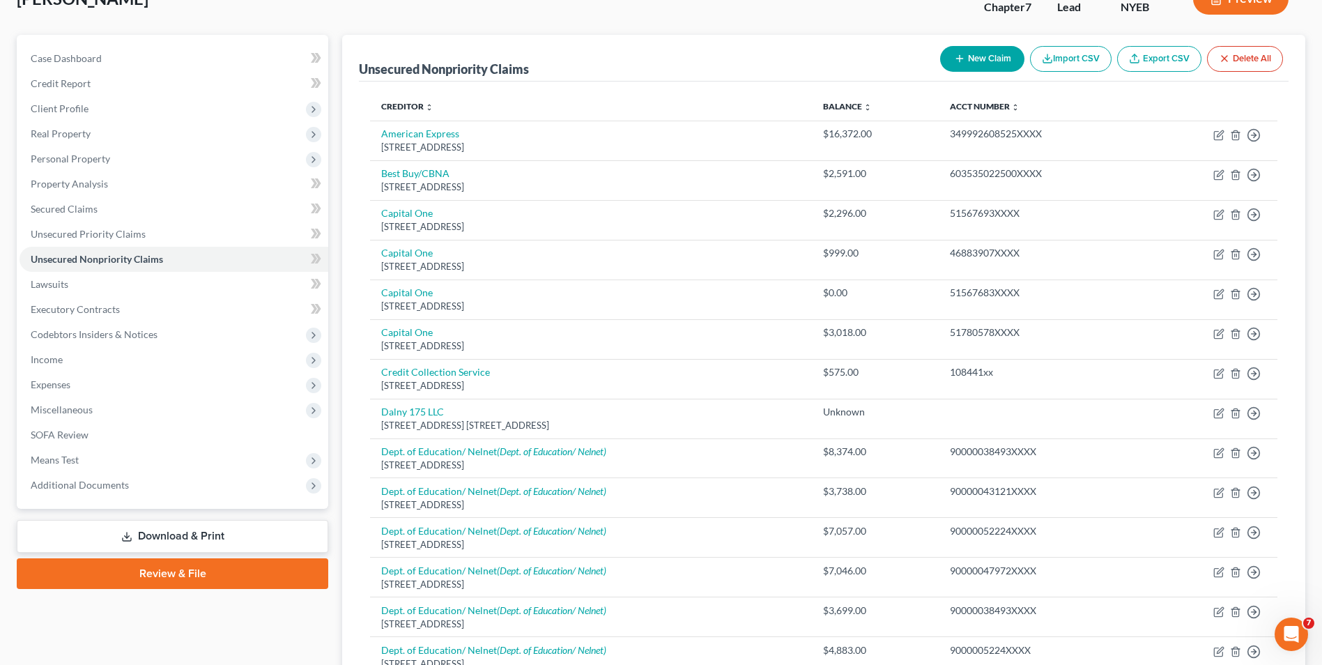
scroll to position [12, 0]
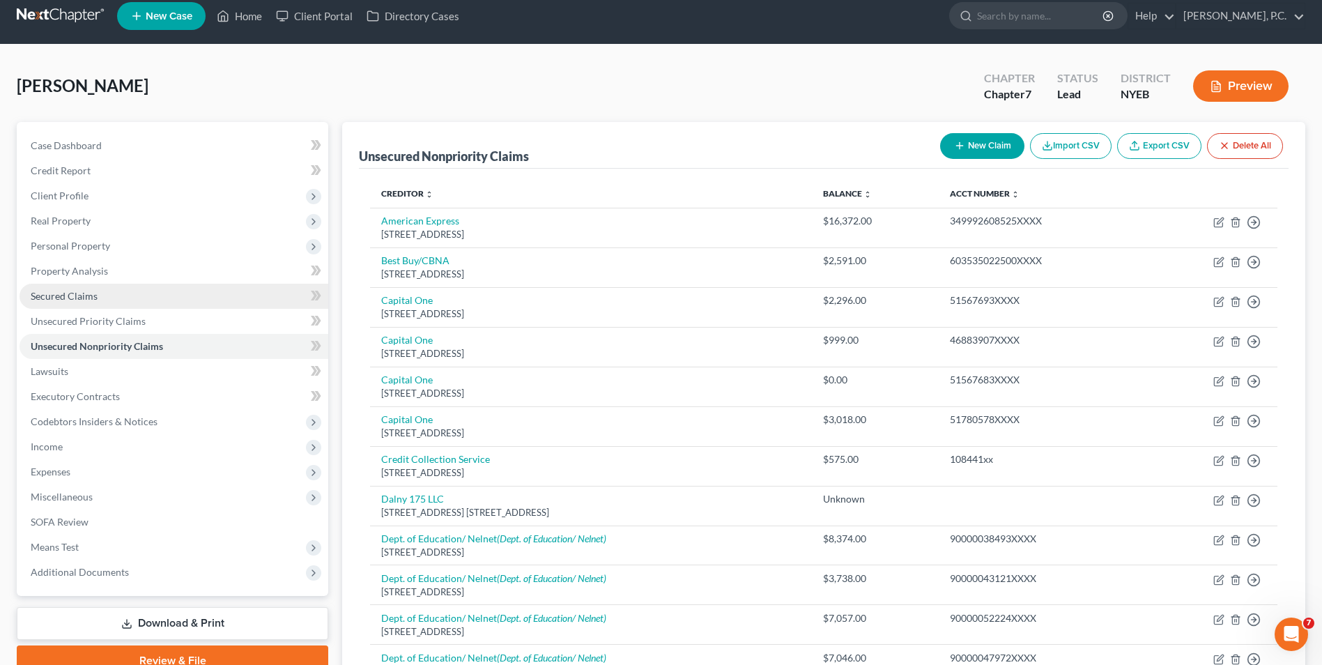
click at [68, 296] on span "Secured Claims" at bounding box center [64, 296] width 67 height 12
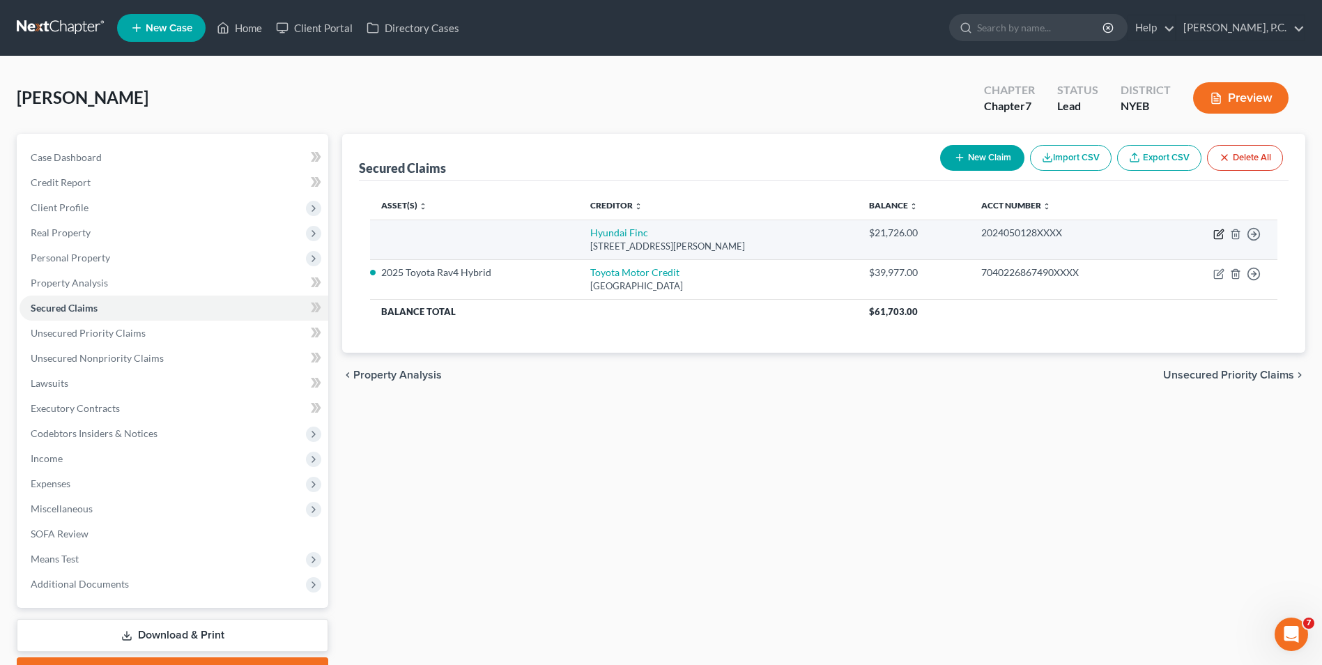
click at [1219, 234] on icon "button" at bounding box center [1219, 234] width 11 height 11
select select "4"
select select "0"
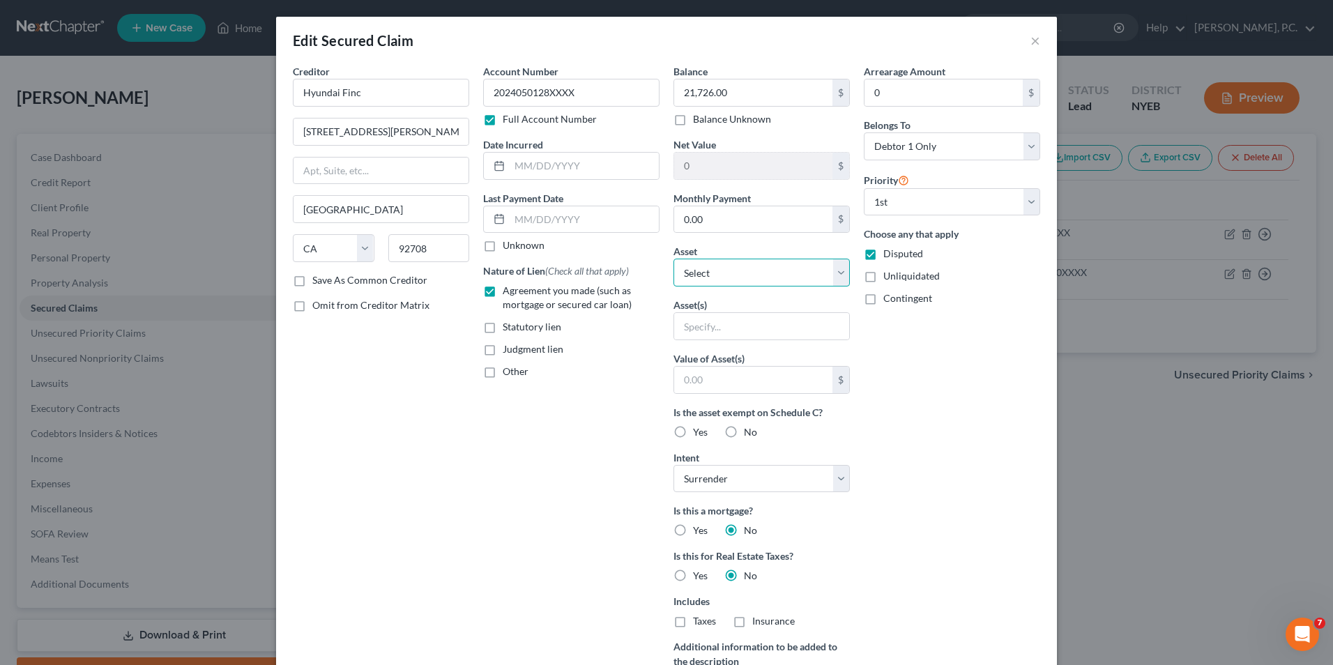
click at [787, 279] on select "Select Other Multiple Assets 2025 Toyota Rav4 Hybrid - $31940.0 Paypal (Other (…" at bounding box center [761, 273] width 176 height 28
click at [772, 330] on input "text" at bounding box center [761, 326] width 175 height 26
type input "2024 Hyundai Tucson"
click at [754, 368] on input "text" at bounding box center [753, 380] width 158 height 26
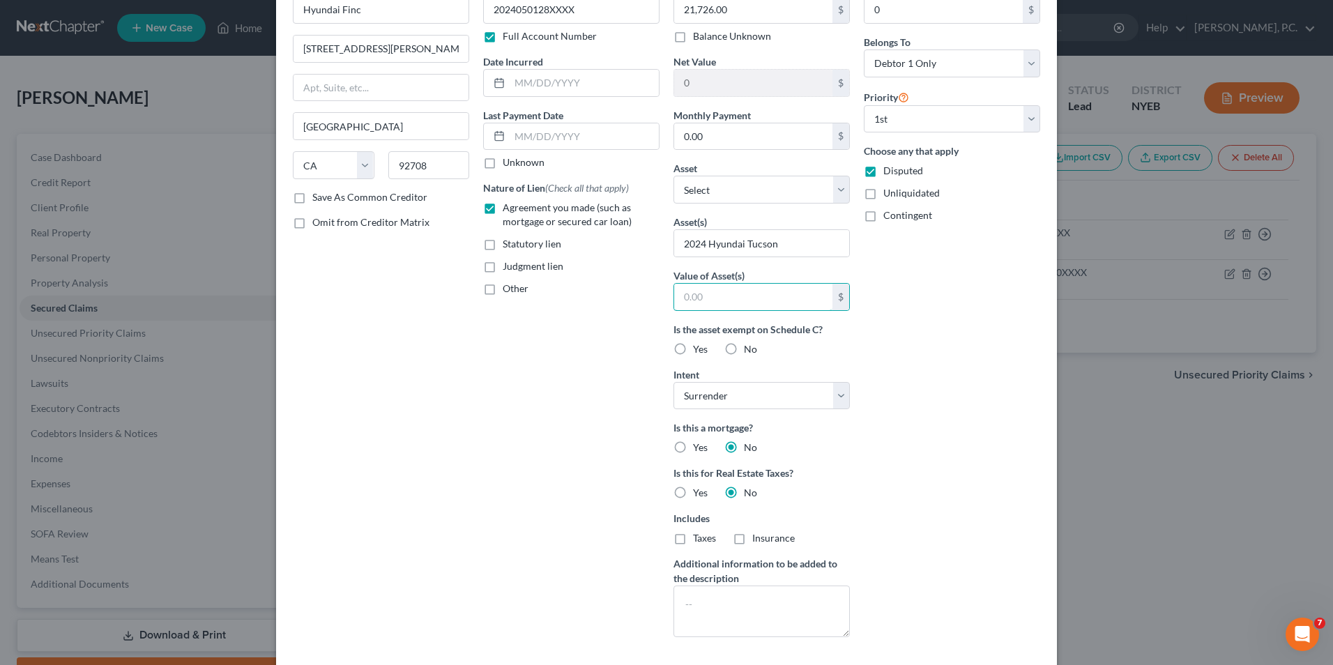
scroll to position [139, 0]
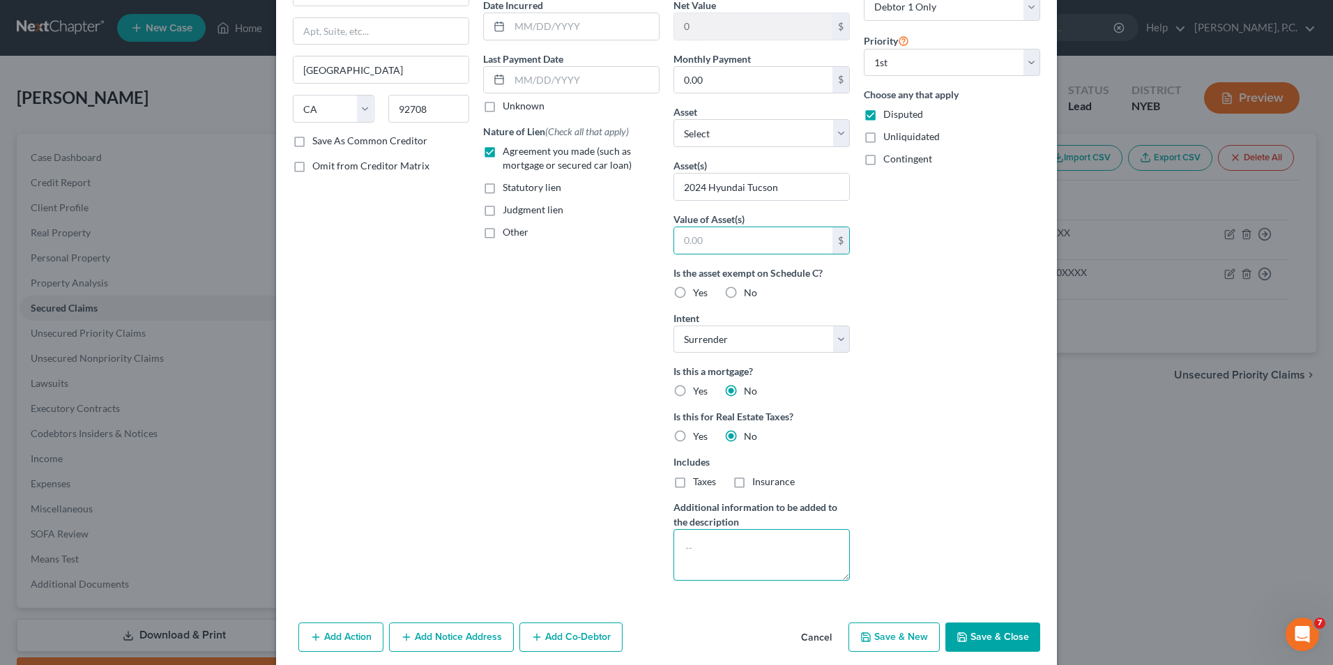
click at [770, 553] on textarea at bounding box center [761, 555] width 176 height 52
click at [773, 544] on textarea "To enrich screen reader interactions, please activate Accessibility in Grammarl…" at bounding box center [761, 555] width 176 height 52
type textarea "vehicle already surrendered to lender"
click at [979, 628] on button "Save & Close" at bounding box center [992, 637] width 95 height 29
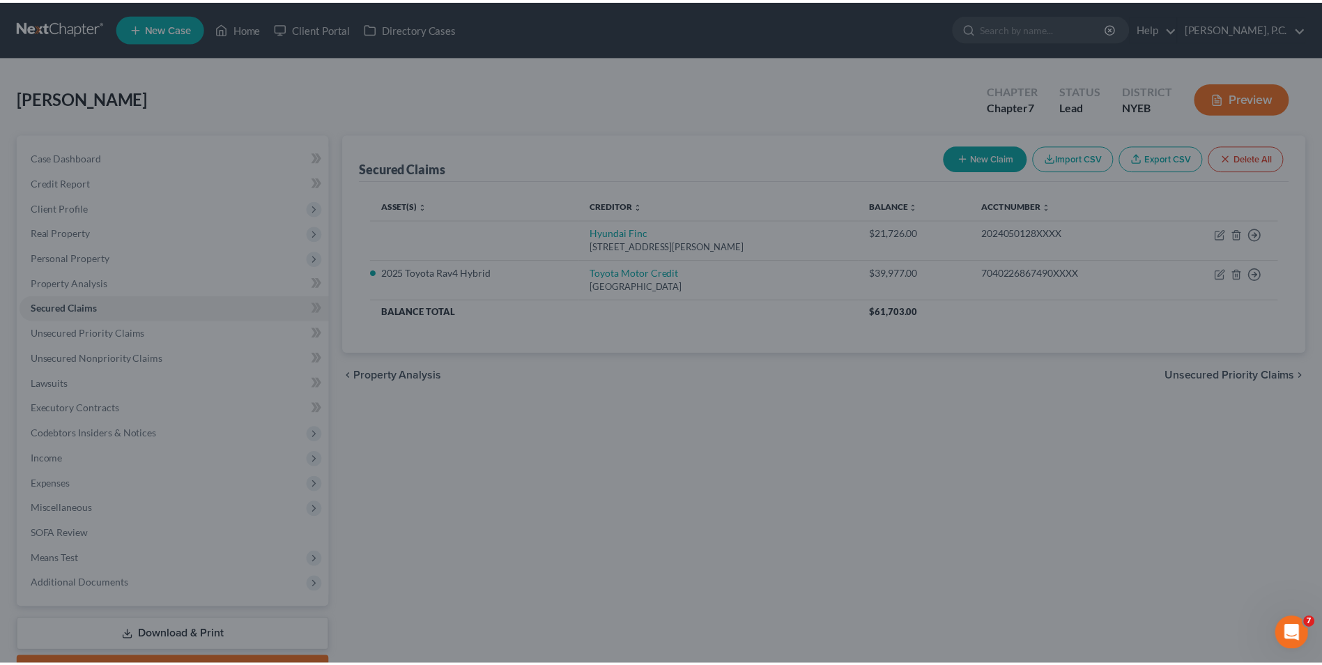
scroll to position [42, 0]
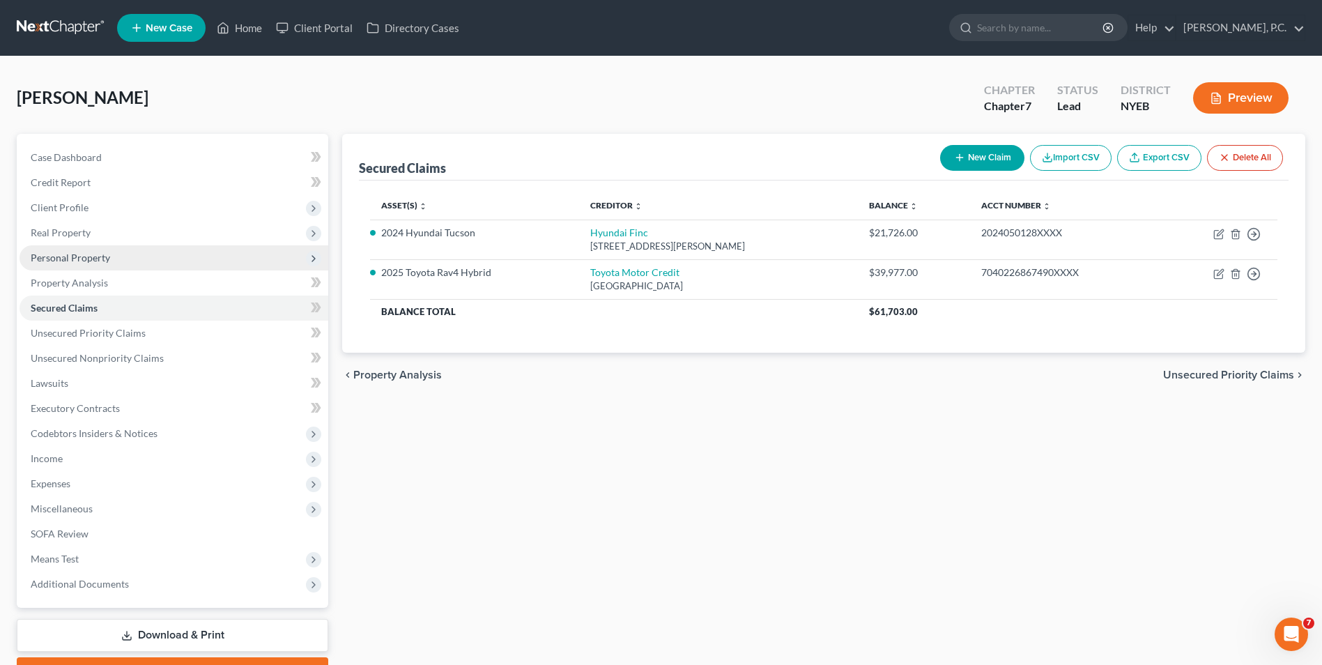
click at [139, 257] on span "Personal Property" at bounding box center [174, 257] width 309 height 25
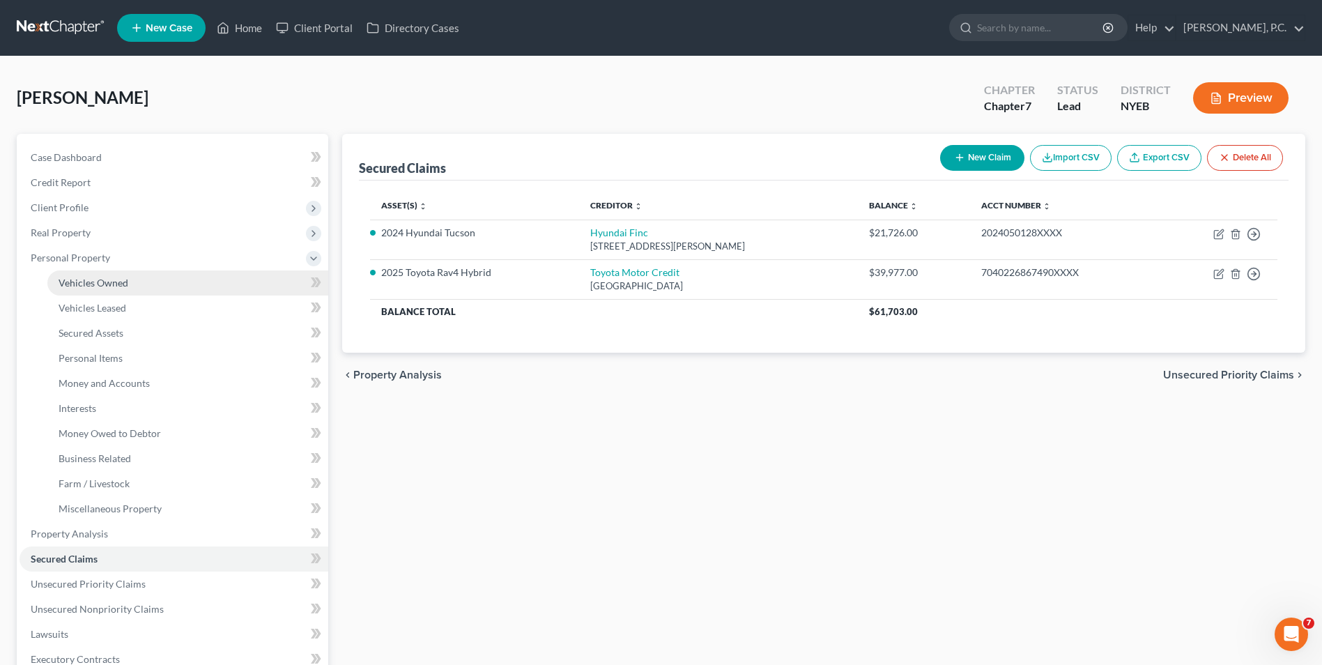
click at [137, 282] on link "Vehicles Owned" at bounding box center [187, 282] width 281 height 25
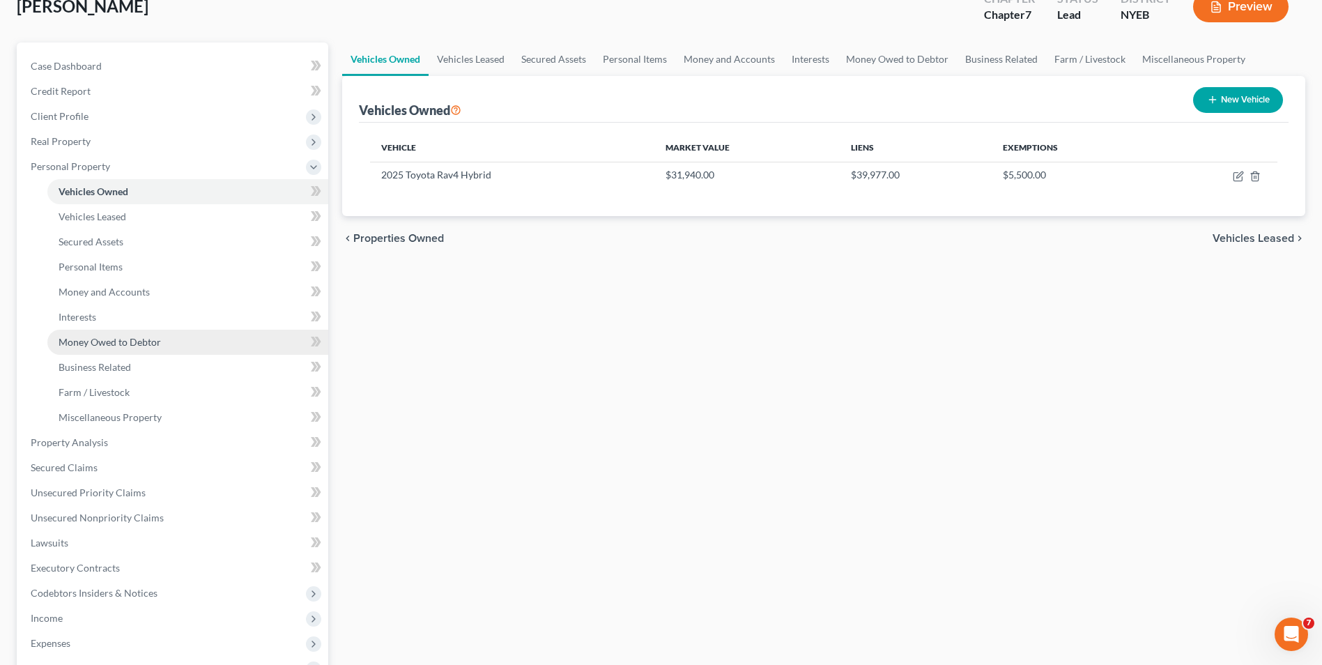
scroll to position [70, 0]
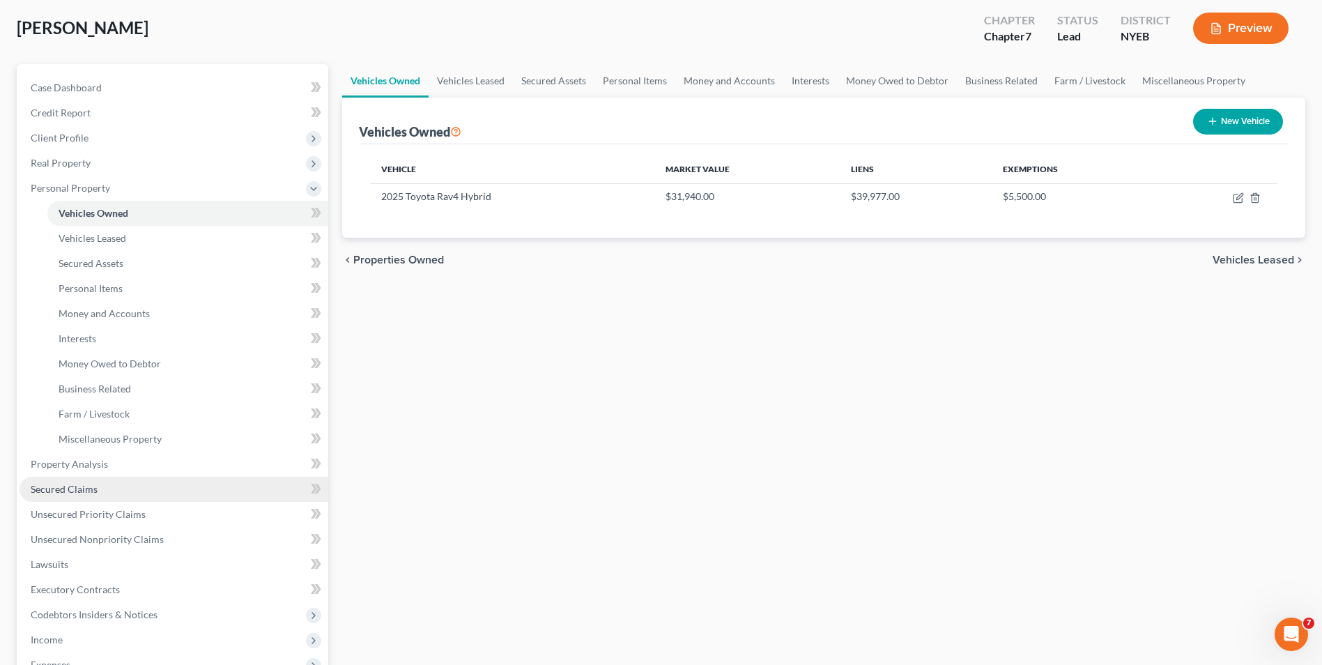
click at [123, 494] on link "Secured Claims" at bounding box center [174, 489] width 309 height 25
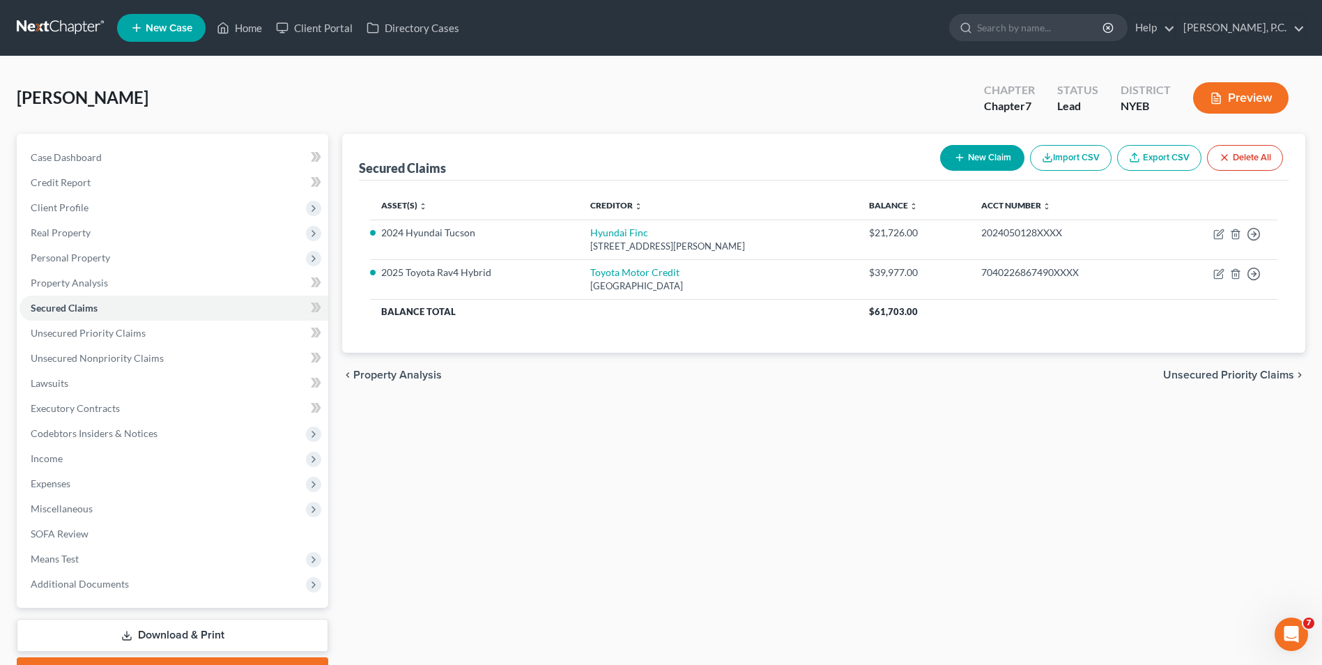
click at [1210, 379] on span "Unsecured Priority Claims" at bounding box center [1229, 374] width 131 height 11
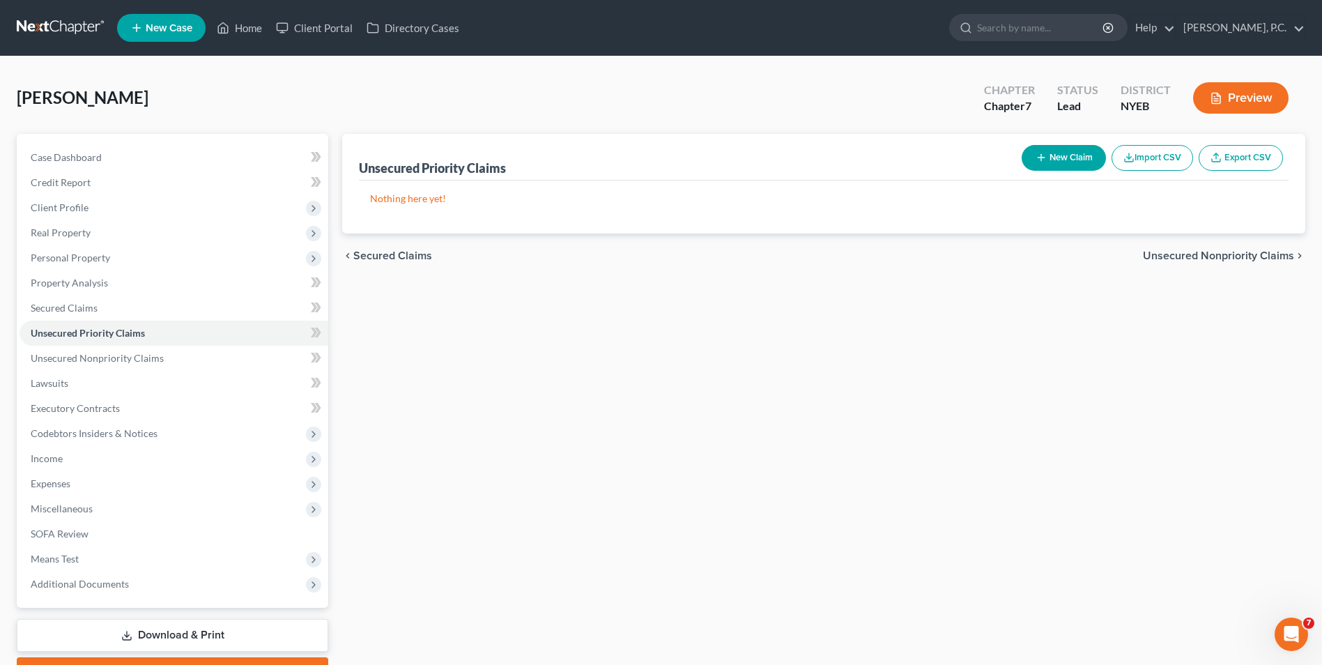
click at [1217, 252] on span "Unsecured Nonpriority Claims" at bounding box center [1218, 255] width 151 height 11
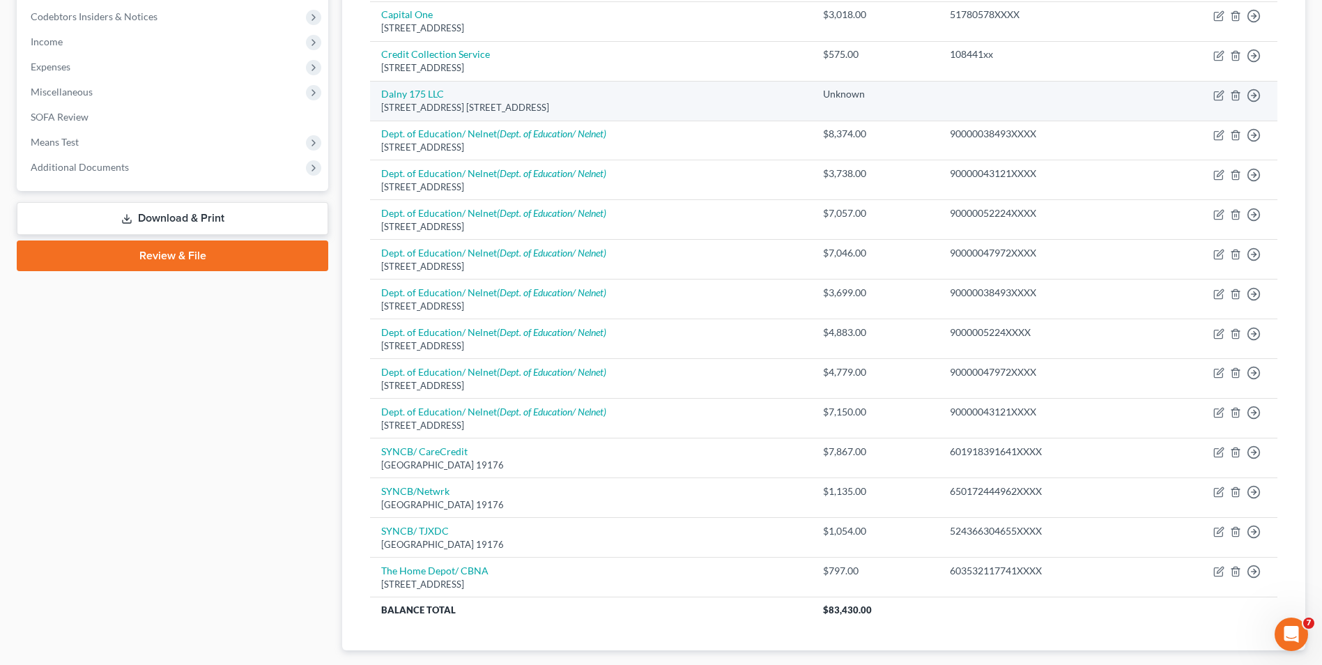
scroll to position [418, 0]
click at [1051, 532] on div "524366304655XXXX" at bounding box center [1041, 530] width 182 height 14
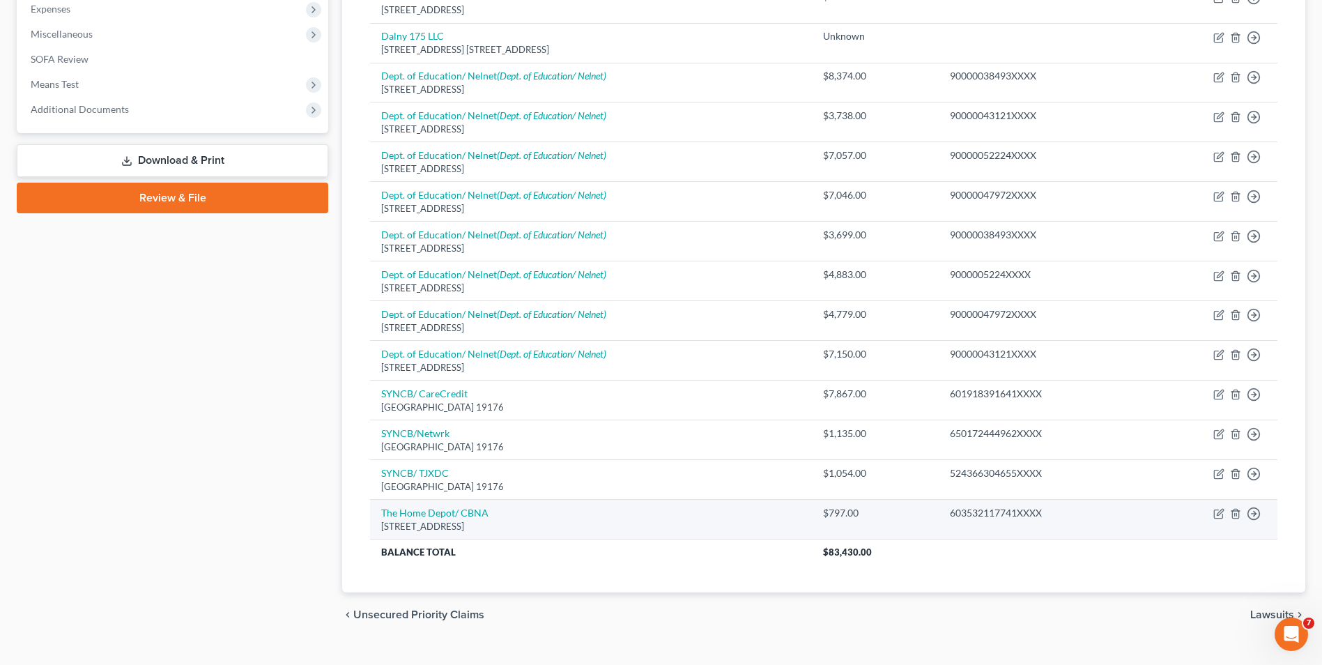
scroll to position [500, 0]
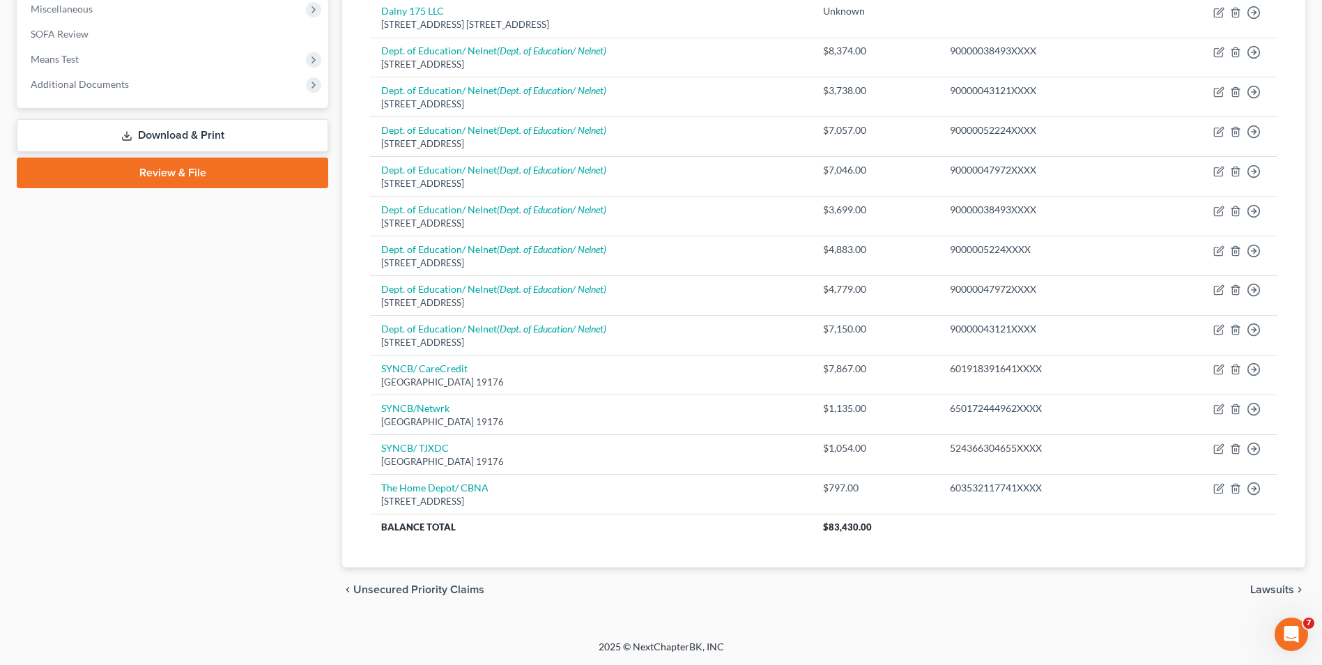
click at [1280, 593] on span "Lawsuits" at bounding box center [1273, 589] width 44 height 11
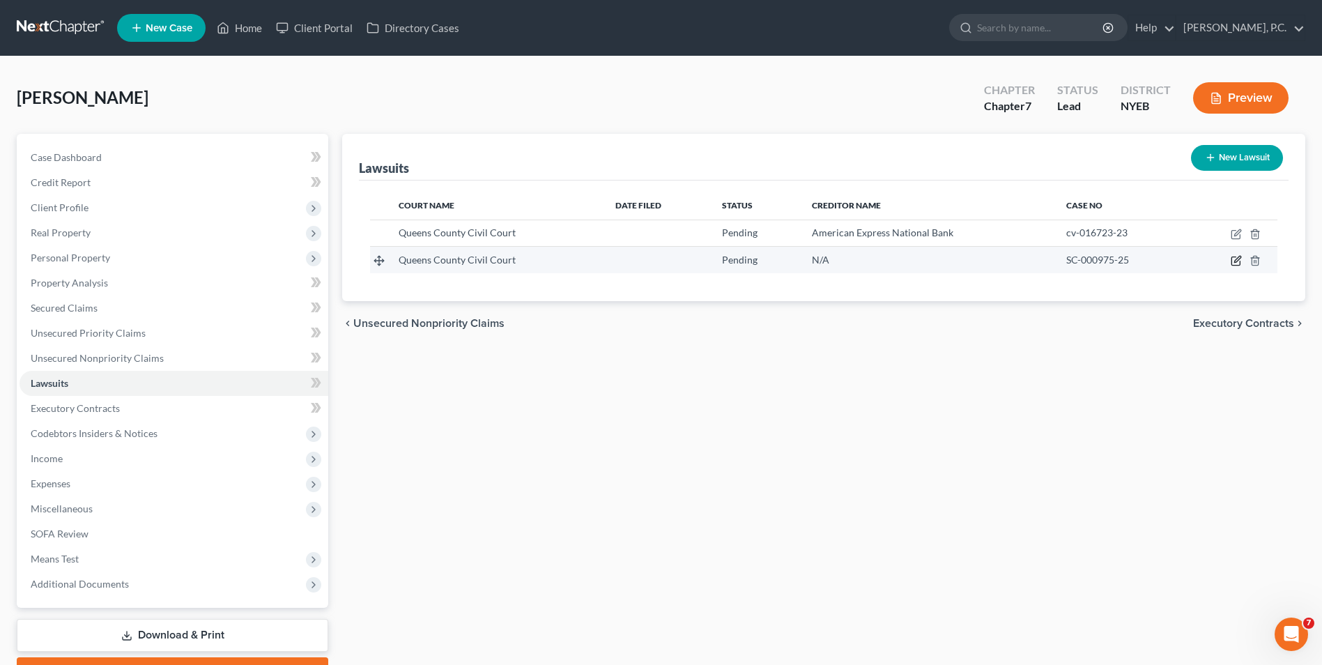
click at [1235, 259] on icon "button" at bounding box center [1236, 260] width 11 height 11
select select "35"
select select "0"
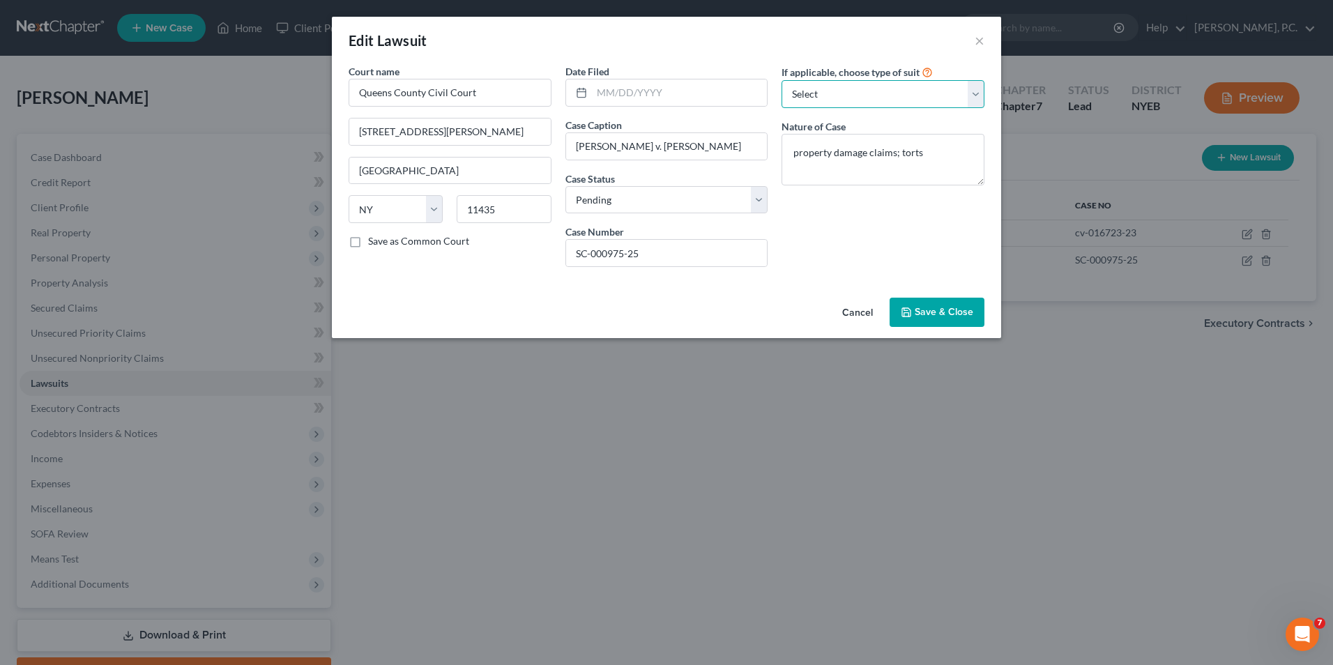
click at [891, 101] on select "Select Repossession Garnishment Foreclosure Attached, Seized, Or Levied Other" at bounding box center [882, 94] width 203 height 28
click at [924, 99] on select "Select Repossession Garnishment Foreclosure Attached, Seized, Or Levied Other" at bounding box center [882, 94] width 203 height 28
click at [949, 312] on span "Save & Close" at bounding box center [944, 312] width 59 height 12
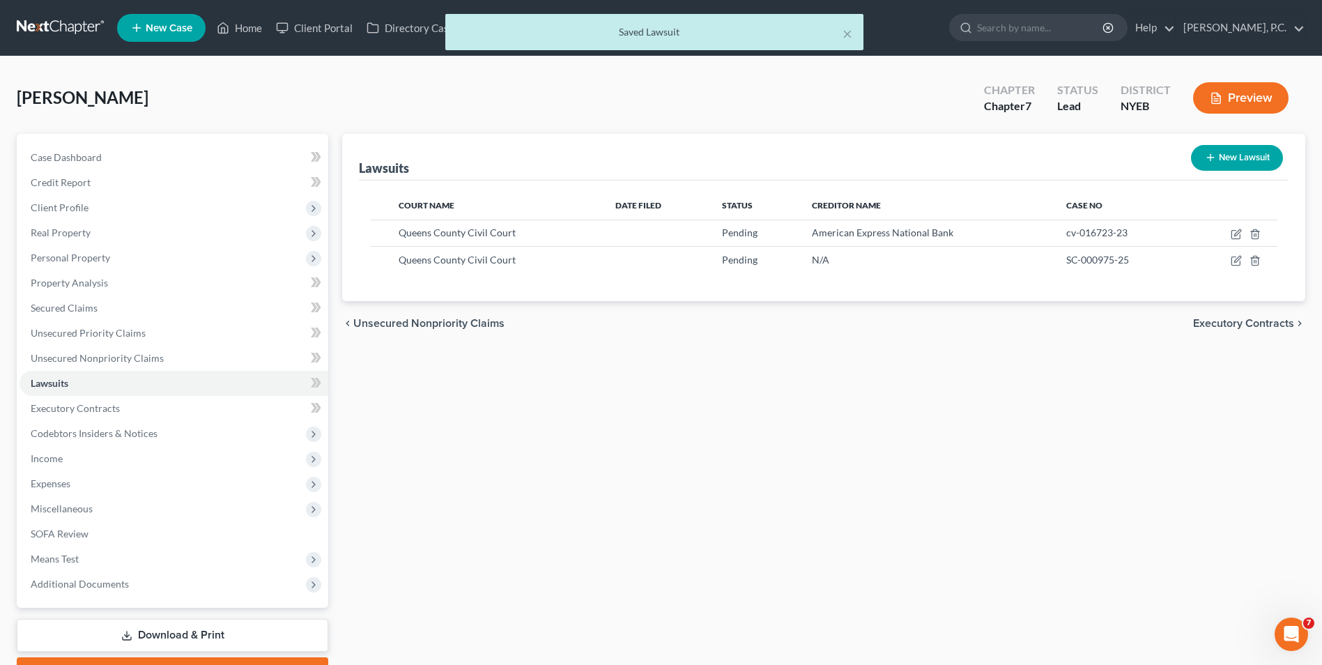
click at [1257, 323] on span "Executory Contracts" at bounding box center [1244, 323] width 101 height 11
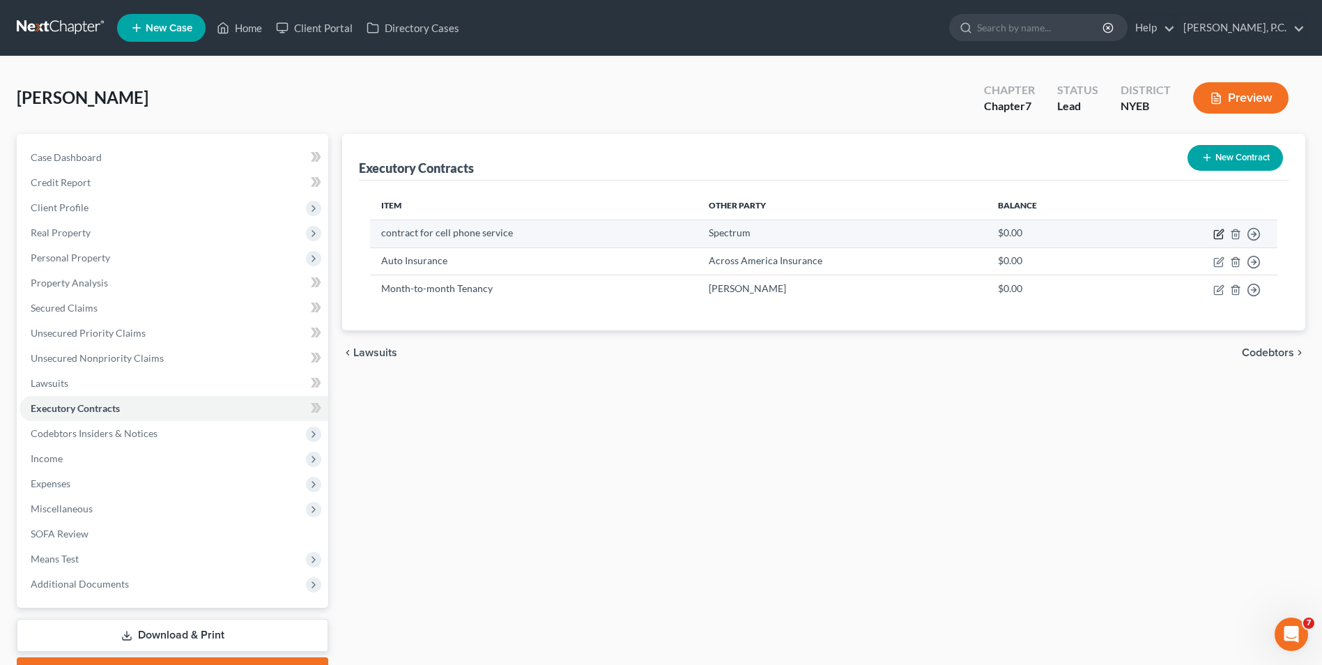
click at [1219, 234] on icon "button" at bounding box center [1219, 234] width 11 height 11
select select "0"
select select "4"
select select "0"
select select "2"
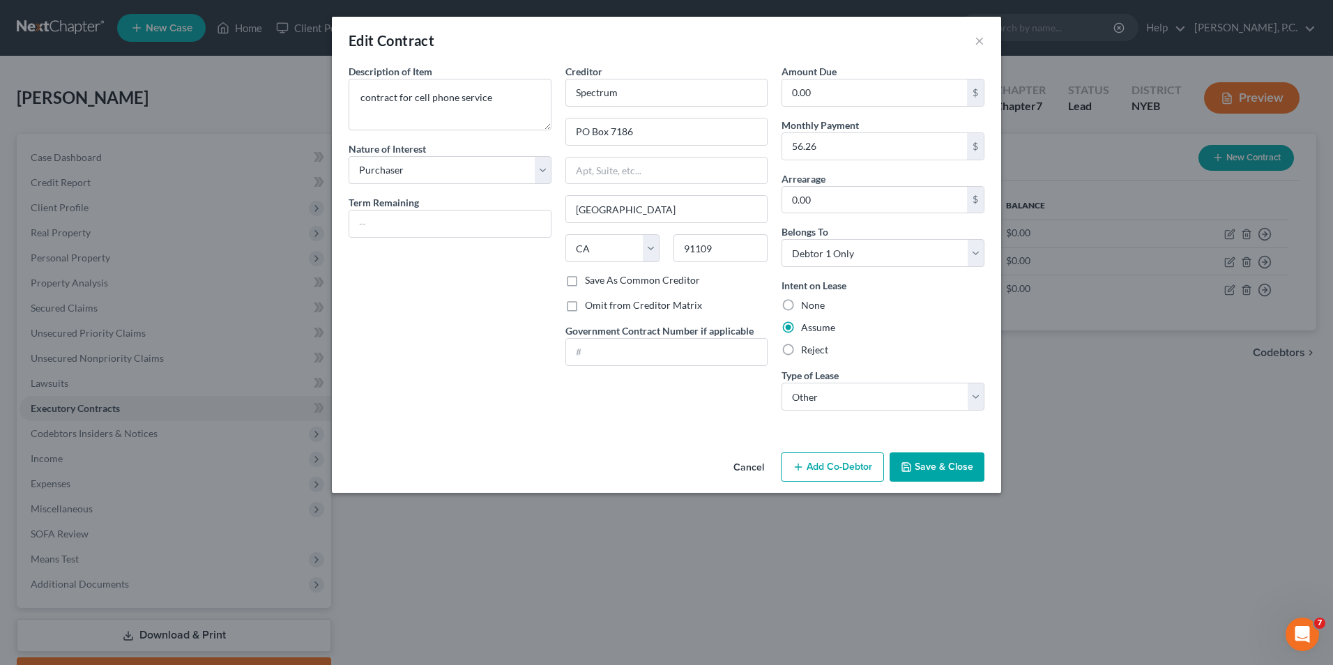
click at [762, 462] on button "Cancel" at bounding box center [748, 468] width 53 height 28
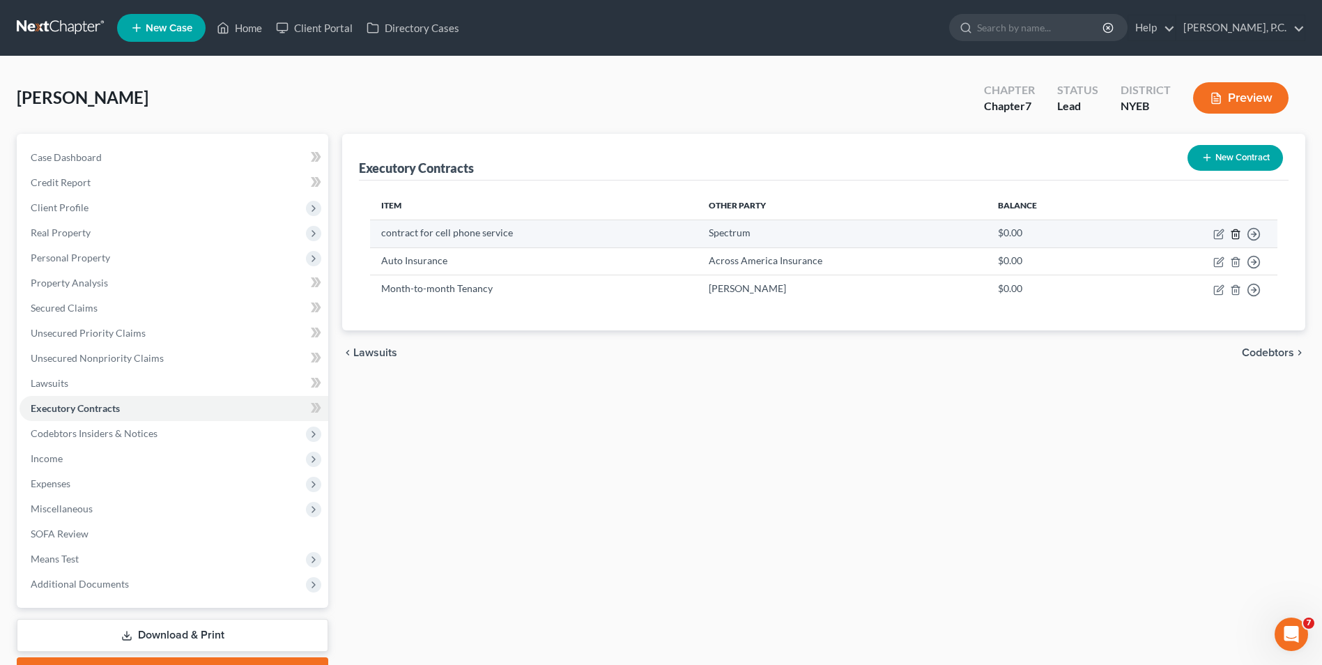
click at [1235, 235] on line "button" at bounding box center [1235, 235] width 0 height 3
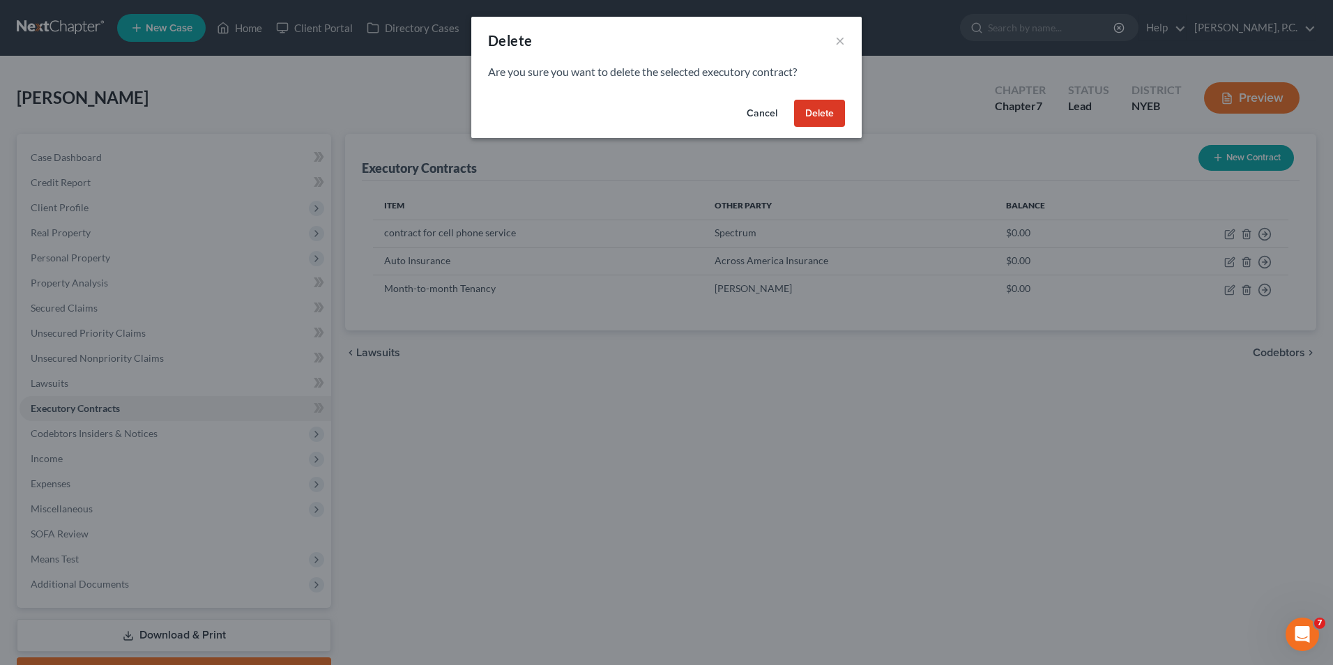
click at [829, 113] on button "Delete" at bounding box center [819, 114] width 51 height 28
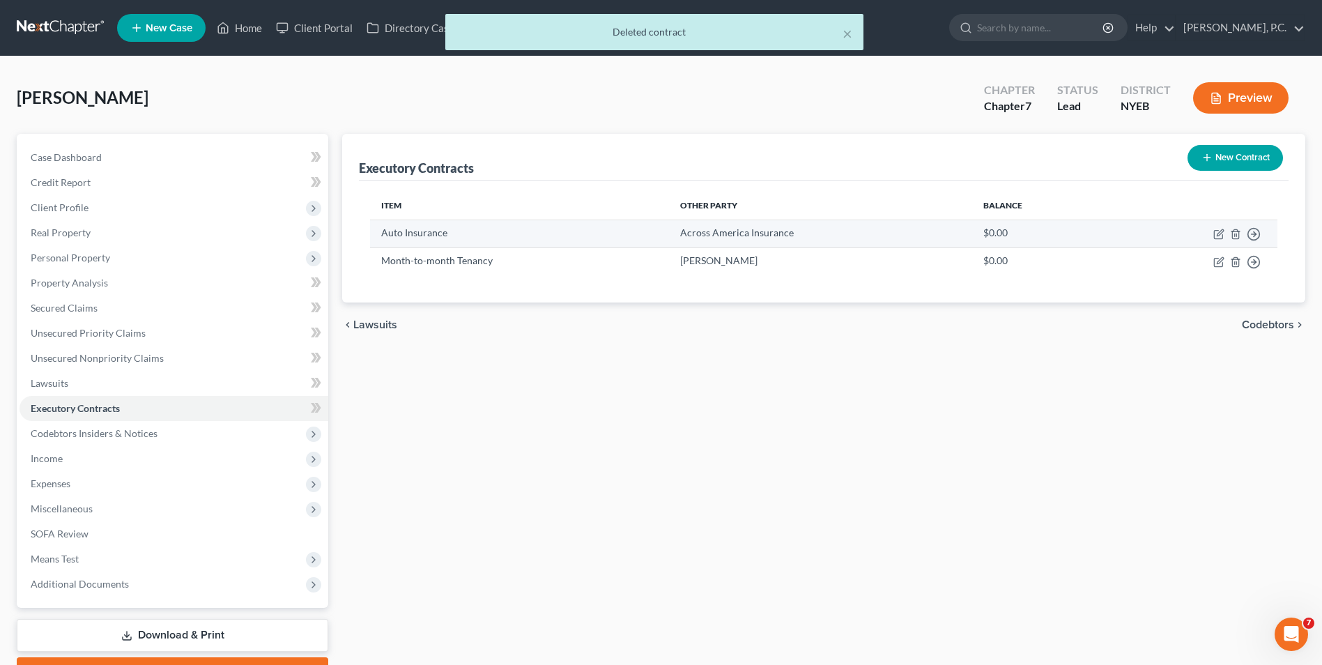
click at [752, 240] on td "Across America Insurance" at bounding box center [820, 234] width 303 height 28
click at [1222, 234] on icon "button" at bounding box center [1219, 234] width 11 height 11
select select "0"
select select "35"
select select "0"
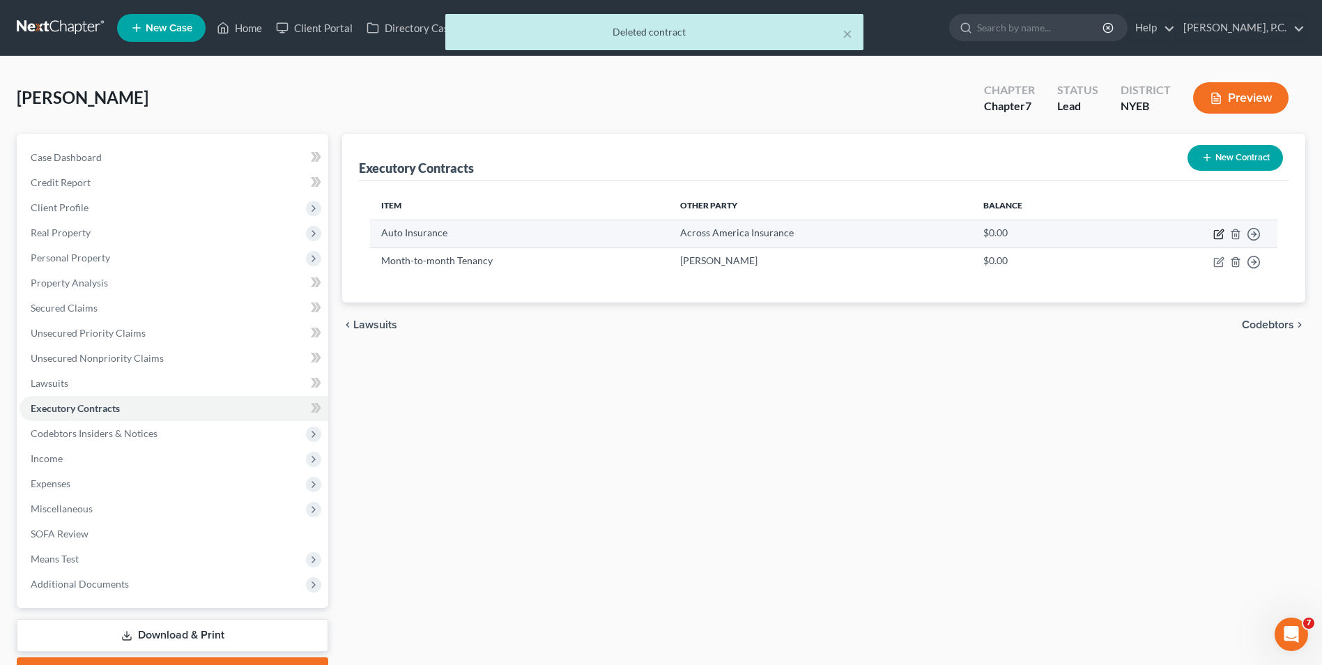
select select "2"
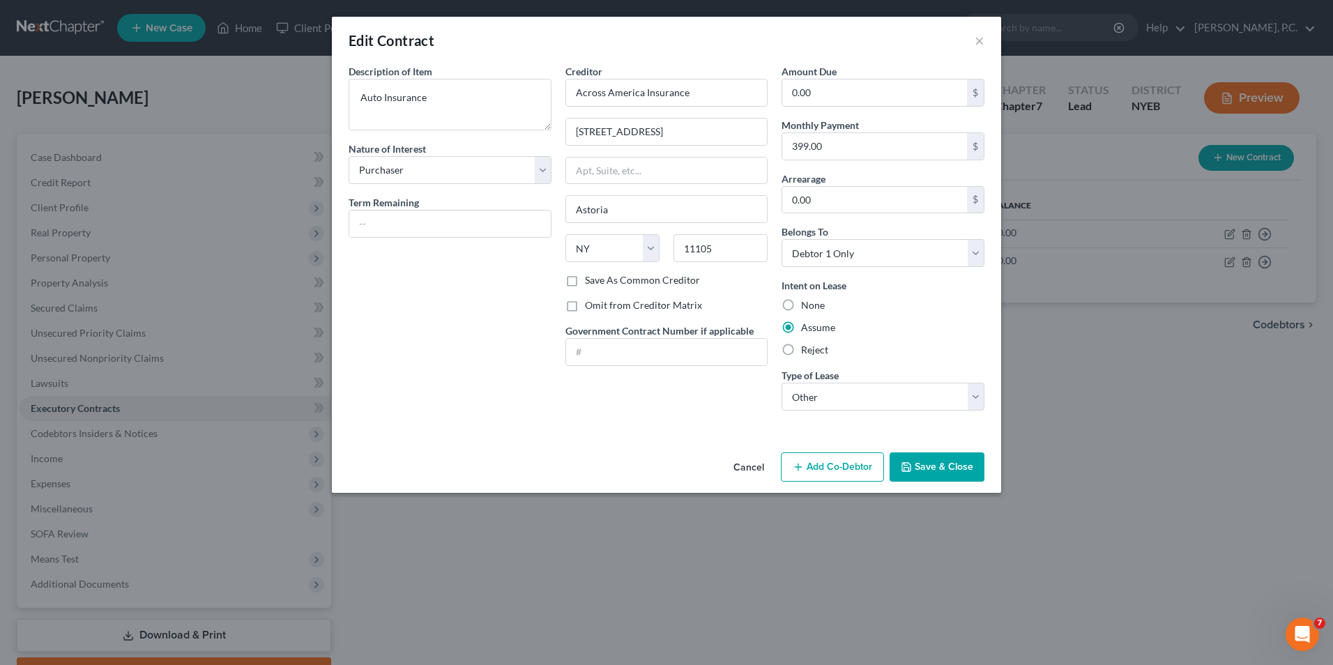
click at [933, 464] on button "Save & Close" at bounding box center [937, 466] width 95 height 29
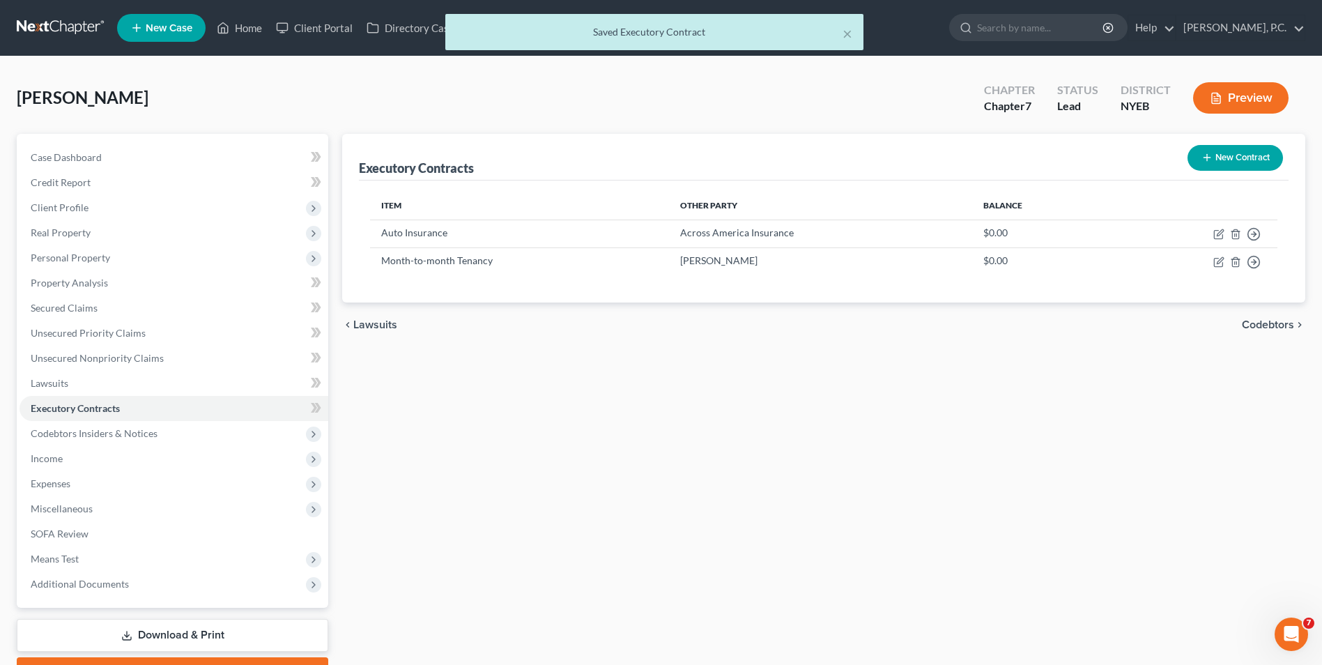
click at [1281, 323] on span "Codebtors" at bounding box center [1268, 324] width 52 height 11
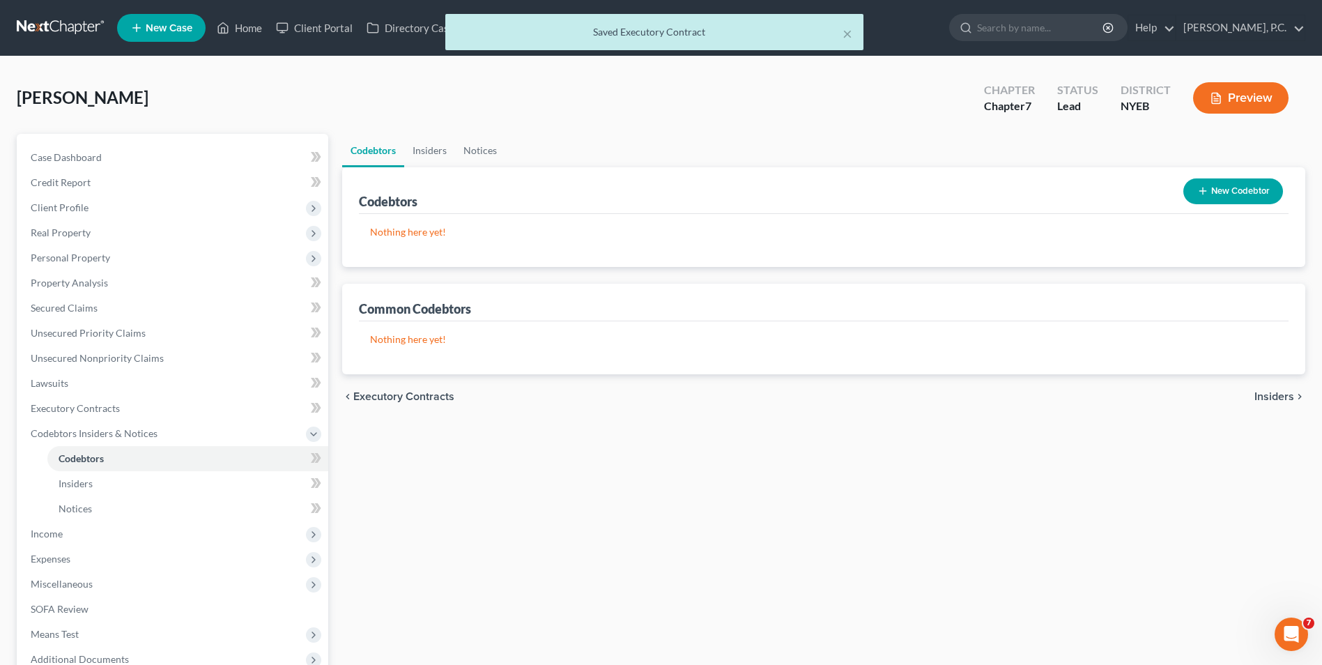
click at [1267, 399] on span "Insiders" at bounding box center [1275, 396] width 40 height 11
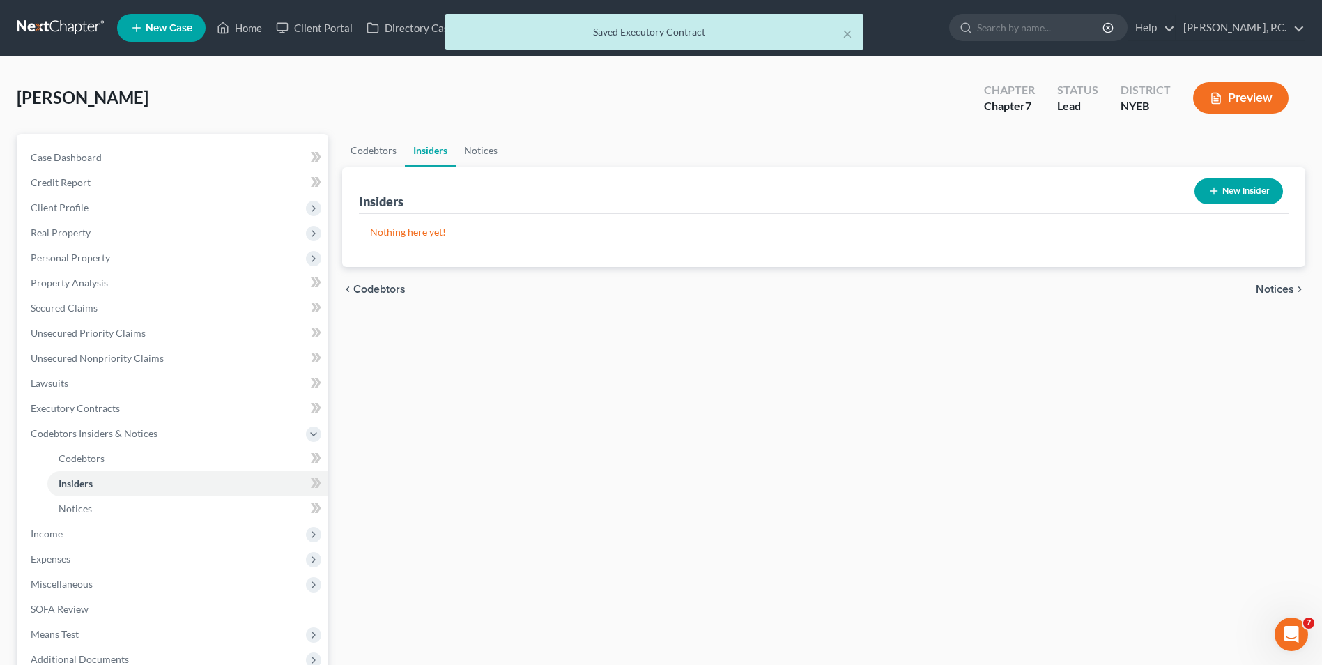
click at [1283, 286] on span "Notices" at bounding box center [1275, 289] width 38 height 11
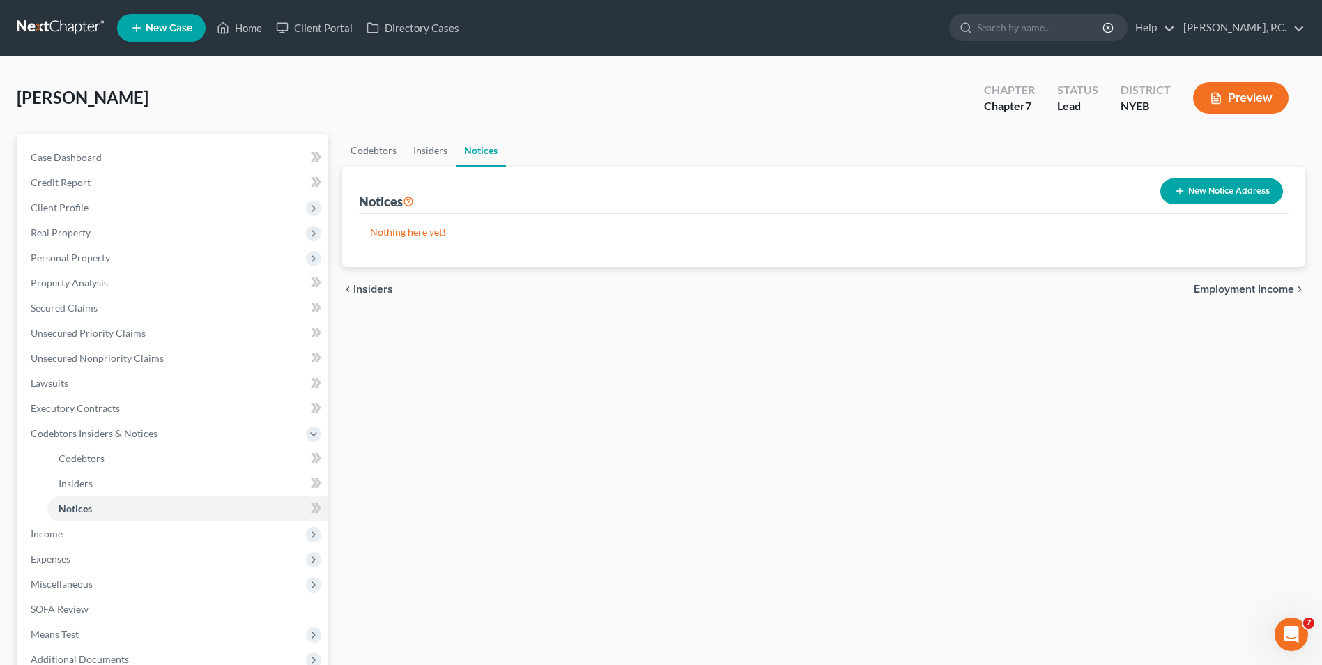
click at [1270, 290] on span "Employment Income" at bounding box center [1244, 289] width 100 height 11
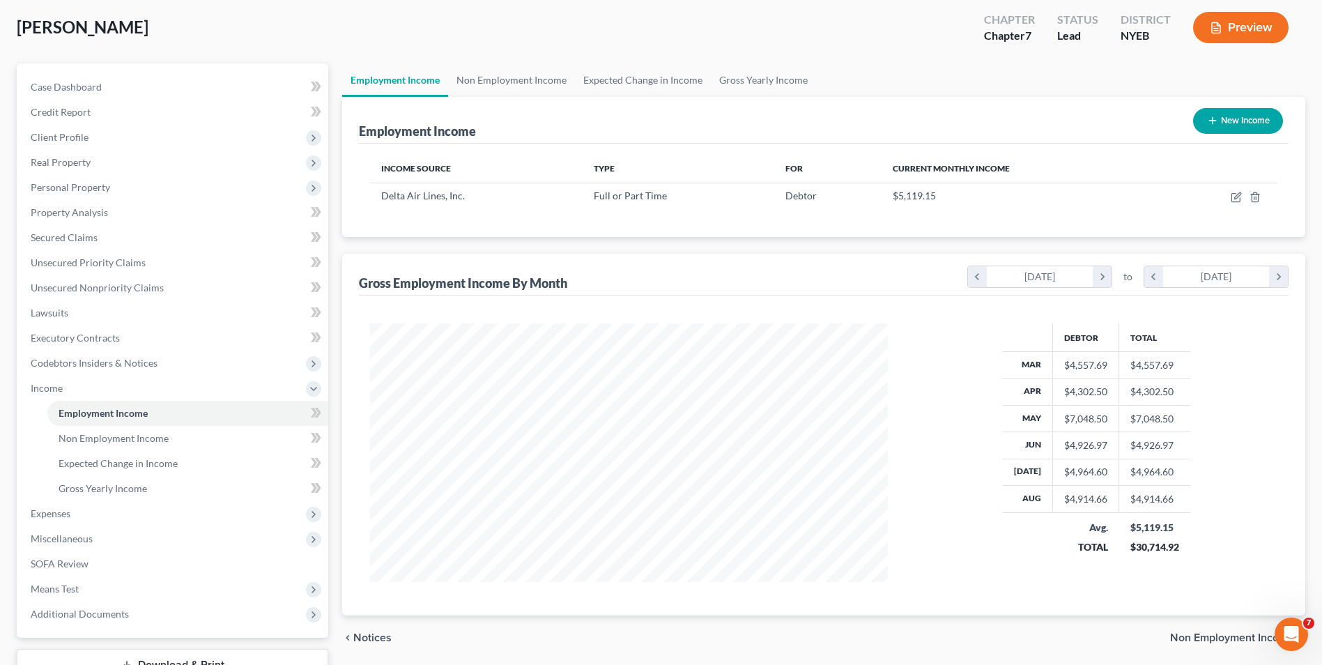
scroll to position [176, 0]
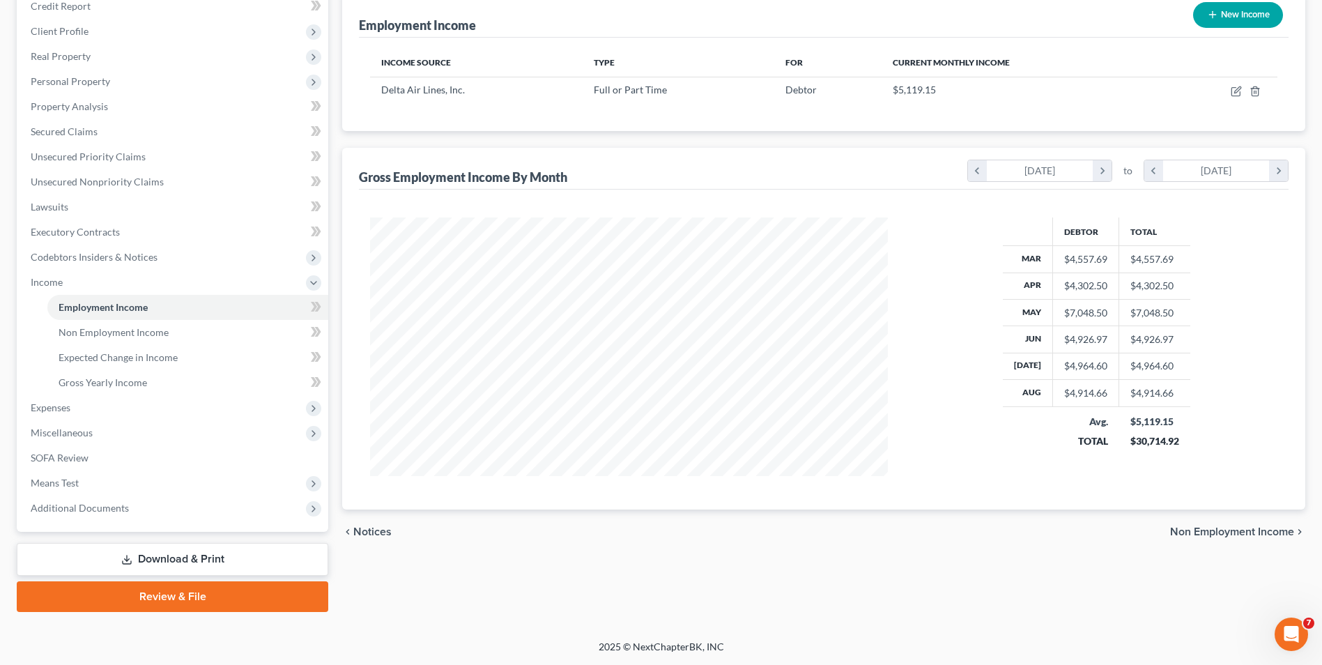
click at [1240, 528] on span "Non Employment Income" at bounding box center [1233, 531] width 124 height 11
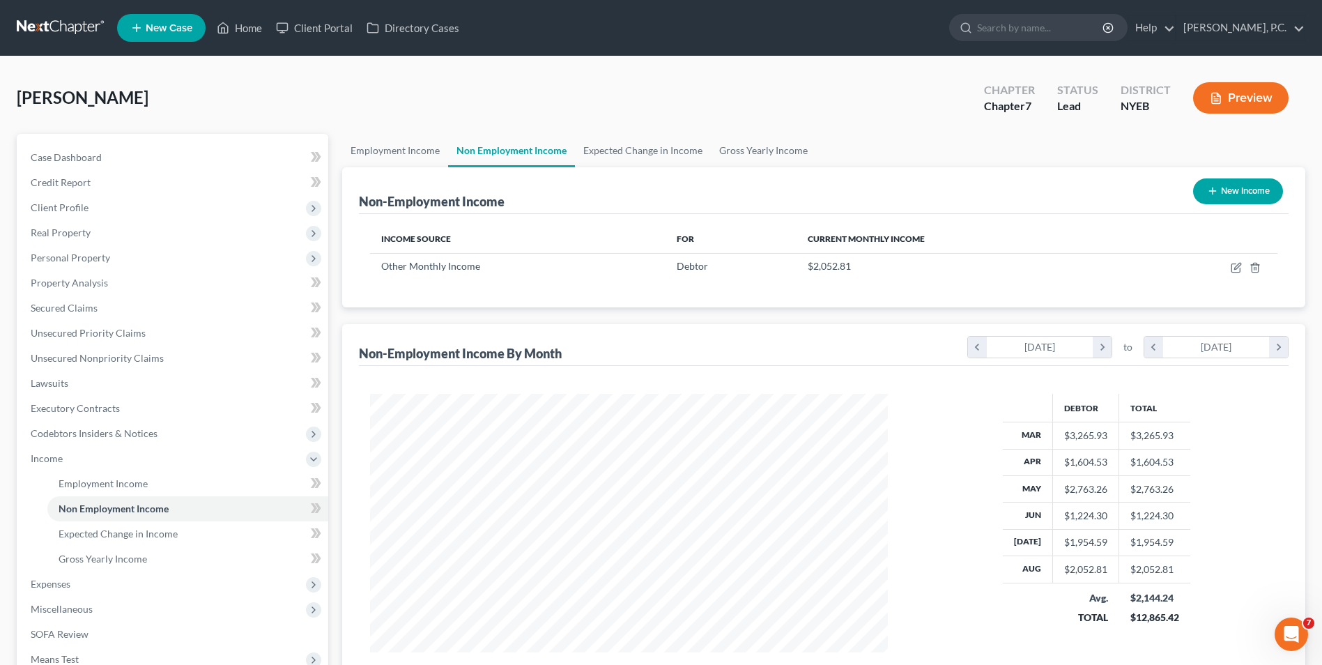
scroll to position [259, 545]
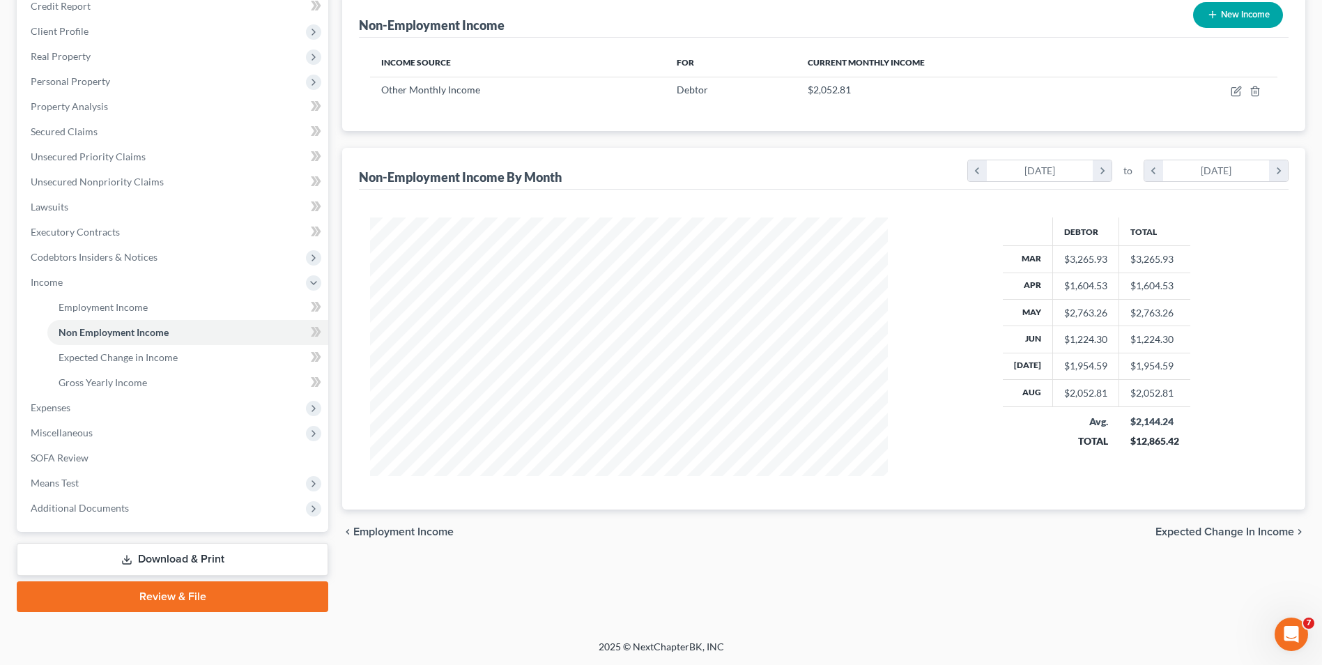
click at [1224, 535] on span "Expected Change in Income" at bounding box center [1225, 531] width 139 height 11
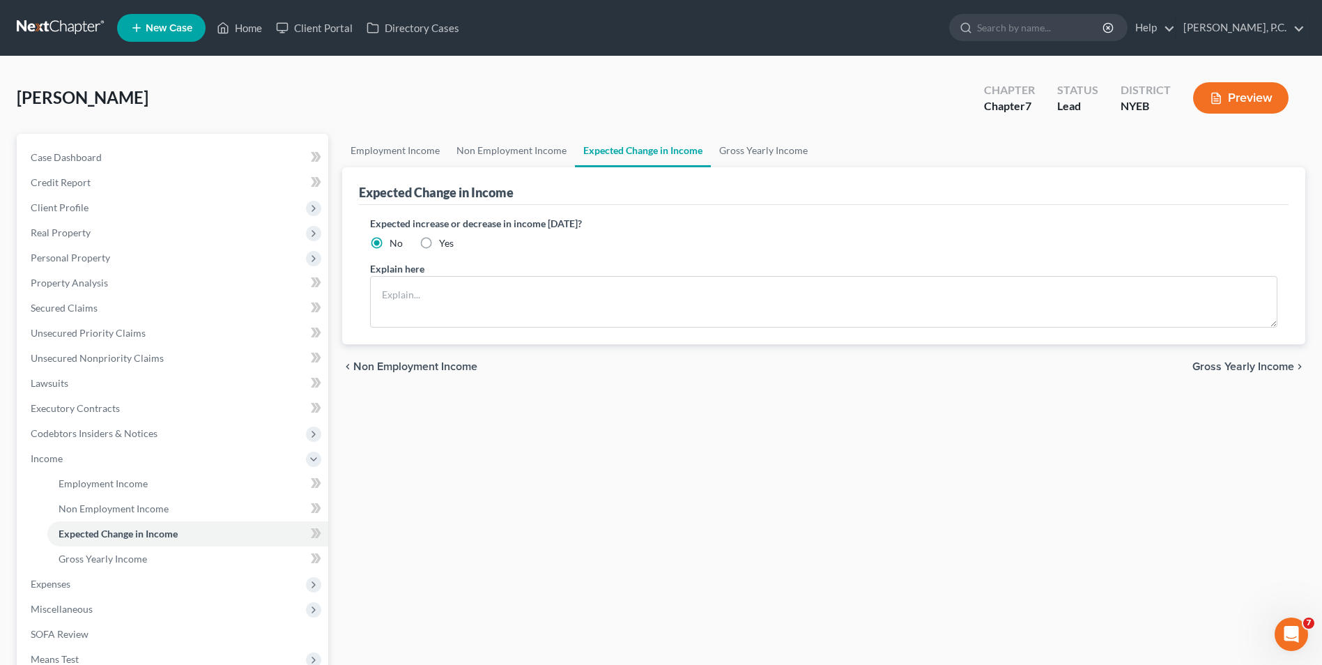
click at [1225, 365] on span "Gross Yearly Income" at bounding box center [1244, 366] width 102 height 11
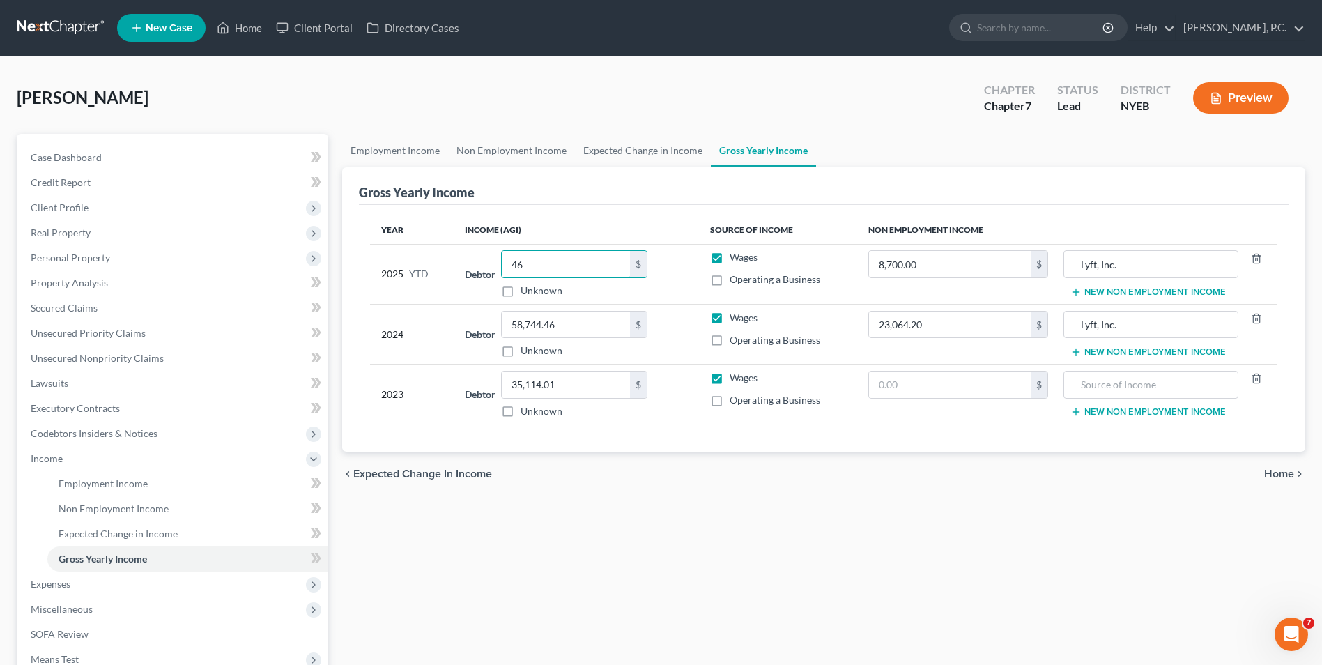
type input "4"
type input "46,327.20"
click at [960, 610] on div "Employment Income Non Employment Income Expected Change in Income Gross Yearly …" at bounding box center [823, 461] width 977 height 655
click at [937, 268] on input "8,700.00" at bounding box center [950, 264] width 162 height 26
click at [510, 156] on link "Non Employment Income" at bounding box center [511, 150] width 127 height 33
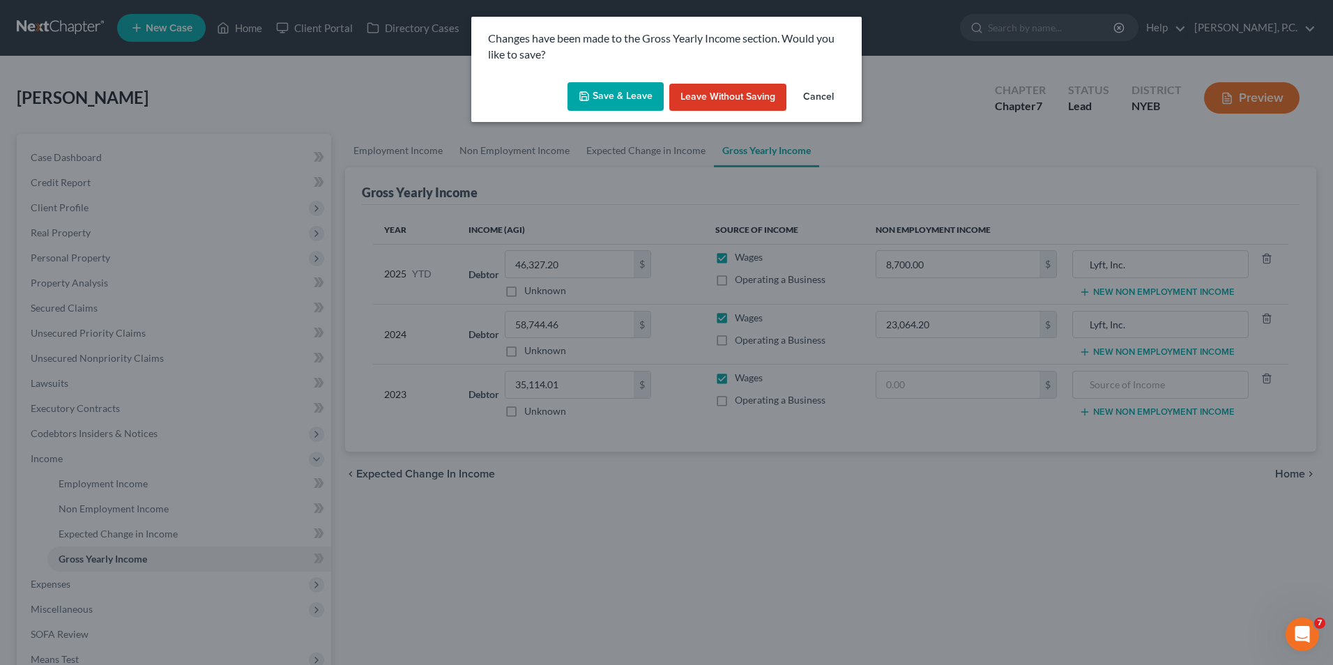
click at [636, 93] on button "Save & Leave" at bounding box center [615, 96] width 96 height 29
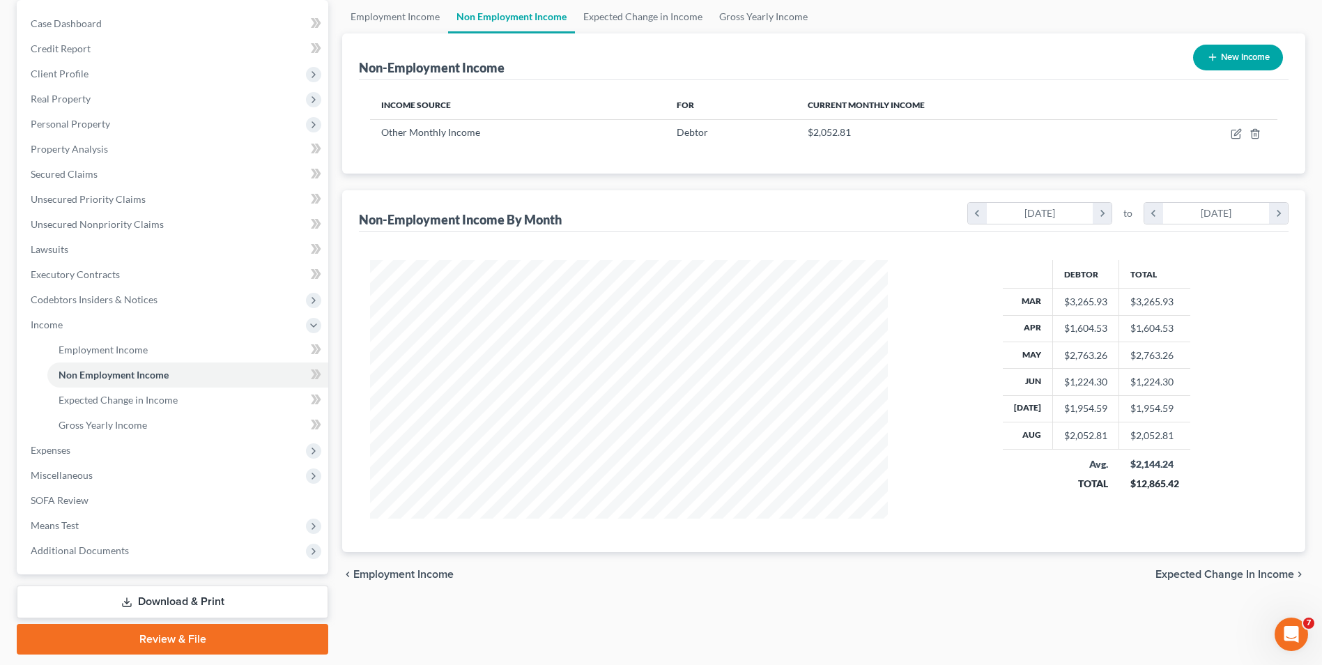
scroll to position [139, 0]
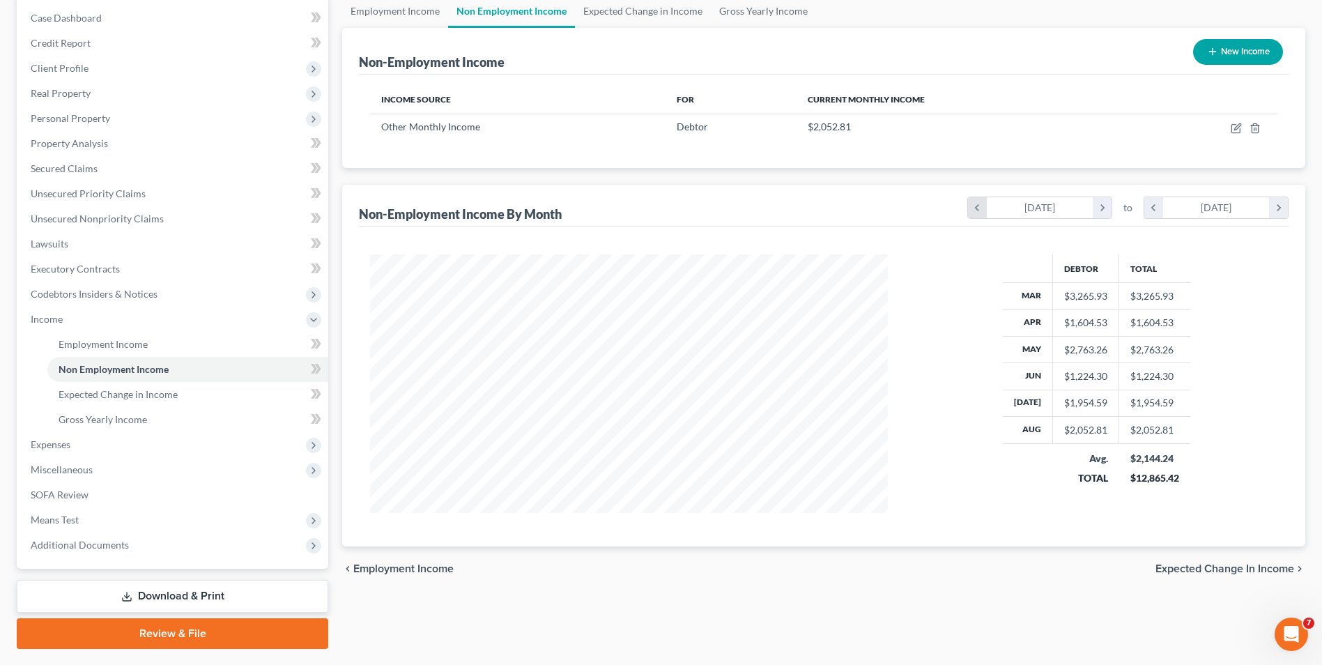
click at [972, 204] on icon "chevron_left" at bounding box center [977, 207] width 19 height 21
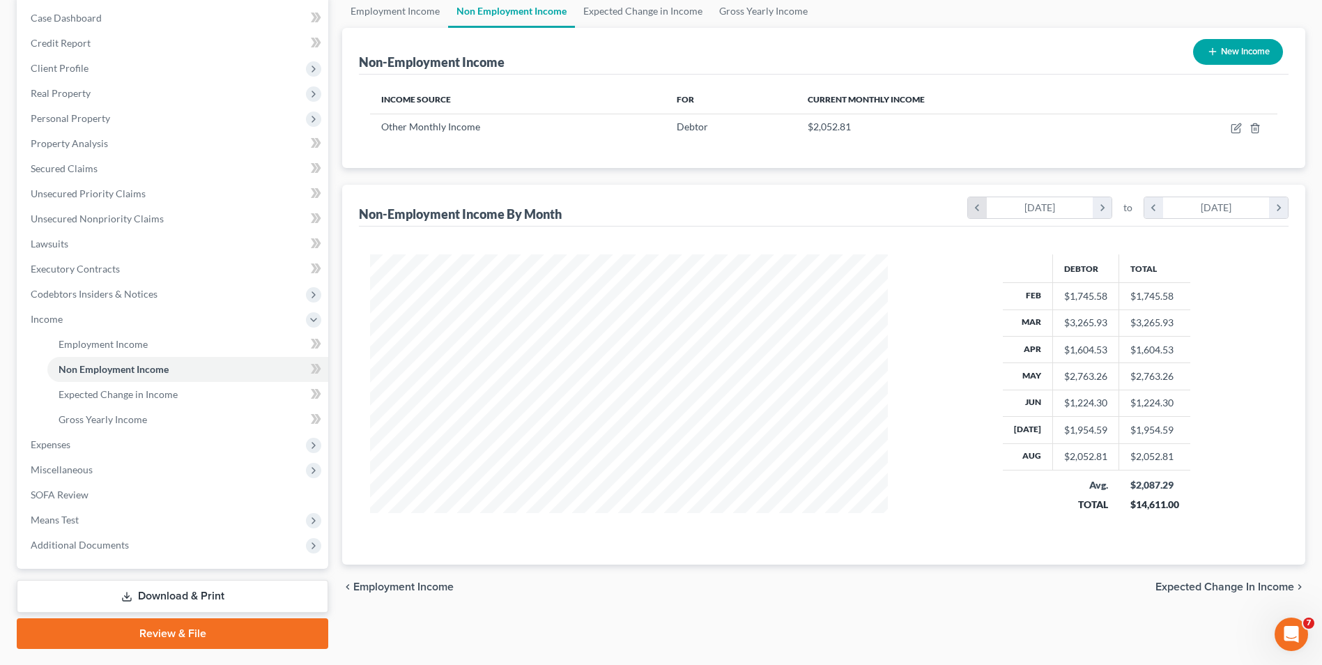
scroll to position [276, 545]
click at [972, 204] on icon "chevron_left" at bounding box center [977, 207] width 19 height 21
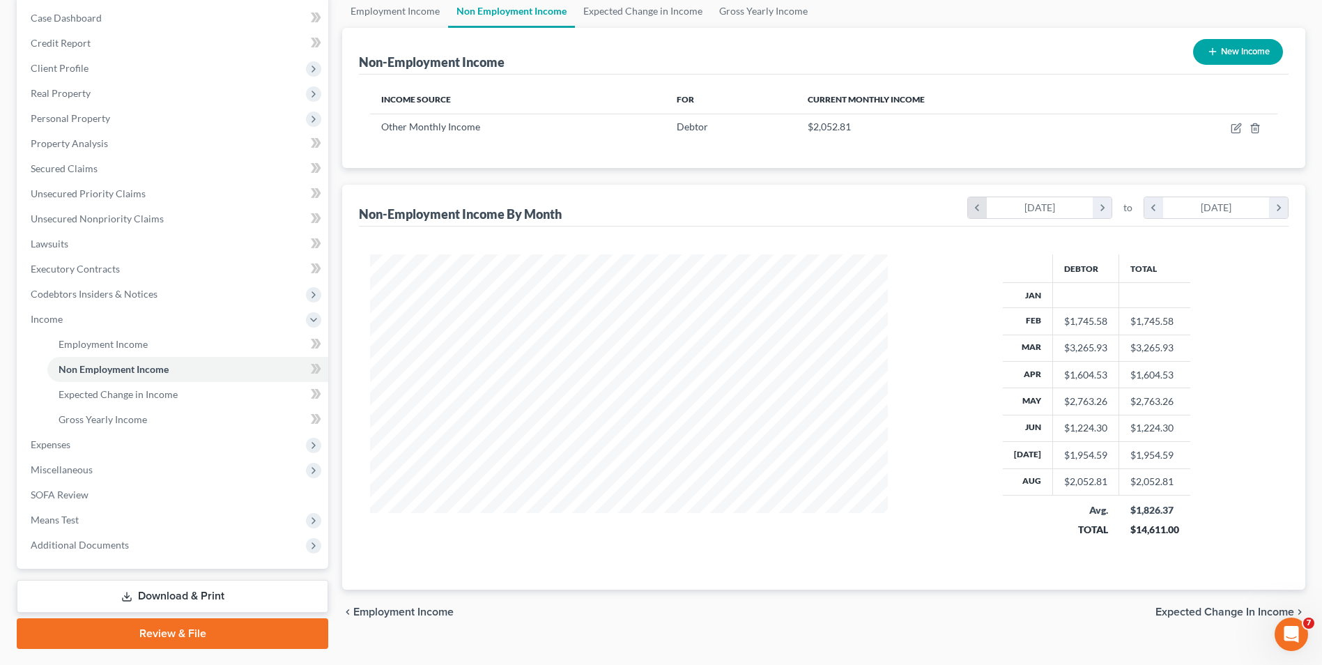
scroll to position [301, 545]
click at [972, 204] on icon "chevron_left" at bounding box center [977, 207] width 19 height 21
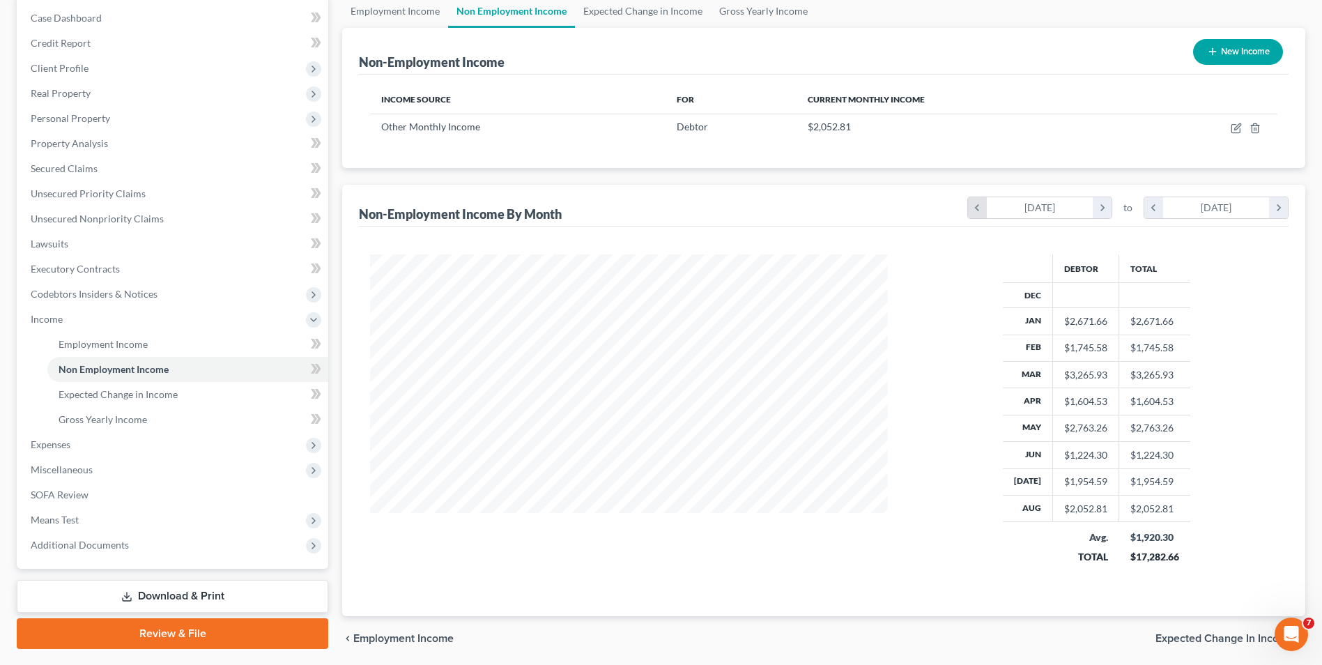
scroll to position [328, 545]
click at [972, 204] on icon "chevron_left" at bounding box center [977, 207] width 19 height 21
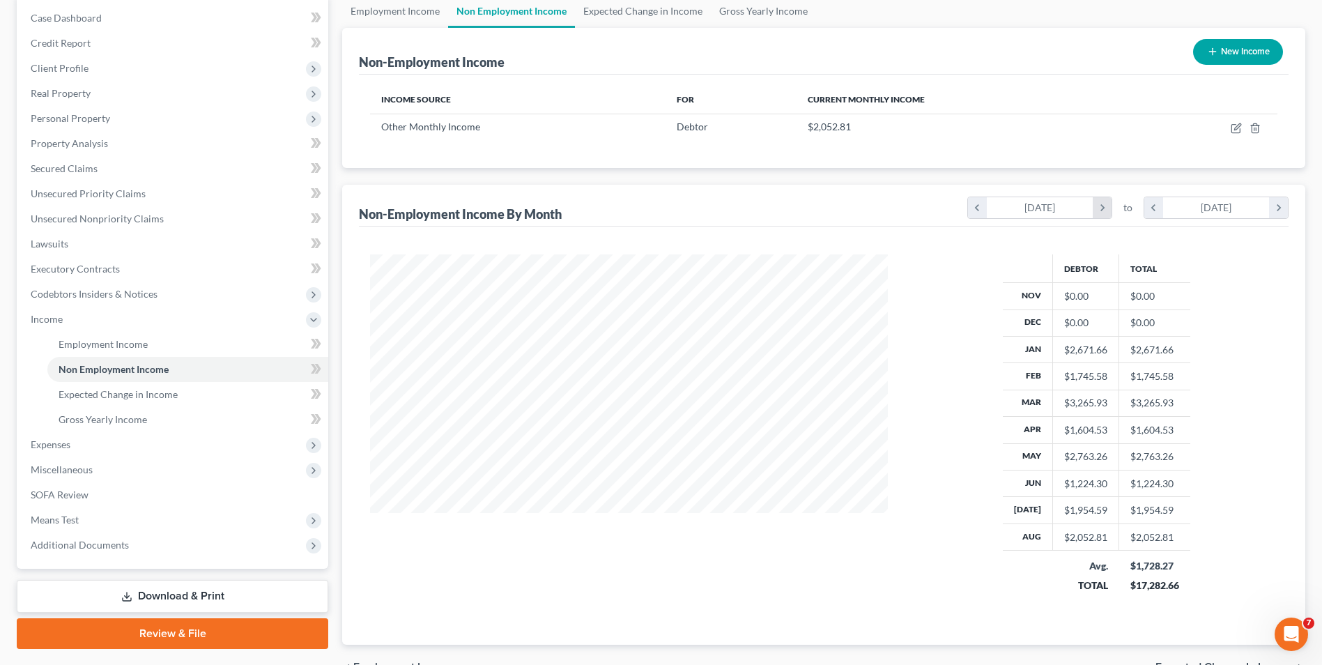
click at [1111, 211] on icon "chevron_right" at bounding box center [1102, 207] width 19 height 21
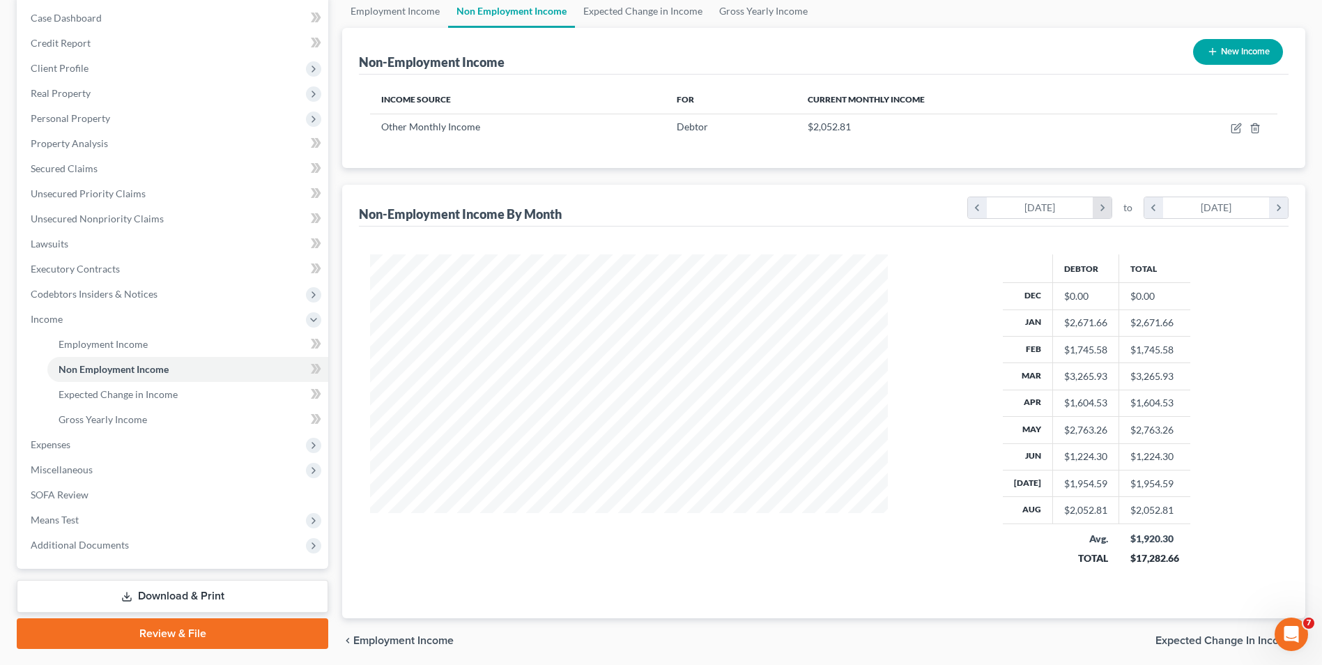
scroll to position [696812, 696596]
click at [1111, 211] on icon "chevron_right" at bounding box center [1102, 207] width 19 height 21
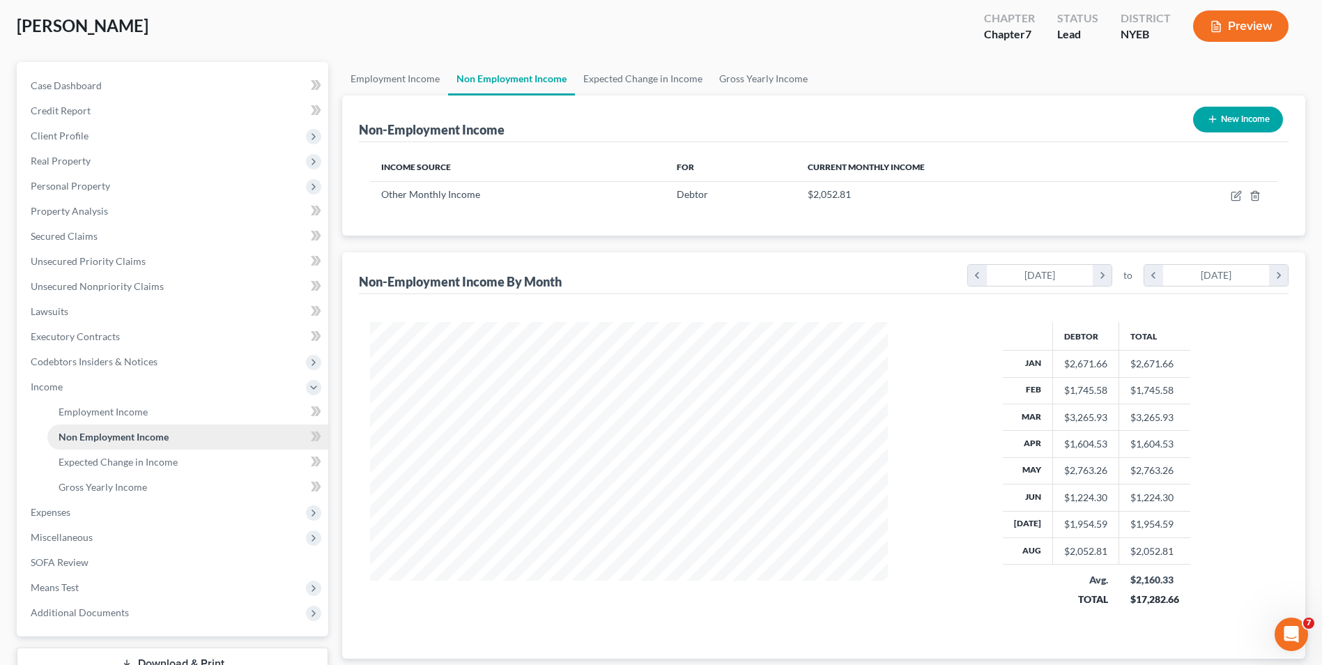
scroll to position [139, 0]
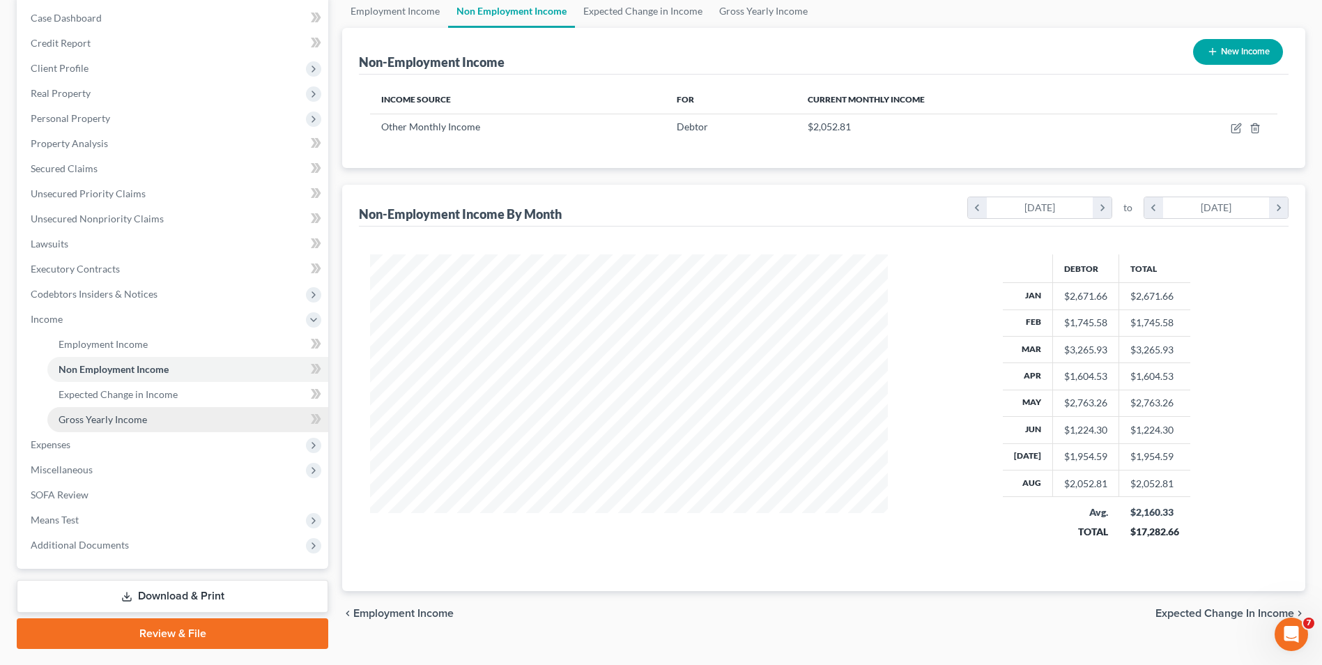
click at [139, 422] on span "Gross Yearly Income" at bounding box center [103, 419] width 89 height 12
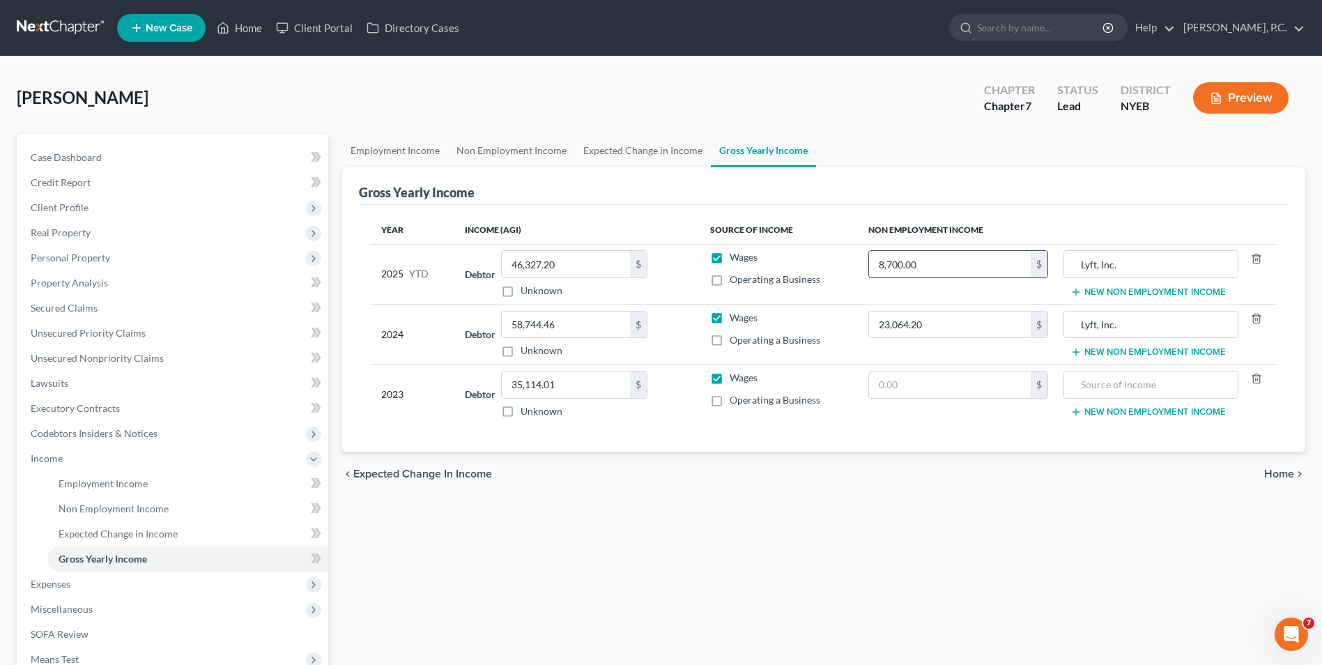
click at [924, 268] on input "8,700.00" at bounding box center [950, 264] width 162 height 26
type input "17,282.66"
click at [1274, 472] on span "Home" at bounding box center [1280, 473] width 30 height 11
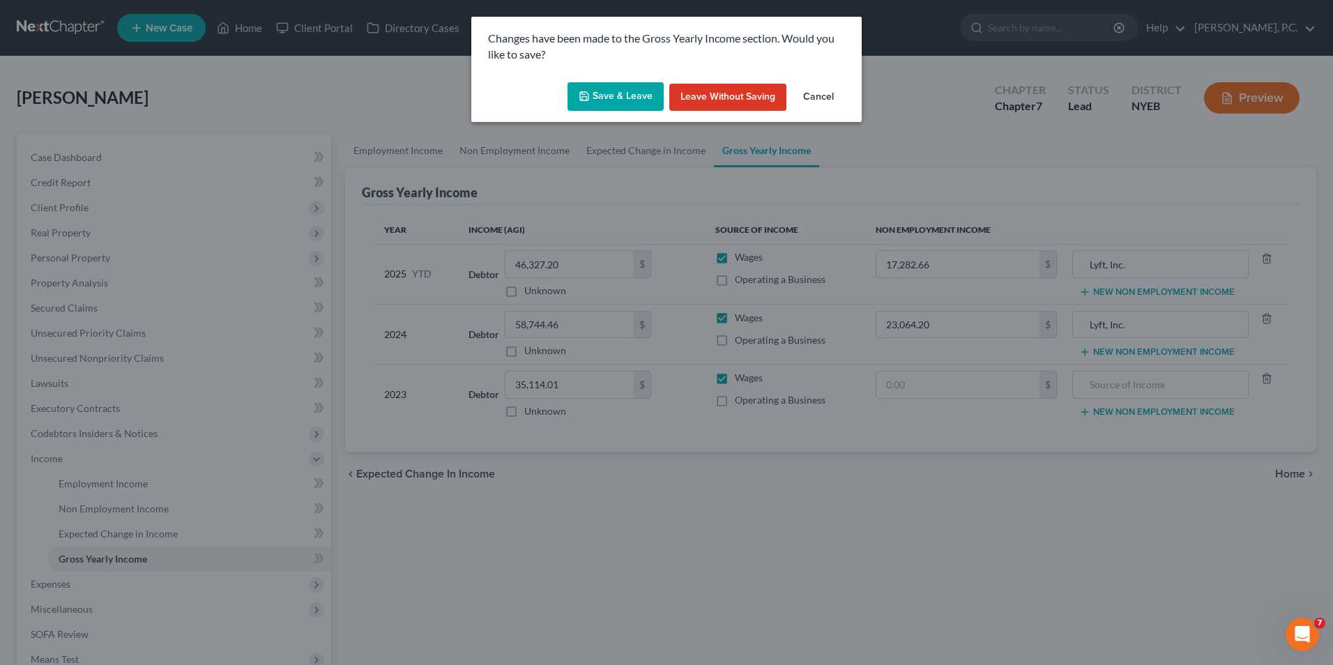
click at [611, 95] on button "Save & Leave" at bounding box center [615, 96] width 96 height 29
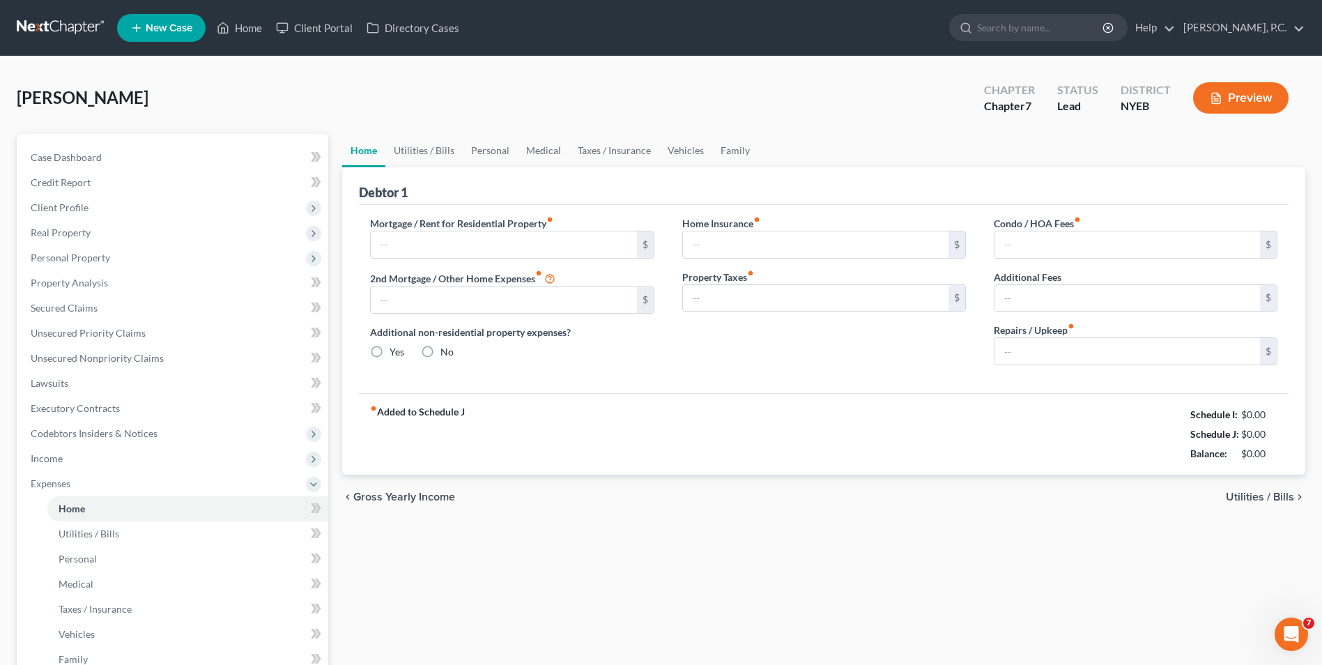
type input "800.00"
type input "0.00"
radio input "true"
type input "0.00"
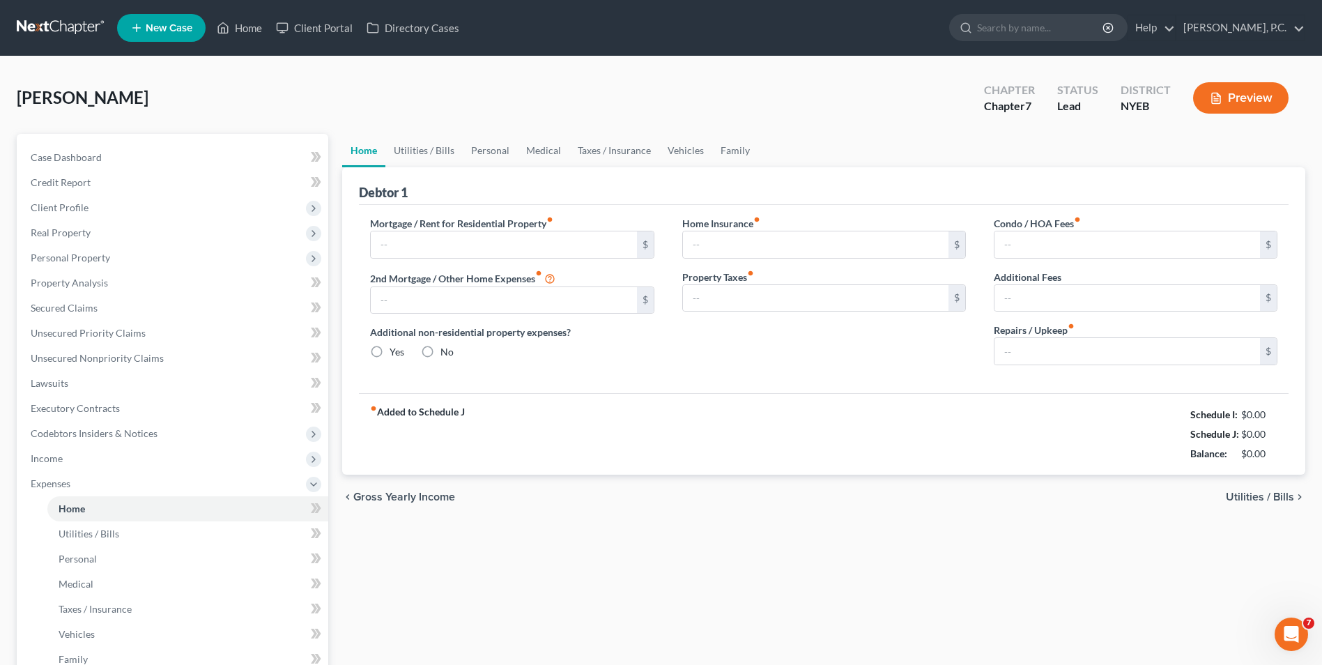
type input "0.00"
click at [501, 249] on input "800.00" at bounding box center [504, 244] width 266 height 26
type input "1,200"
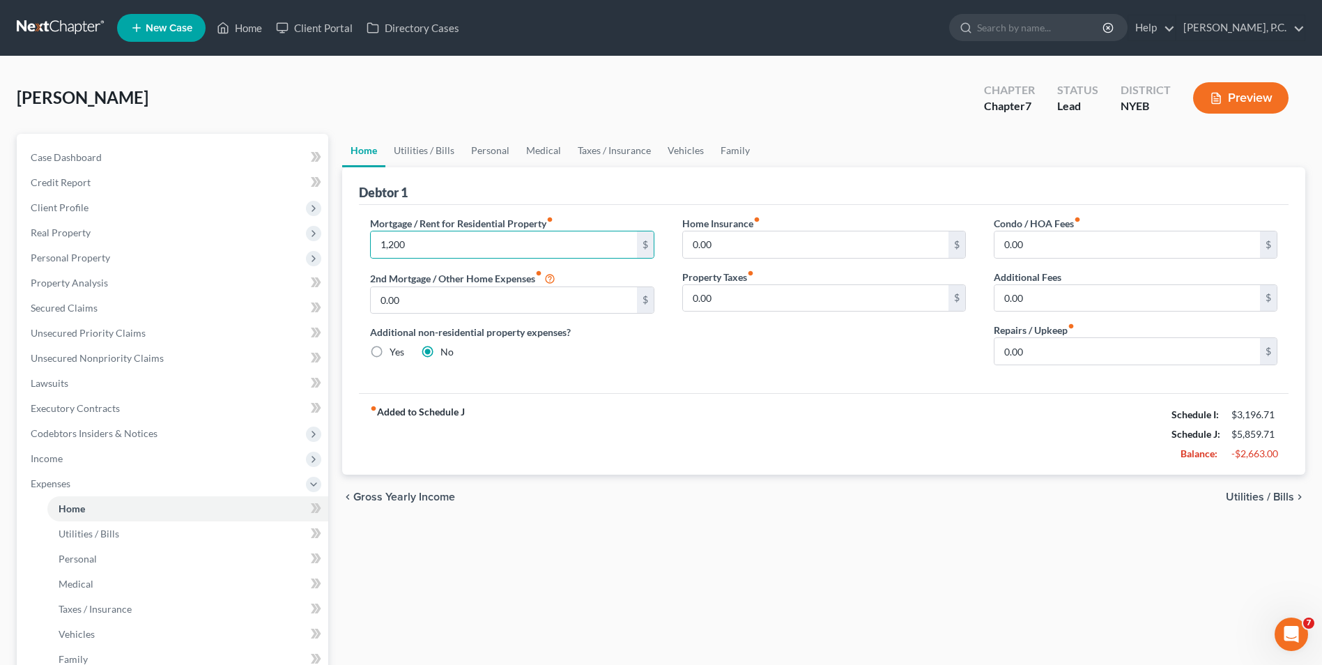
click at [596, 500] on div "chevron_left Gross Yearly Income Utilities / Bills chevron_right" at bounding box center [823, 497] width 963 height 45
click at [1258, 503] on span "Utilities / Bills" at bounding box center [1260, 496] width 68 height 11
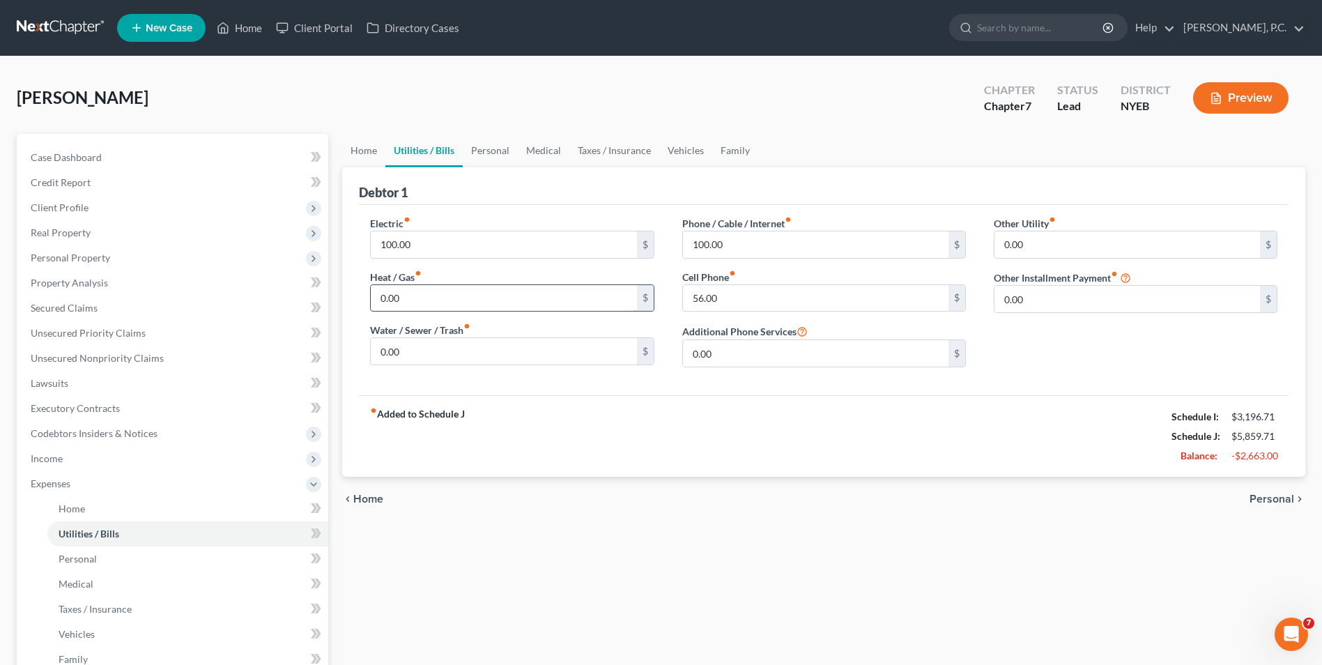
click at [422, 303] on input "0.00" at bounding box center [504, 298] width 266 height 26
type input "0"
click at [444, 244] on input "100.00" at bounding box center [504, 244] width 266 height 26
type input "50"
click at [648, 478] on div "chevron_left Home Personal chevron_right" at bounding box center [823, 499] width 963 height 45
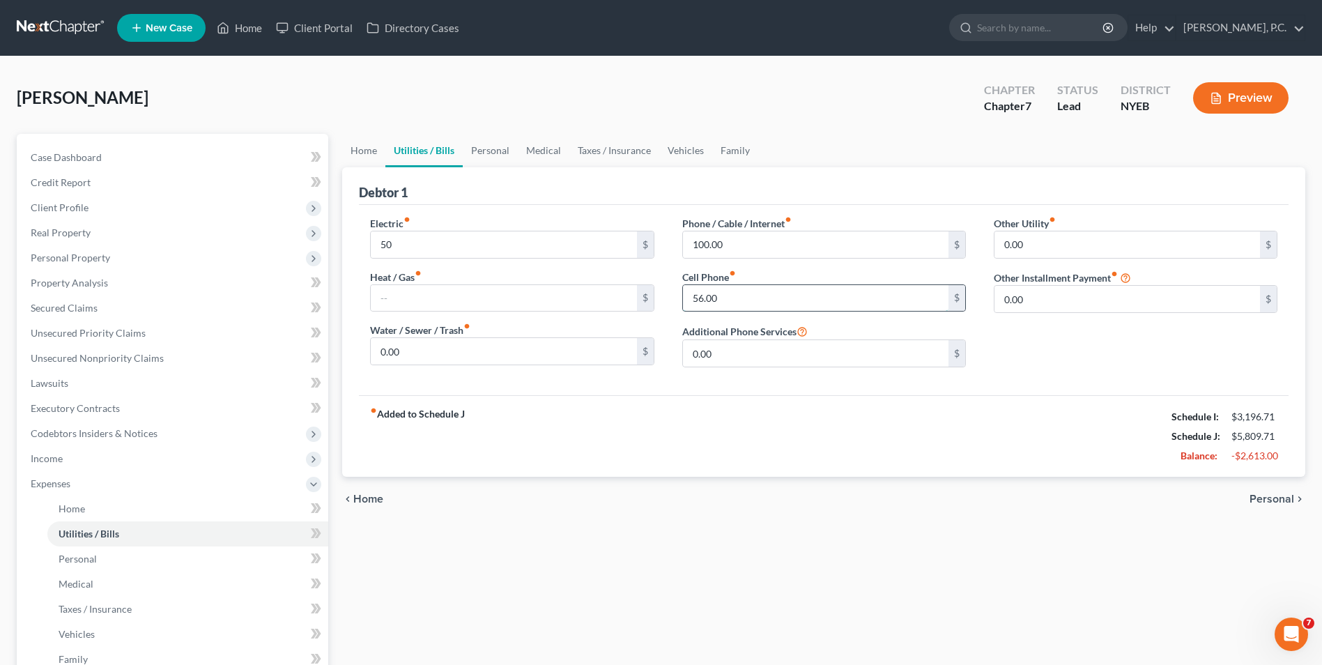
click at [746, 302] on input "56.00" at bounding box center [816, 298] width 266 height 26
type input "50"
click at [763, 255] on input "100.00" at bounding box center [816, 244] width 266 height 26
type input "50"
click at [841, 459] on div "fiber_manual_record Added to Schedule J Schedule I: $3,196.71 Schedule J: $5,75…" at bounding box center [824, 436] width 930 height 82
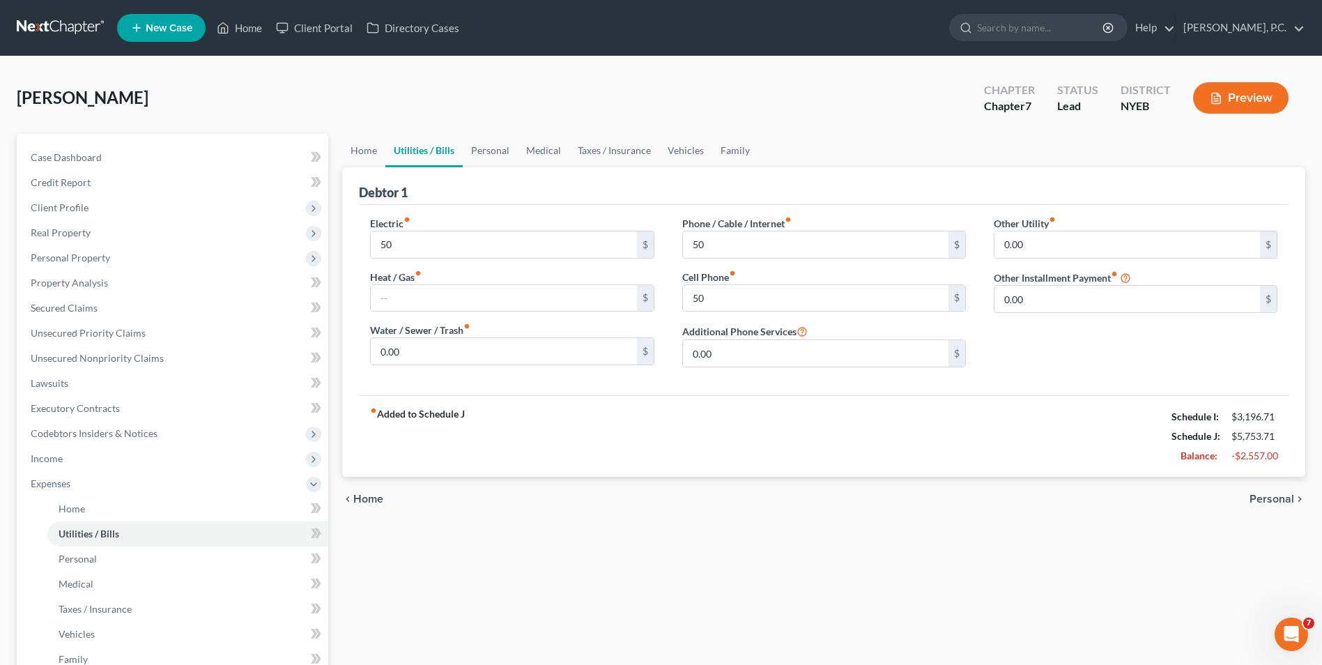
click at [1272, 501] on span "Personal" at bounding box center [1272, 499] width 45 height 11
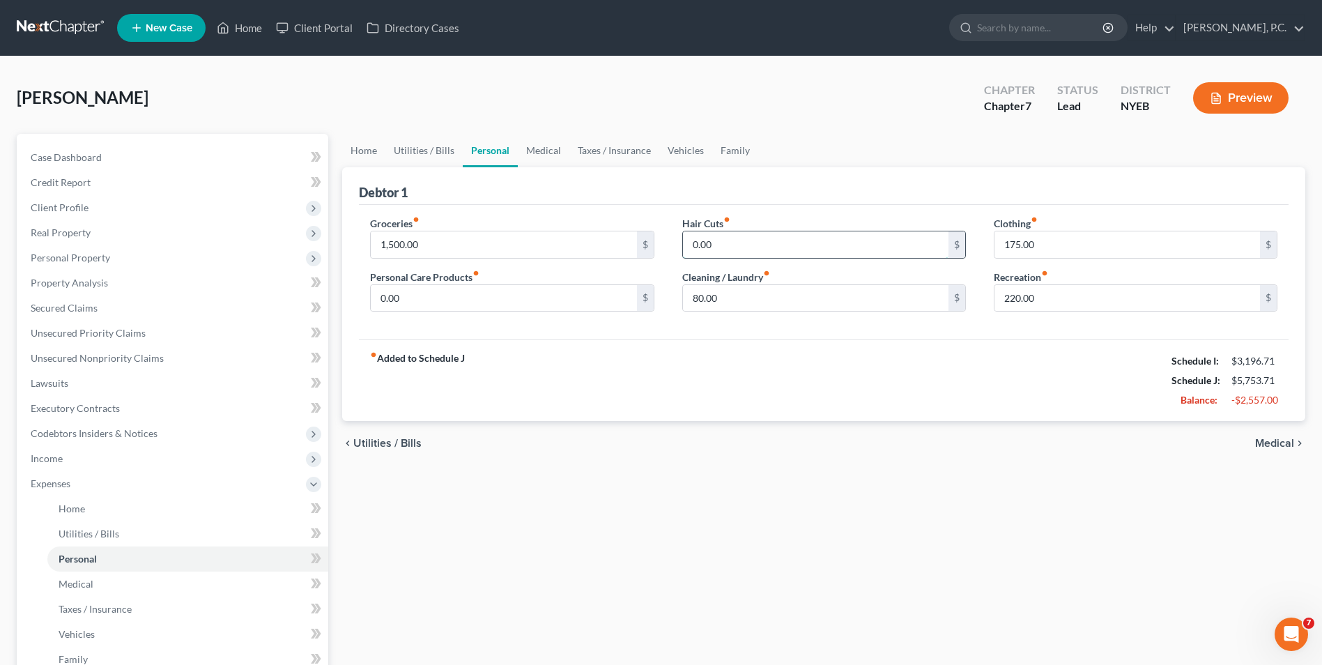
click at [723, 250] on input "0.00" at bounding box center [816, 244] width 266 height 26
type input "20"
click at [791, 350] on div "fiber_manual_record Added to Schedule J Schedule I: $3,196.71 Schedule J: $5,77…" at bounding box center [824, 381] width 930 height 82
click at [1081, 301] on input "220.00" at bounding box center [1128, 298] width 266 height 26
type input "40"
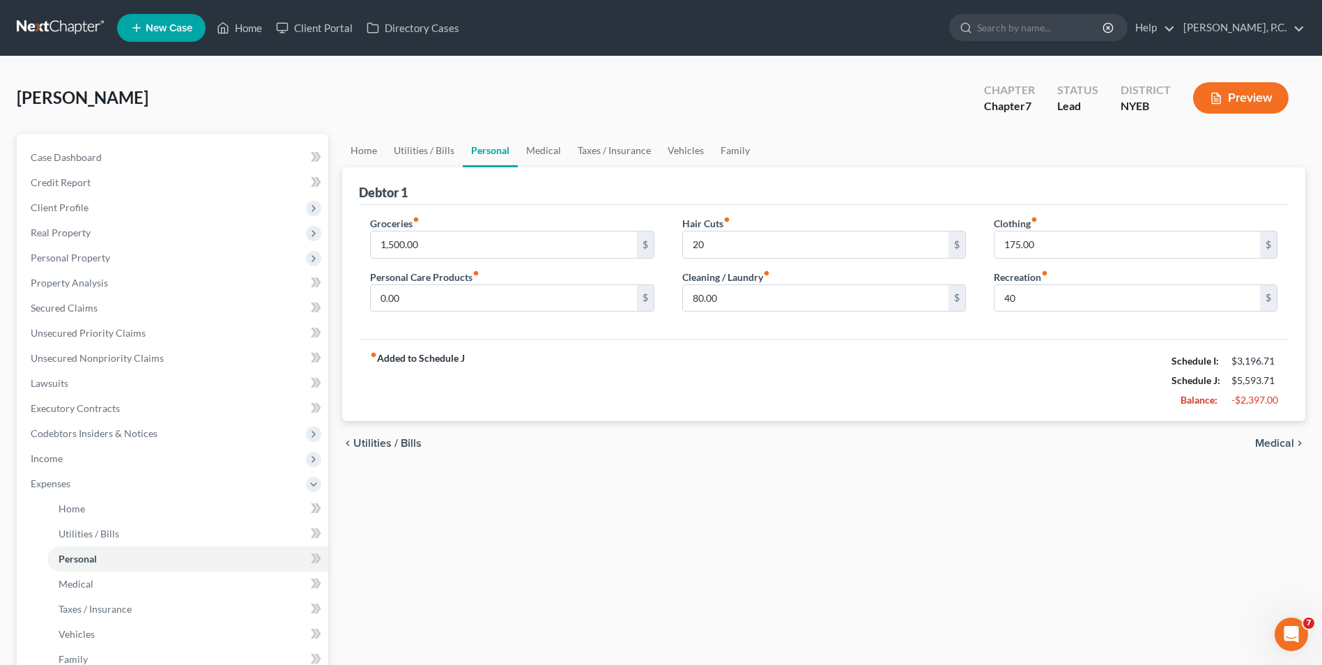
click at [1295, 445] on icon "chevron_right" at bounding box center [1300, 443] width 11 height 11
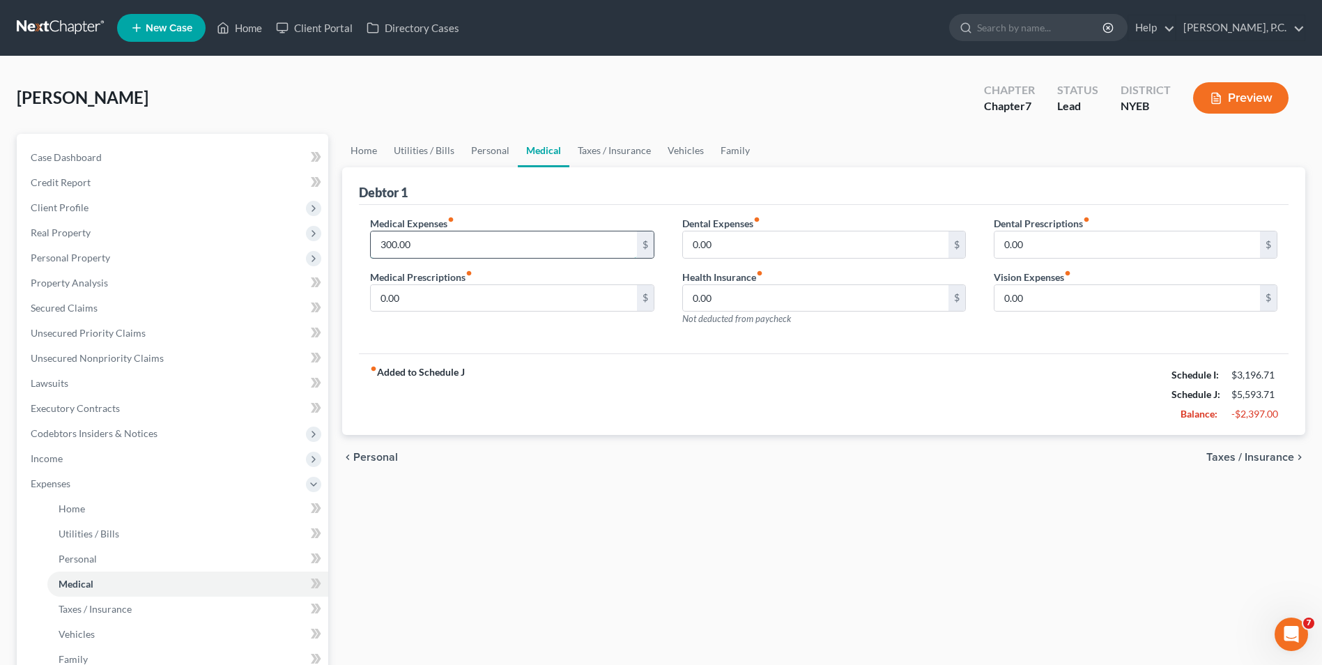
click at [482, 253] on input "300.00" at bounding box center [504, 244] width 266 height 26
click at [603, 427] on div "fiber_manual_record Added to Schedule J Schedule I: $3,196.71 Schedule J: $5,29…" at bounding box center [824, 394] width 930 height 82
click at [420, 246] on input "0" at bounding box center [504, 244] width 266 height 26
type input "50"
click at [607, 419] on div "fiber_manual_record Added to Schedule J Schedule I: $3,196.71 Schedule J: $5,34…" at bounding box center [824, 394] width 930 height 82
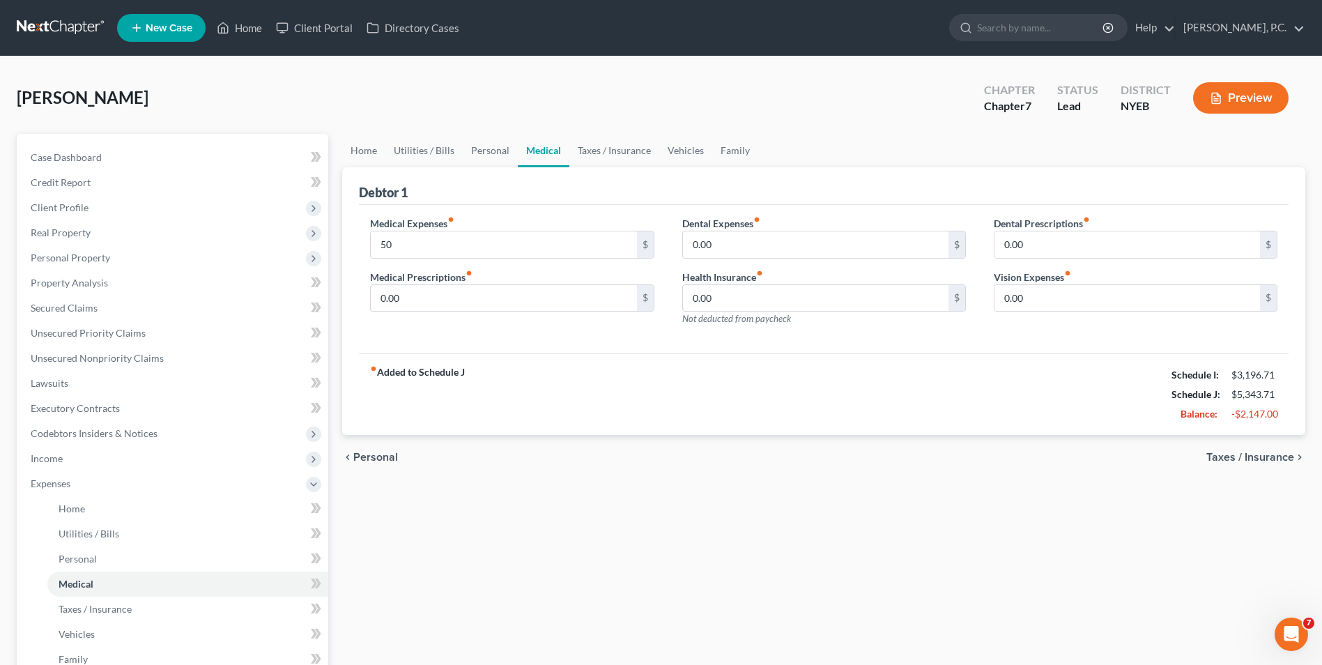
click at [1248, 456] on span "Taxes / Insurance" at bounding box center [1251, 457] width 88 height 11
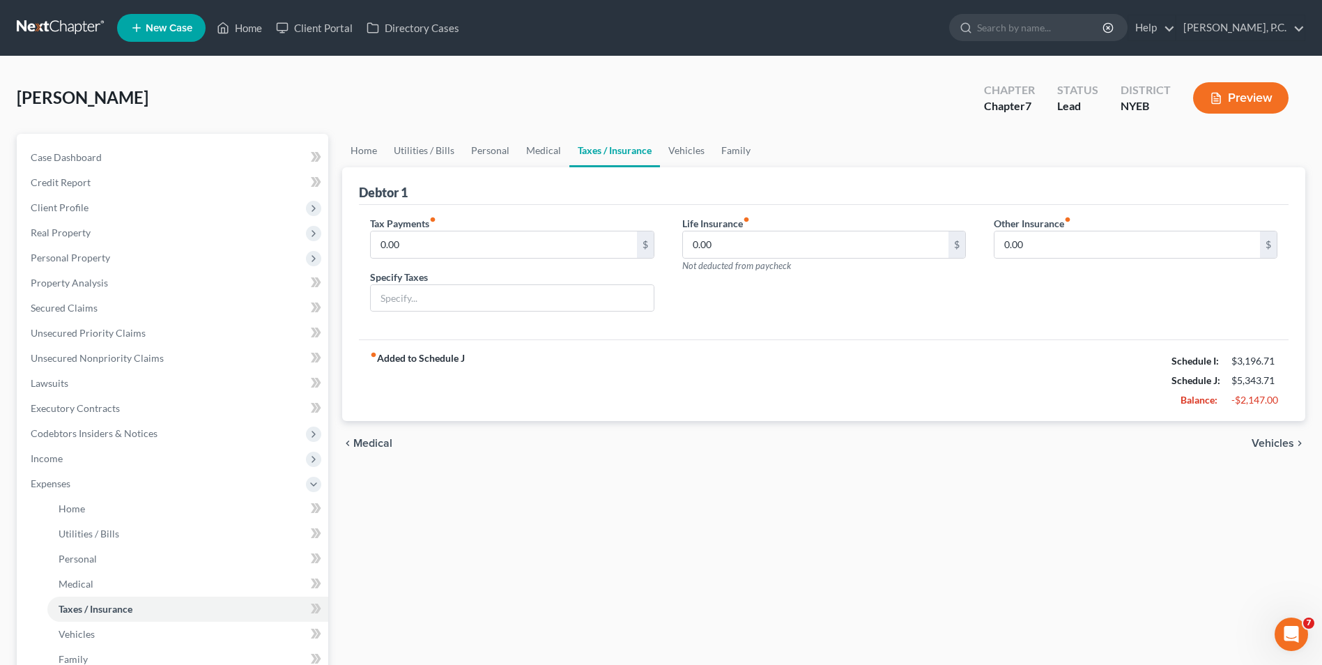
click at [1259, 440] on span "Vehicles" at bounding box center [1273, 443] width 43 height 11
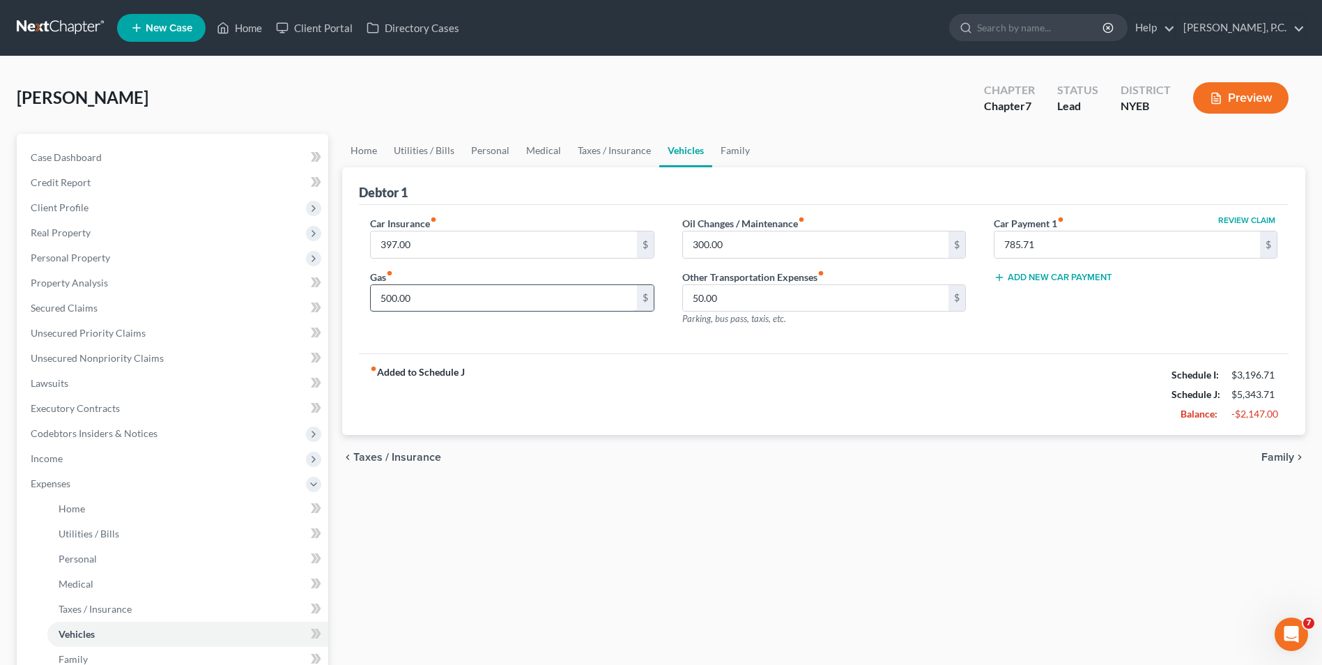
click at [424, 300] on input "500.00" at bounding box center [504, 298] width 266 height 26
type input "200"
click at [726, 244] on input "300.00" at bounding box center [816, 244] width 266 height 26
type input "350"
click at [641, 383] on div "fiber_manual_record Added to Schedule J Schedule I: $3,196.71 Schedule J: $5,09…" at bounding box center [824, 394] width 930 height 82
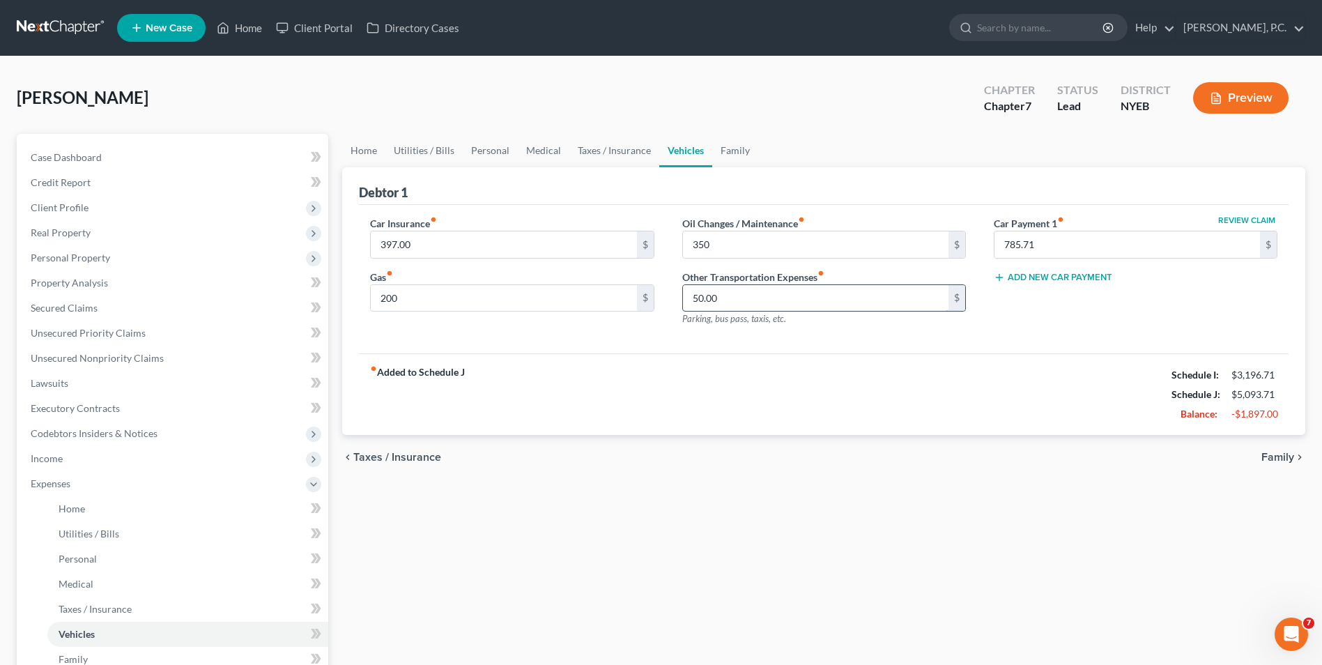
click at [744, 292] on input "50.00" at bounding box center [816, 298] width 266 height 26
type input "0"
click at [1087, 517] on div "Home Utilities / Bills Personal Medical Taxes / Insurance Vehicles Family Debto…" at bounding box center [823, 499] width 977 height 730
click at [1288, 463] on span "Family" at bounding box center [1278, 457] width 33 height 11
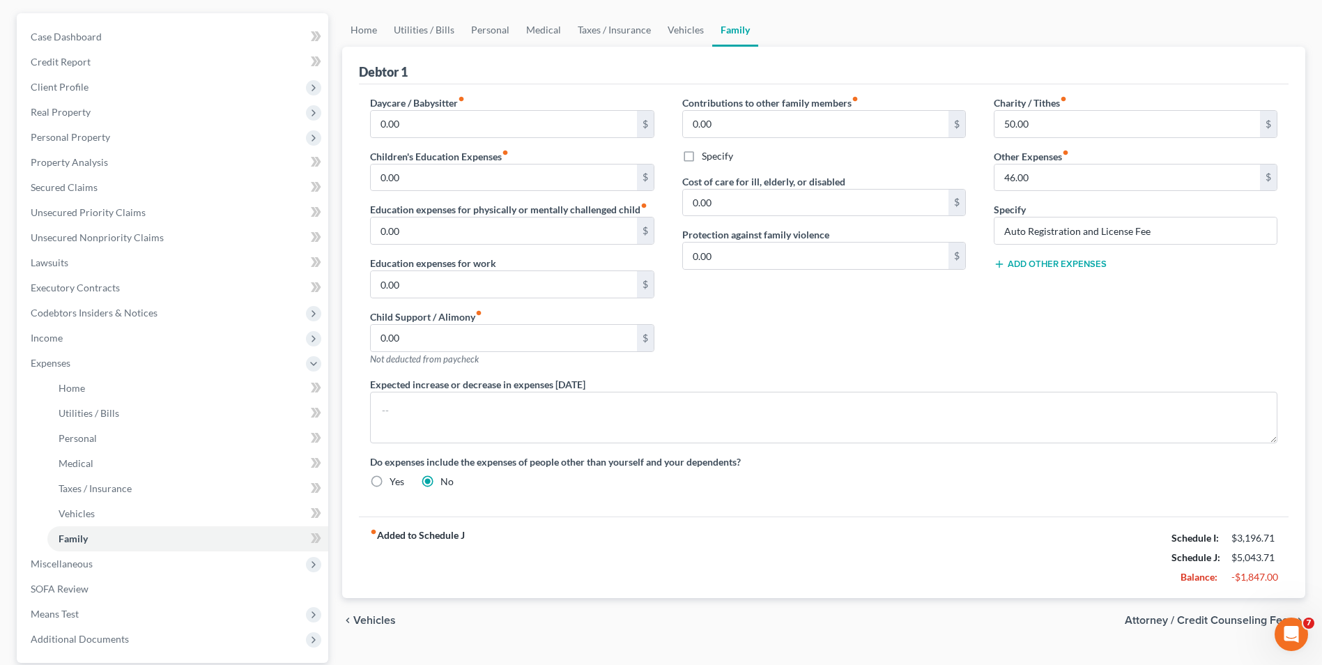
scroll to position [139, 0]
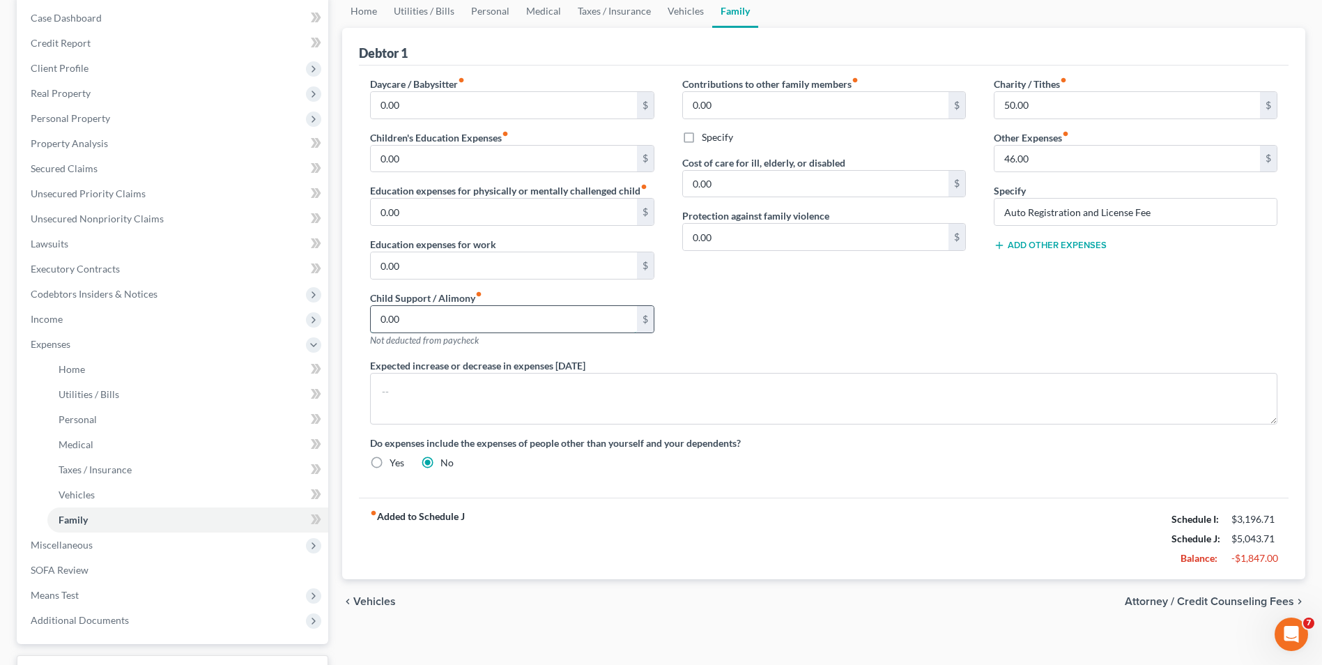
click at [462, 322] on input "0.00" at bounding box center [504, 319] width 266 height 26
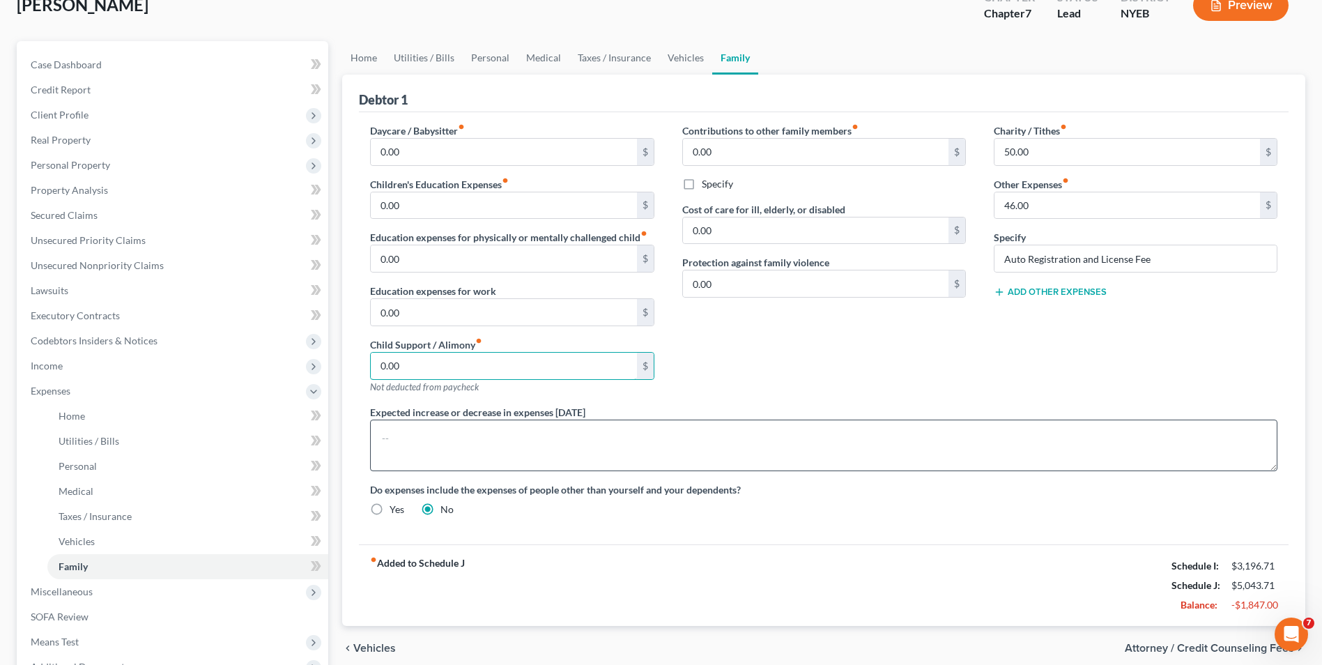
scroll to position [70, 0]
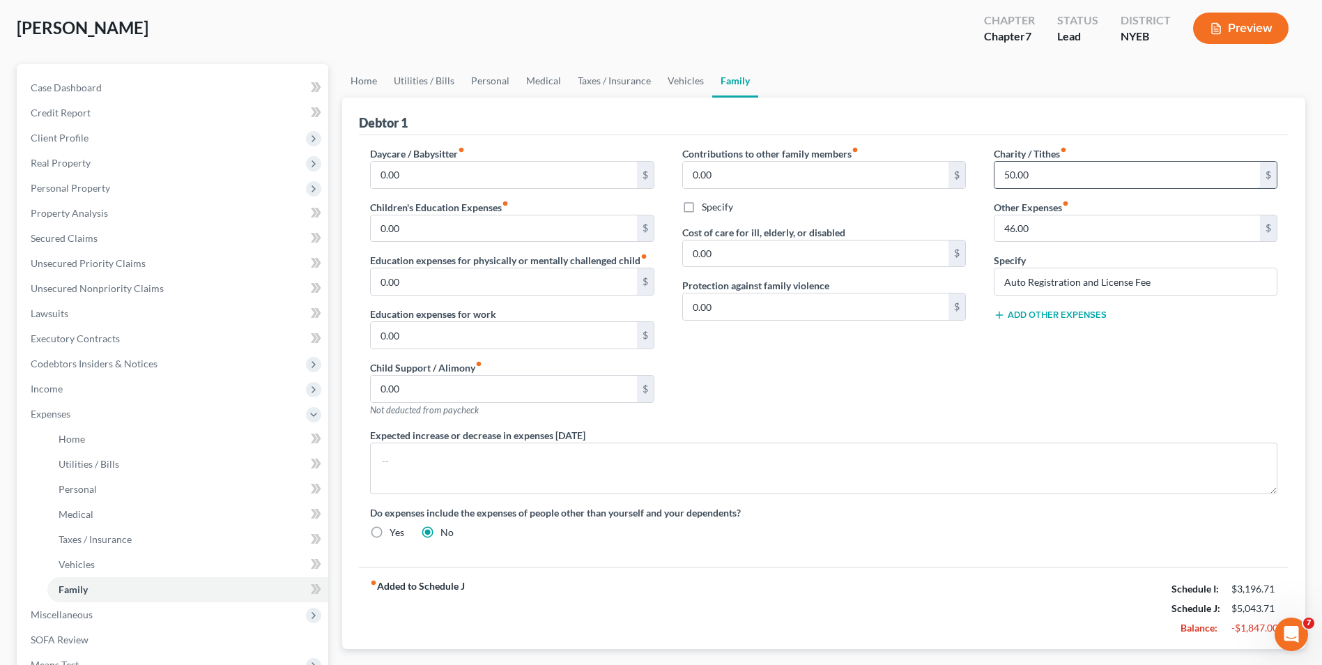
click at [1080, 167] on input "50.00" at bounding box center [1128, 175] width 266 height 26
type input "40"
click at [1060, 395] on div "Charity / Tithes fiber_manual_record 40 $ Other Expenses fiber_manual_record 46…" at bounding box center [1136, 287] width 312 height 282
click at [1076, 296] on div "Auto Registration and License Fee" at bounding box center [1136, 282] width 284 height 28
click at [947, 353] on div "Contributions to other family members fiber_manual_record 0.00 $ Specify Cost o…" at bounding box center [825, 287] width 312 height 282
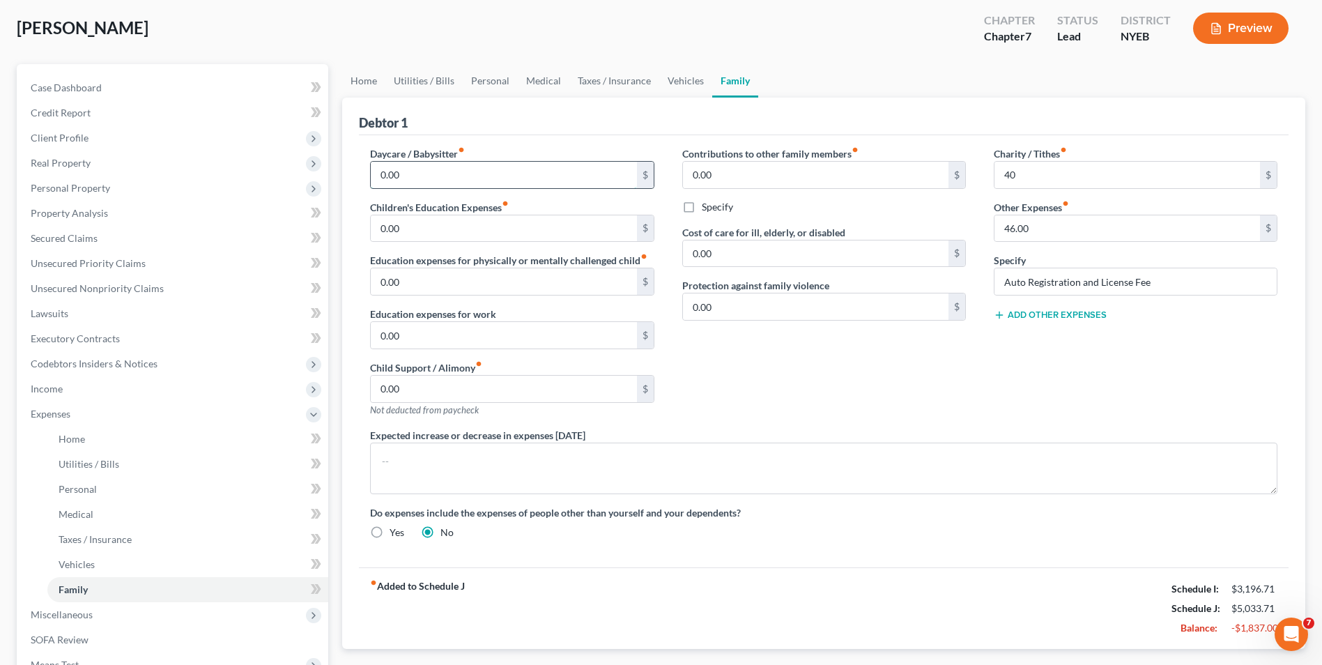
click at [484, 181] on input "0.00" at bounding box center [504, 175] width 266 height 26
click at [836, 404] on div "Contributions to other family members fiber_manual_record 0.00 $ Specify Cost o…" at bounding box center [825, 287] width 312 height 282
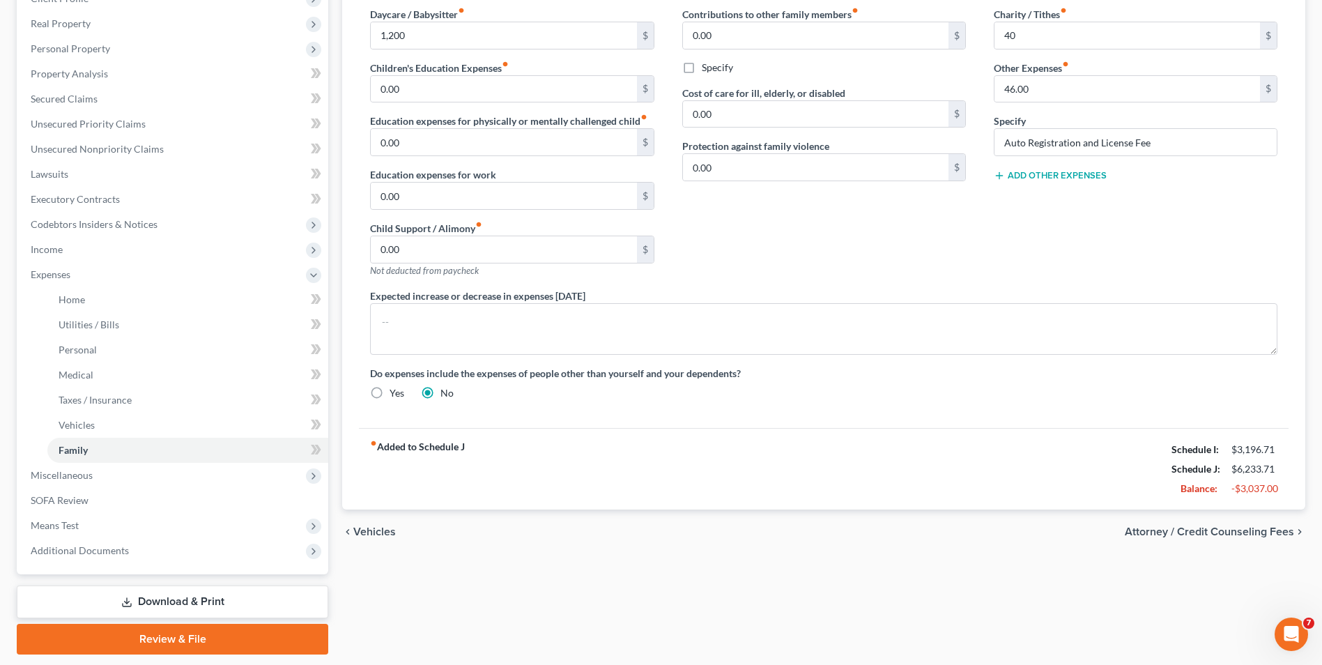
click at [1233, 533] on span "Attorney / Credit Counseling Fees" at bounding box center [1209, 531] width 169 height 11
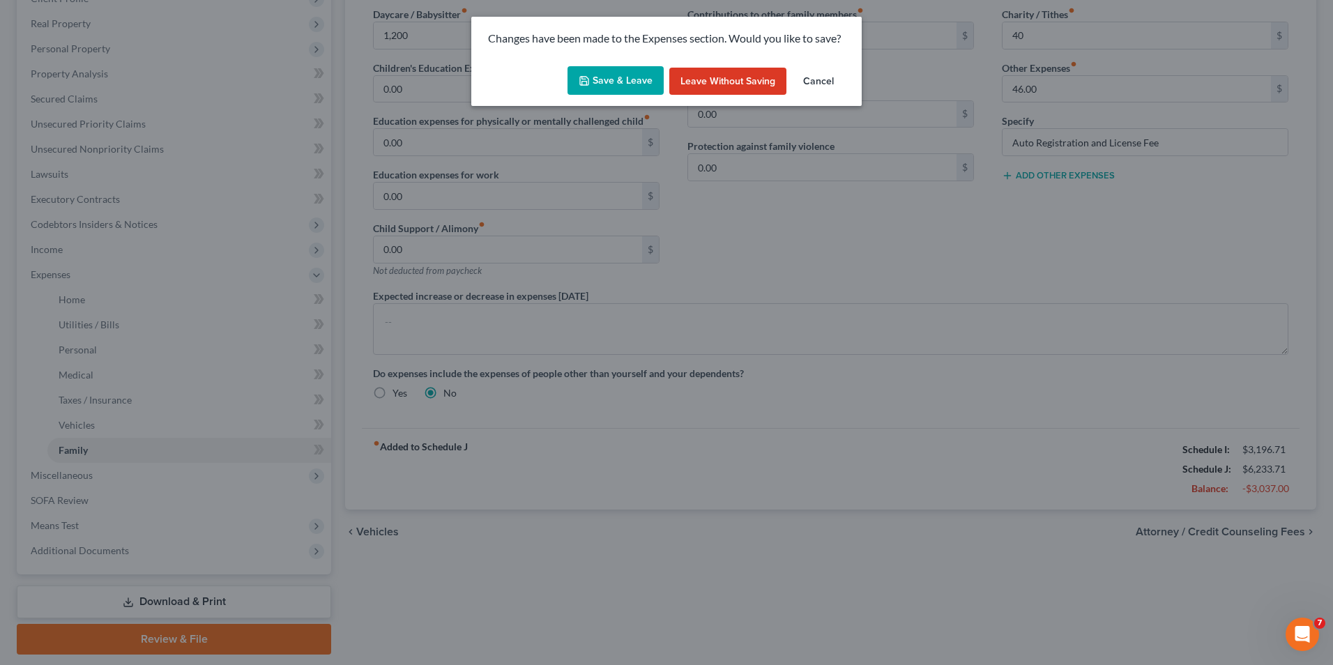
click at [616, 85] on button "Save & Leave" at bounding box center [615, 80] width 96 height 29
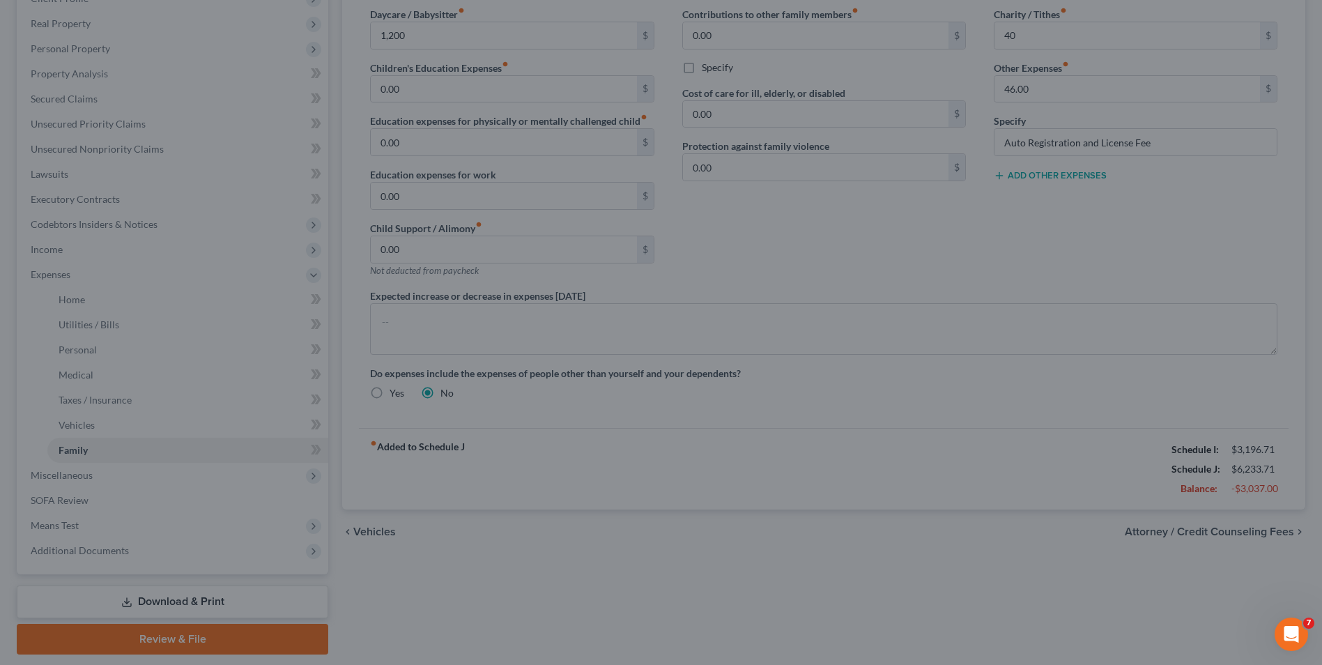
type input "1,200.00"
type input "40.00"
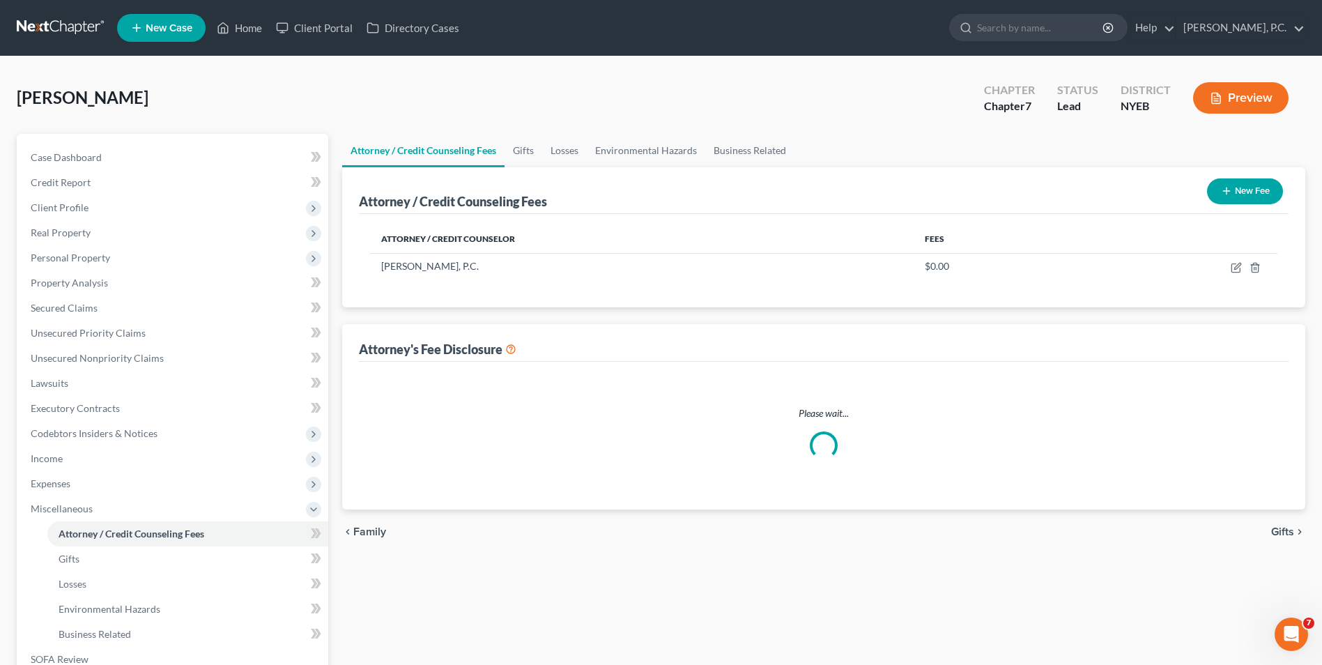
select select "0"
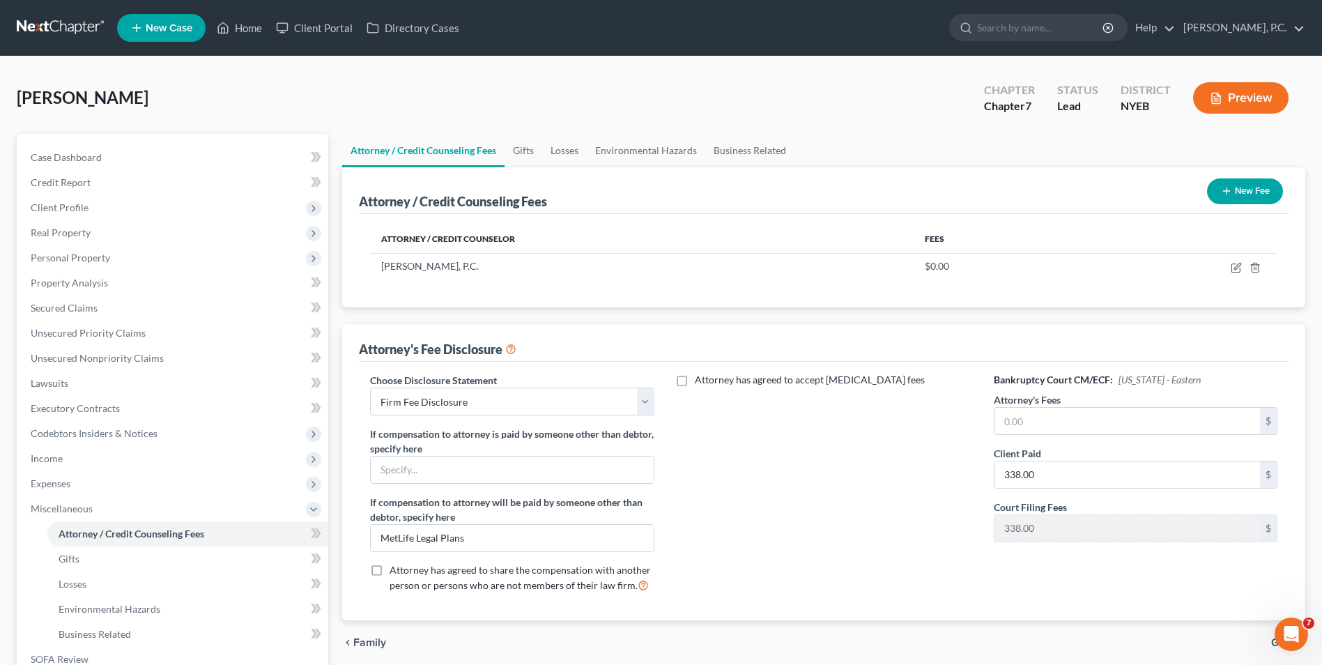
click at [1263, 98] on button "Preview" at bounding box center [1242, 97] width 96 height 31
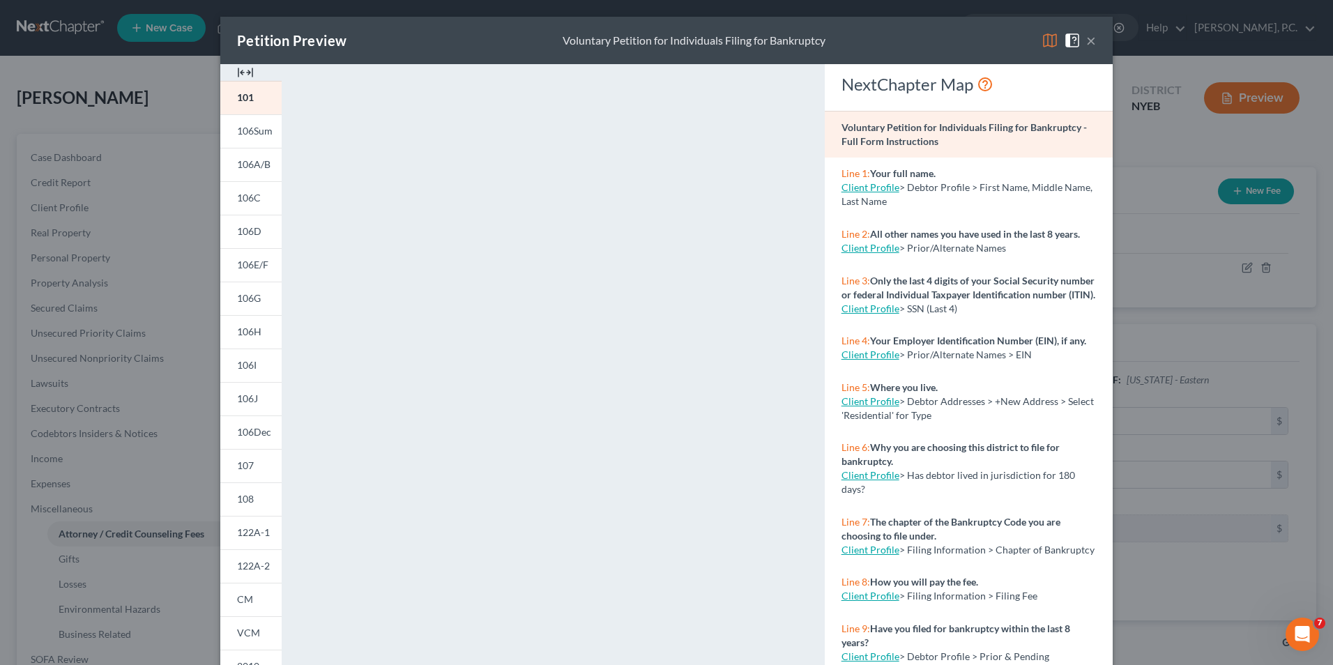
click at [243, 75] on img at bounding box center [245, 72] width 17 height 17
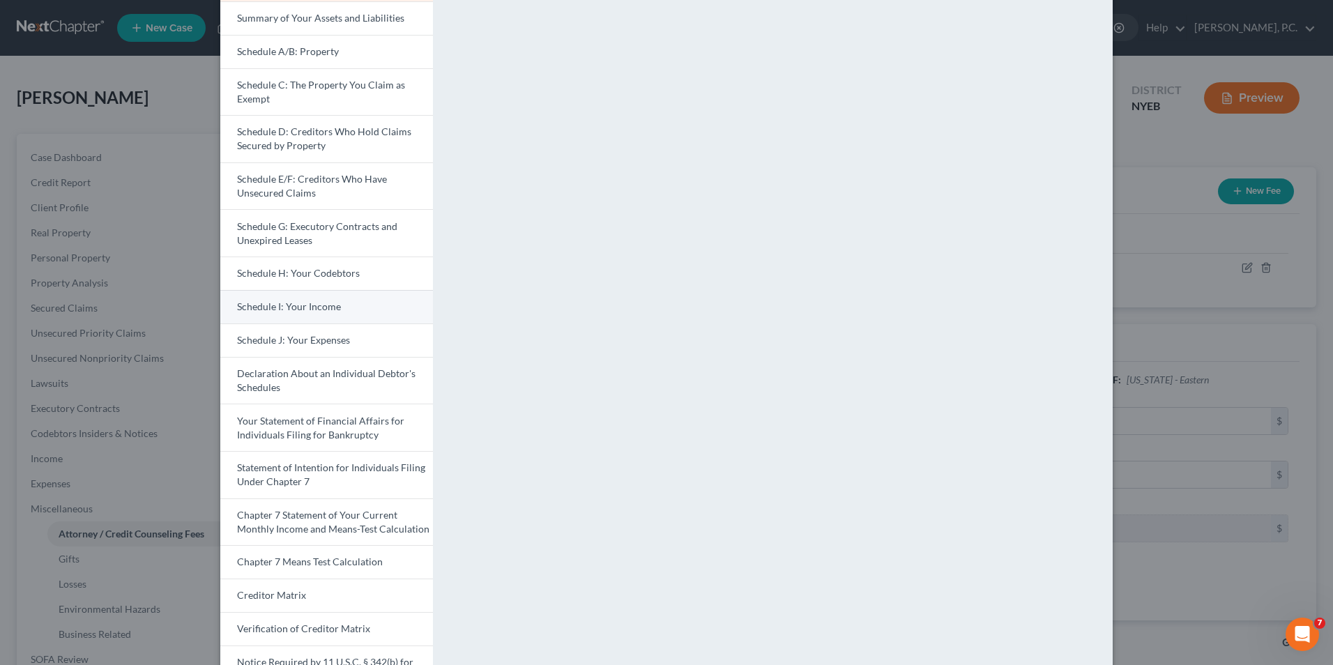
scroll to position [247, 0]
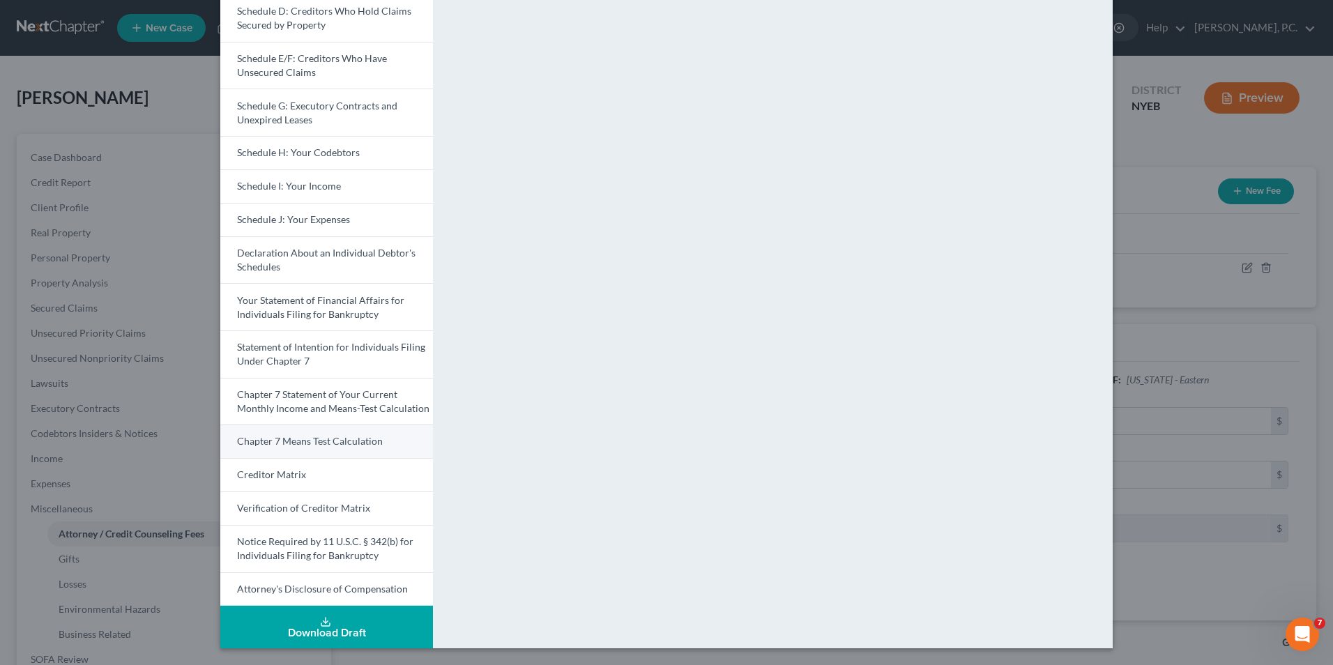
click at [353, 440] on span "Chapter 7 Means Test Calculation" at bounding box center [310, 441] width 146 height 12
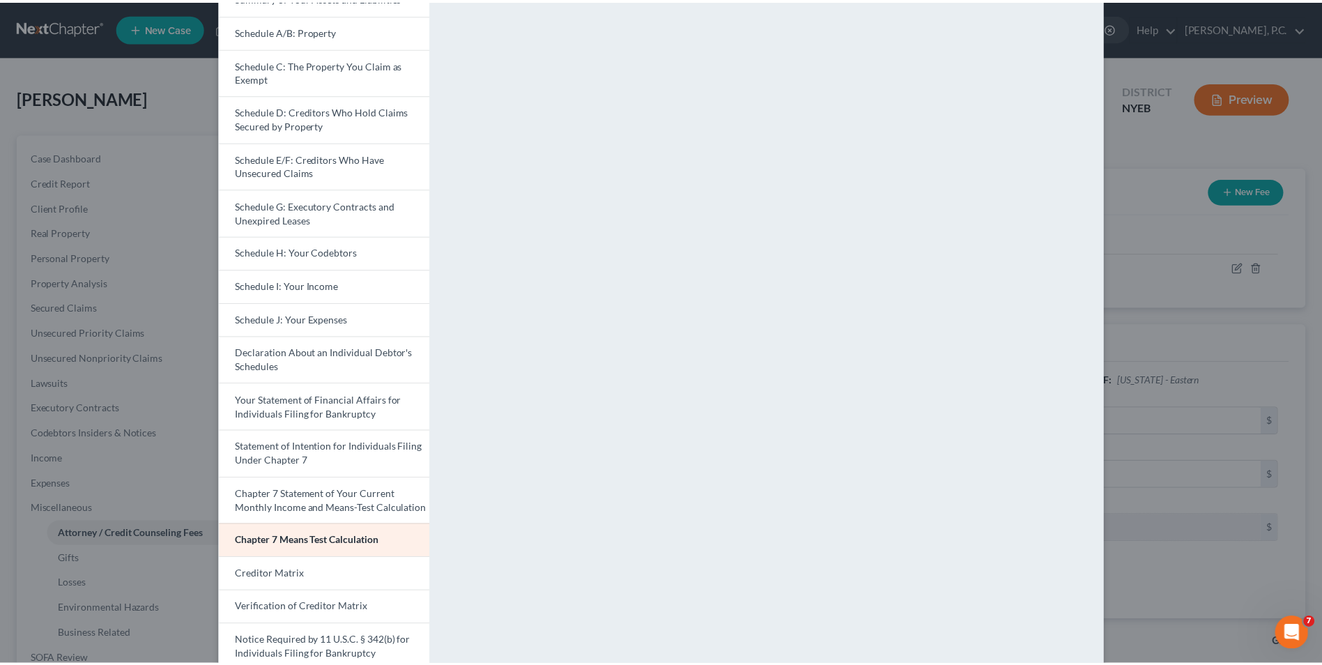
scroll to position [0, 0]
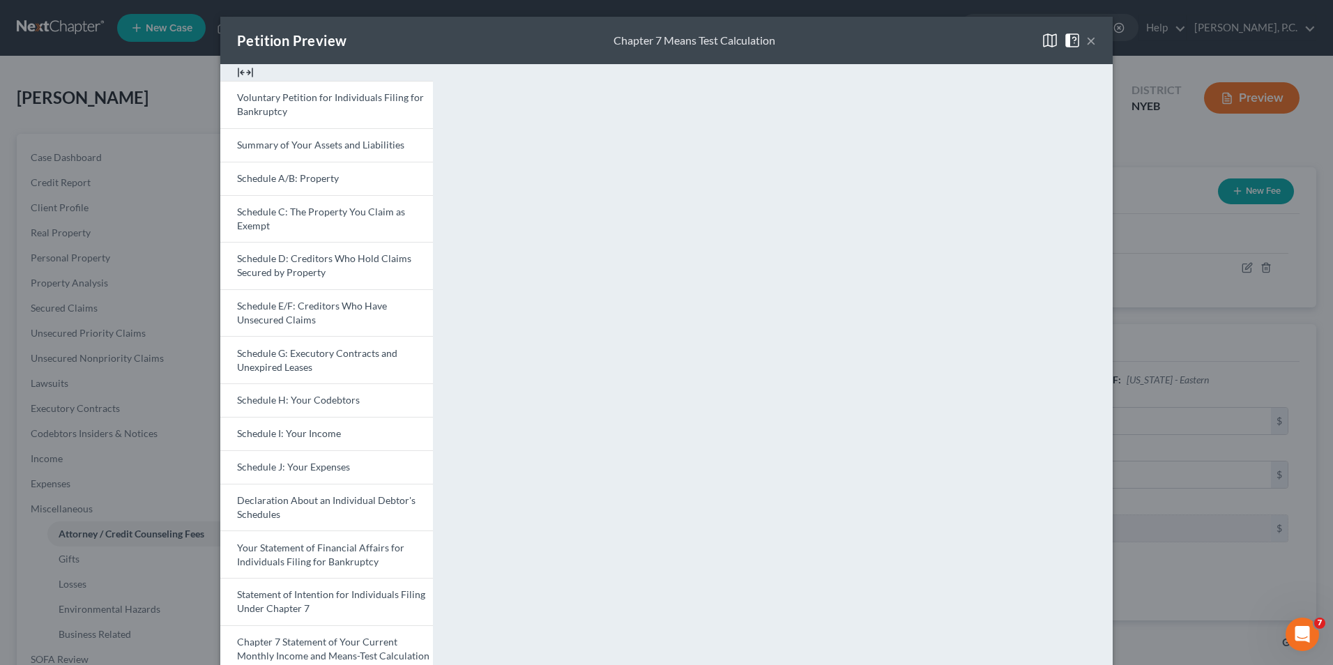
click at [1089, 42] on button "×" at bounding box center [1091, 40] width 10 height 17
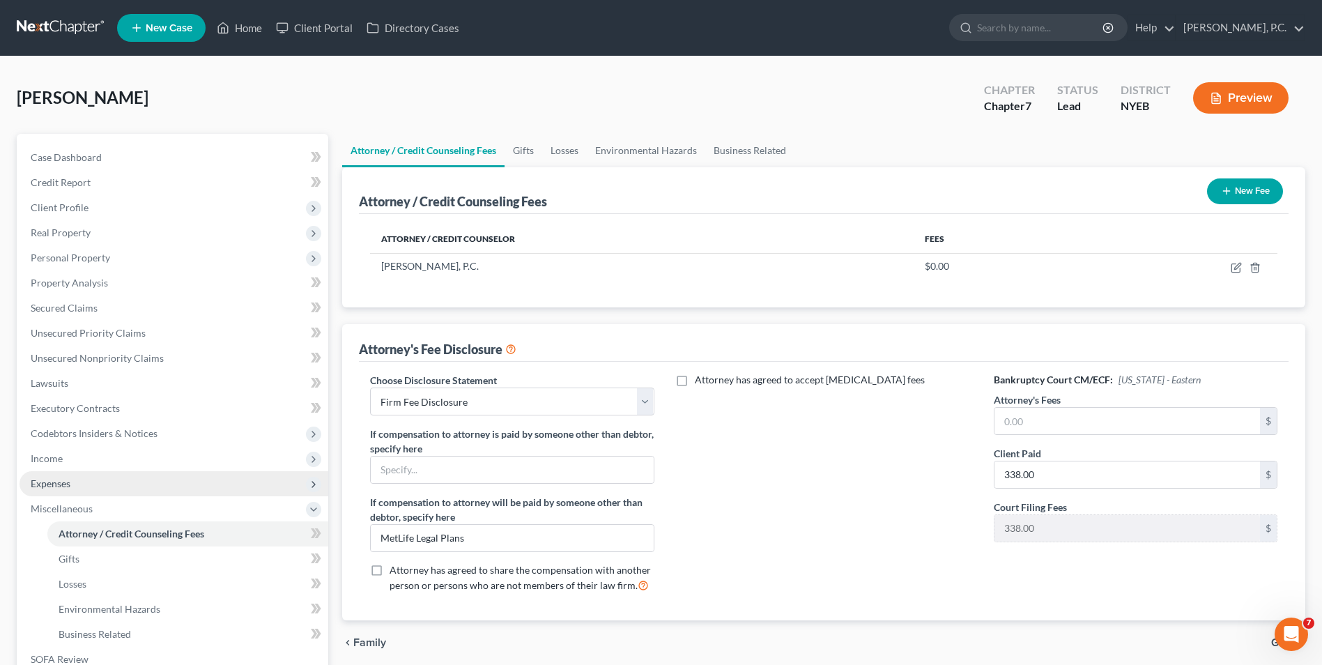
click at [112, 487] on span "Expenses" at bounding box center [174, 483] width 309 height 25
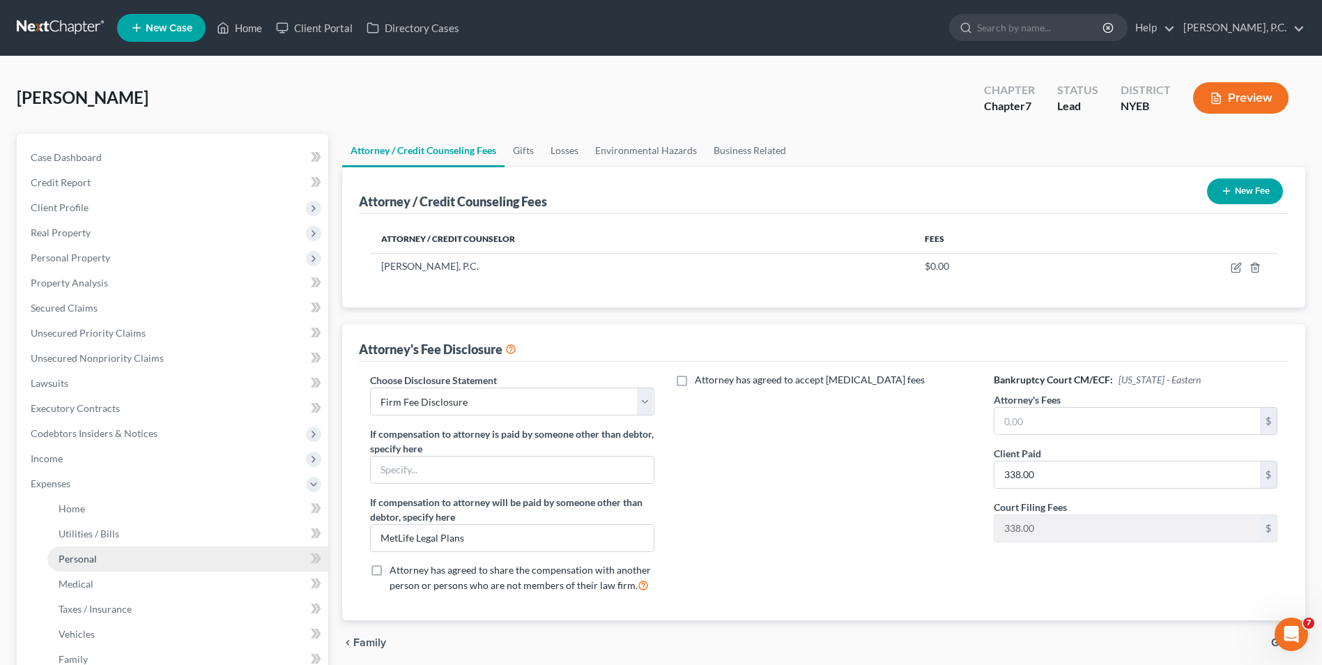
scroll to position [139, 0]
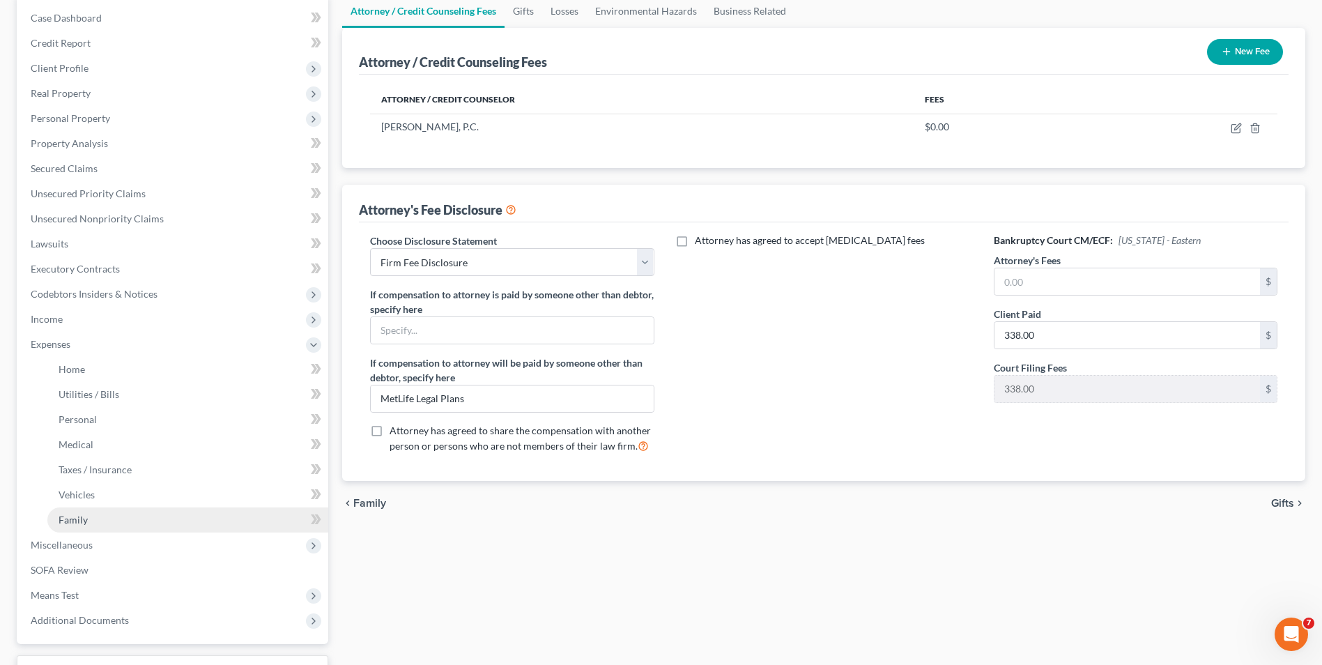
click at [93, 521] on link "Family" at bounding box center [187, 520] width 281 height 25
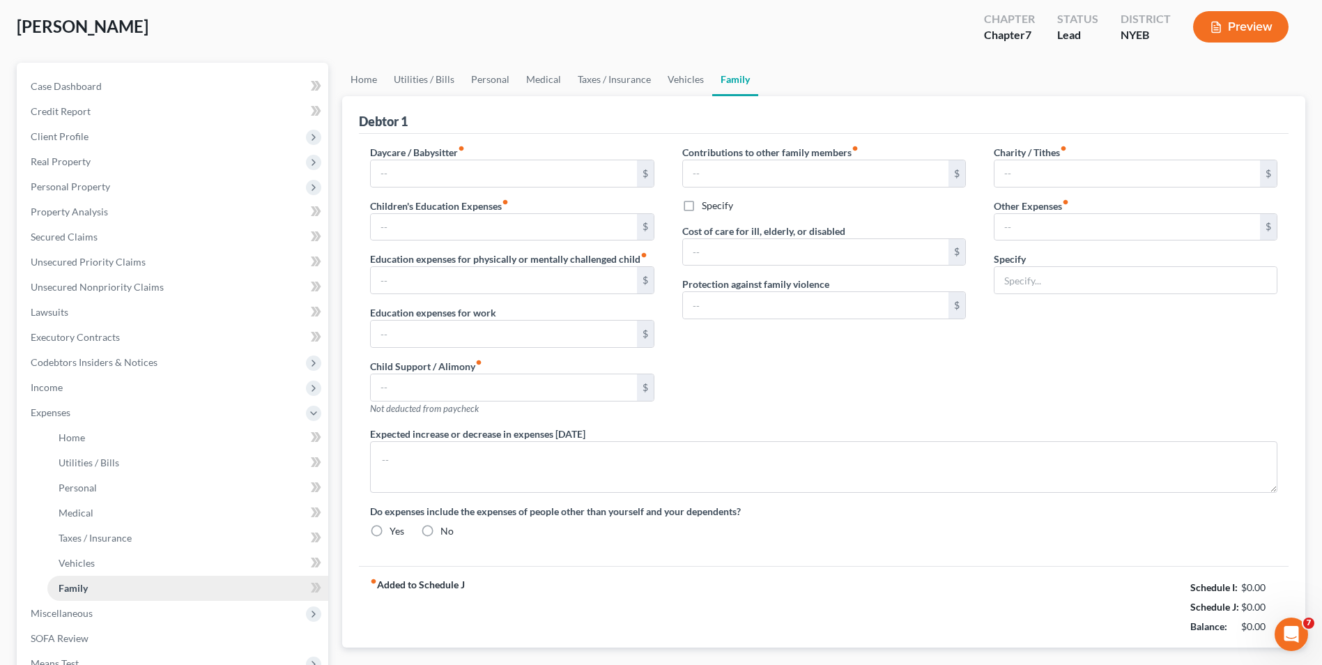
type input "1,200.00"
type input "0.00"
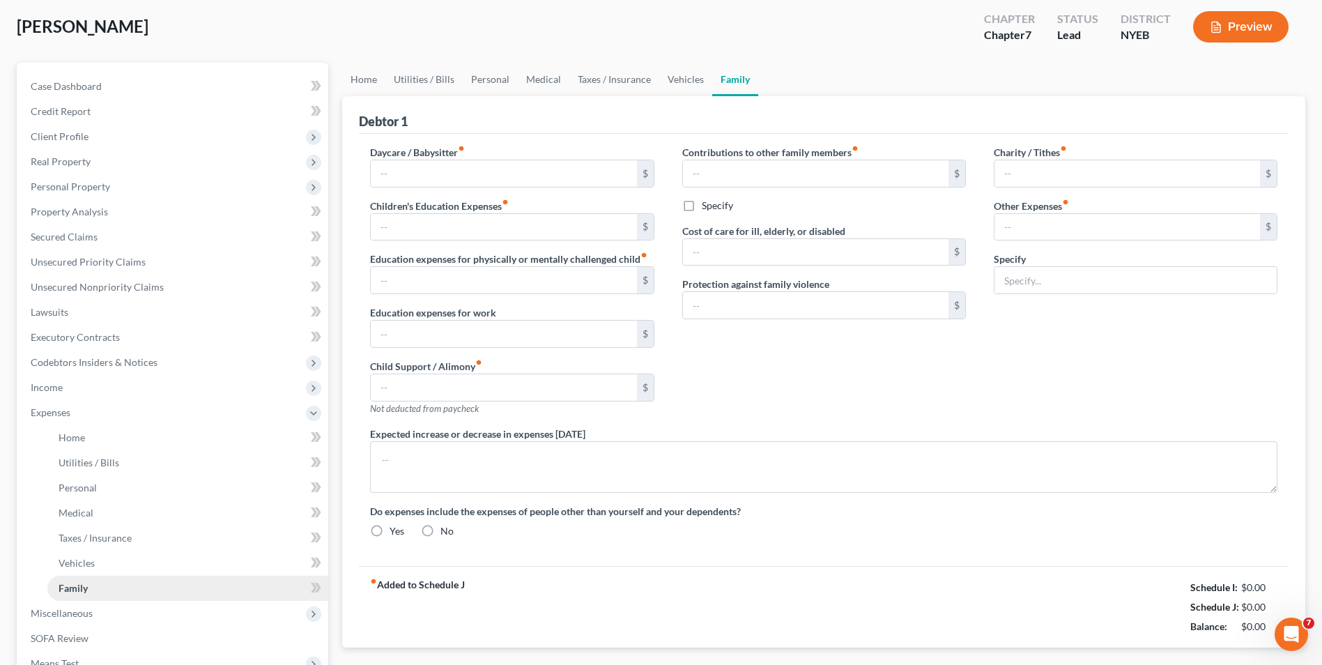
type input "0.00"
type input "40.00"
type input "46.00"
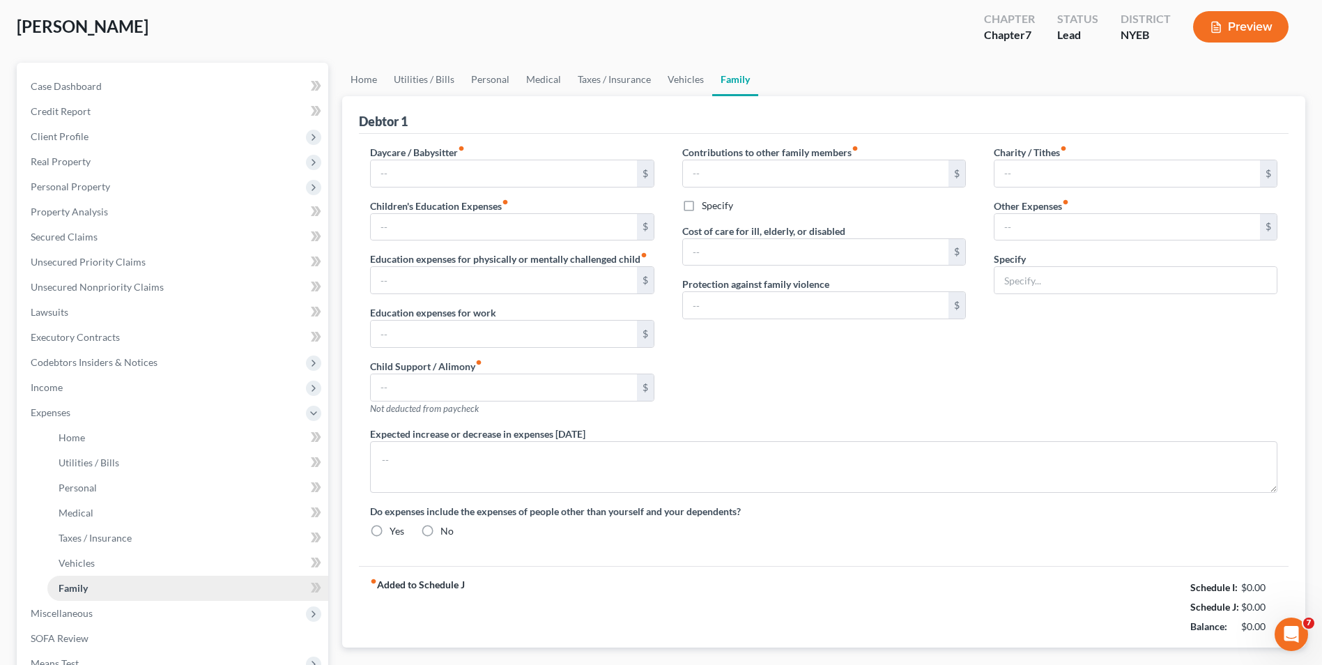
type input "Auto Registration and License Fee"
radio input "true"
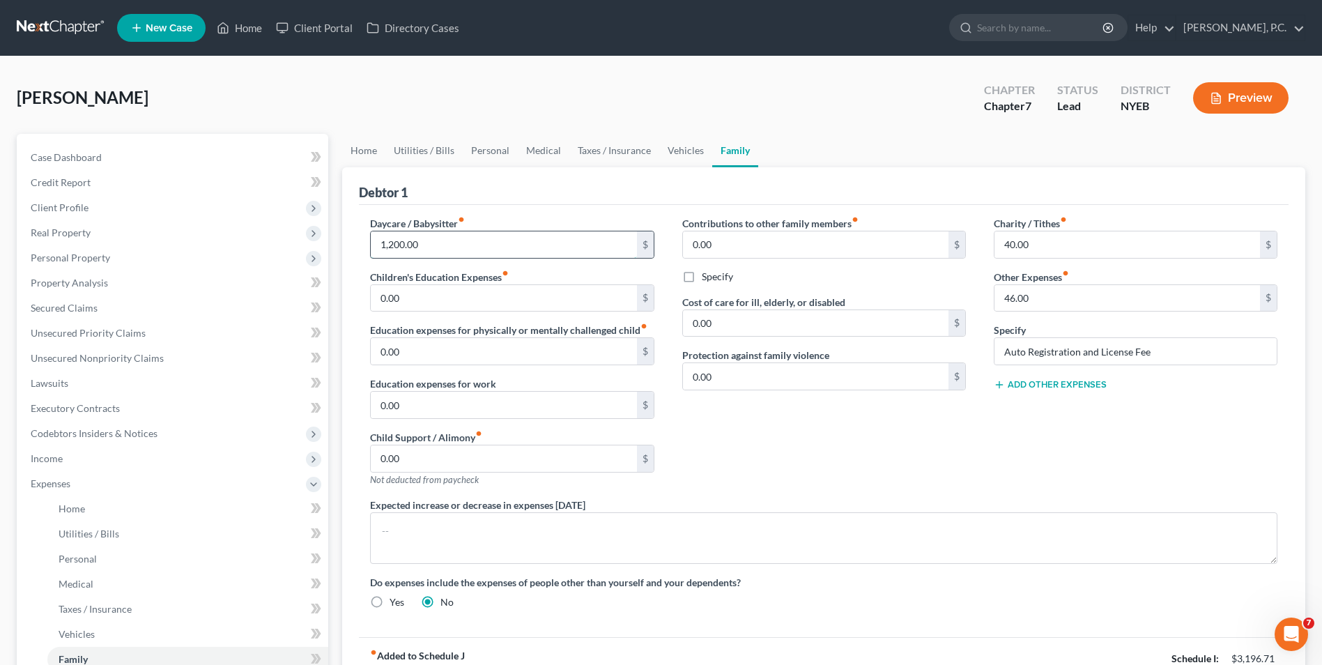
click at [462, 245] on input "1,200.00" at bounding box center [504, 244] width 266 height 26
click at [765, 485] on div "Contributions to other family members fiber_manual_record 0.00 $ Specify Cost o…" at bounding box center [825, 357] width 312 height 282
click at [1249, 100] on button "Preview" at bounding box center [1242, 97] width 96 height 31
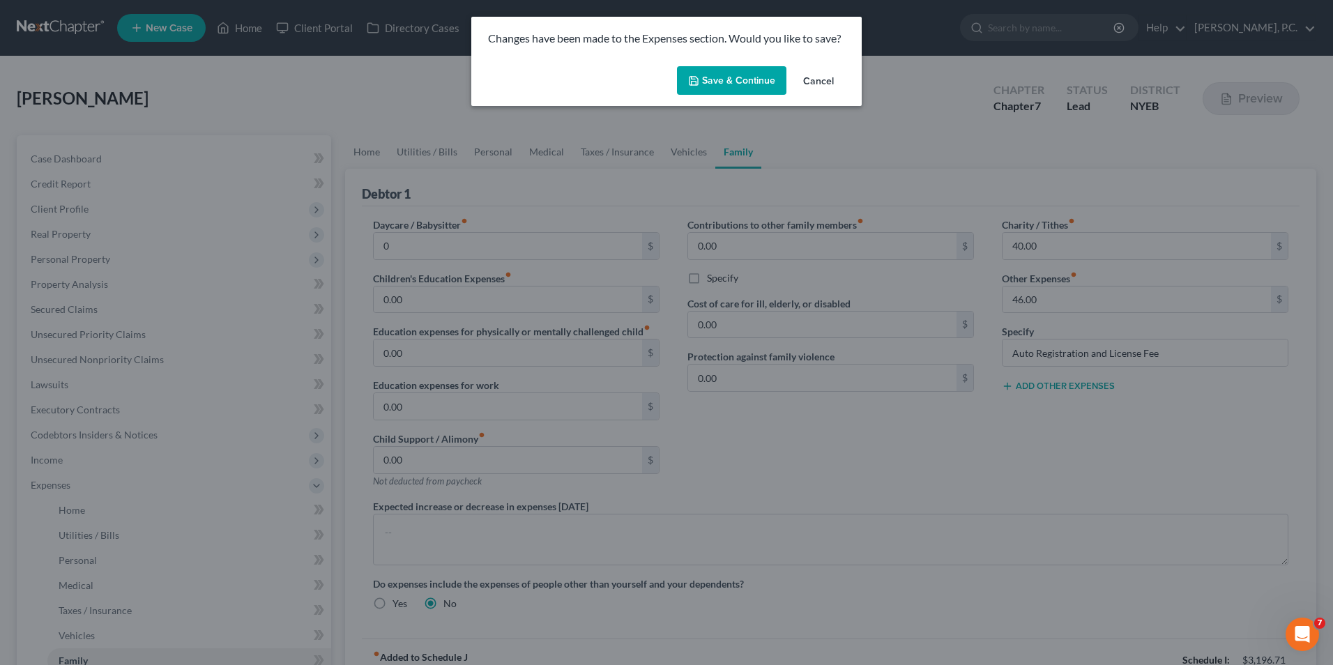
click at [756, 76] on button "Save & Continue" at bounding box center [731, 80] width 109 height 29
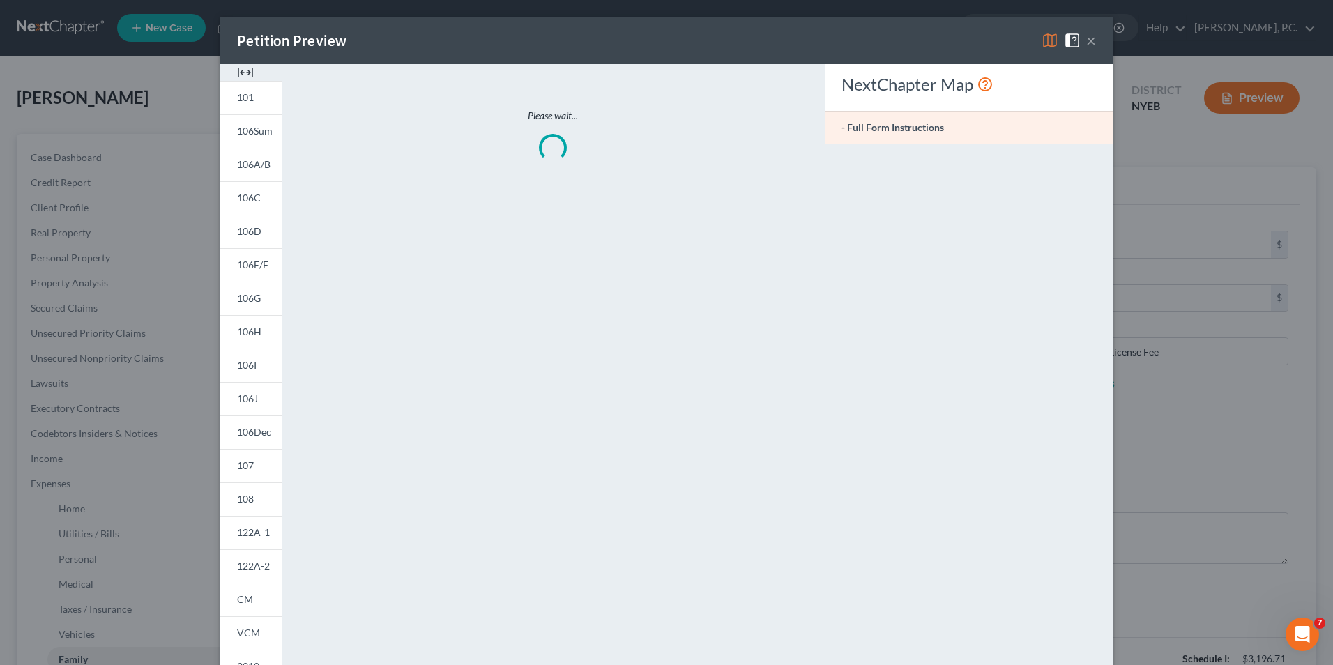
type input "0.00"
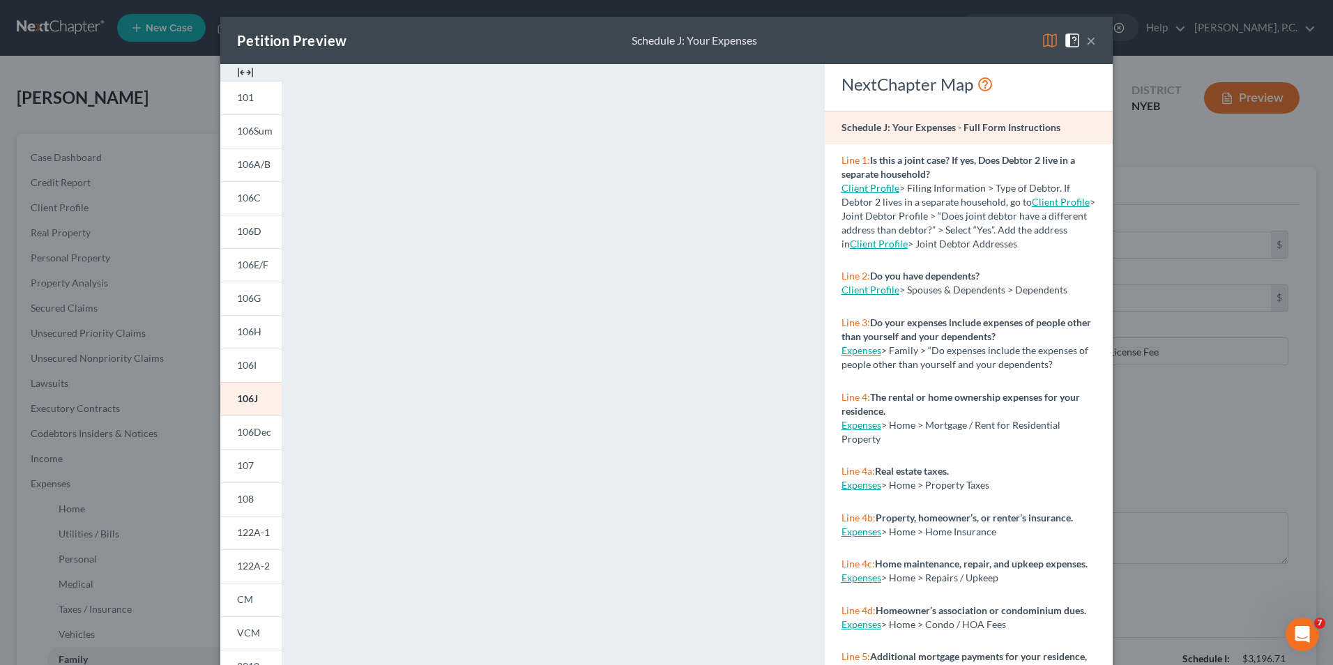
click at [244, 72] on img at bounding box center [245, 72] width 17 height 17
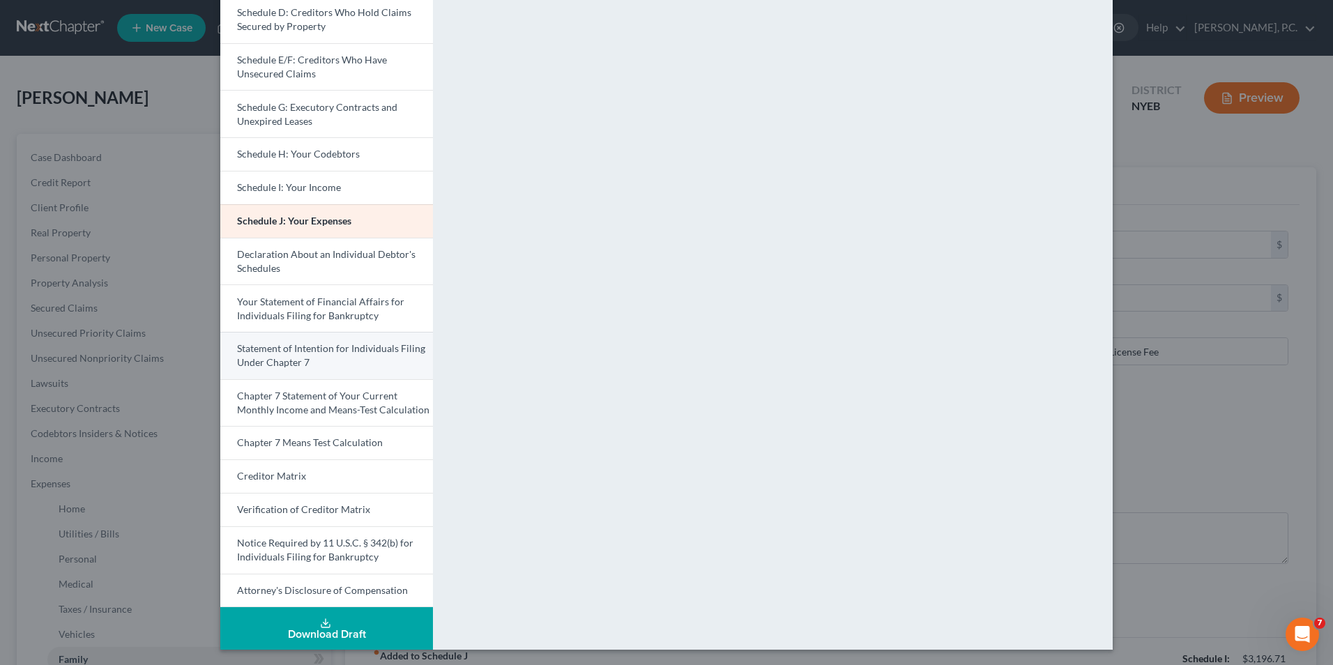
scroll to position [247, 0]
click at [326, 443] on span "Chapter 7 Means Test Calculation" at bounding box center [310, 441] width 146 height 12
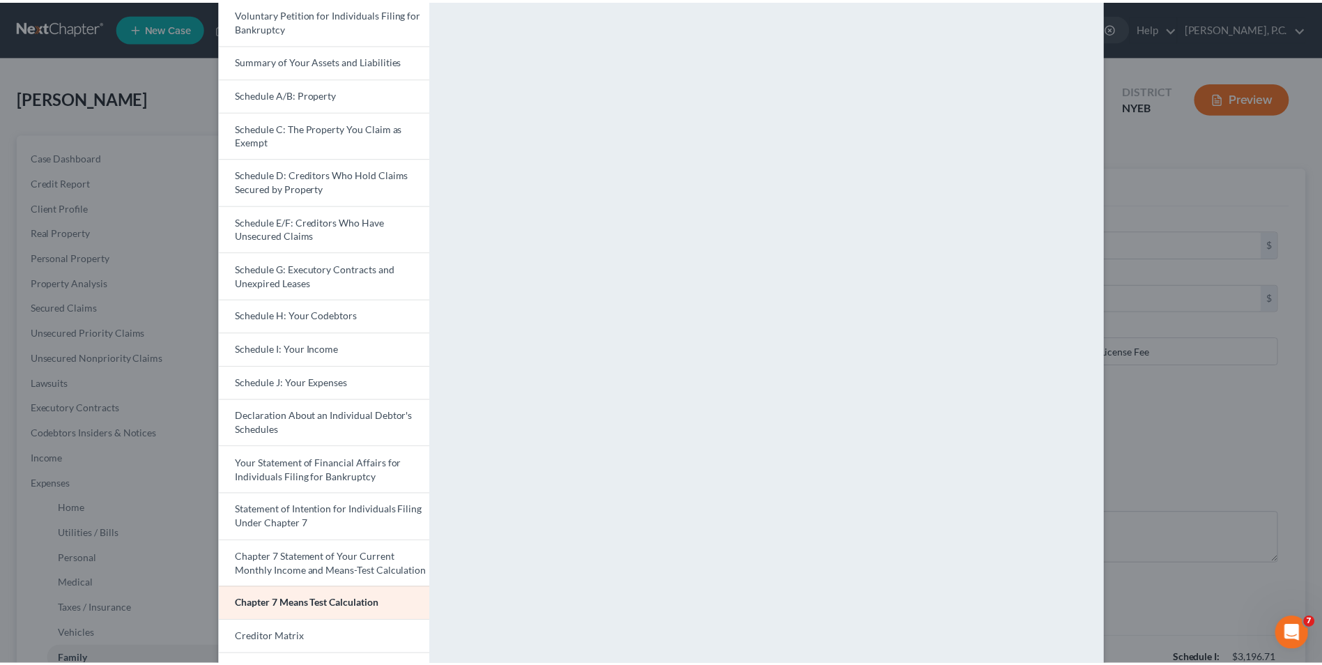
scroll to position [0, 0]
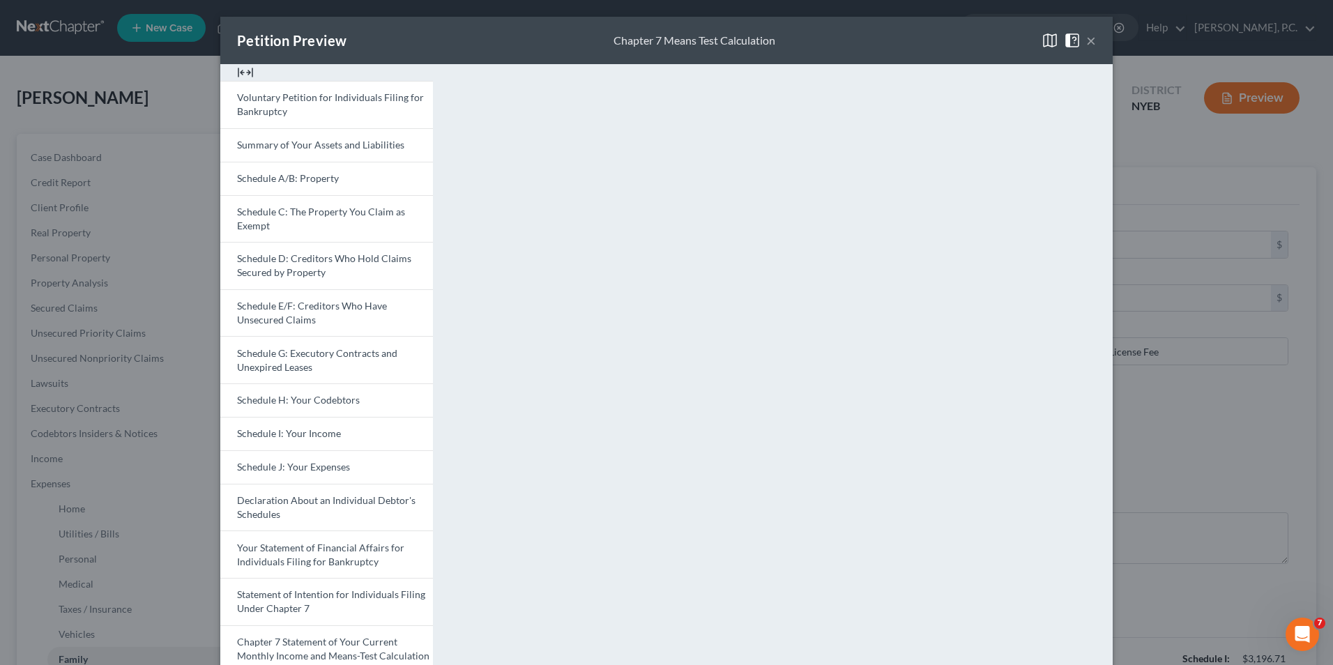
click at [1090, 36] on button "×" at bounding box center [1091, 40] width 10 height 17
